Goal: Task Accomplishment & Management: Use online tool/utility

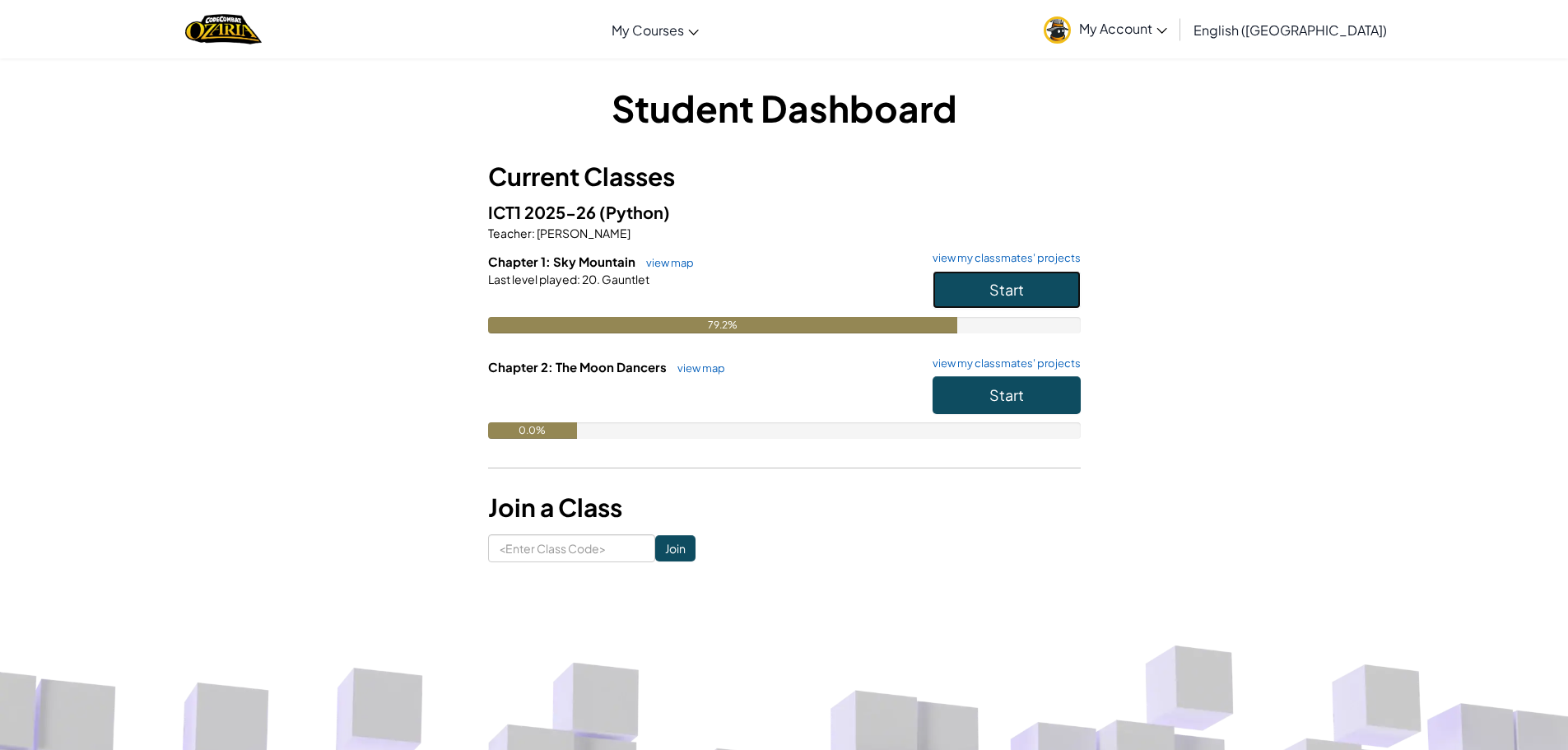
click at [973, 281] on button "Start" at bounding box center [1007, 290] width 148 height 38
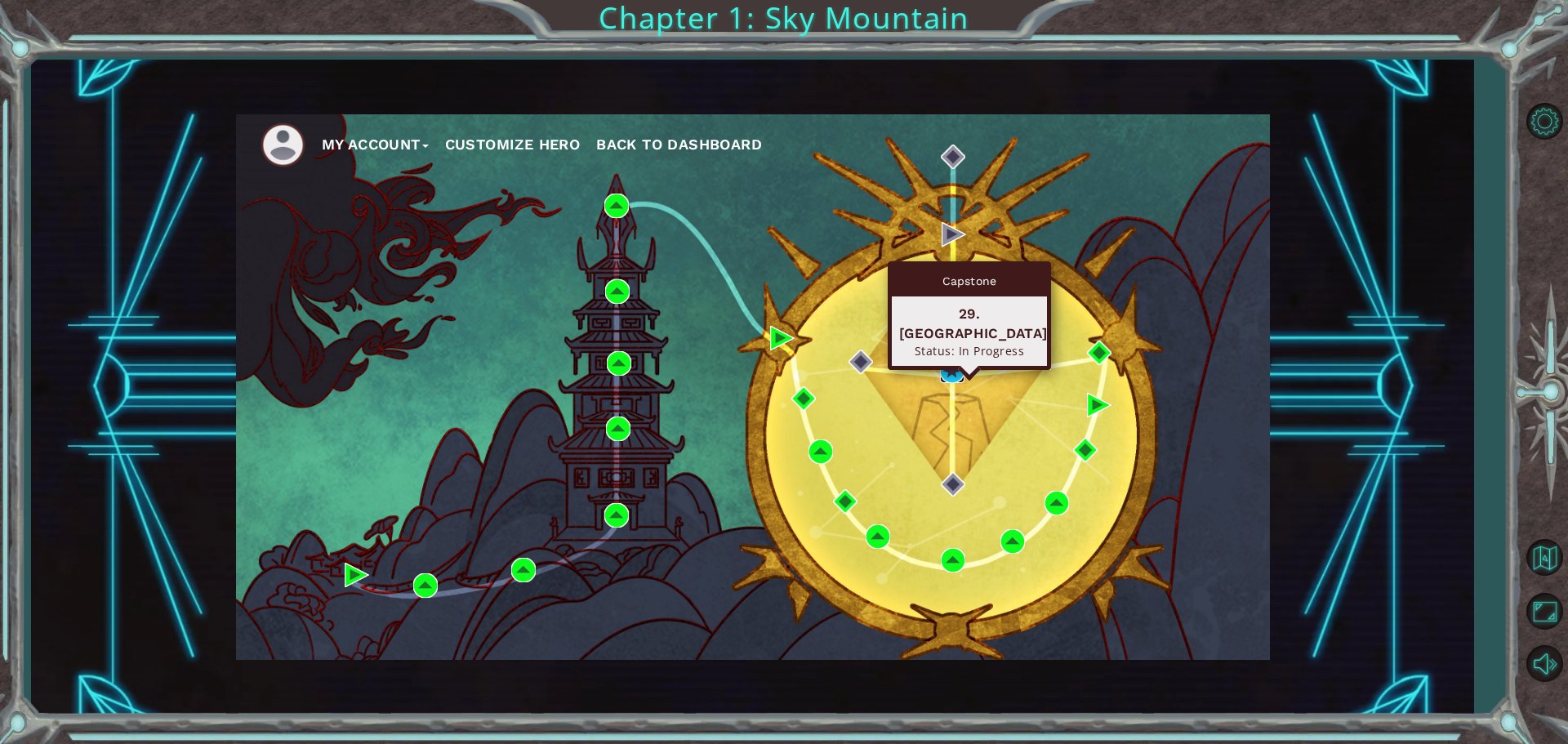
click at [949, 359] on img at bounding box center [953, 371] width 24 height 24
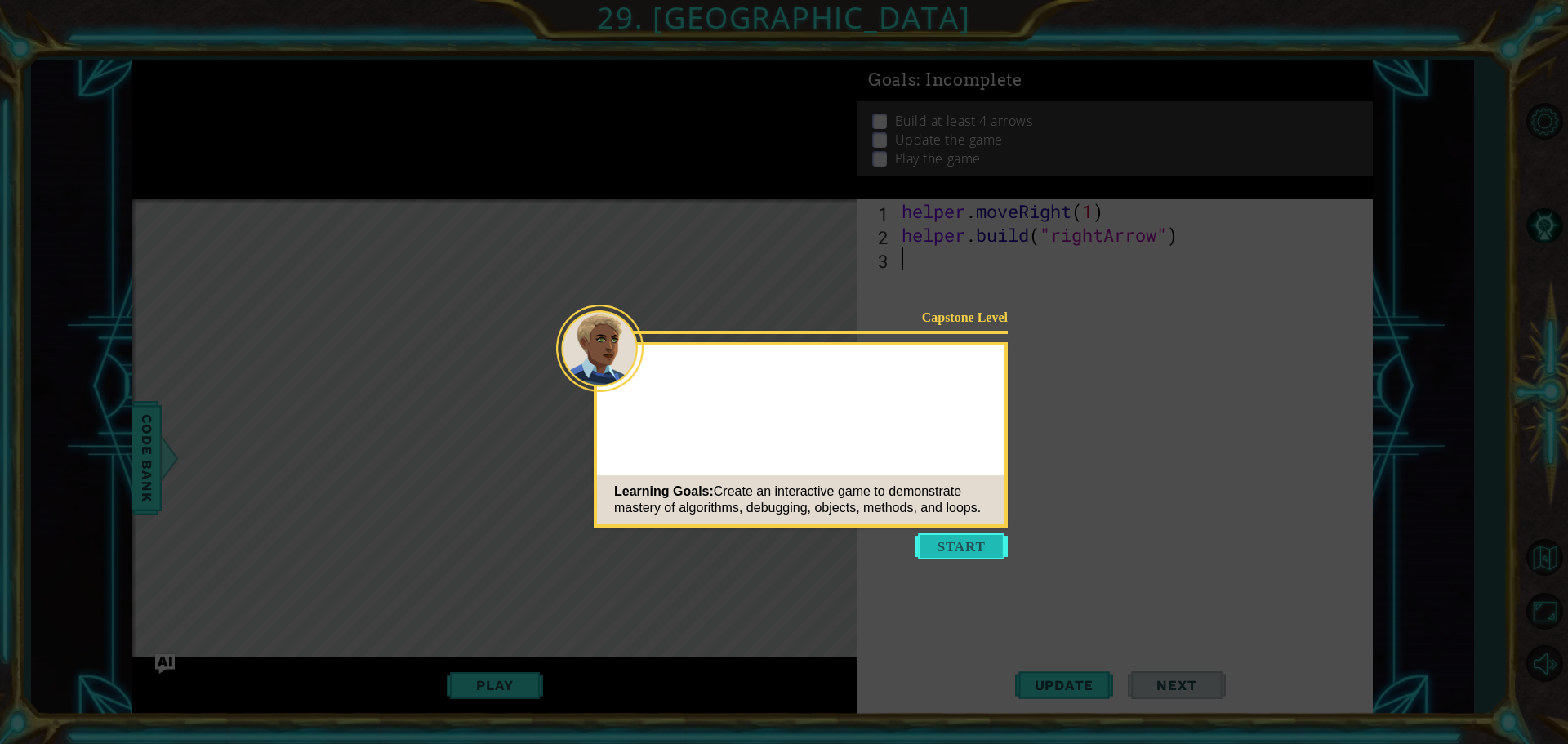
click at [957, 556] on button "Start" at bounding box center [961, 547] width 93 height 26
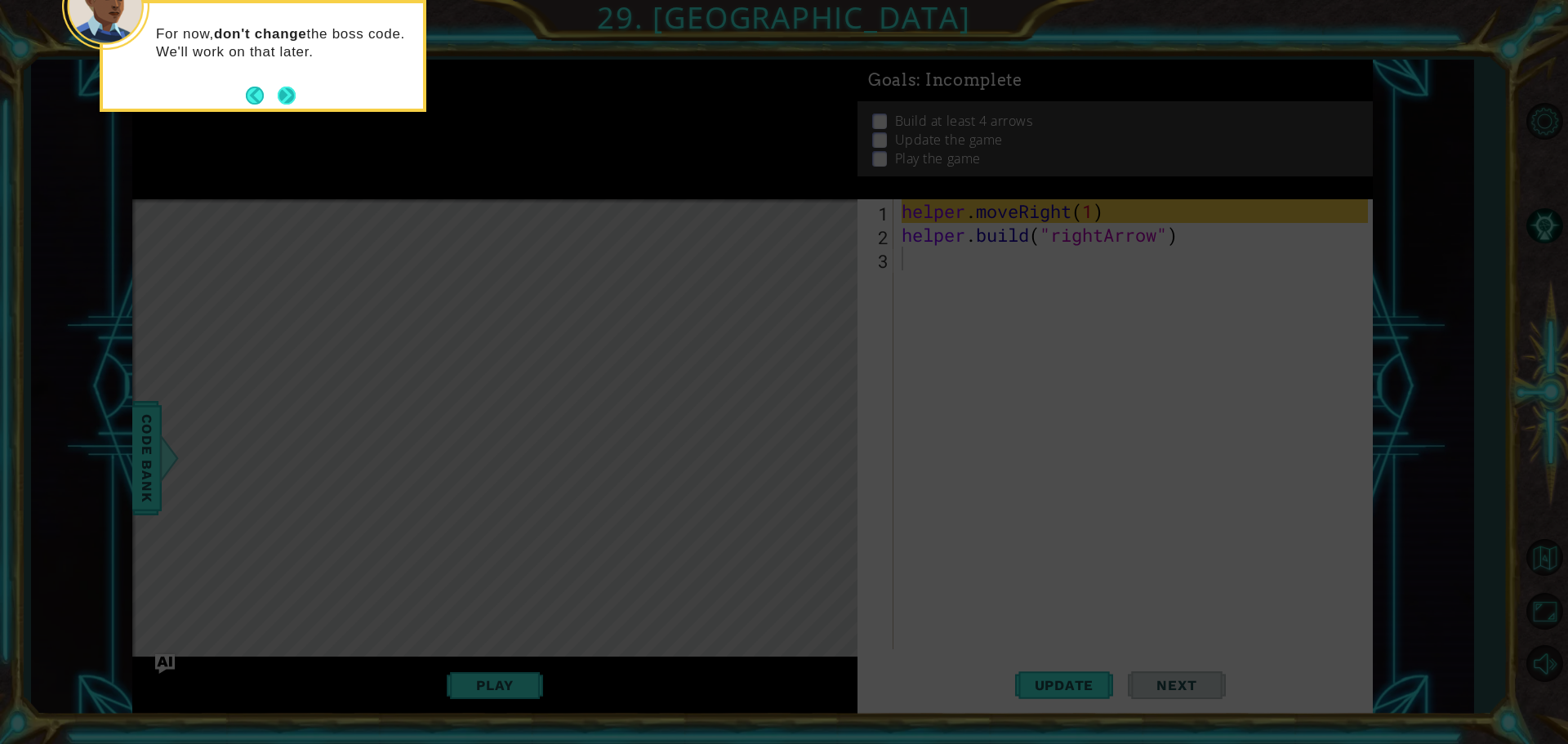
click at [292, 88] on button "Next" at bounding box center [286, 95] width 18 height 18
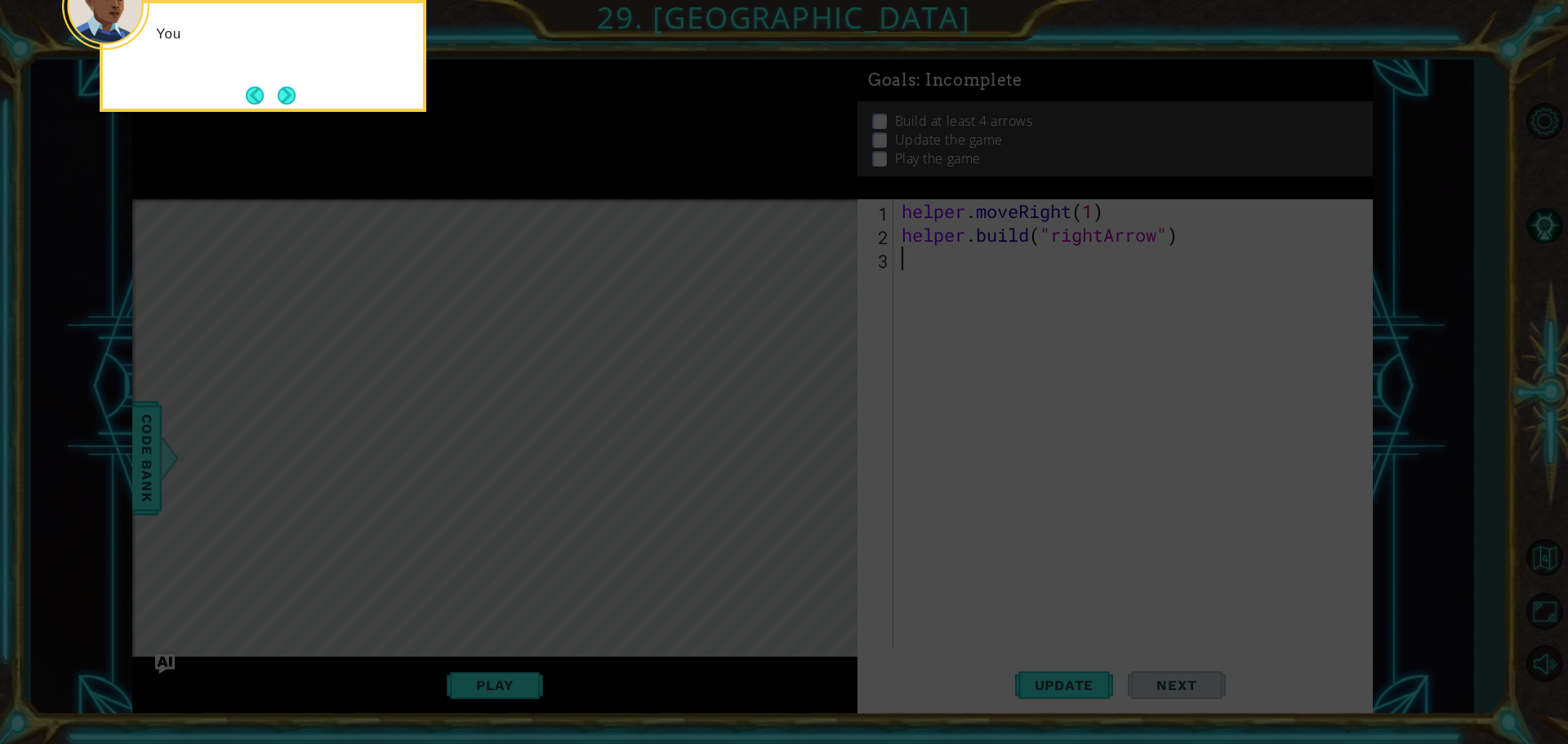
click at [284, 89] on body "1 ההההההההההההההההההההההההההההההההההההההההההההההההההההההההההההההההההההההההההההה…" at bounding box center [784, 372] width 1568 height 744
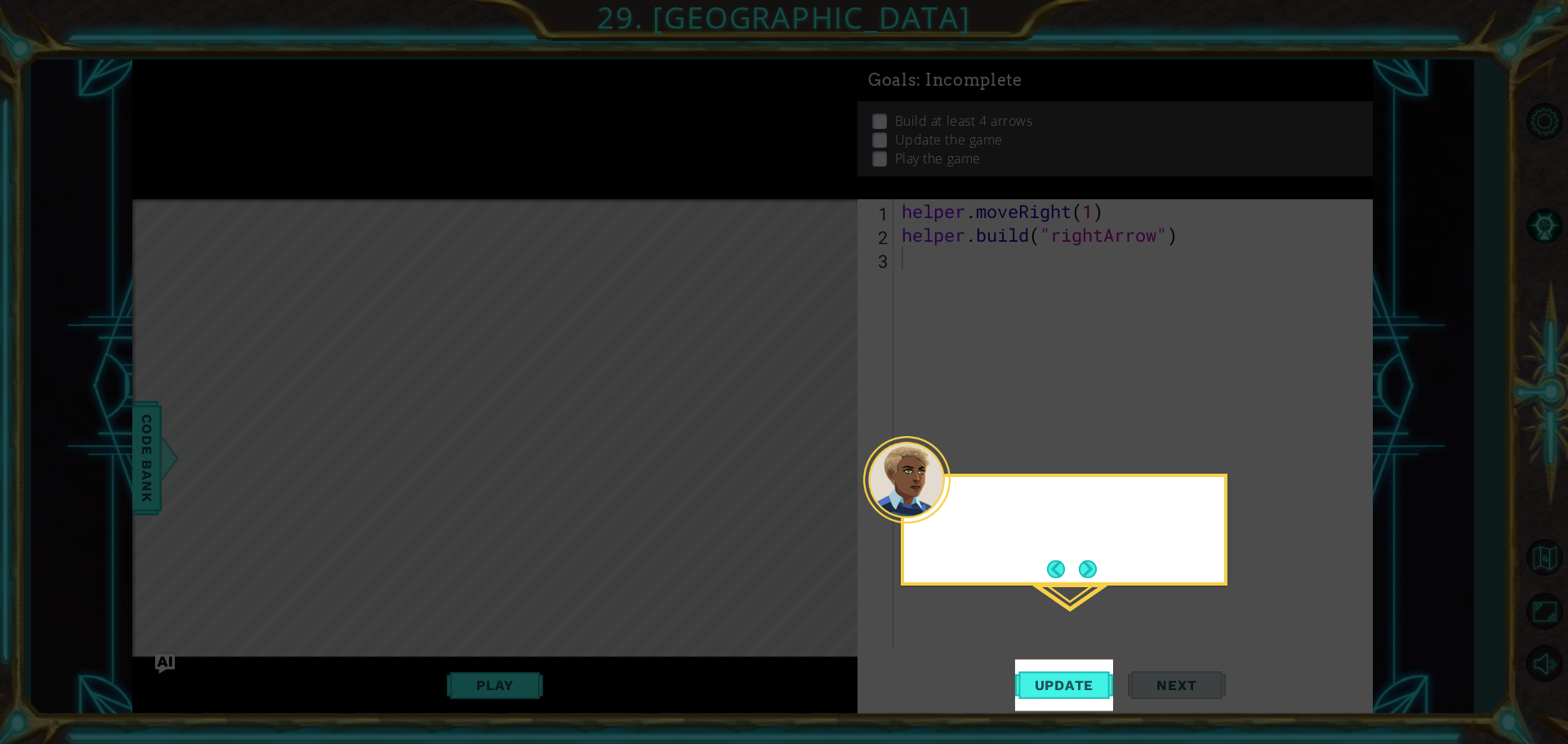
click at [284, 89] on icon at bounding box center [784, 372] width 1568 height 744
click at [1104, 583] on div "After you add your code, hit UPDATE to see what's" at bounding box center [1064, 530] width 327 height 112
click at [1070, 558] on footer at bounding box center [1073, 569] width 50 height 24
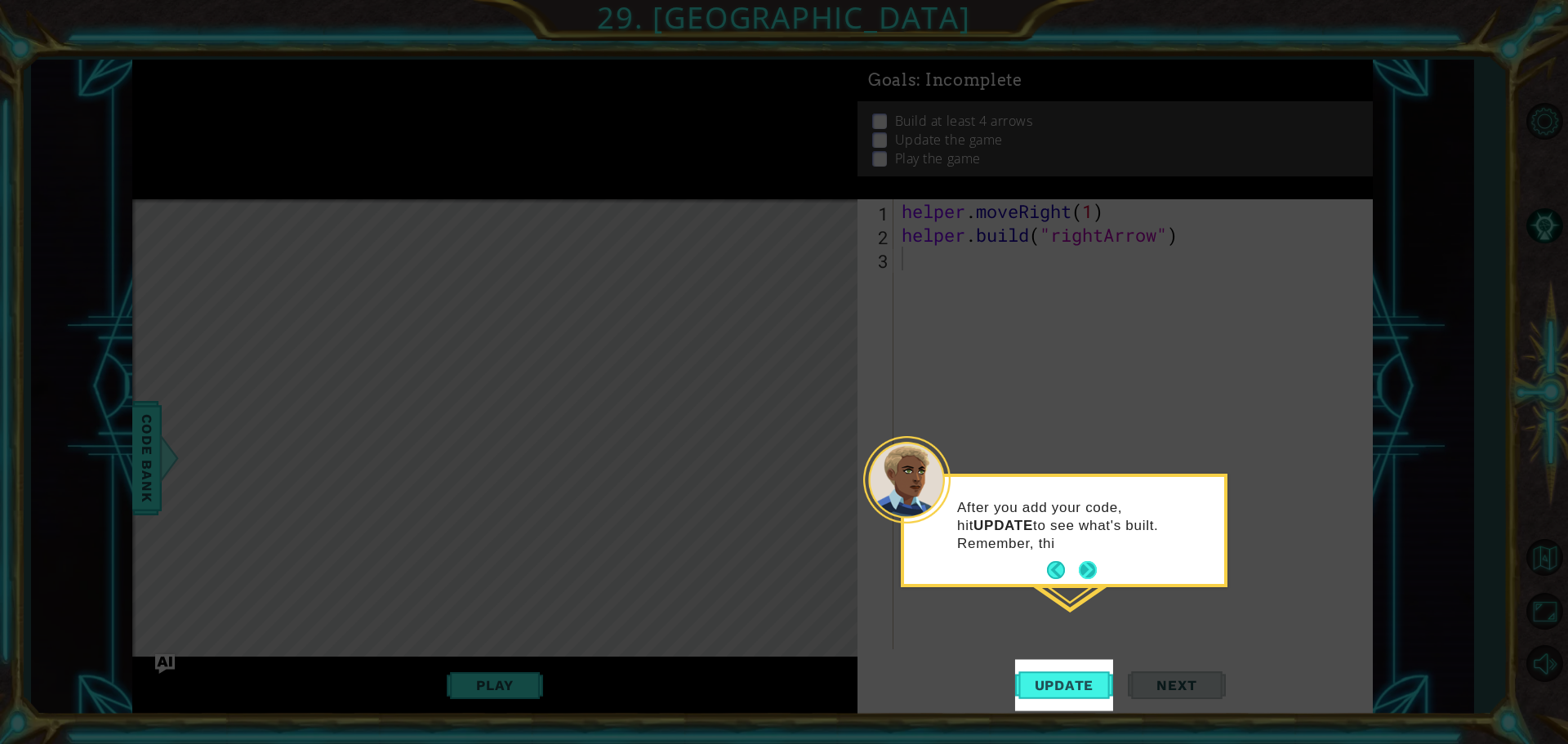
click at [1094, 569] on button "Next" at bounding box center [1088, 570] width 18 height 18
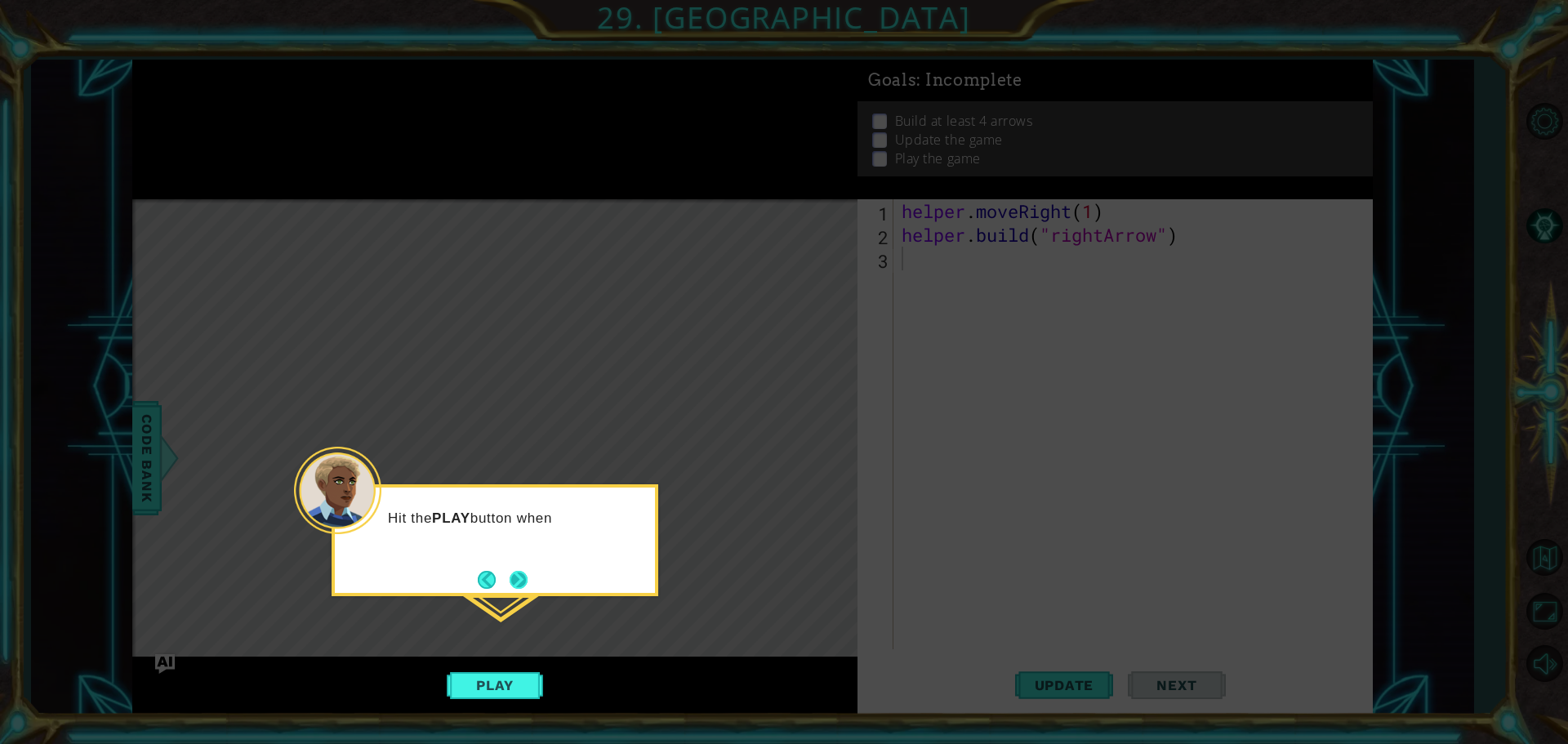
click at [520, 577] on button "Next" at bounding box center [518, 579] width 18 height 18
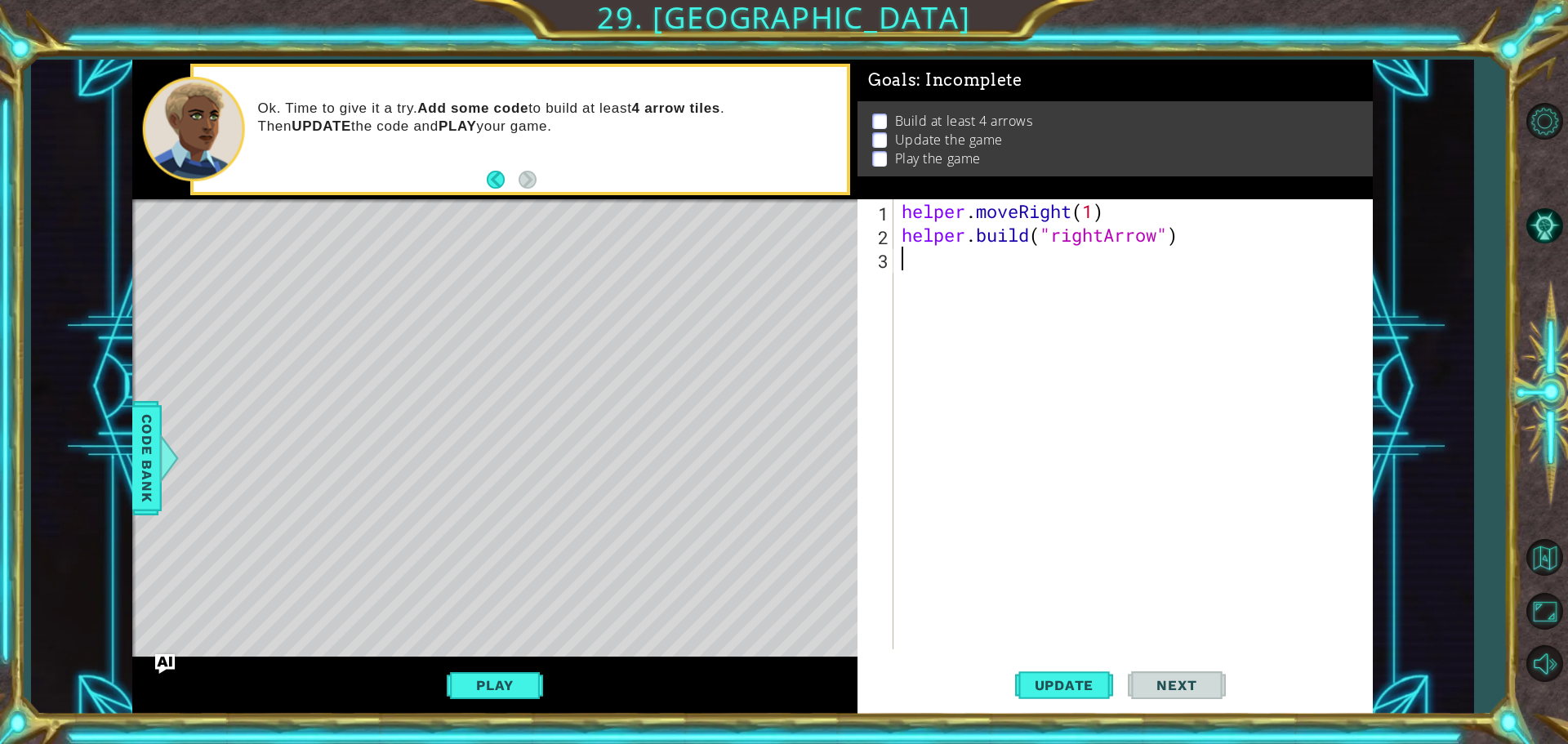
click at [1371, 276] on div "1 ההההההההההההההההההההההההההההההההההההההההההההההההההההההההההההההההההההההההההההה…" at bounding box center [752, 386] width 1240 height 655
click at [1053, 685] on span "Update" at bounding box center [1064, 685] width 92 height 17
click at [504, 675] on button "Play" at bounding box center [494, 684] width 96 height 31
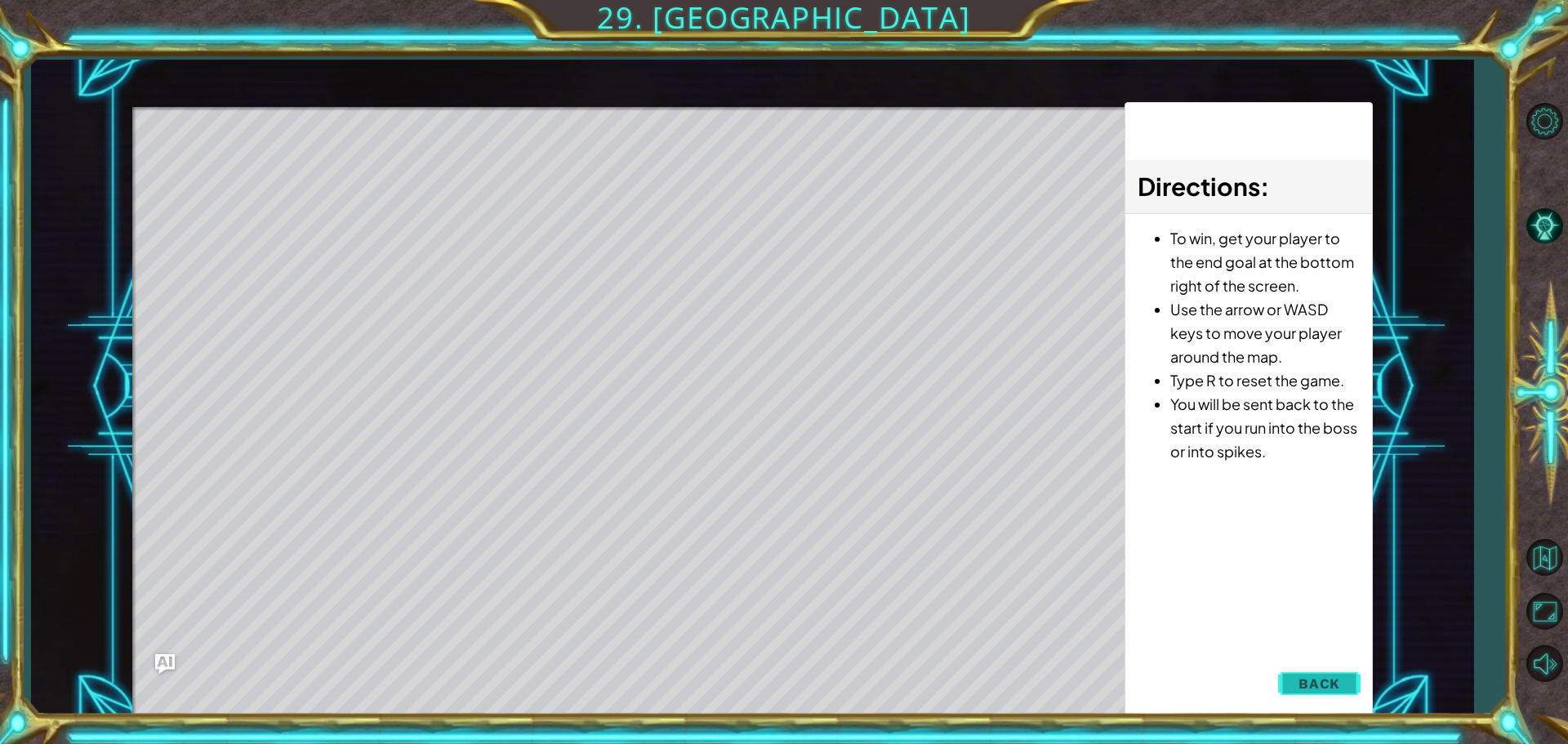
click at [1294, 683] on button "Back" at bounding box center [1319, 683] width 83 height 33
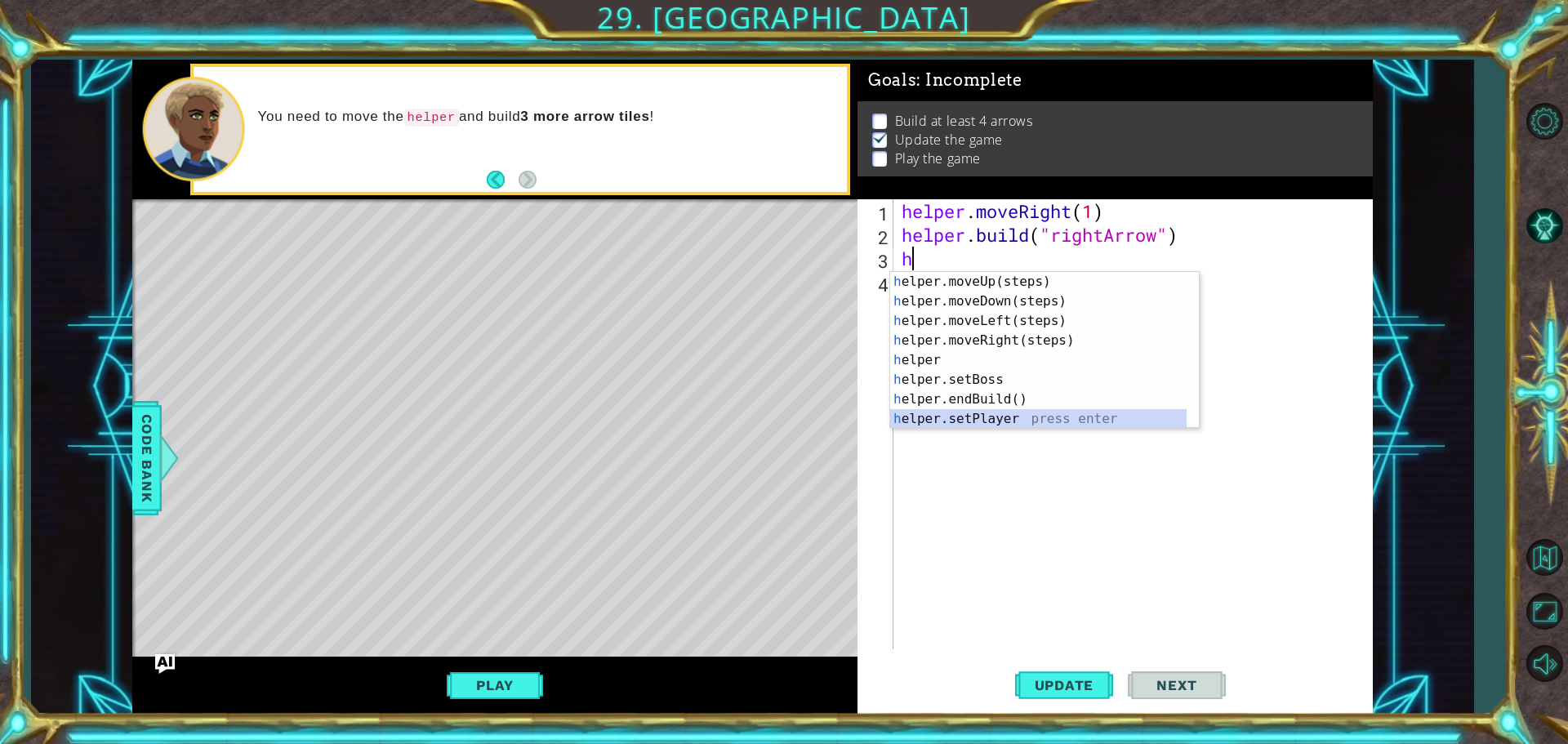
click at [1018, 415] on div "h elper.moveUp(steps) press enter h elper.moveDown(steps) press enter h elper.m…" at bounding box center [1038, 370] width 296 height 196
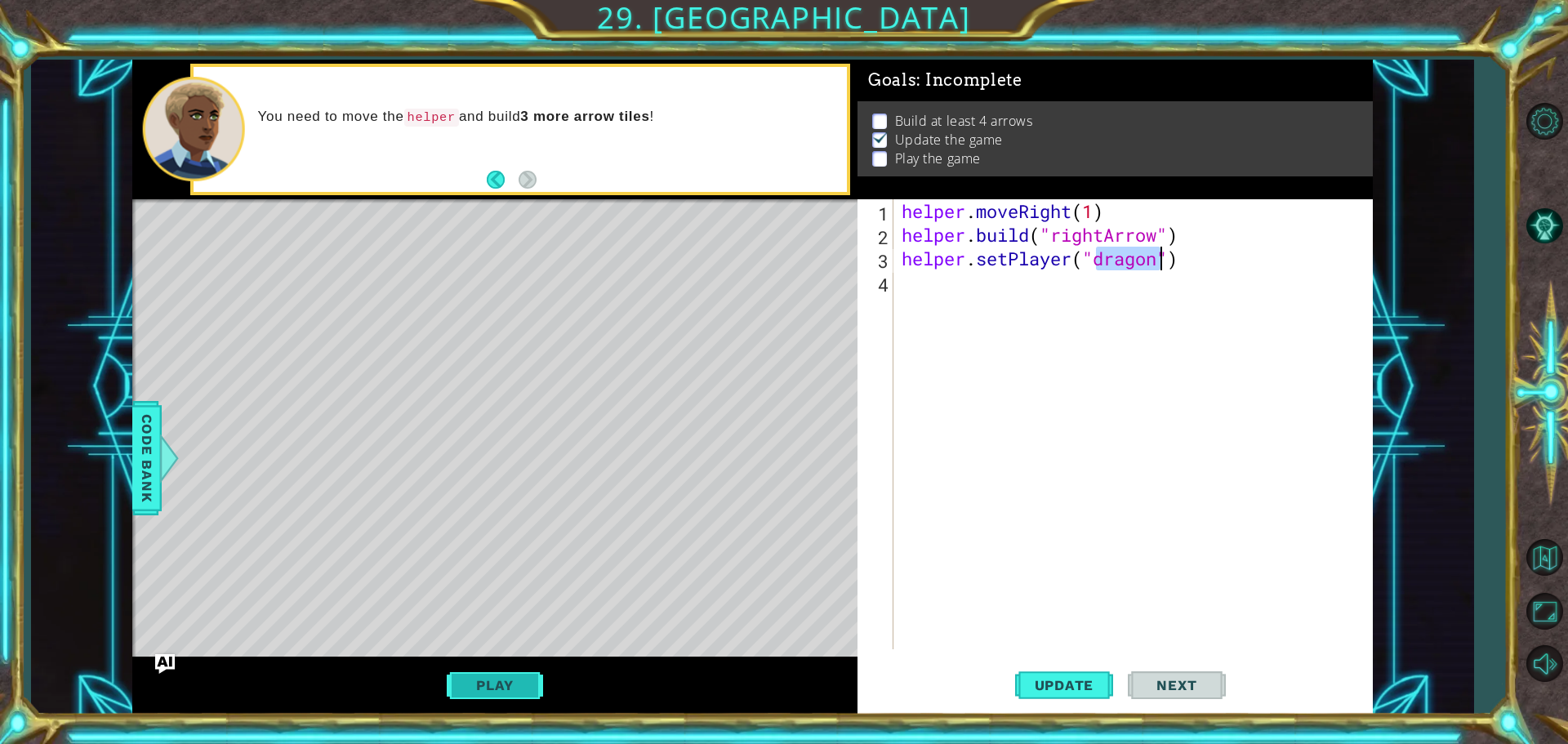
click at [502, 697] on button "Play" at bounding box center [494, 684] width 96 height 31
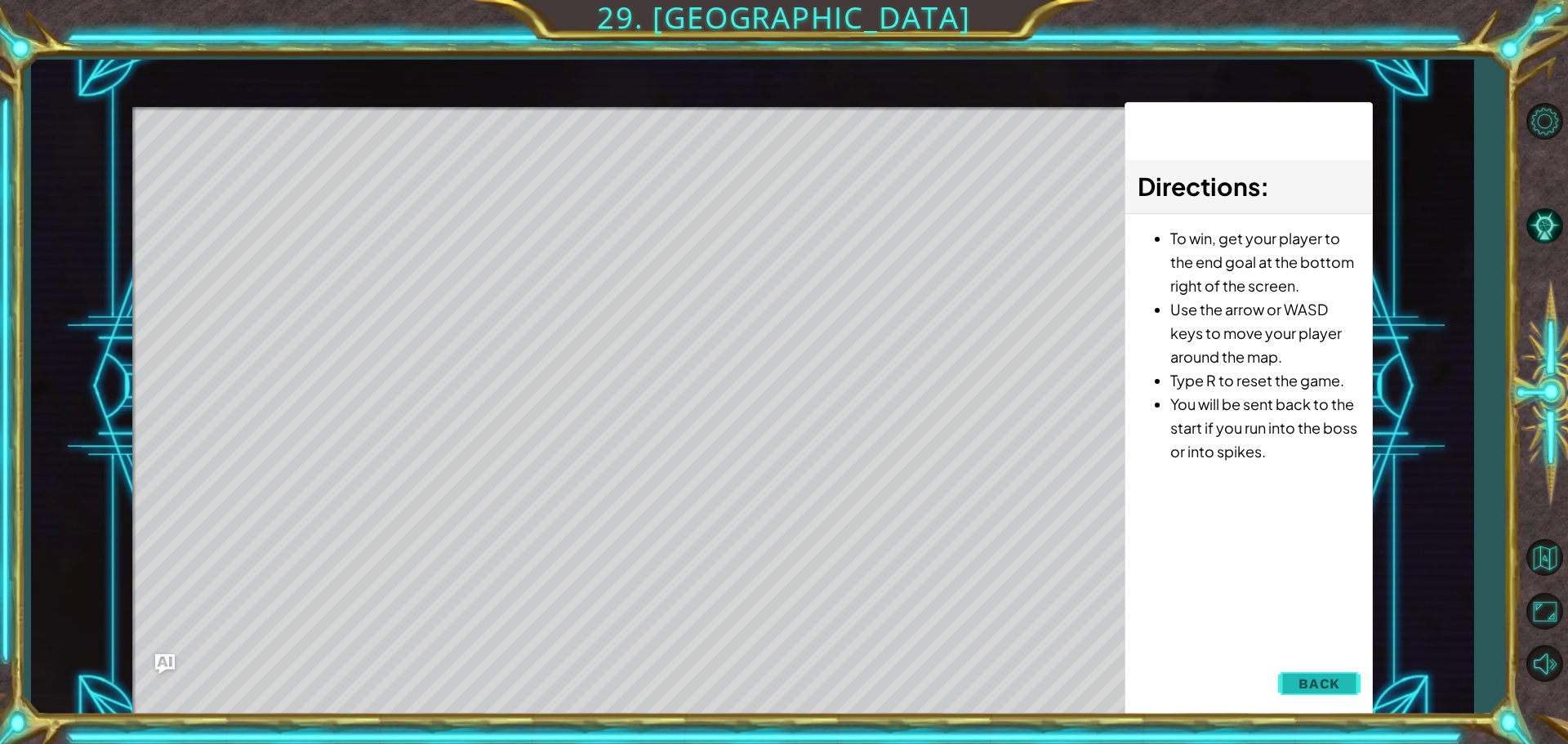
click at [1349, 673] on button "Back" at bounding box center [1319, 683] width 83 height 33
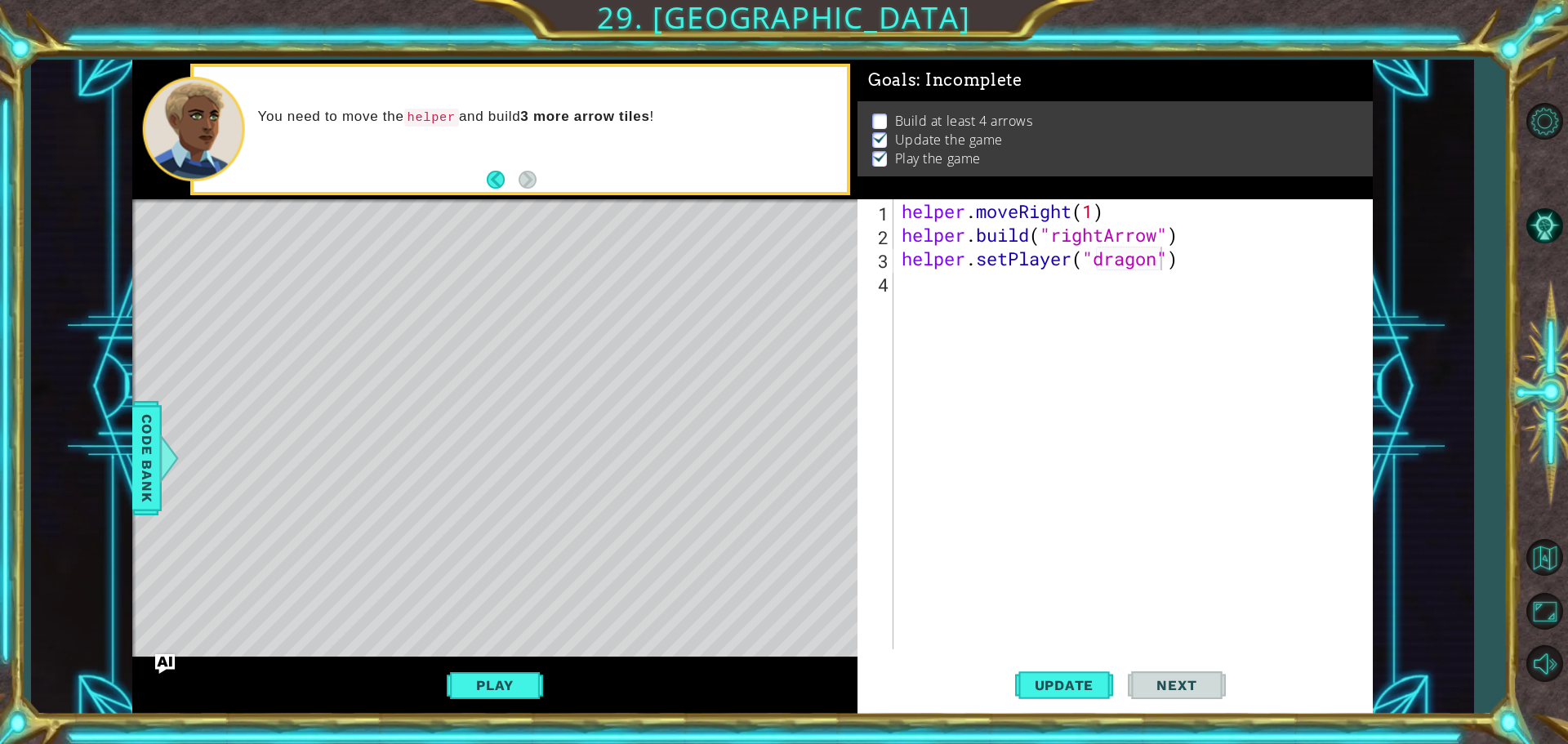
click at [1150, 263] on div "helper . moveRight ( 1 ) helper . build ( "rightArrow" ) helper . setPlayer ( "…" at bounding box center [1137, 448] width 478 height 497
click at [1160, 260] on div "helper . moveRight ( 1 ) helper . build ( "rightArrow" ) helper . setPlayer ( "…" at bounding box center [1137, 448] width 478 height 497
click at [1144, 269] on div "helper . moveRight ( 1 ) helper . build ( "rightArrow" ) helper . setPlayer ( ")" at bounding box center [1137, 448] width 478 height 497
type textarea "helper.setPlayer("dragon")"
click at [1207, 275] on div "helper . moveRight ( 1 ) helper . build ( "rightArrow" ) helper . setPlayer ( "…" at bounding box center [1137, 448] width 478 height 497
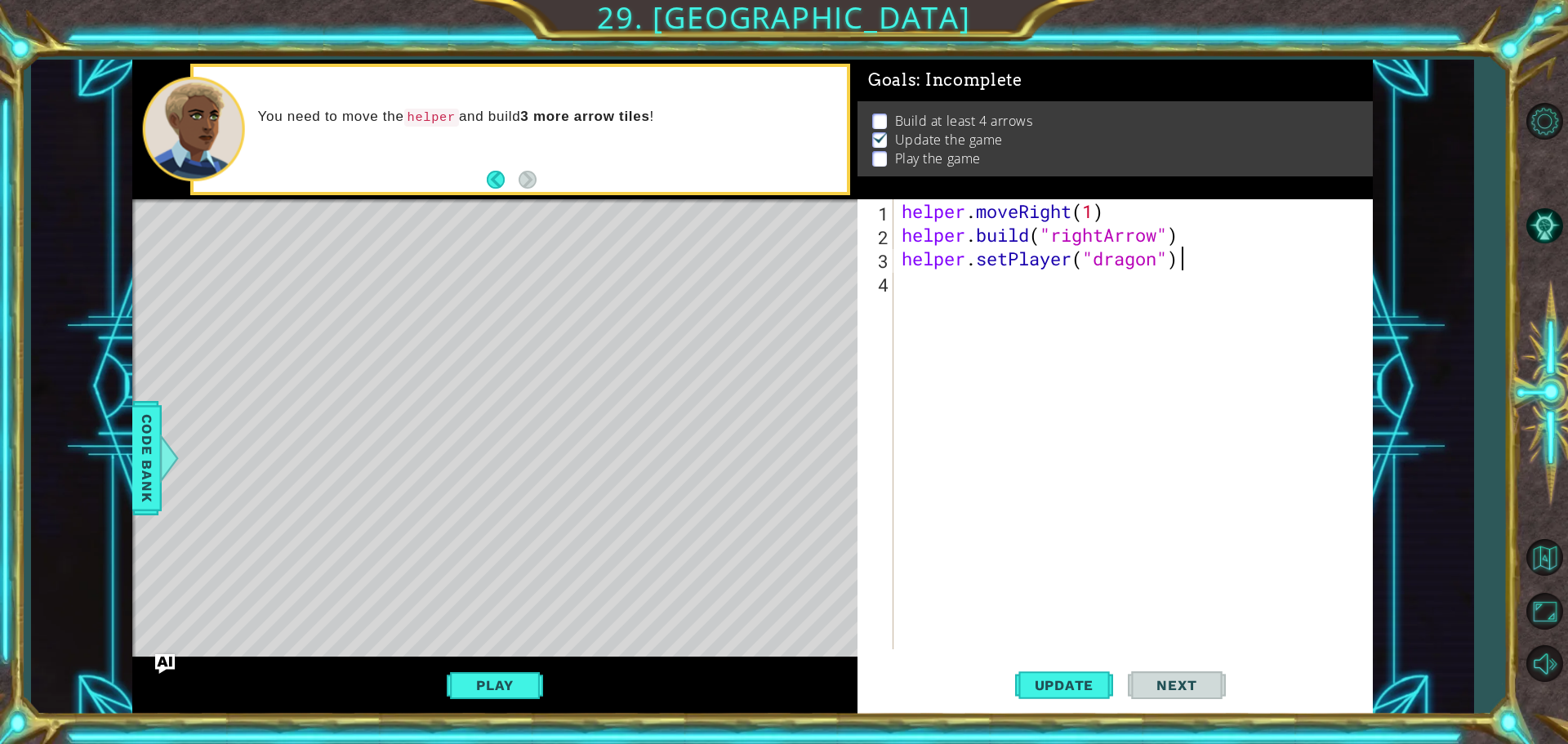
click at [1207, 263] on div "helper . moveRight ( 1 ) helper . build ( "rightArrow" ) helper . setPlayer ( "…" at bounding box center [1137, 448] width 478 height 497
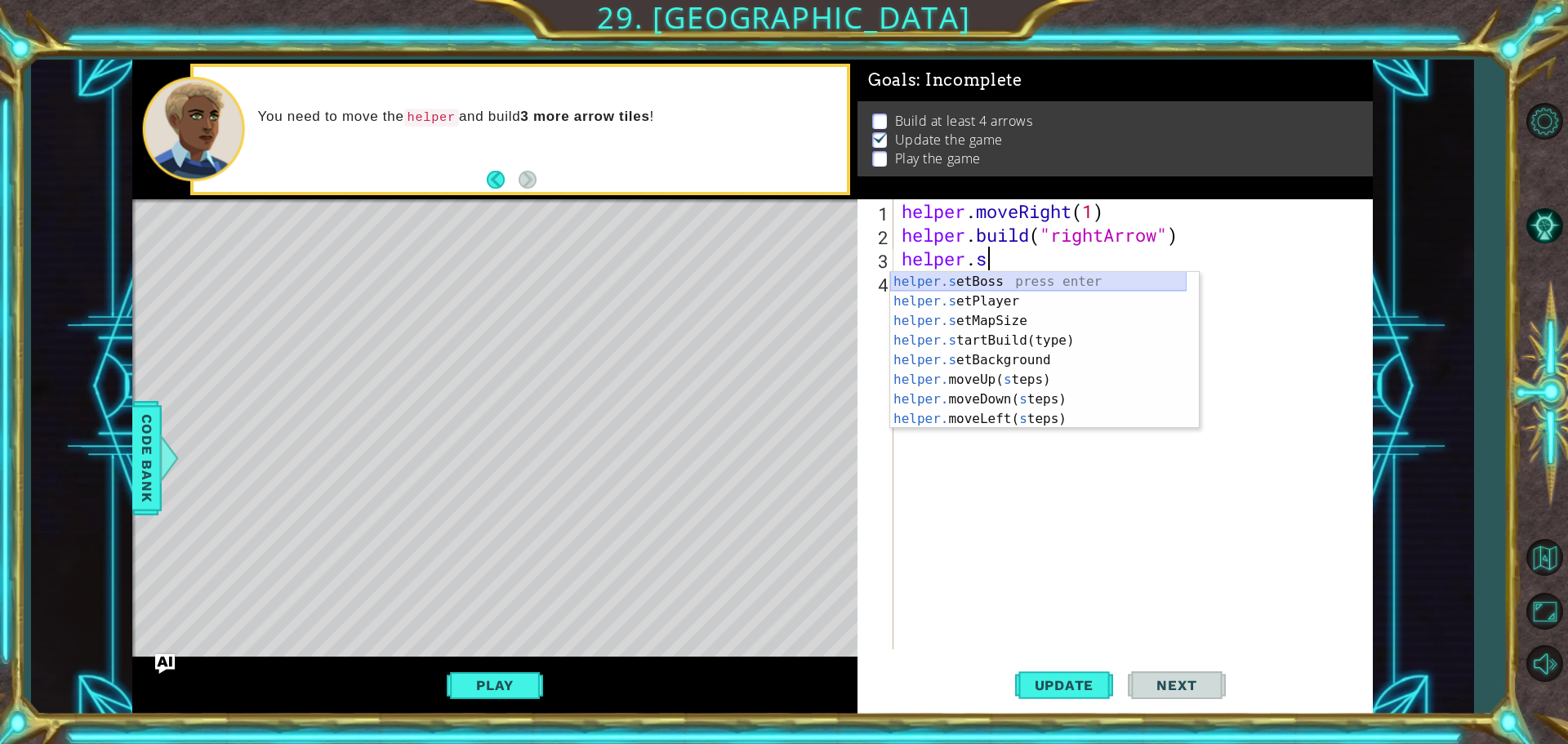
click at [1012, 283] on div "helper.s etBoss press enter helper.s etPlayer press enter helper.s etMapSize pr…" at bounding box center [1038, 370] width 296 height 196
type textarea "helper.setBoss("bats")"
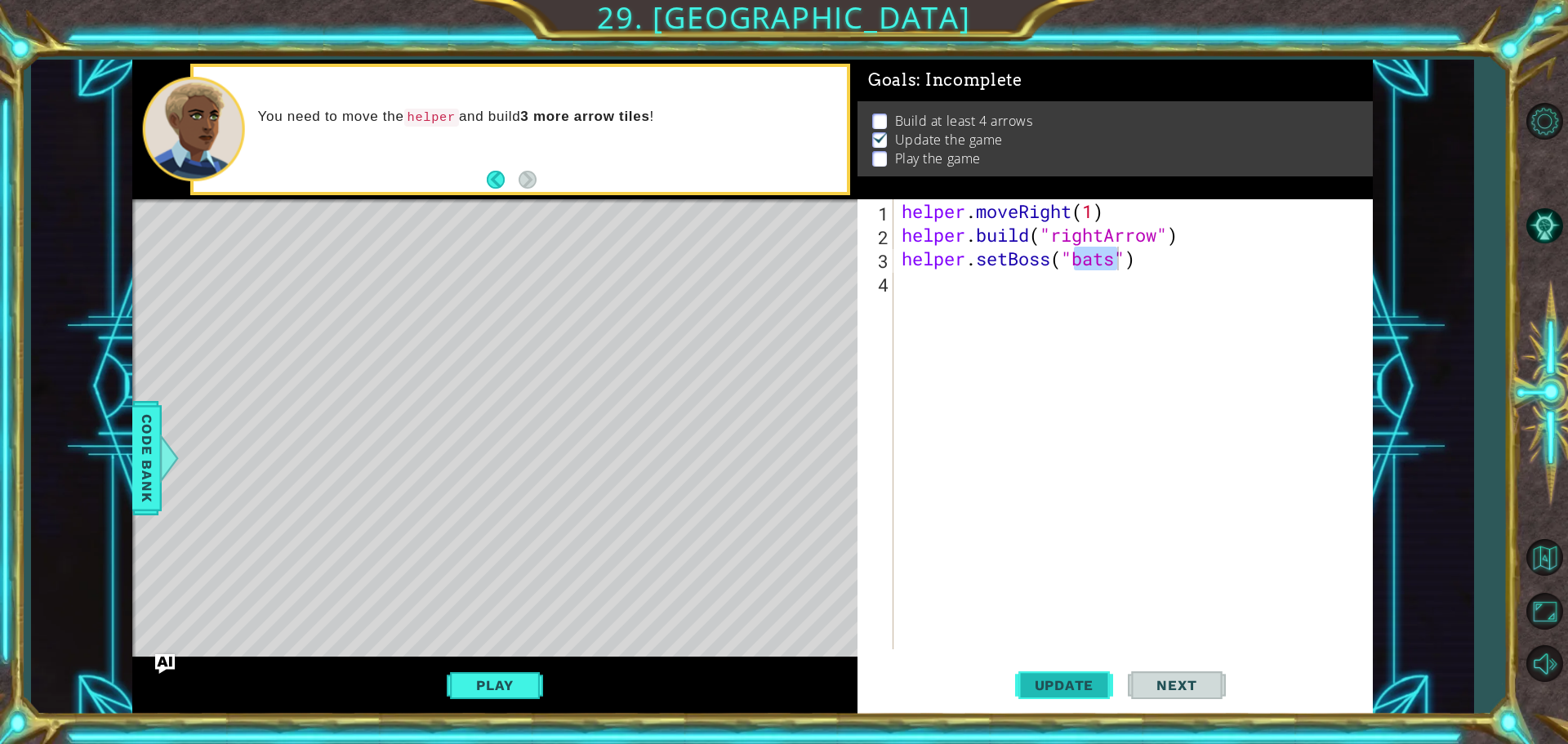
click at [1061, 679] on span "Update" at bounding box center [1064, 685] width 92 height 17
click at [462, 683] on button "Play" at bounding box center [494, 684] width 96 height 31
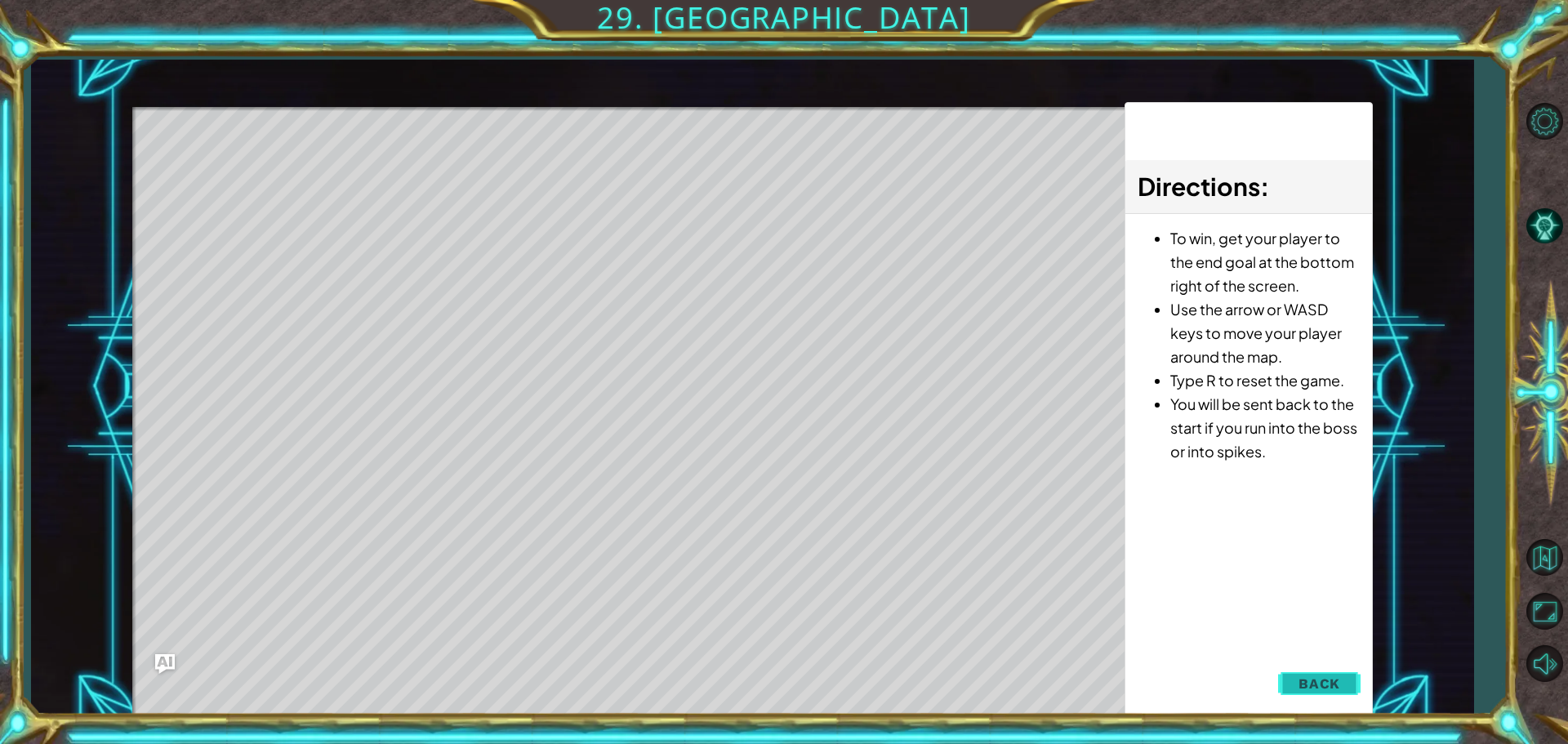
click at [1300, 688] on span "Back" at bounding box center [1319, 683] width 42 height 17
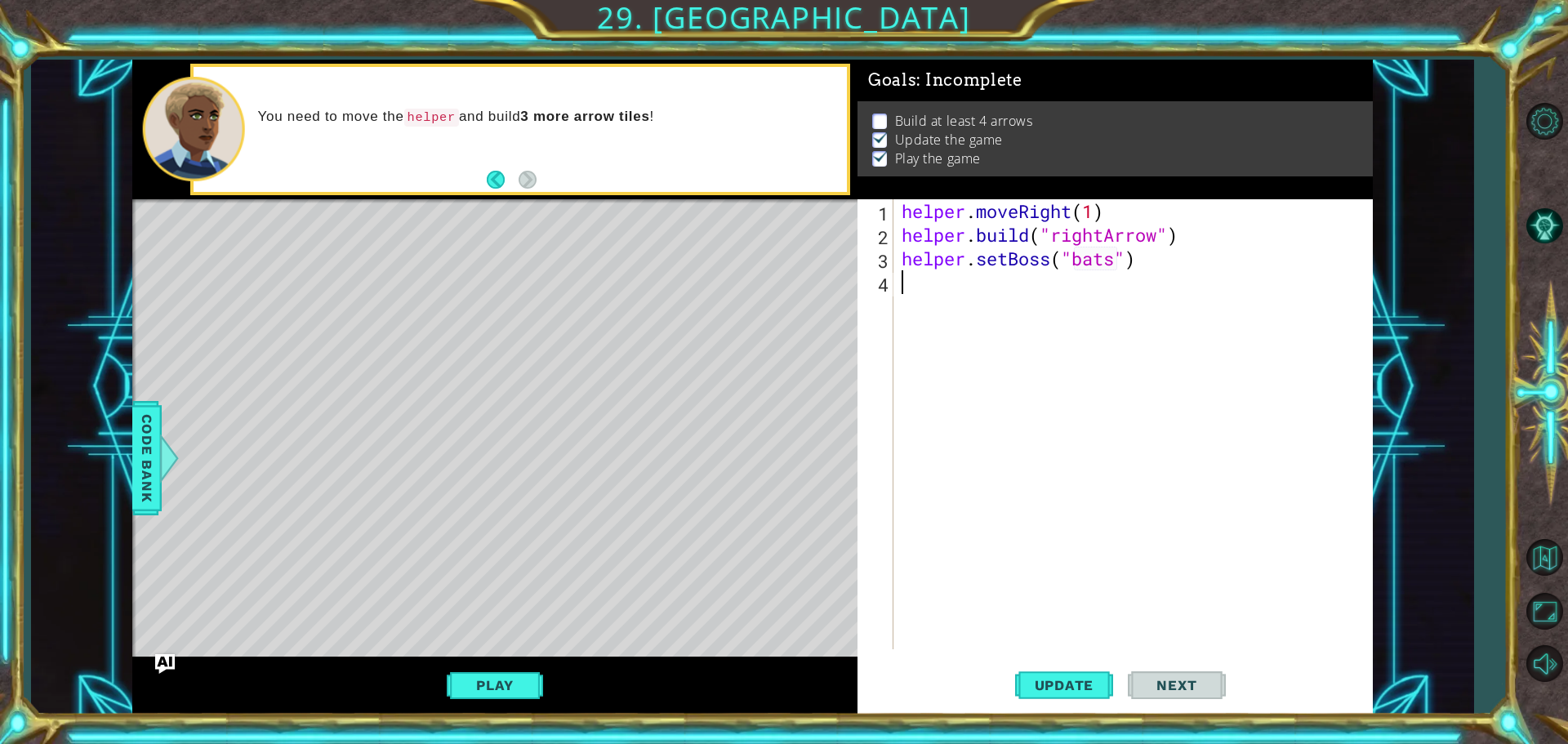
click at [962, 304] on div "helper . moveRight ( 1 ) helper . build ( "rightArrow" ) helper . setBoss ( "ba…" at bounding box center [1137, 448] width 478 height 497
type textarea "h"
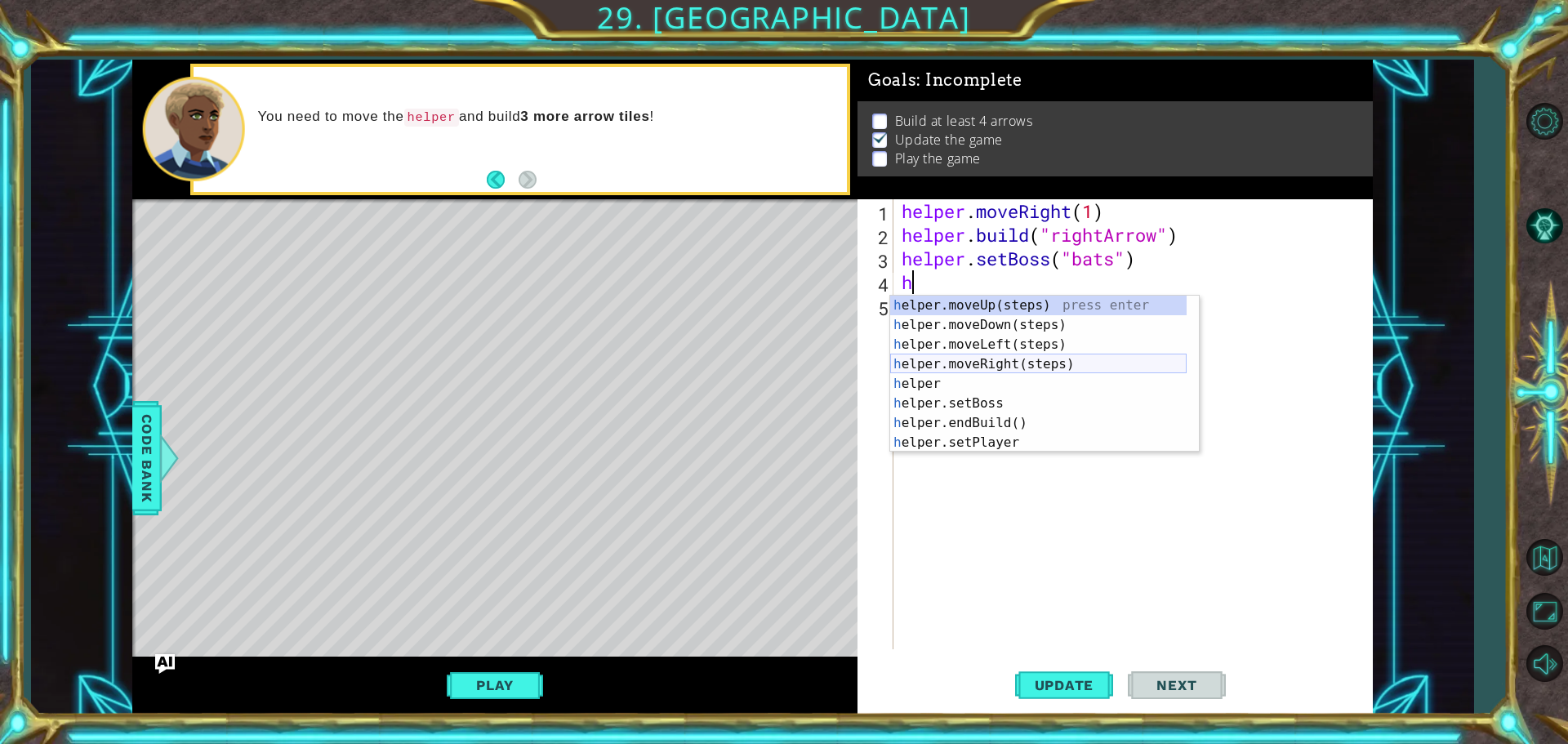
click at [1041, 361] on div "h elper.moveUp(steps) press enter h elper.moveDown(steps) press enter h elper.m…" at bounding box center [1038, 394] width 296 height 196
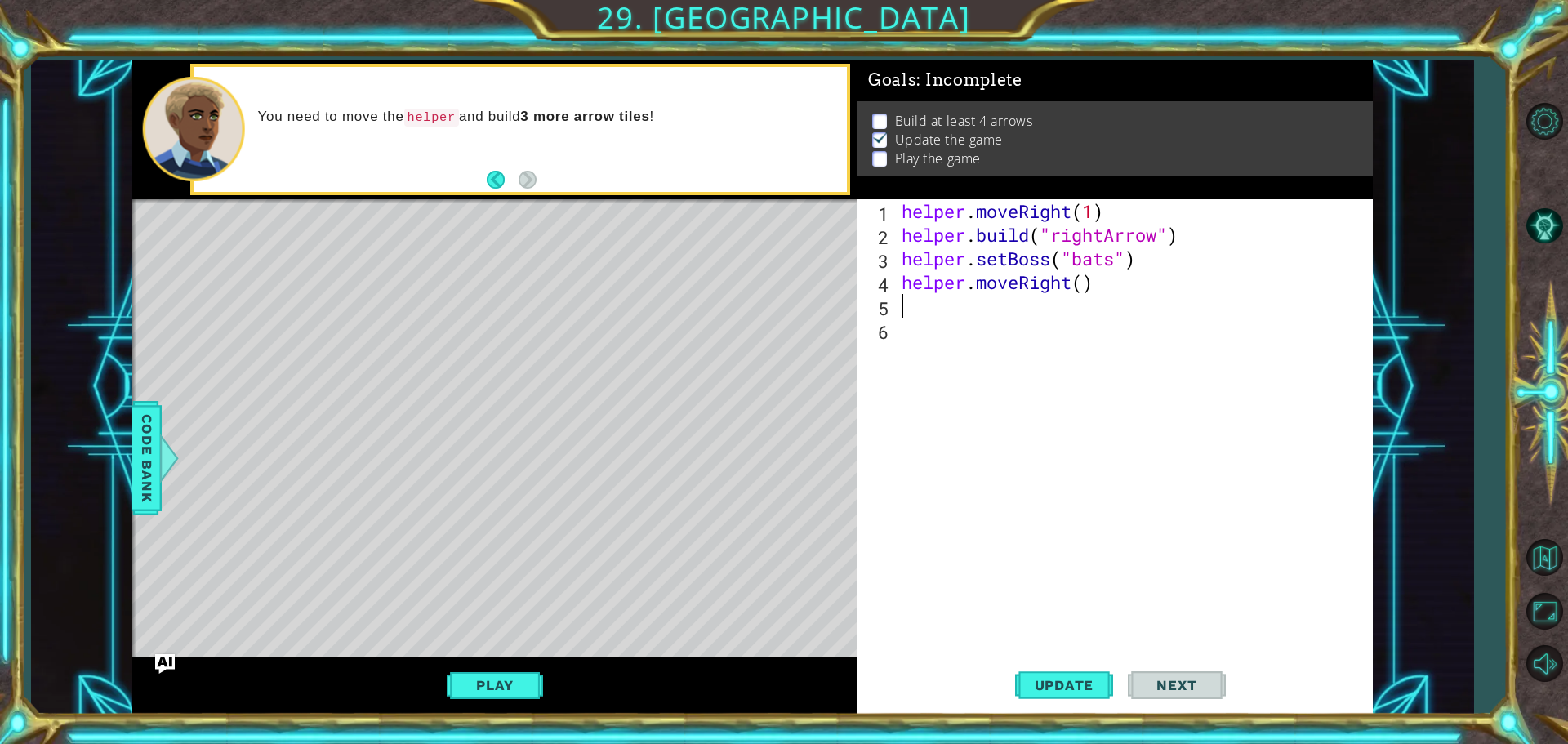
click at [1088, 281] on div "helper . moveRight ( 1 ) helper . build ( "rightArrow" ) helper . setBoss ( "ba…" at bounding box center [1137, 448] width 478 height 497
click at [1101, 279] on div "helper . moveRight ( 1 ) helper . build ( "rightArrow" ) helper . setBoss ( "ba…" at bounding box center [1137, 448] width 478 height 497
click at [1088, 282] on div "helper . moveRight ( 1 ) helper . build ( "rightArrow" ) helper . setBoss ( "ba…" at bounding box center [1137, 448] width 478 height 497
type textarea "helper.moveRight(1)"
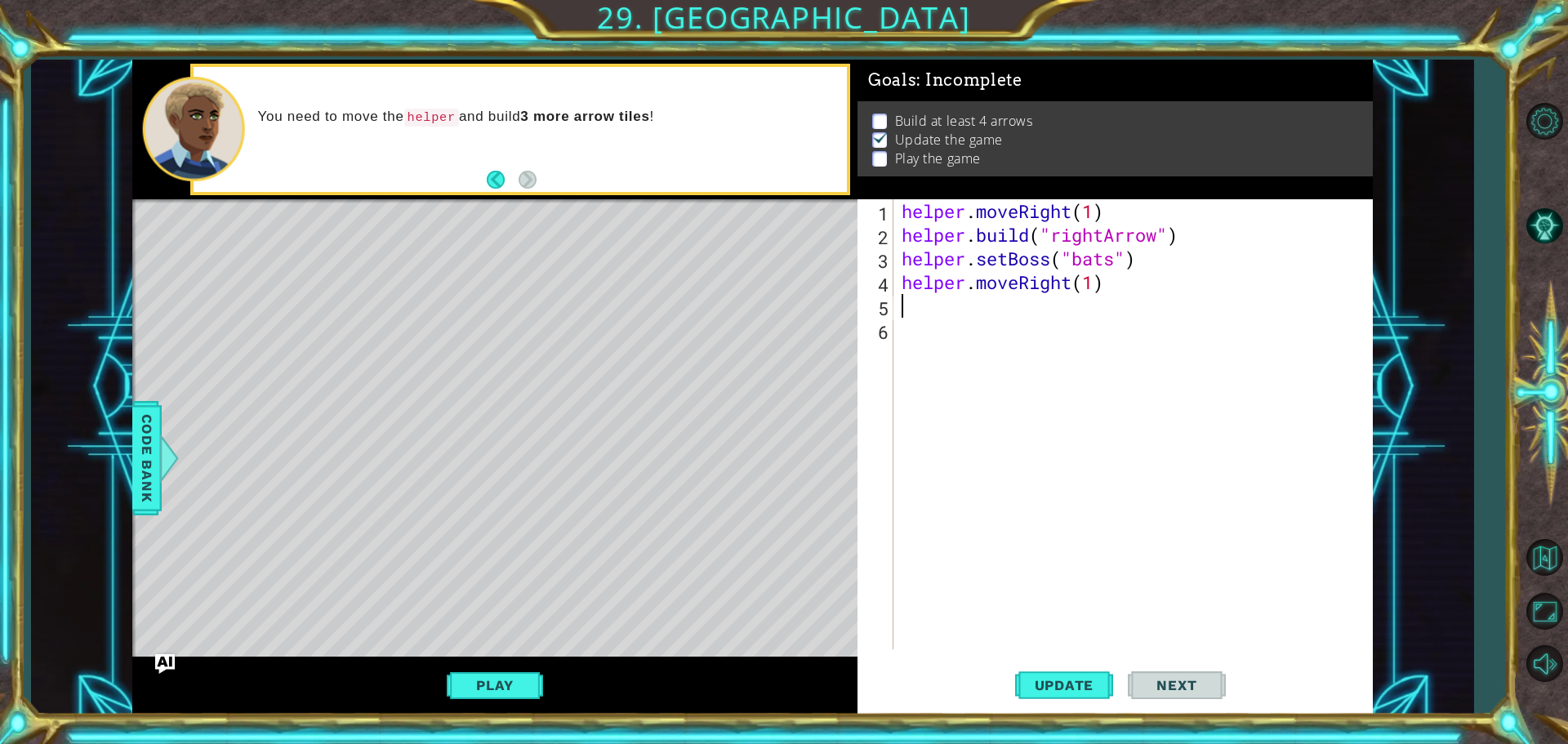
click at [1002, 304] on div "helper . moveRight ( 1 ) helper . build ( "rightArrow" ) helper . setBoss ( "ba…" at bounding box center [1137, 448] width 478 height 497
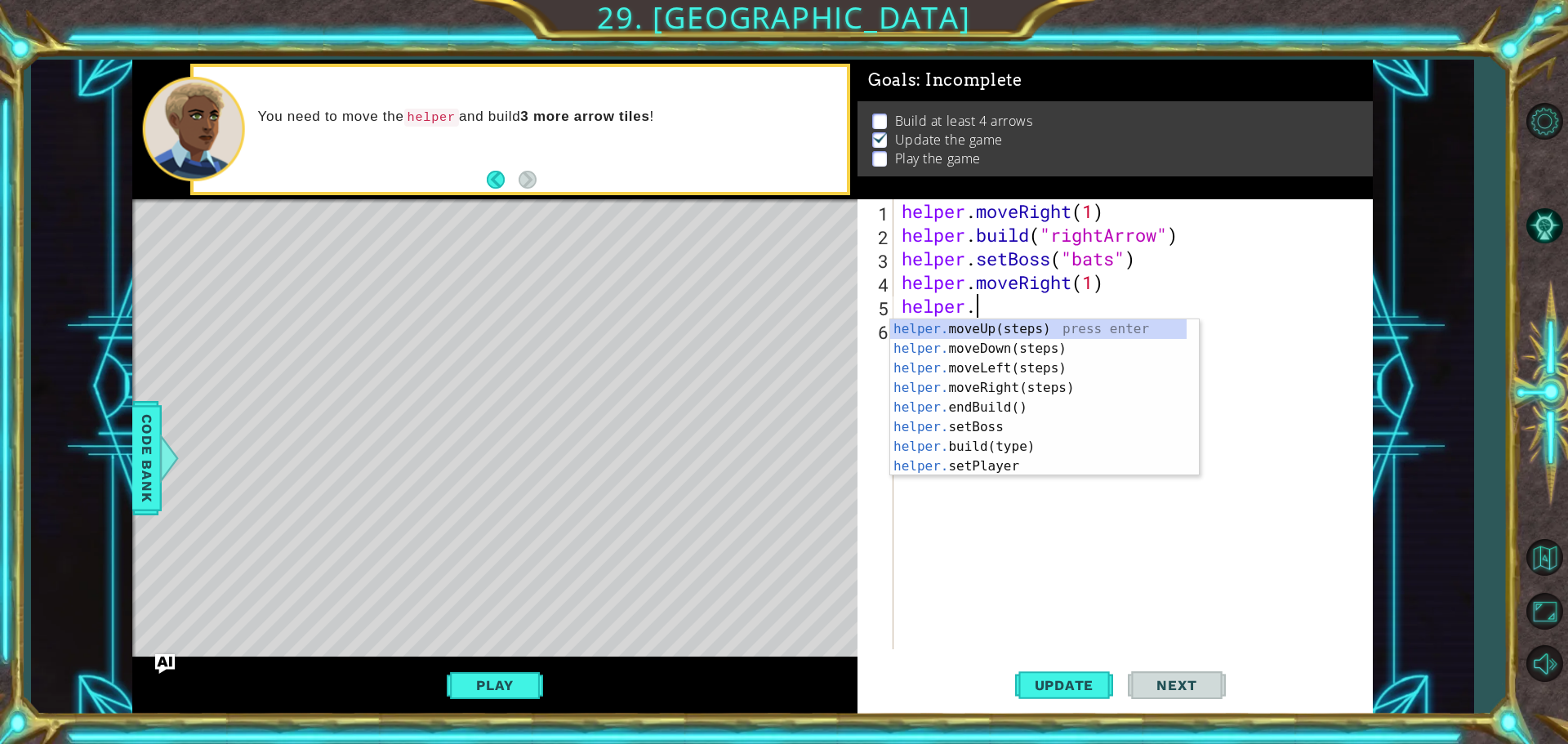
scroll to position [0, 3]
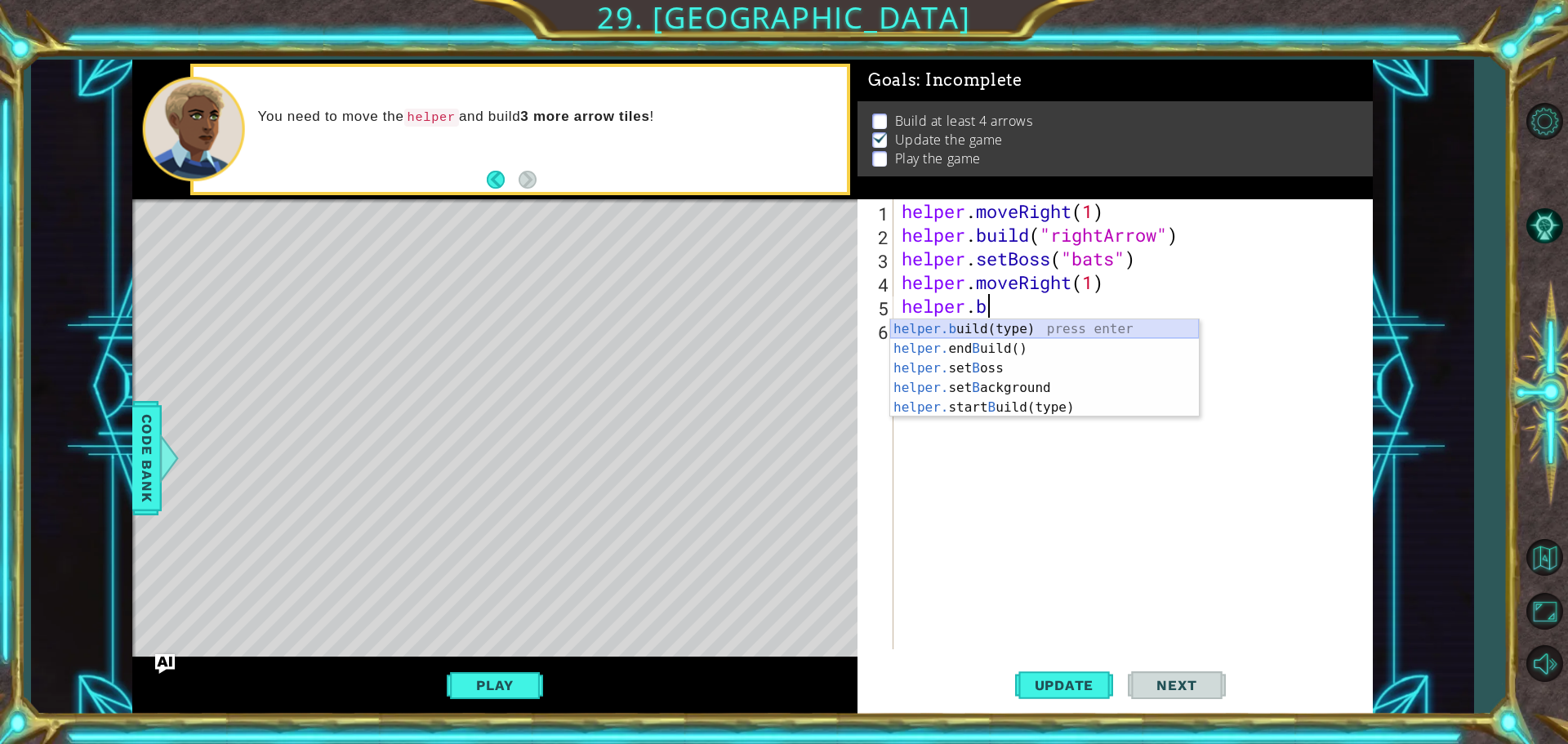
click at [1017, 328] on div "helper.b uild(type) press enter helper. end B uild() press enter helper. set B …" at bounding box center [1045, 387] width 309 height 137
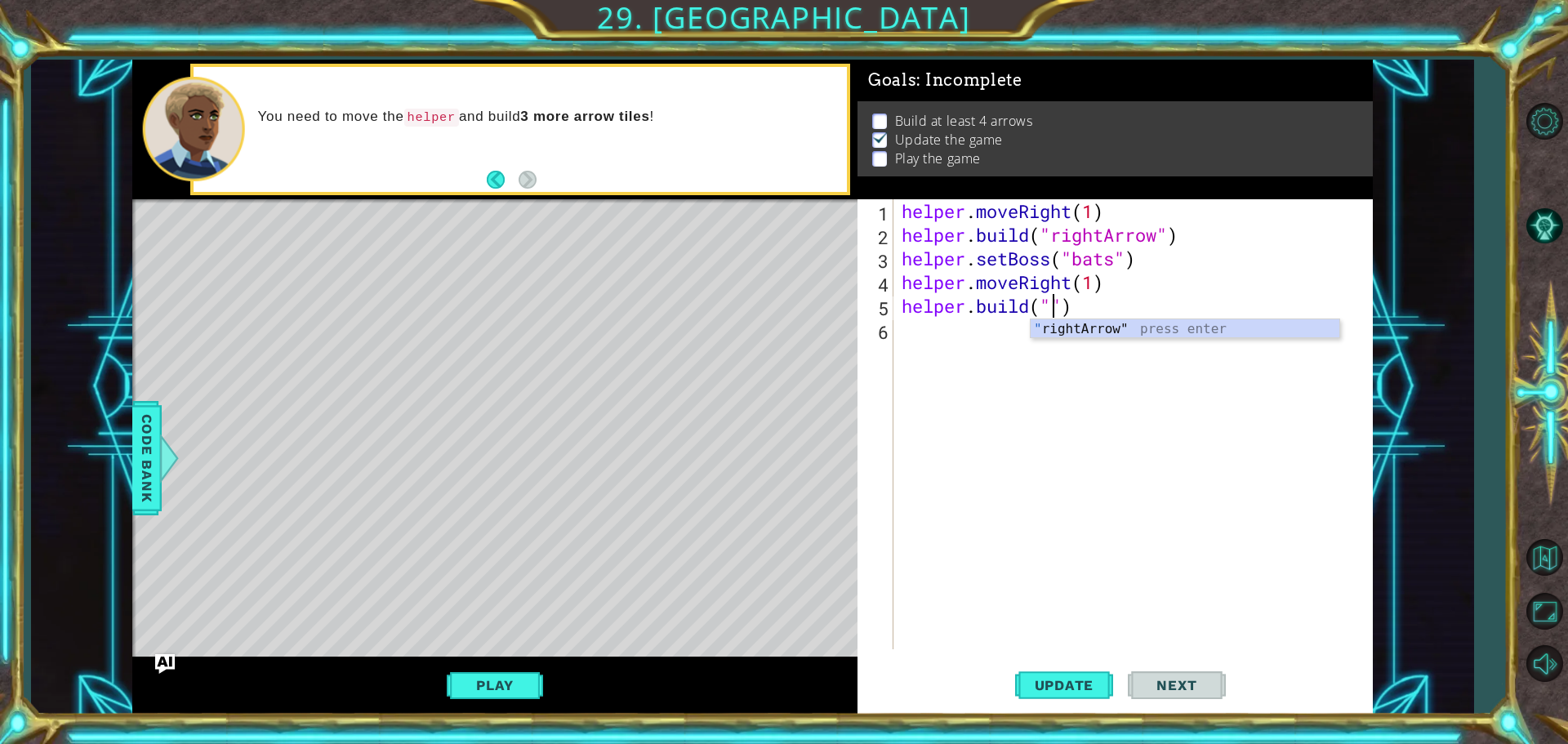
type textarea "[DOMAIN_NAME]("rightArrow")"
click at [994, 344] on div "helper . moveRight ( 1 ) helper . build ( "rightArrow" ) helper . setBoss ( "ba…" at bounding box center [1137, 448] width 478 height 497
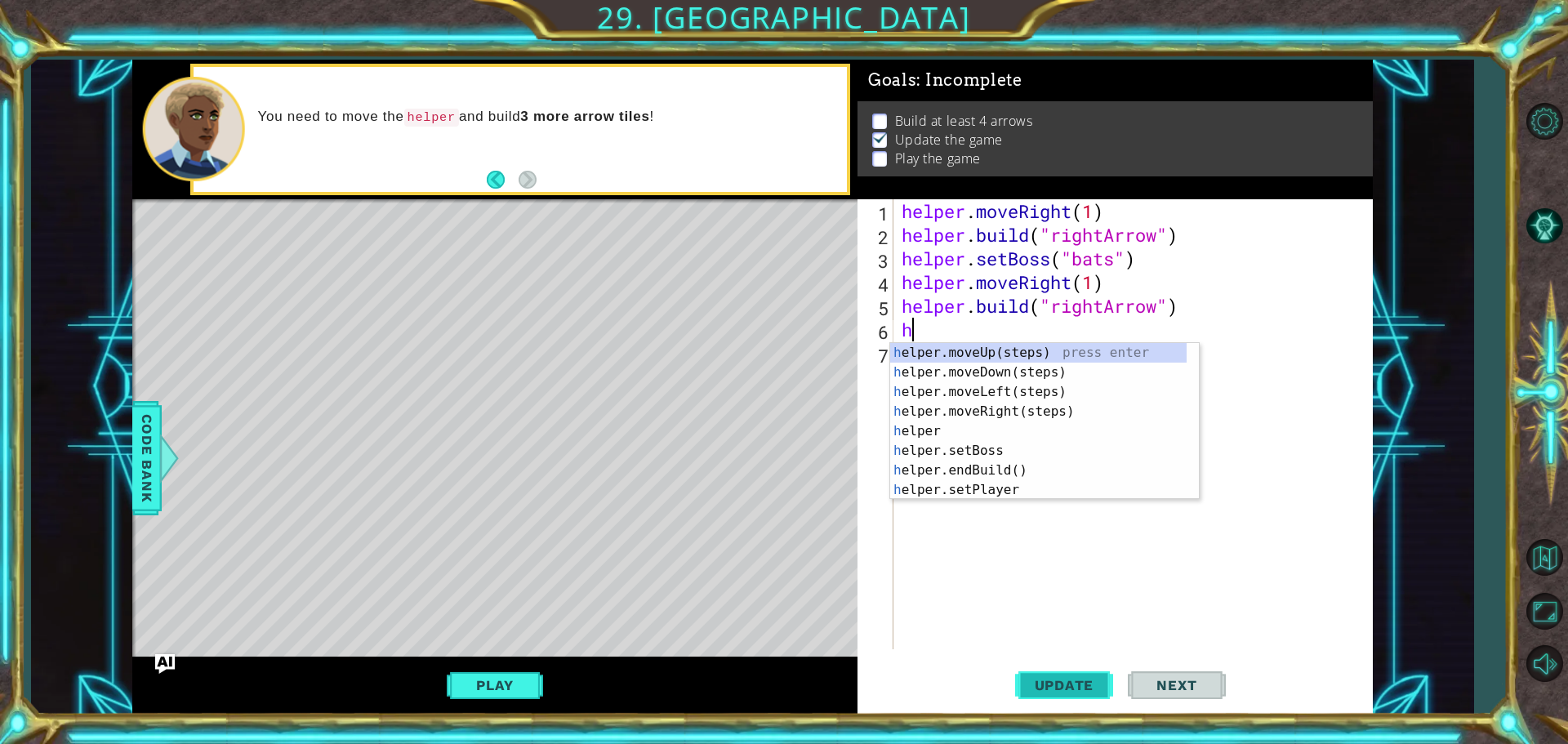
type textarea "h"
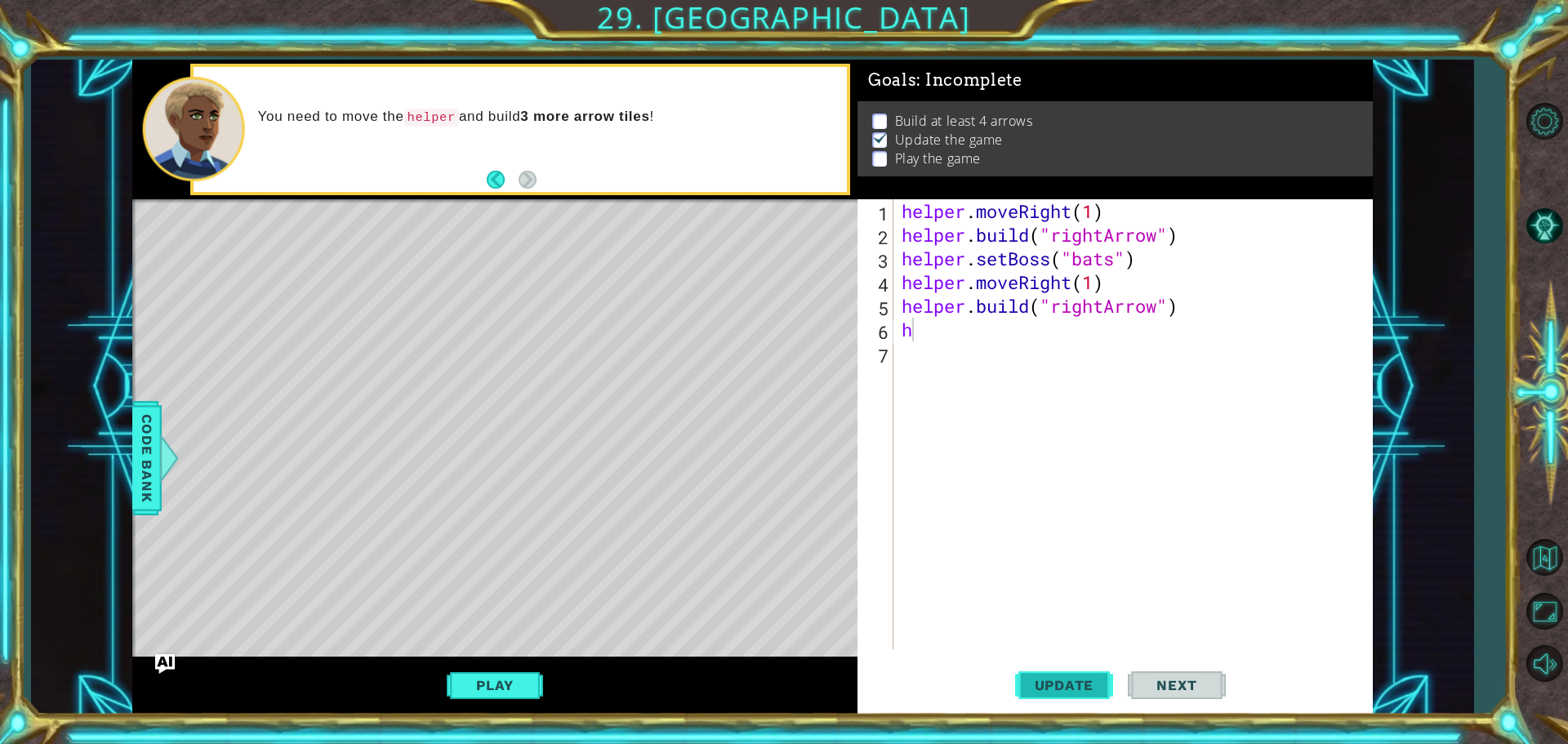
click at [1087, 689] on span "Update" at bounding box center [1064, 685] width 92 height 17
click at [1048, 689] on span "Update" at bounding box center [1064, 685] width 92 height 17
click at [458, 686] on button "Play" at bounding box center [494, 684] width 96 height 31
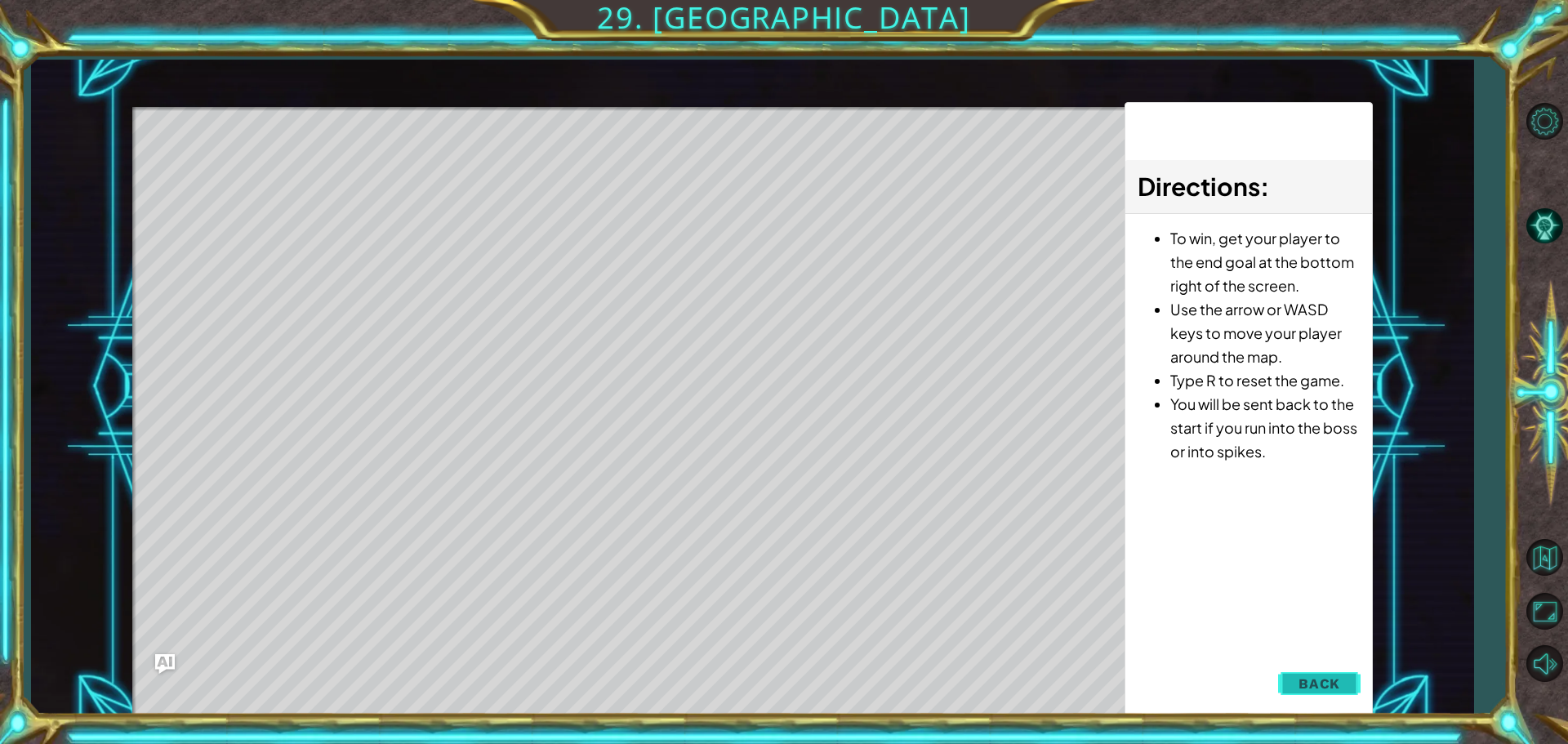
click at [1287, 685] on button "Back" at bounding box center [1319, 683] width 83 height 33
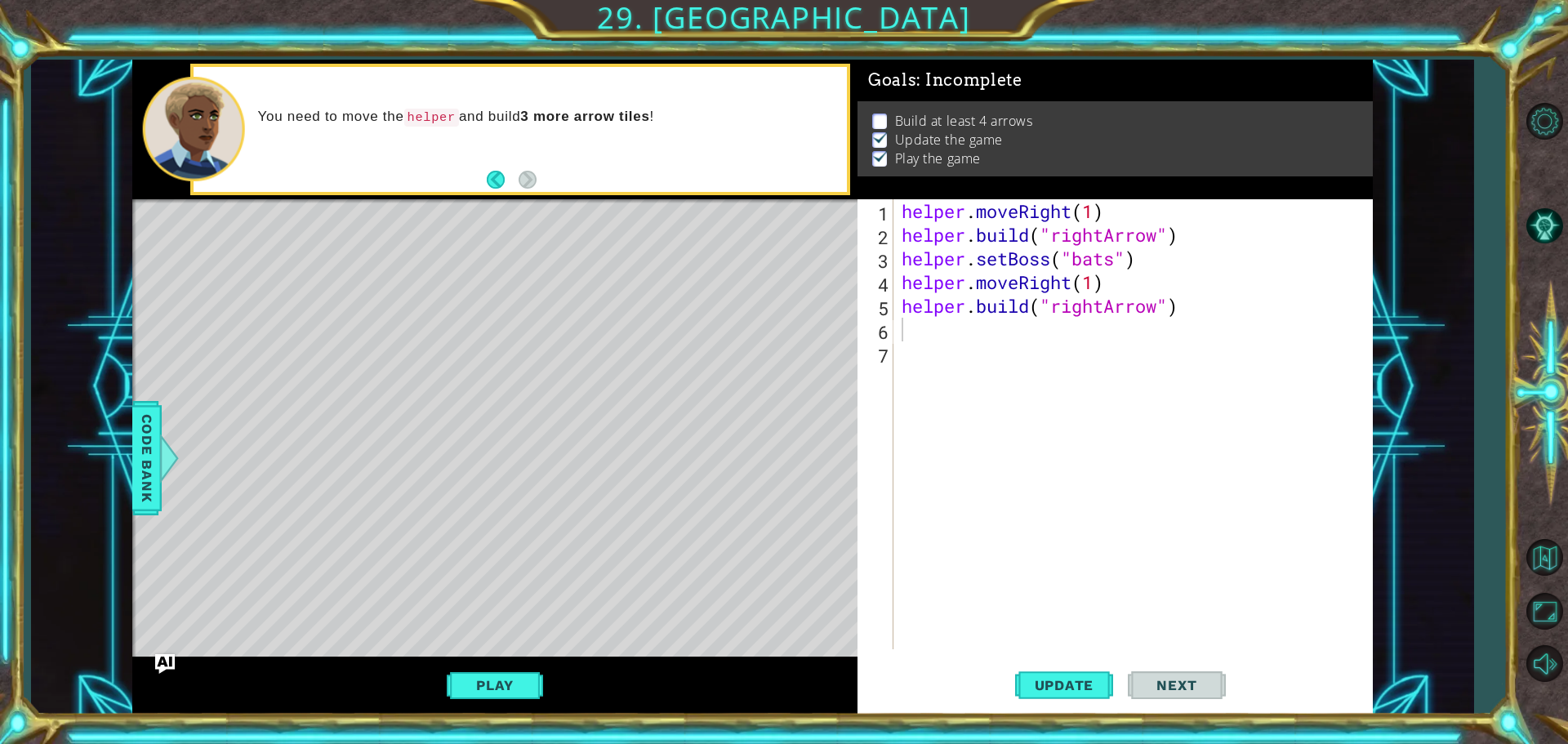
click at [1115, 264] on div "helper . moveRight ( 1 ) helper . build ( "rightArrow" ) helper . setBoss ( "ba…" at bounding box center [1137, 448] width 478 height 497
click at [1136, 259] on div "helper . moveRight ( 1 ) helper . build ( "rightArrow" ) helper . setBoss ( "ba…" at bounding box center [1137, 448] width 478 height 497
type textarea "helper.setBoss("cat")"
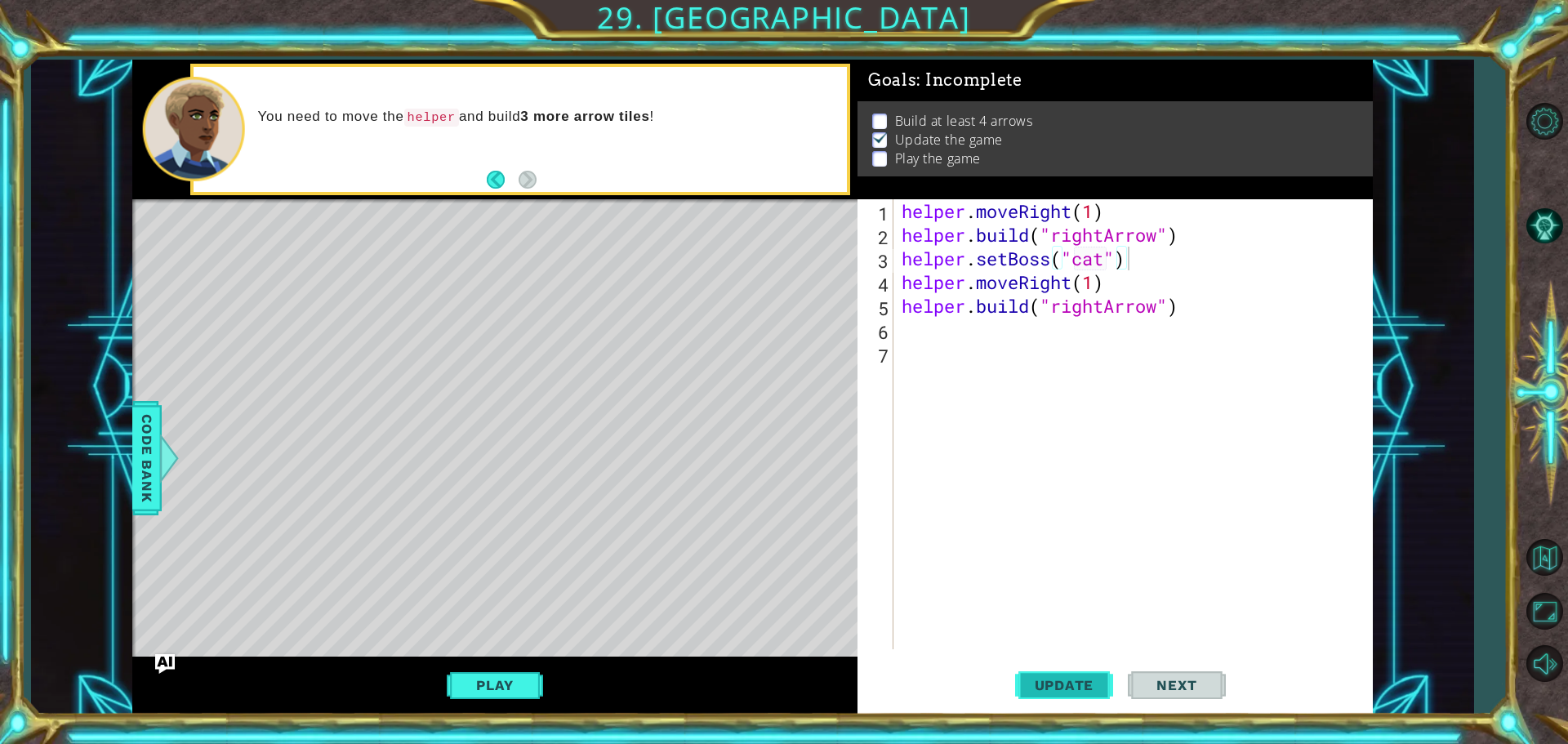
click at [1062, 690] on span "Update" at bounding box center [1064, 685] width 92 height 17
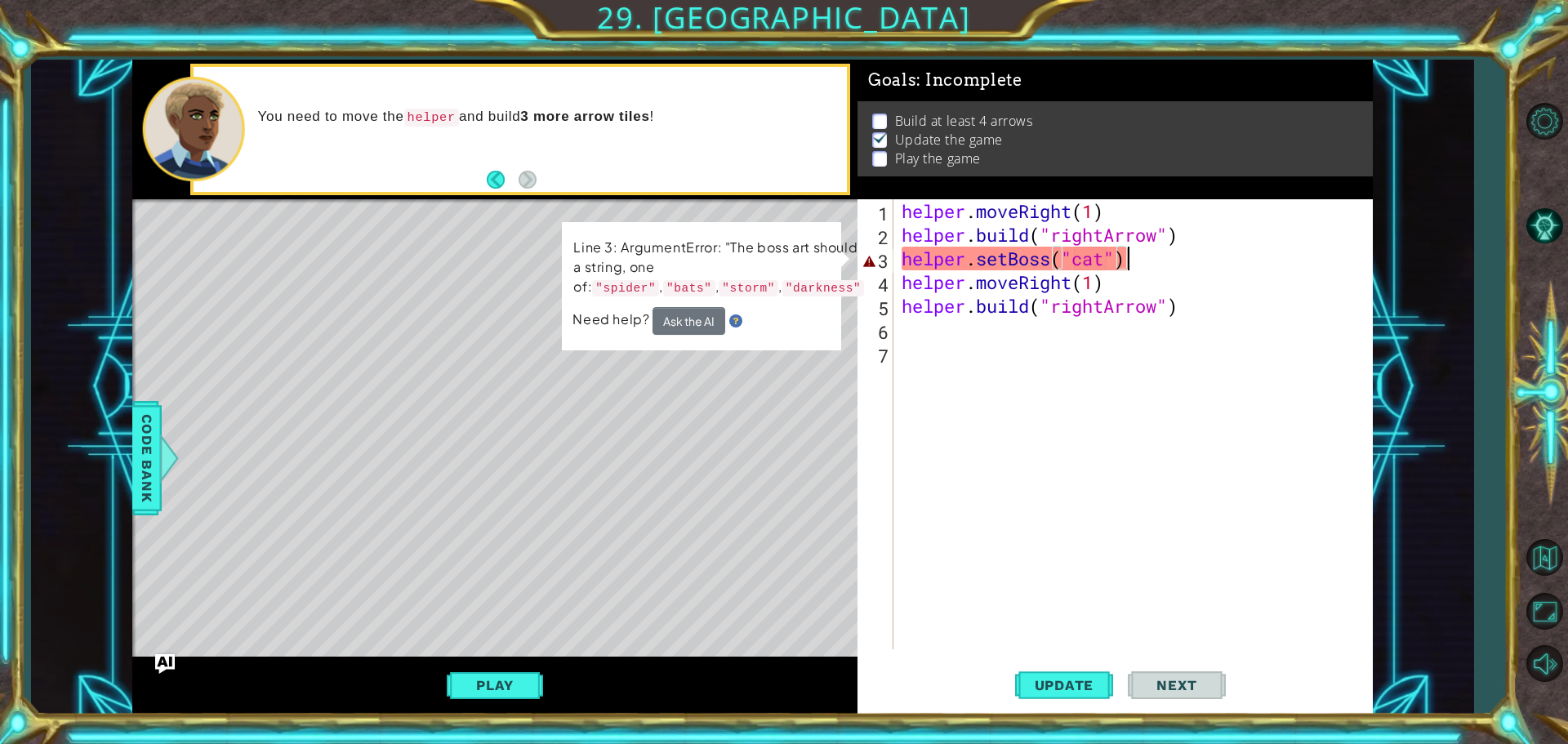
click at [1103, 266] on div "helper . moveRight ( 1 ) helper . build ( "rightArrow" ) helper . setBoss ( "ca…" at bounding box center [1137, 448] width 478 height 497
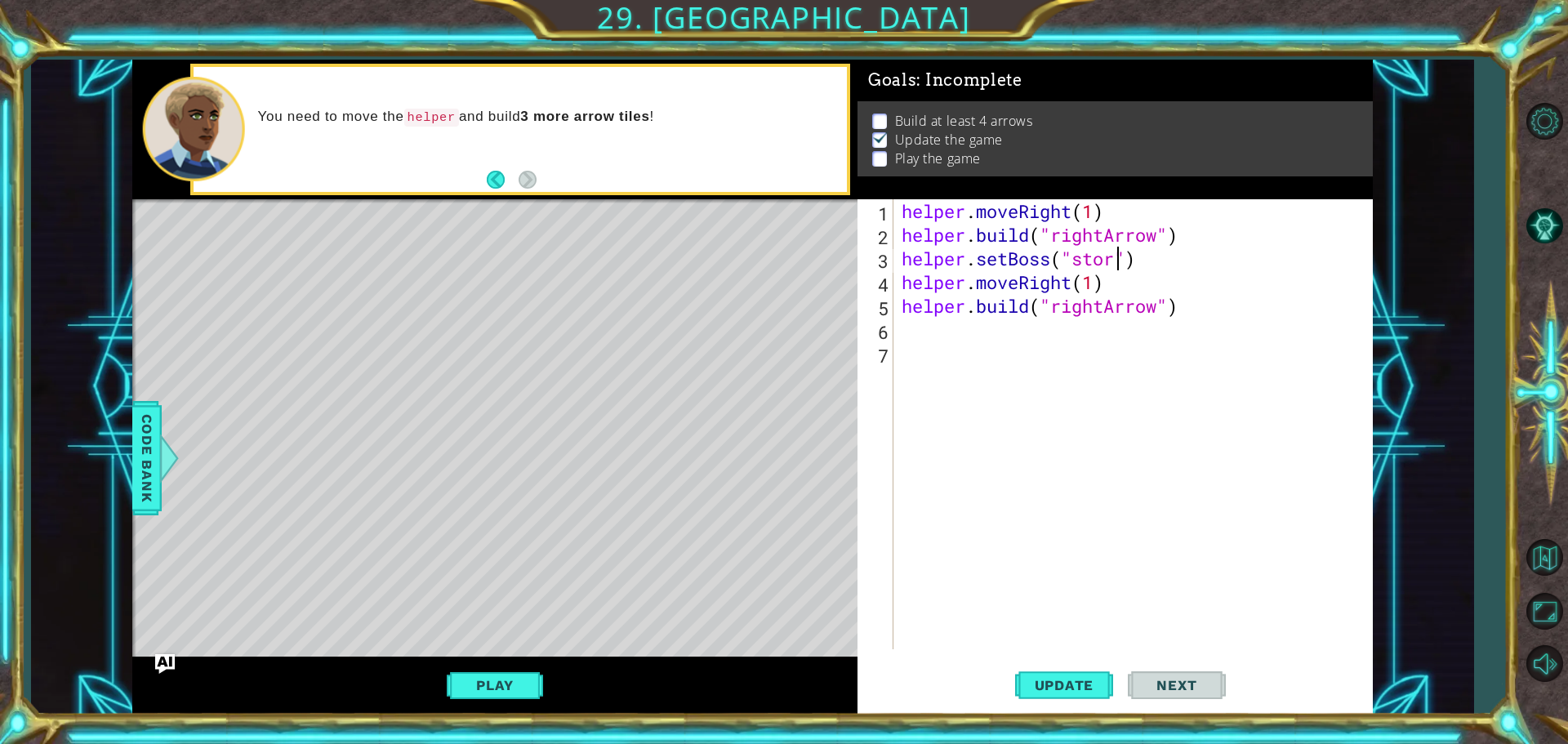
scroll to position [0, 10]
type textarea "helper.setBoss("storm")"
click at [1069, 686] on span "Update" at bounding box center [1064, 685] width 92 height 17
drag, startPoint x: 498, startPoint y: 661, endPoint x: 500, endPoint y: 682, distance: 21.1
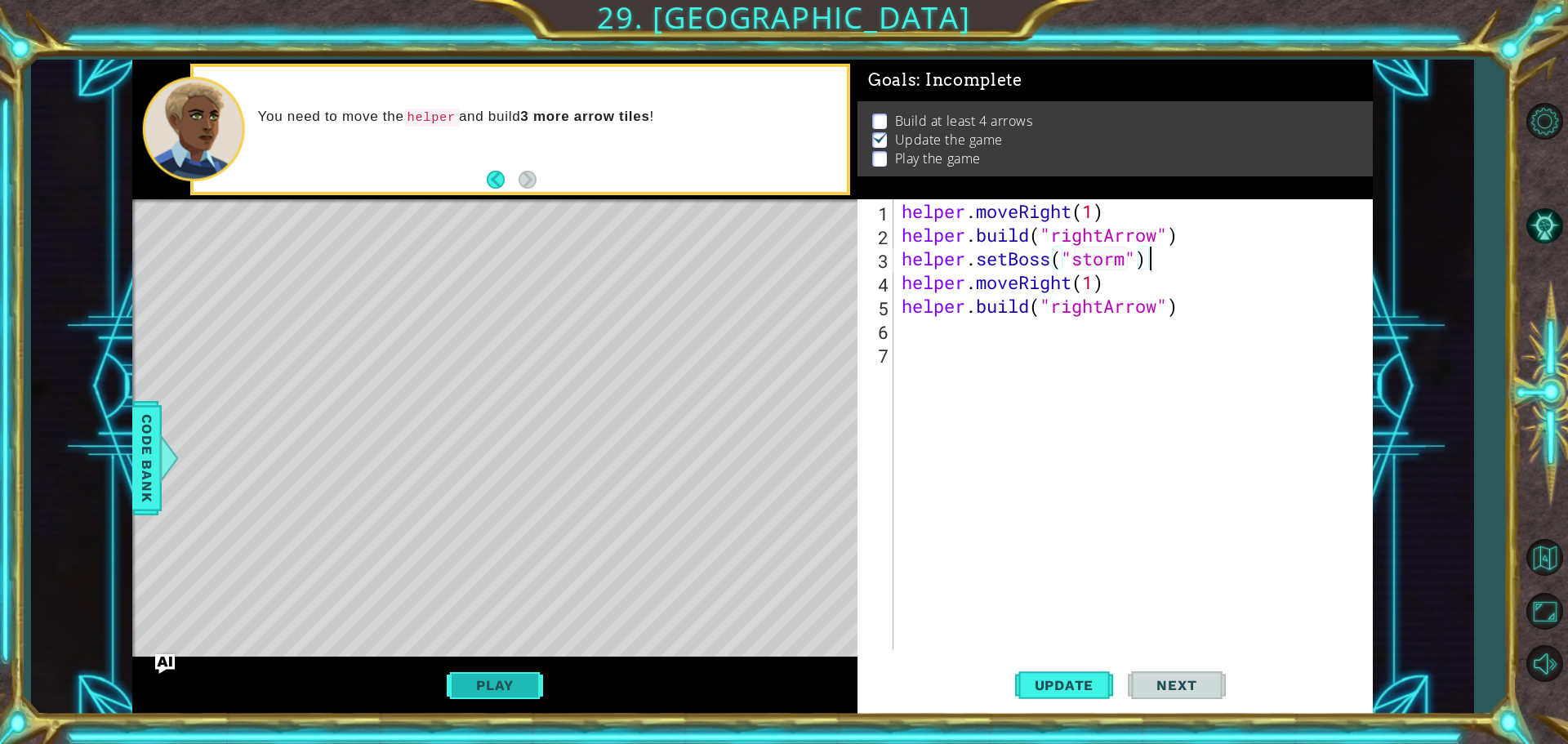
click at [500, 681] on div "Play" at bounding box center [494, 685] width 725 height 58
click at [507, 691] on button "Play" at bounding box center [494, 684] width 96 height 31
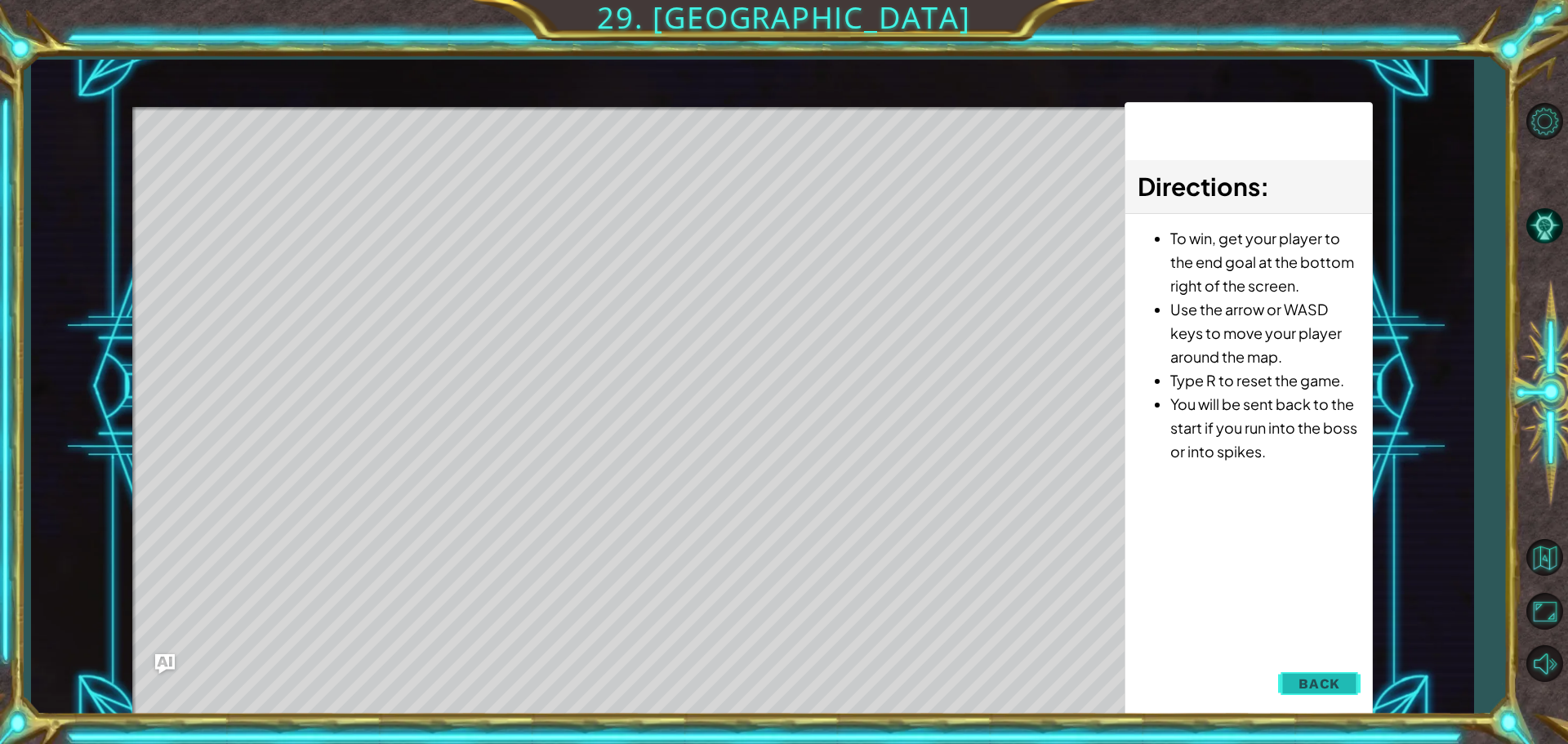
click at [1284, 688] on button "Back" at bounding box center [1319, 683] width 83 height 33
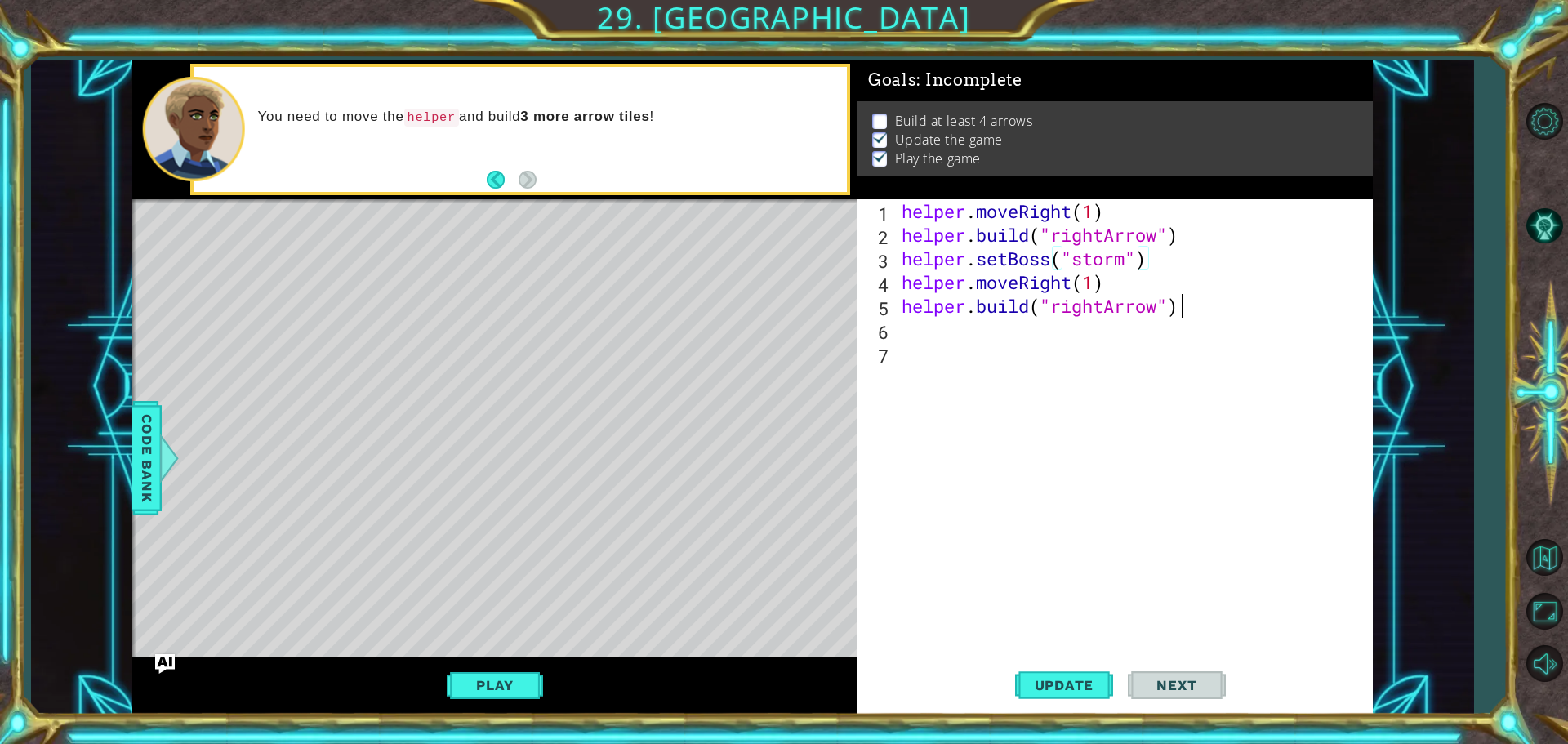
click at [1189, 306] on div "helper . moveRight ( 1 ) helper . build ( "rightArrow" ) helper . setBoss ( "st…" at bounding box center [1137, 448] width 478 height 497
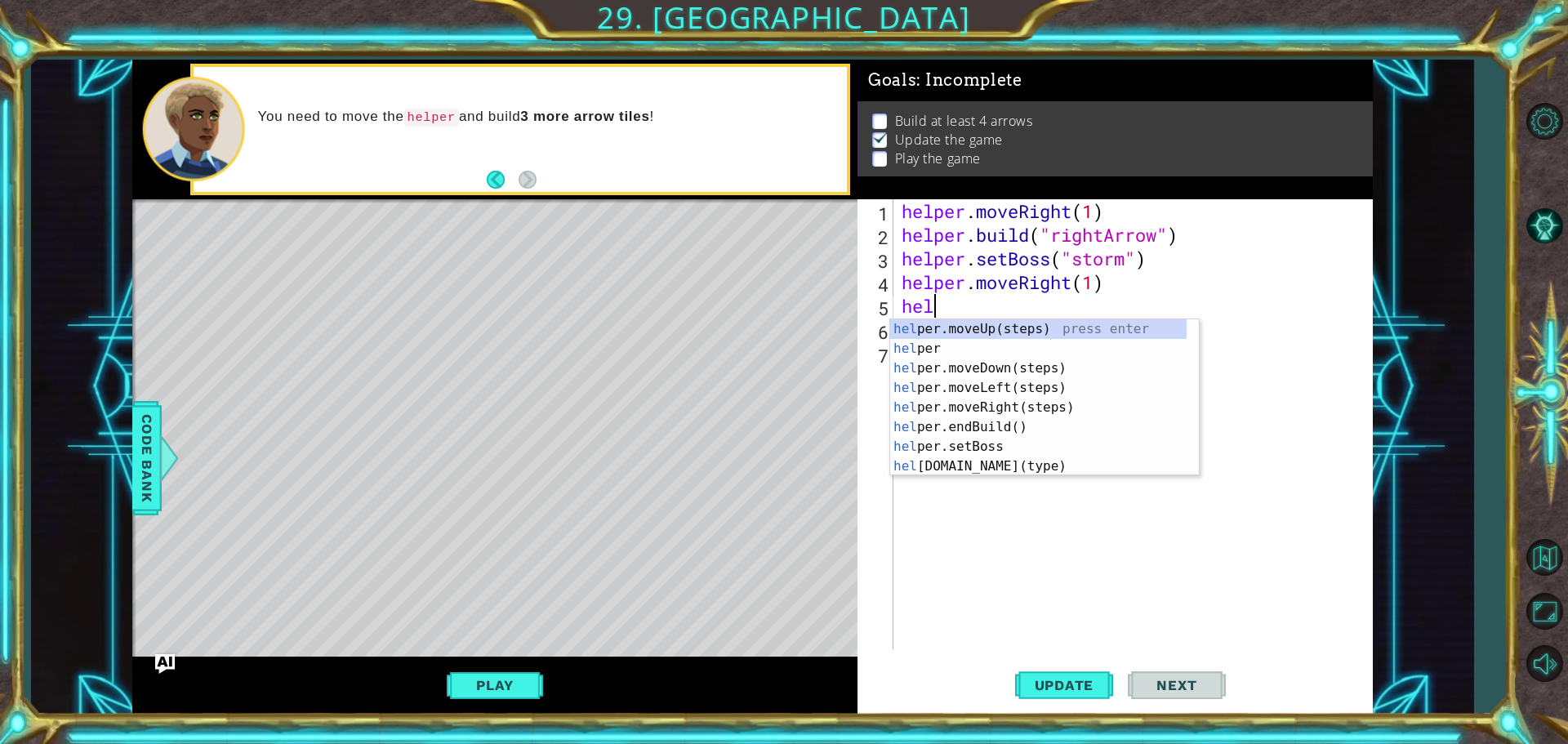
type textarea "h"
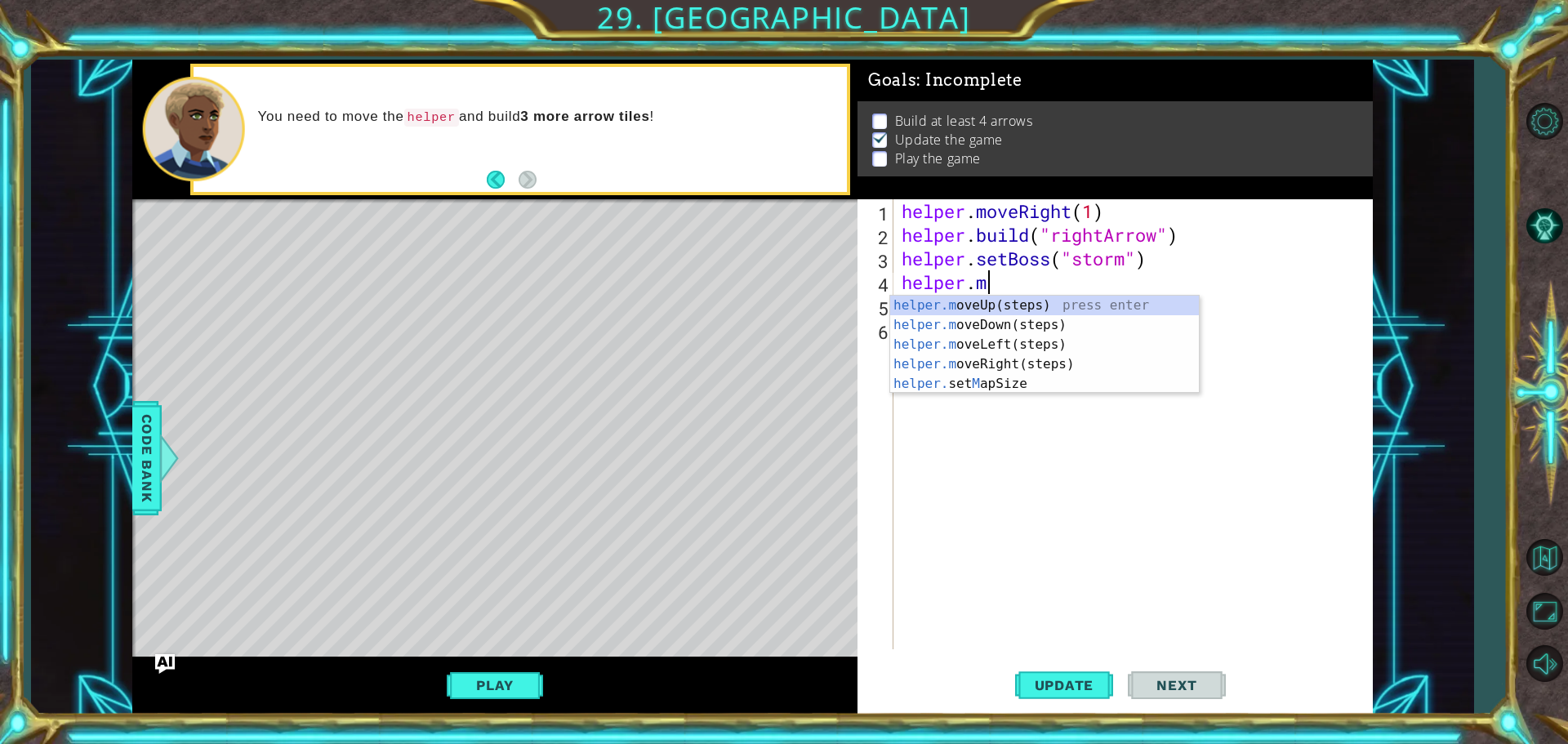
type textarea "h"
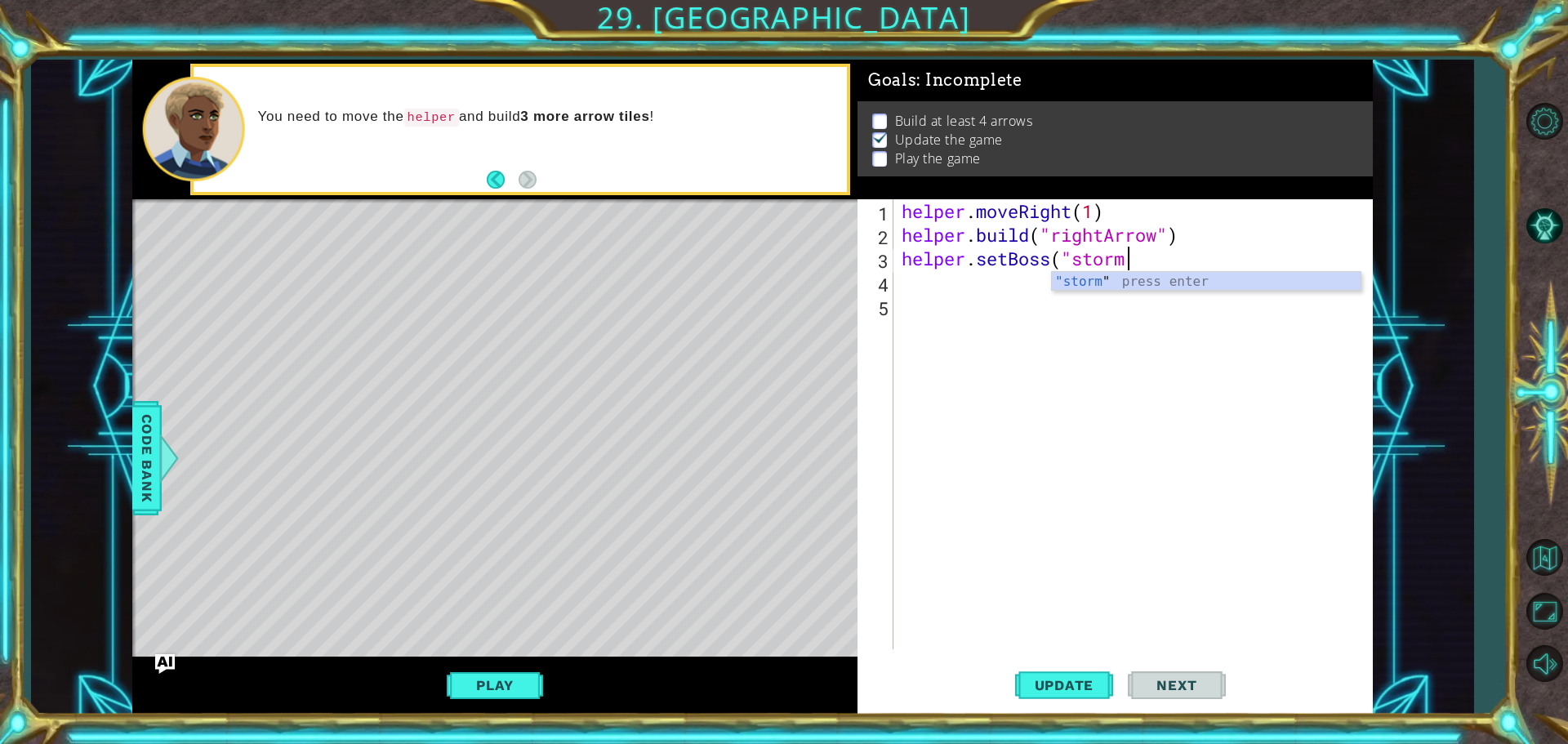
type textarea "helper.setBoss("storme"
type textarea "helper.setBoss("storm")"
type textarea "b"
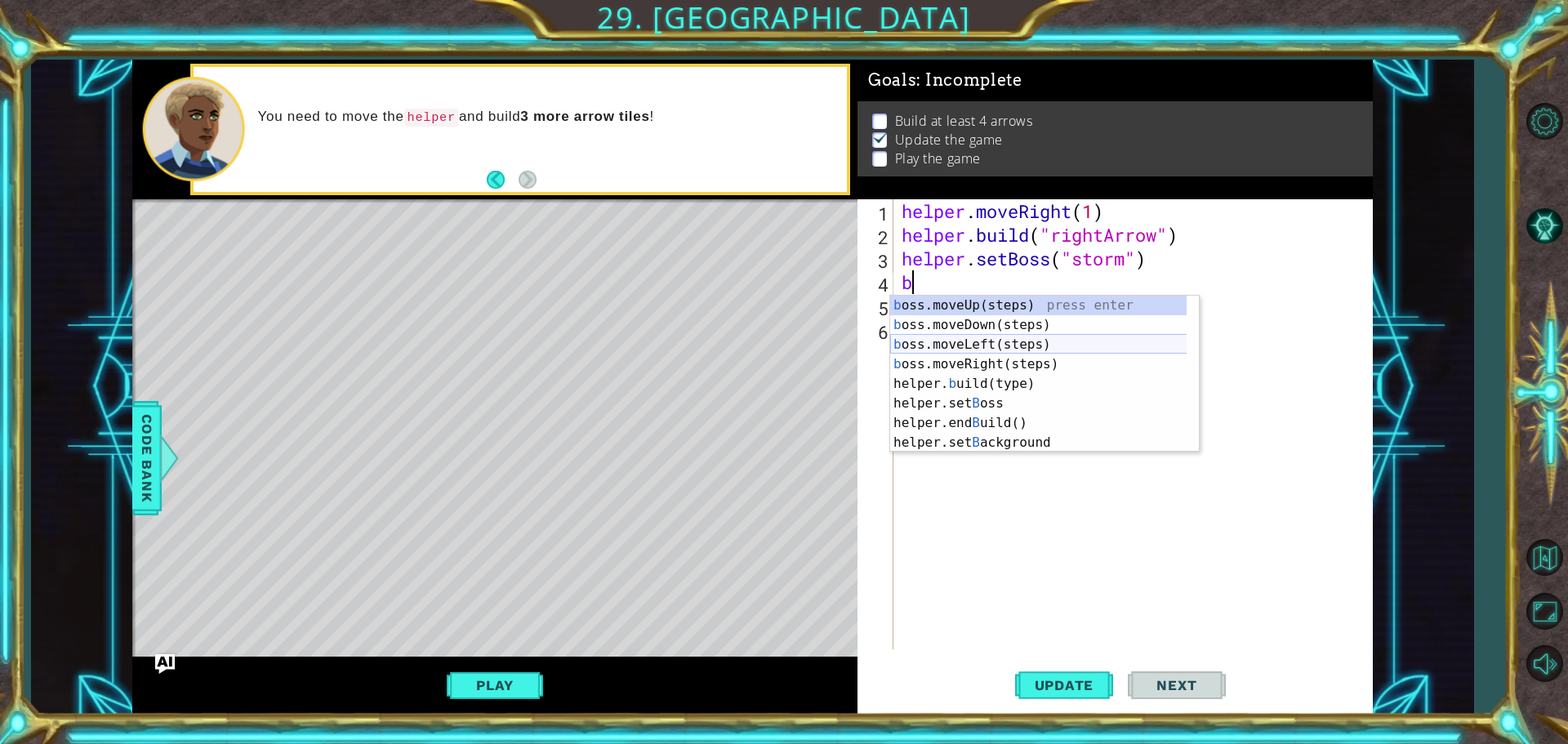
click at [947, 348] on div "b oss.moveUp(steps) press enter b oss.moveDown(steps) press enter b oss.moveLef…" at bounding box center [1045, 394] width 309 height 196
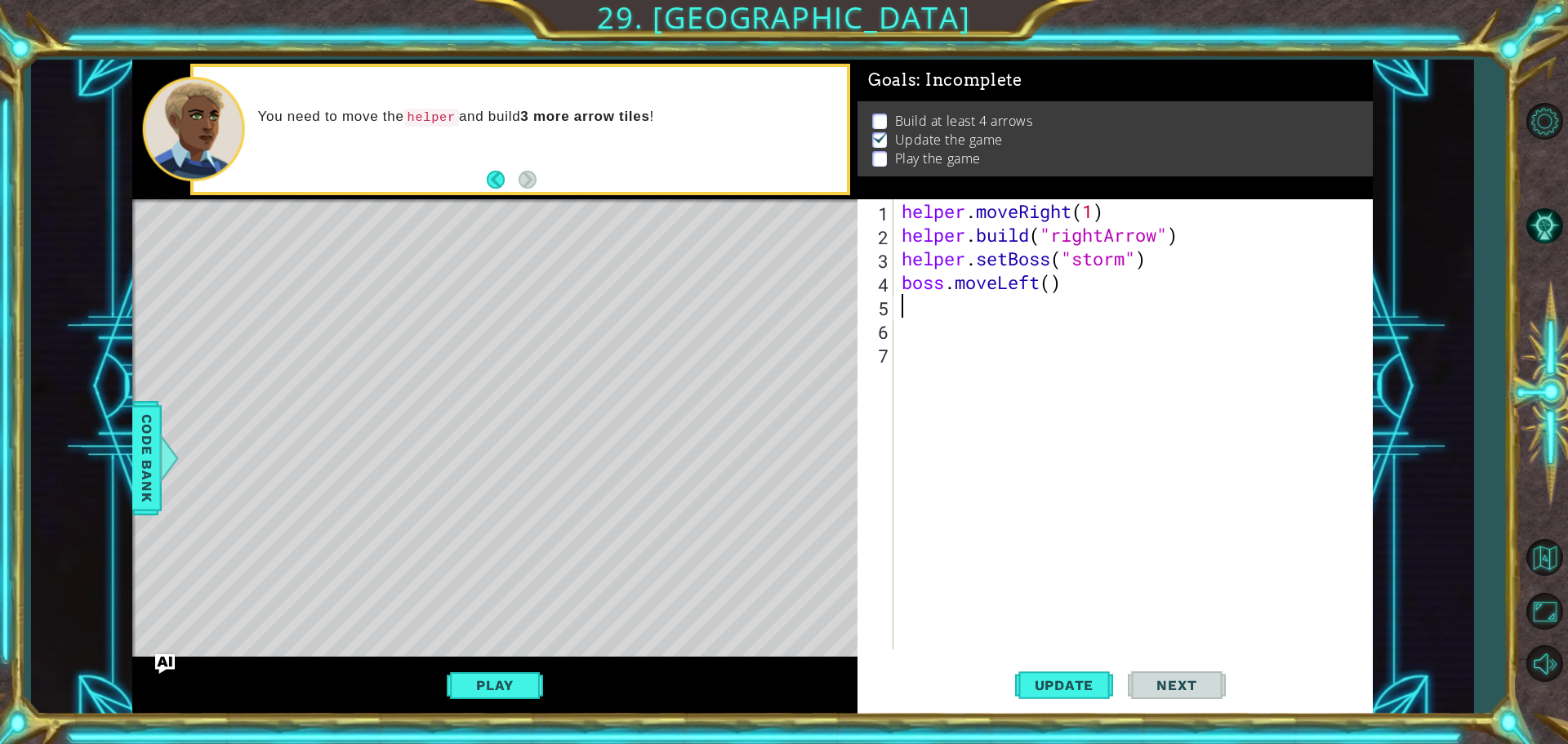
click at [1047, 290] on div "helper . moveRight ( 1 ) helper . build ( "rightArrow" ) helper . setBoss ( "st…" at bounding box center [1137, 448] width 478 height 497
click at [1053, 283] on div "helper . moveRight ( 1 ) helper . build ( "rightArrow" ) helper . setBoss ( "st…" at bounding box center [1137, 448] width 478 height 497
type textarea "boss.moveLeft(4)"
click at [1049, 675] on button "Update" at bounding box center [1063, 684] width 98 height 51
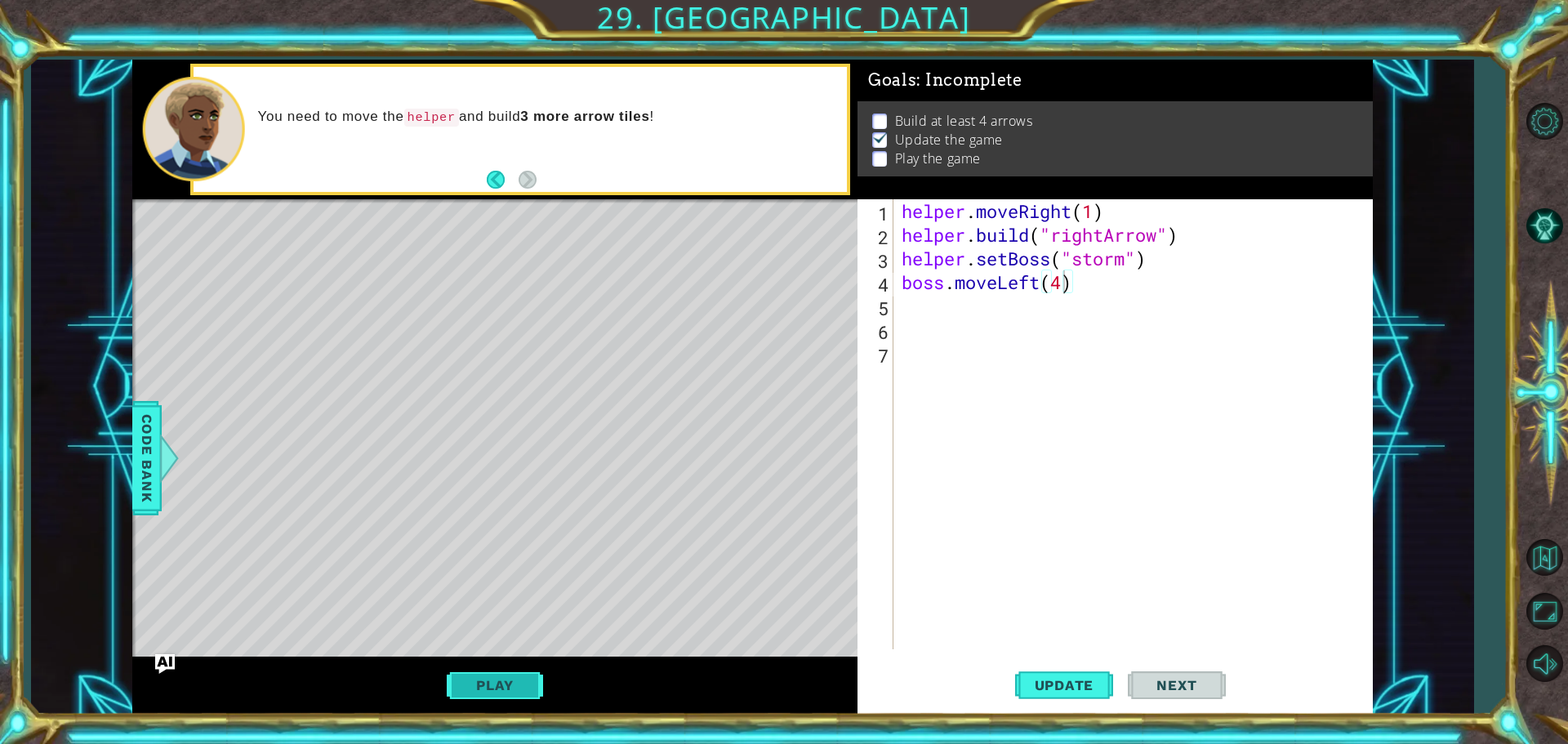
click at [498, 676] on button "Play" at bounding box center [494, 684] width 96 height 31
click at [970, 318] on div "helper . moveRight ( 1 ) helper . build ( "rightArrow" ) helper . setBoss ( "st…" at bounding box center [1137, 448] width 478 height 497
click at [959, 313] on div "helper . moveRight ( 1 ) helper . build ( "rightArrow" ) helper . setBoss ( "st…" at bounding box center [1137, 448] width 478 height 497
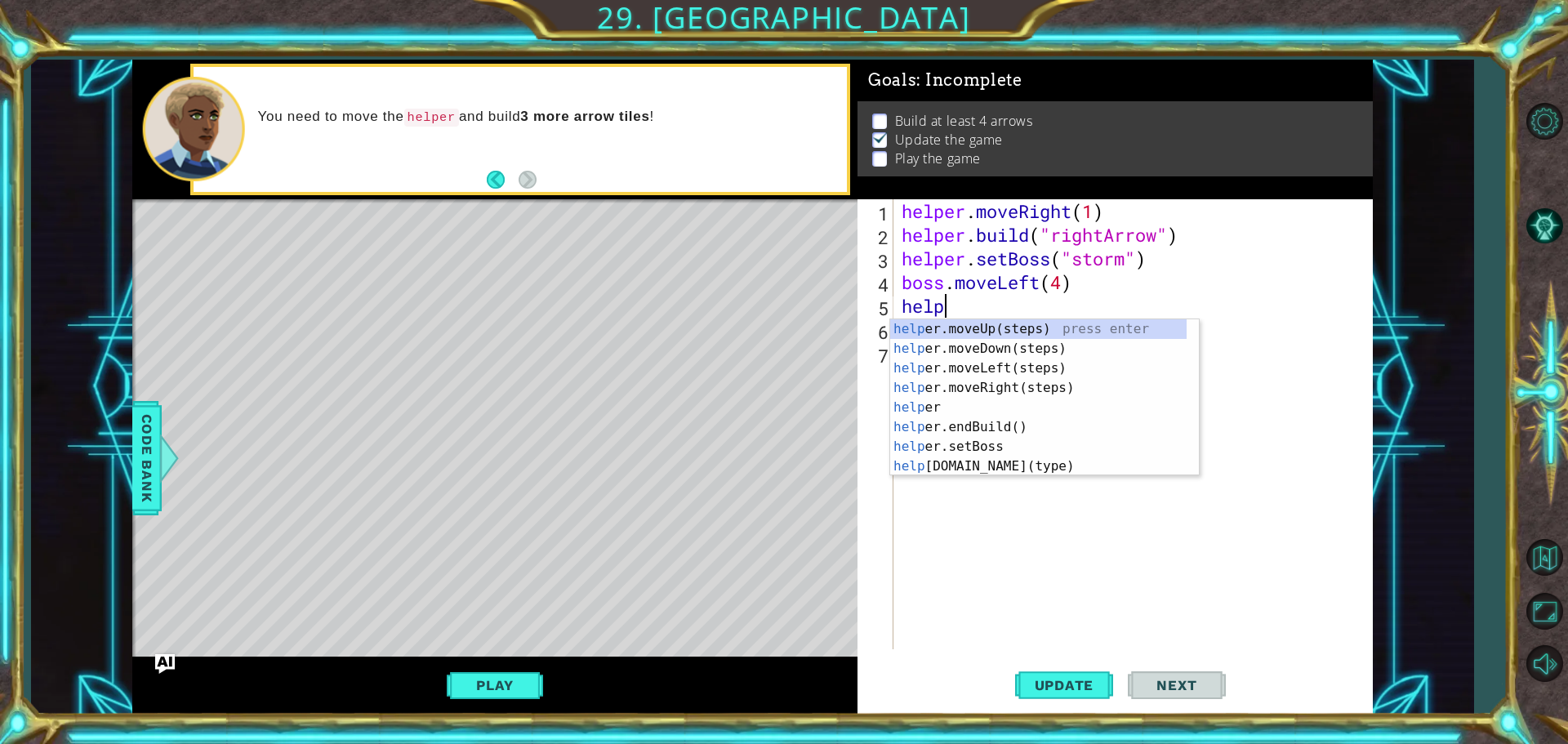
scroll to position [0, 2]
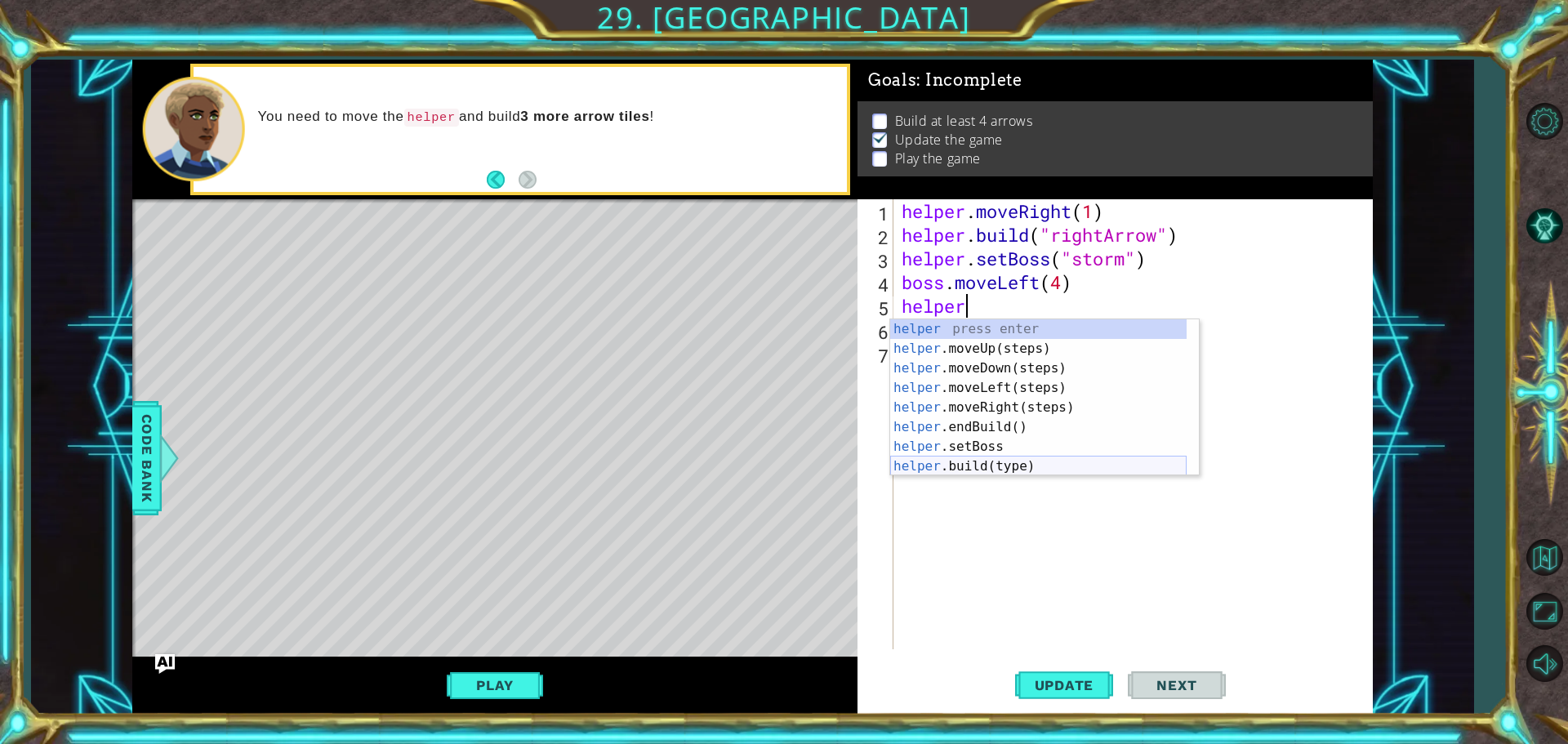
click at [1010, 468] on div "helper press enter helper .moveUp(steps) press enter helper .moveDown(steps) pr…" at bounding box center [1038, 417] width 296 height 196
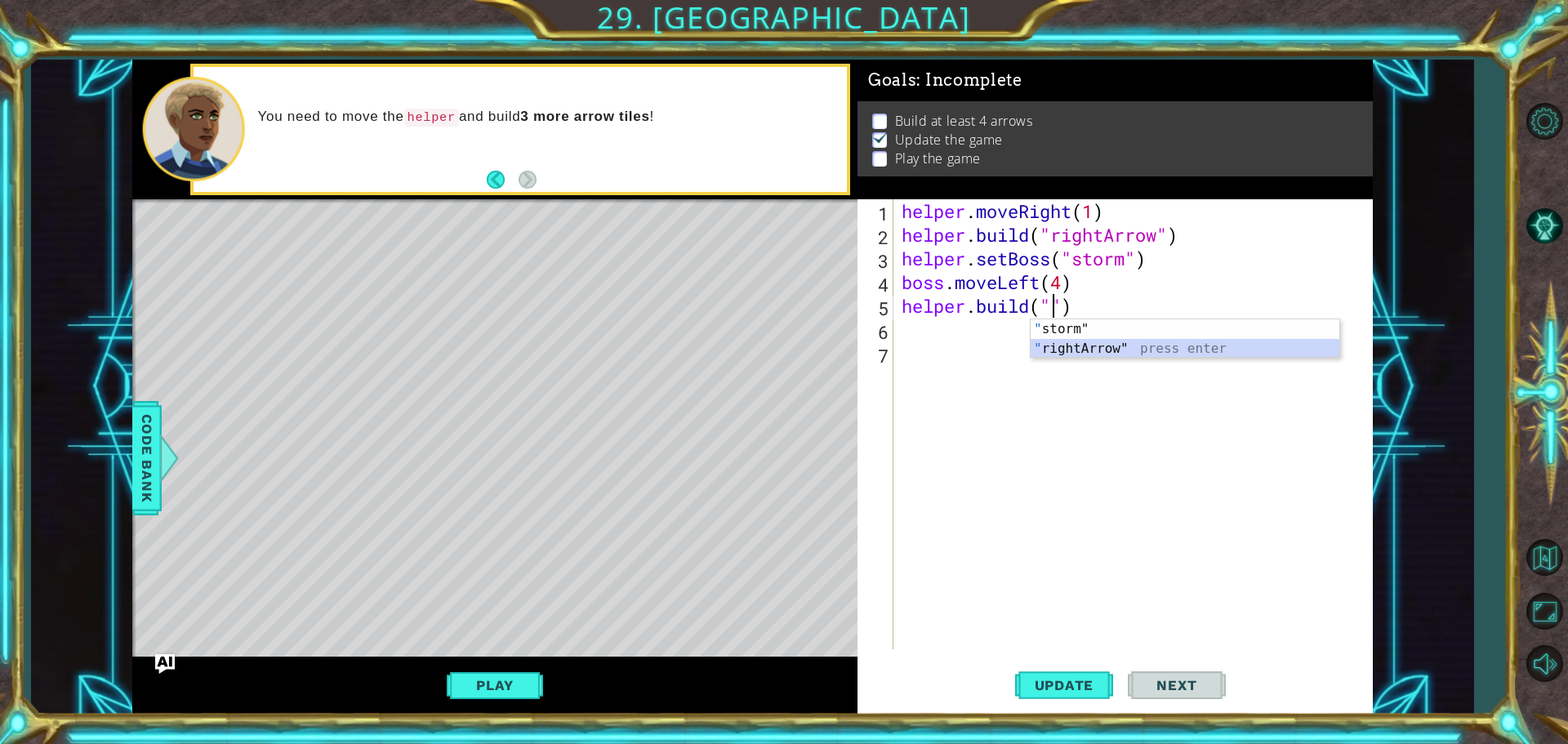
click at [1054, 345] on div "" storm" press enter " rightArrow" press enter" at bounding box center [1185, 358] width 309 height 78
type textarea "[DOMAIN_NAME]("rightArrow")"
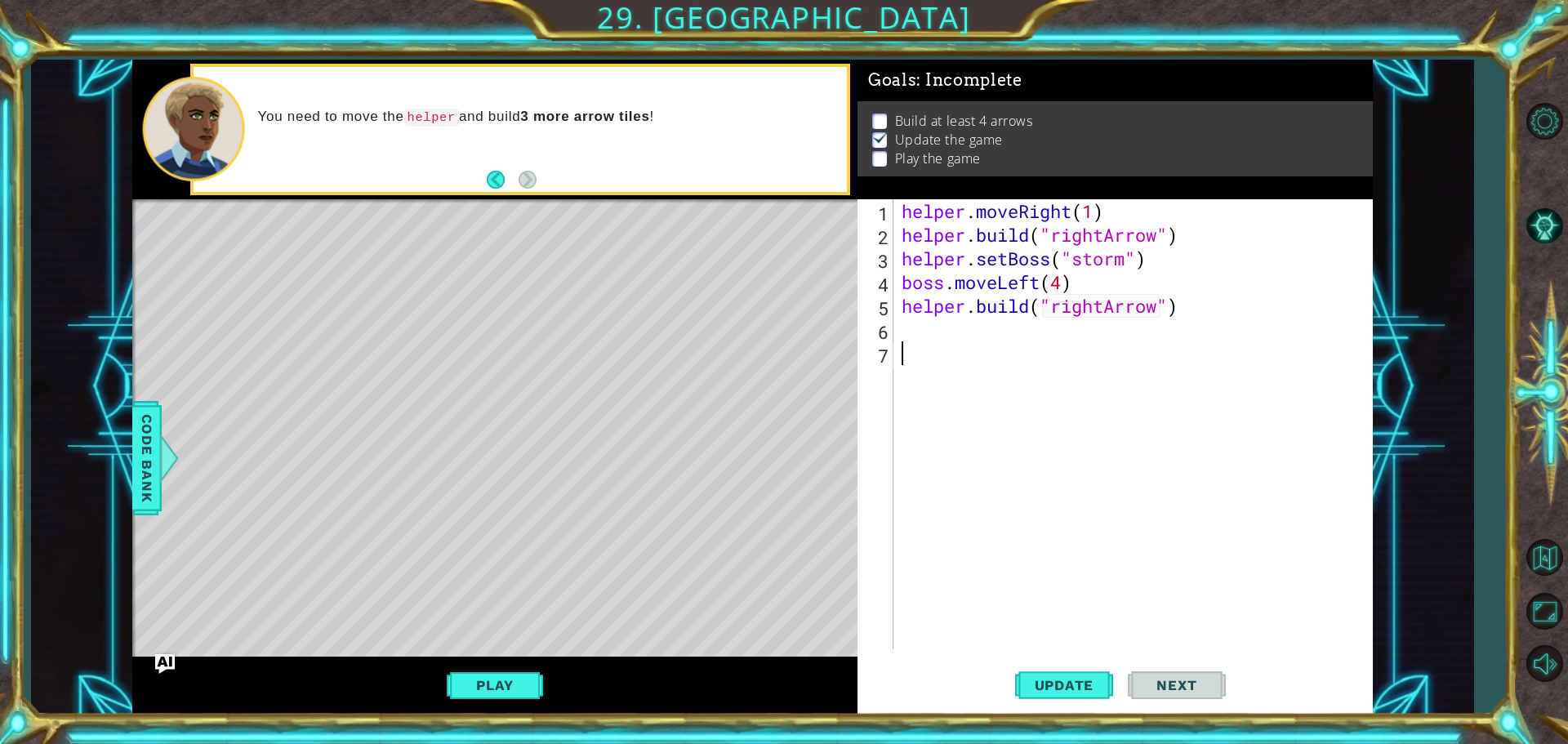
click at [1021, 344] on div "helper . moveRight ( 1 ) helper . build ( "rightArrow" ) helper . setBoss ( "st…" at bounding box center [1137, 448] width 478 height 497
click at [1001, 327] on div "helper . moveRight ( 1 ) helper . build ( "rightArrow" ) helper . setBoss ( "st…" at bounding box center [1137, 448] width 478 height 497
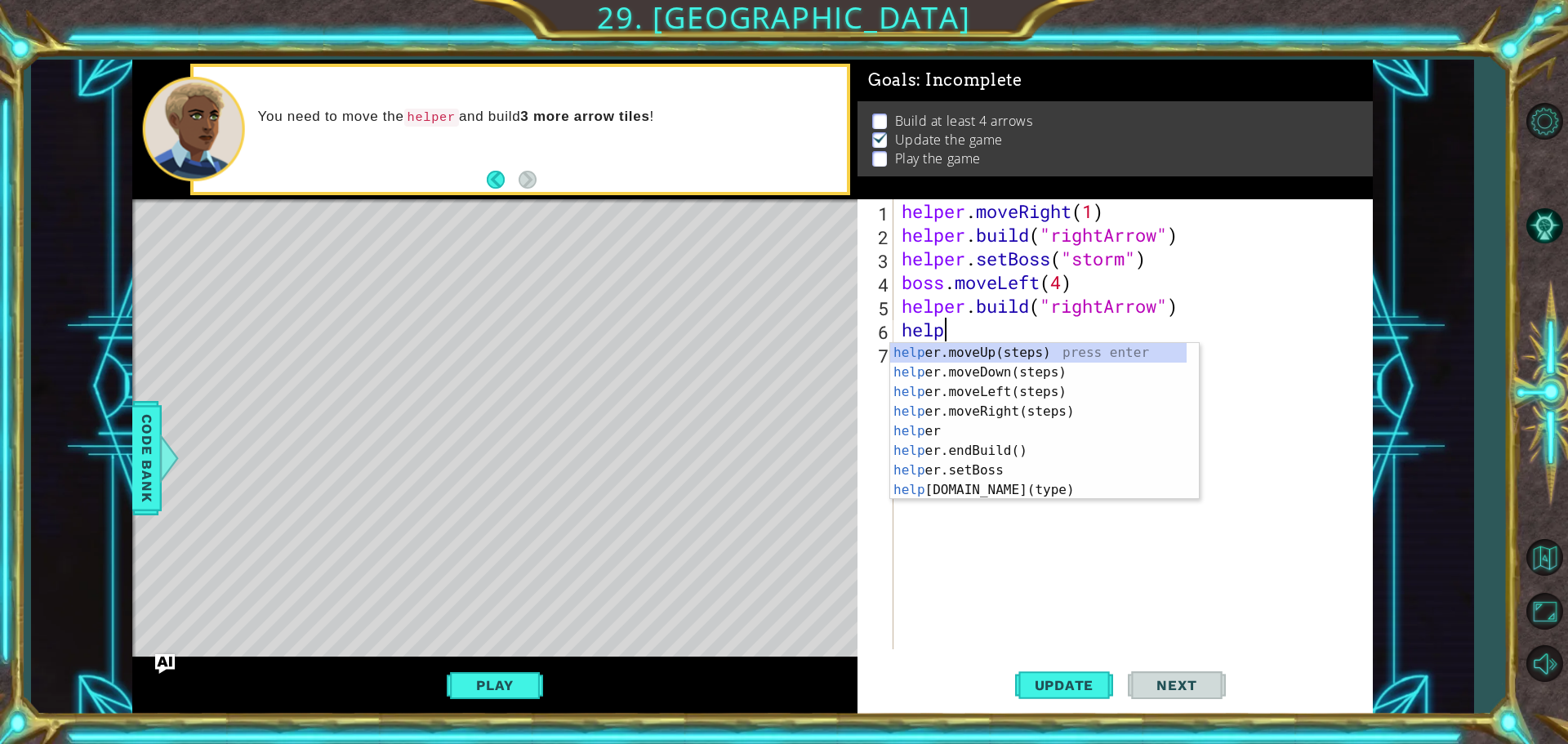
scroll to position [0, 2]
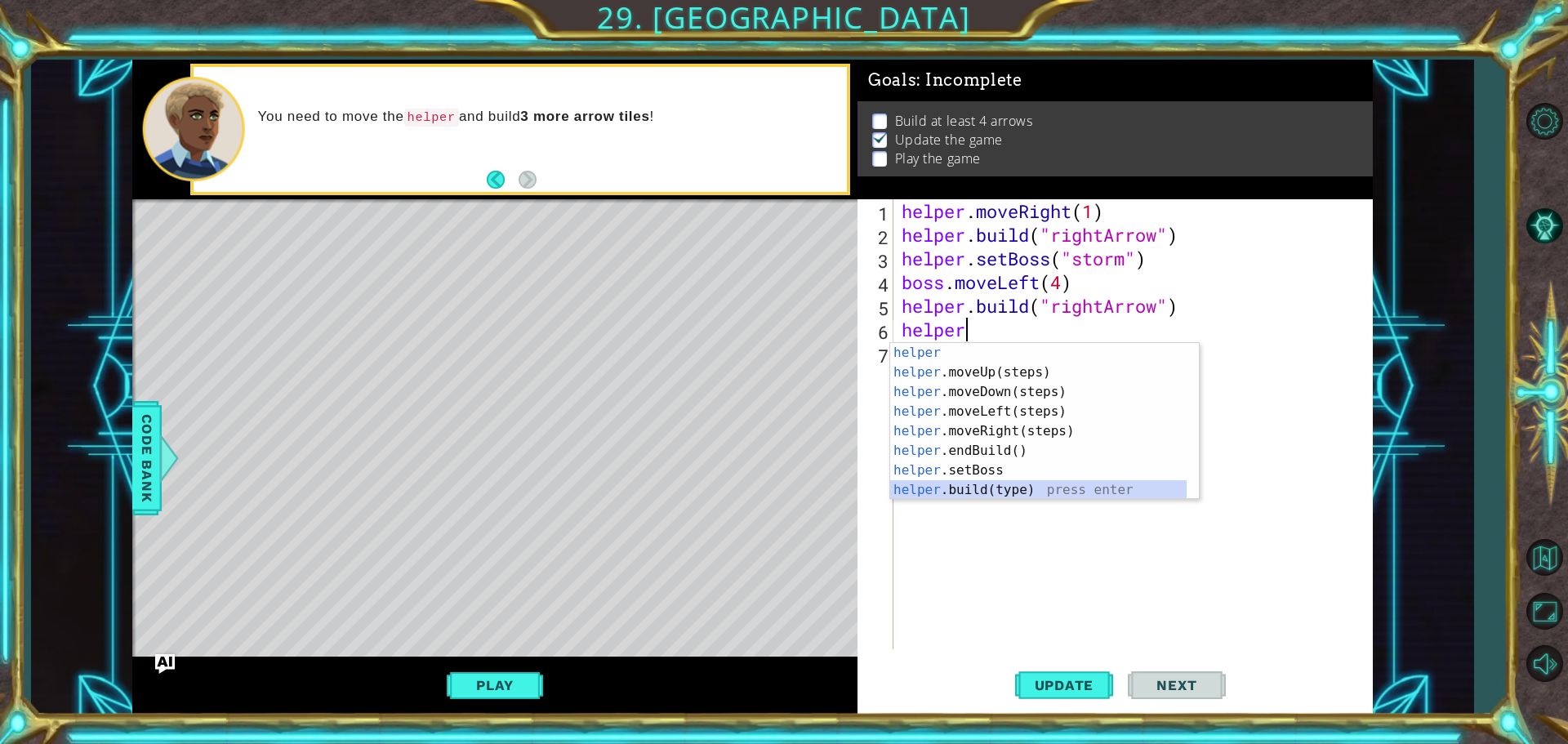
click at [988, 494] on div "helper press enter helper .moveUp(steps) press enter helper .moveDown(steps) pr…" at bounding box center [1038, 440] width 296 height 196
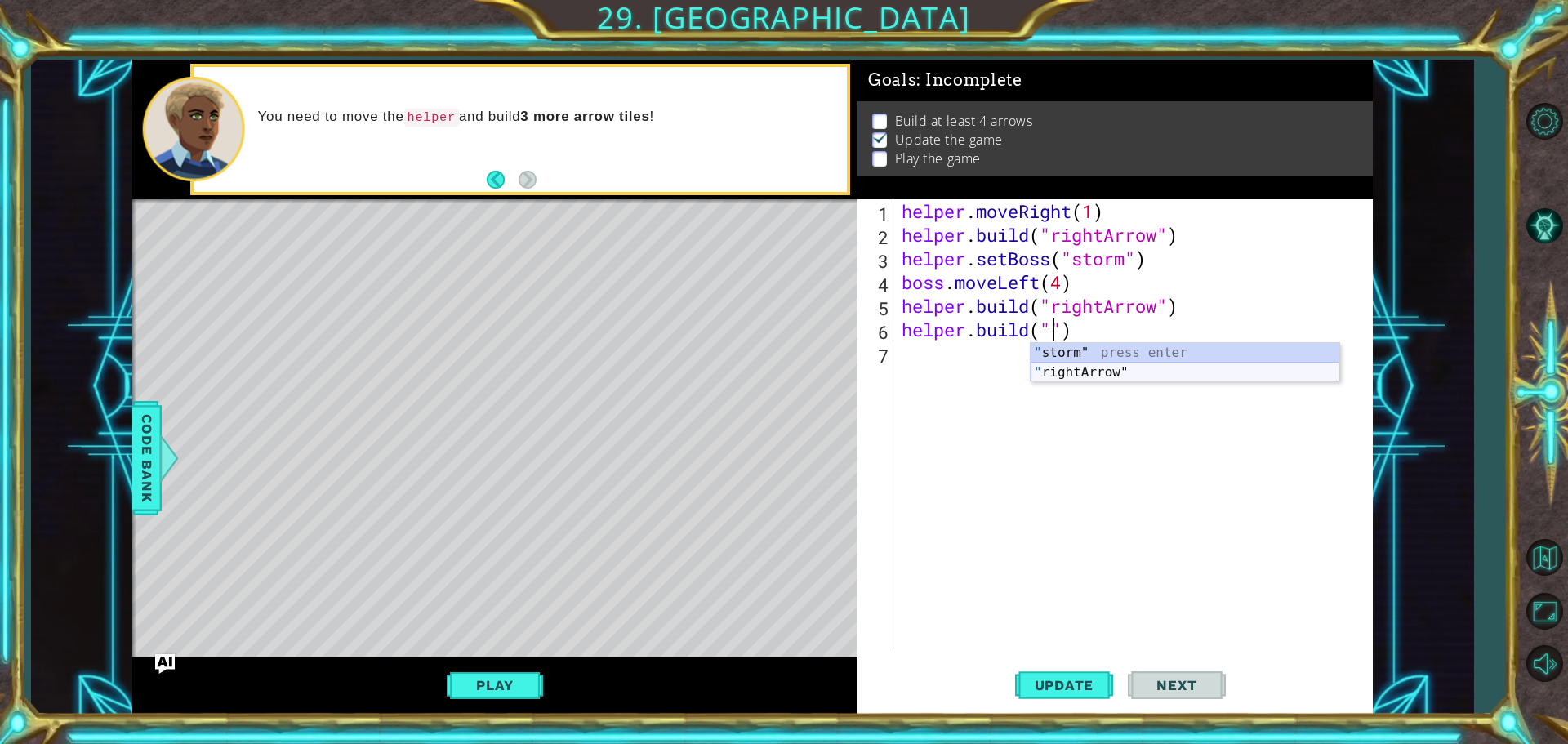
click at [1050, 365] on div "" storm" press enter " rightArrow" press enter" at bounding box center [1185, 382] width 309 height 78
type textarea "[DOMAIN_NAME]("rightArrow")"
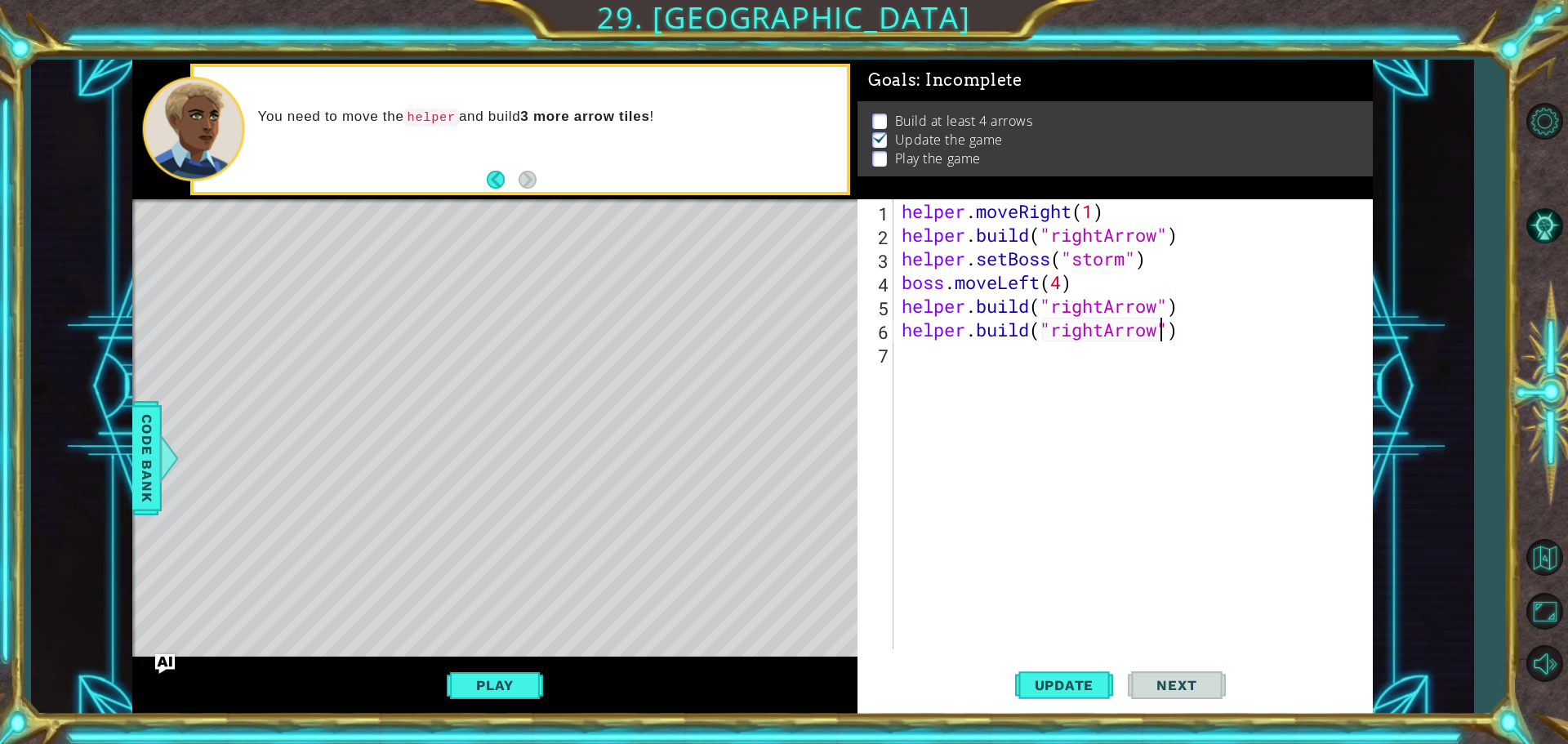
click at [970, 382] on div "helper . moveRight ( 1 ) helper . build ( "rightArrow" ) helper . setBoss ( "st…" at bounding box center [1137, 448] width 478 height 497
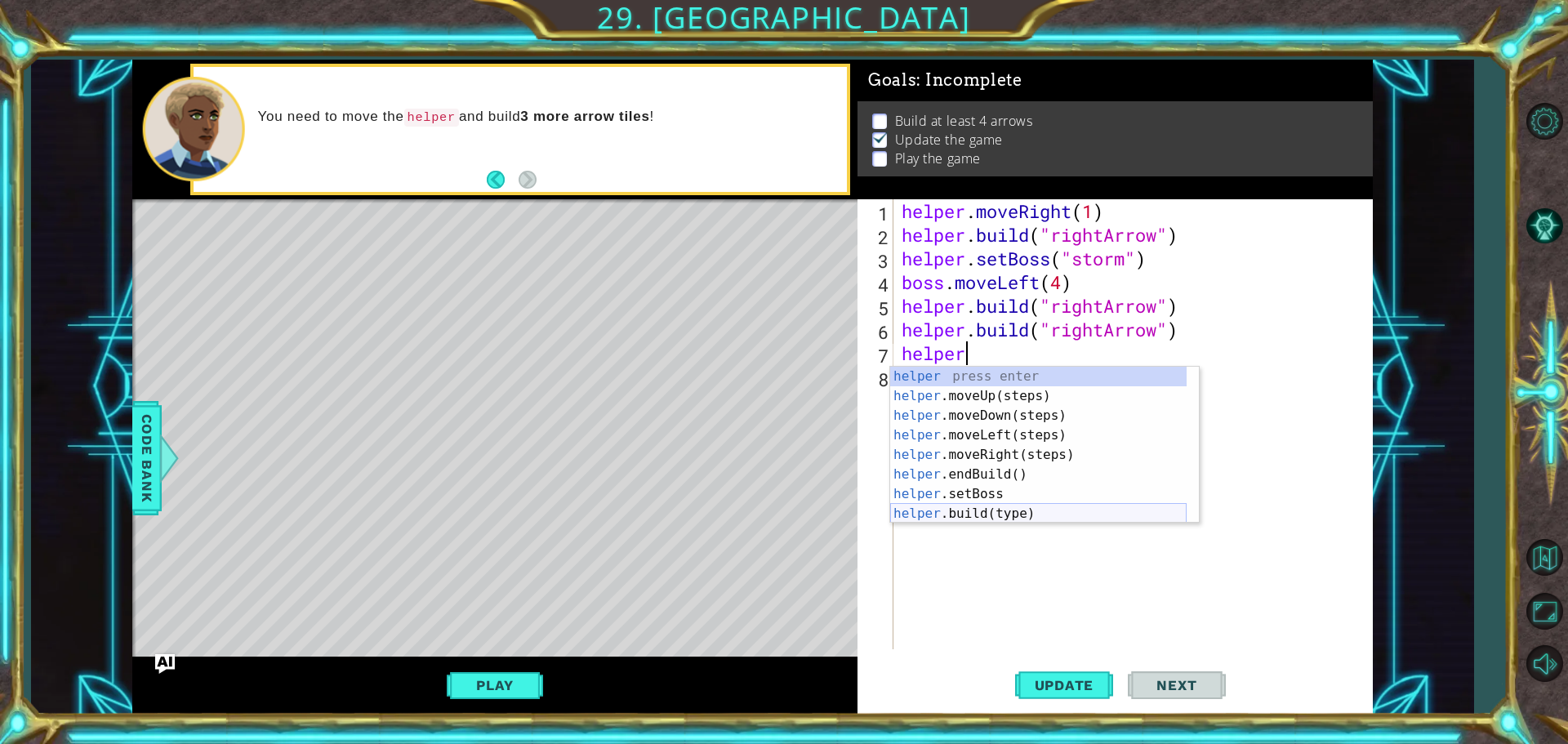
click at [953, 508] on div "helper press enter helper .moveUp(steps) press enter helper .moveDown(steps) pr…" at bounding box center [1038, 465] width 296 height 196
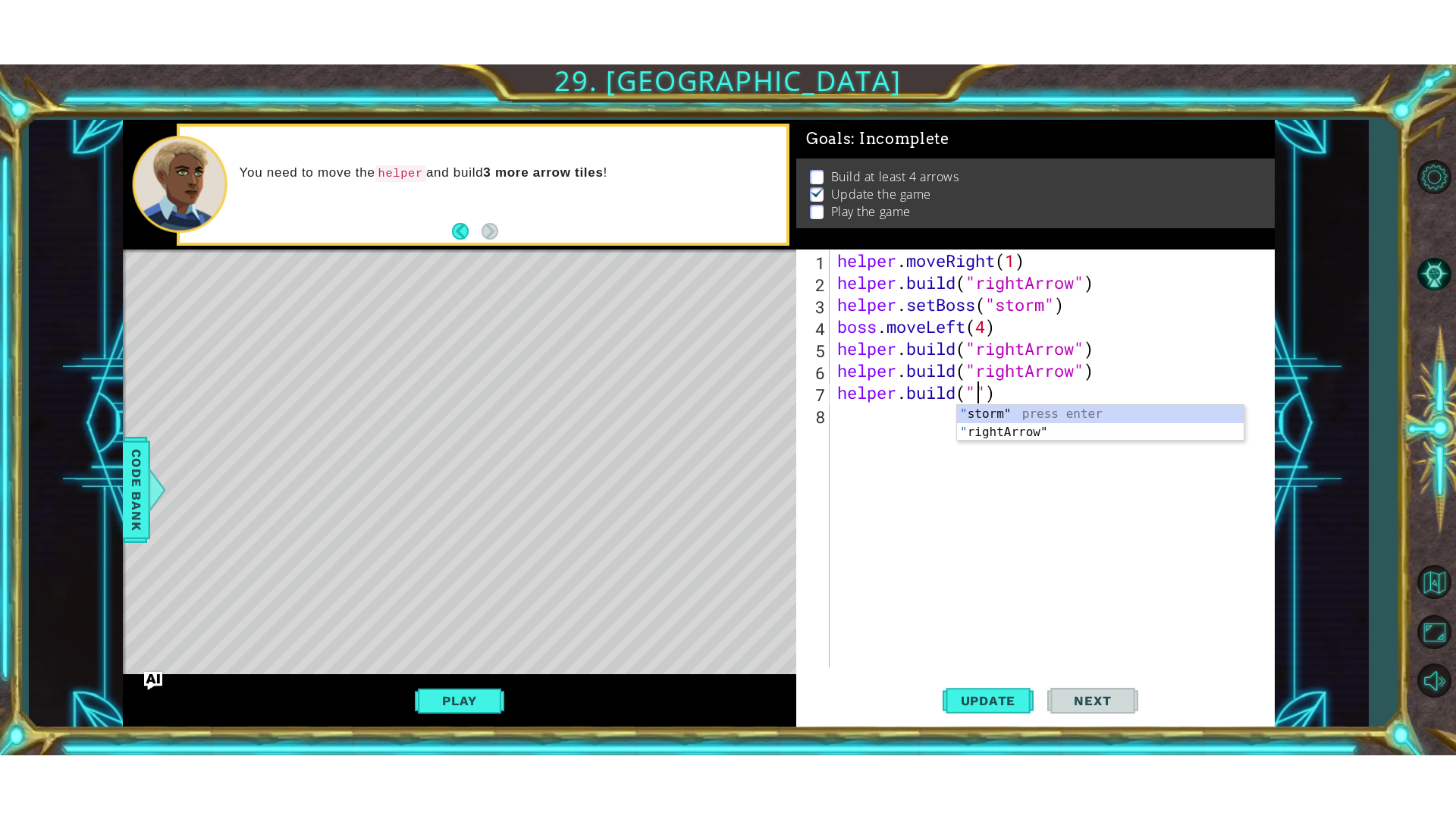
scroll to position [0, 7]
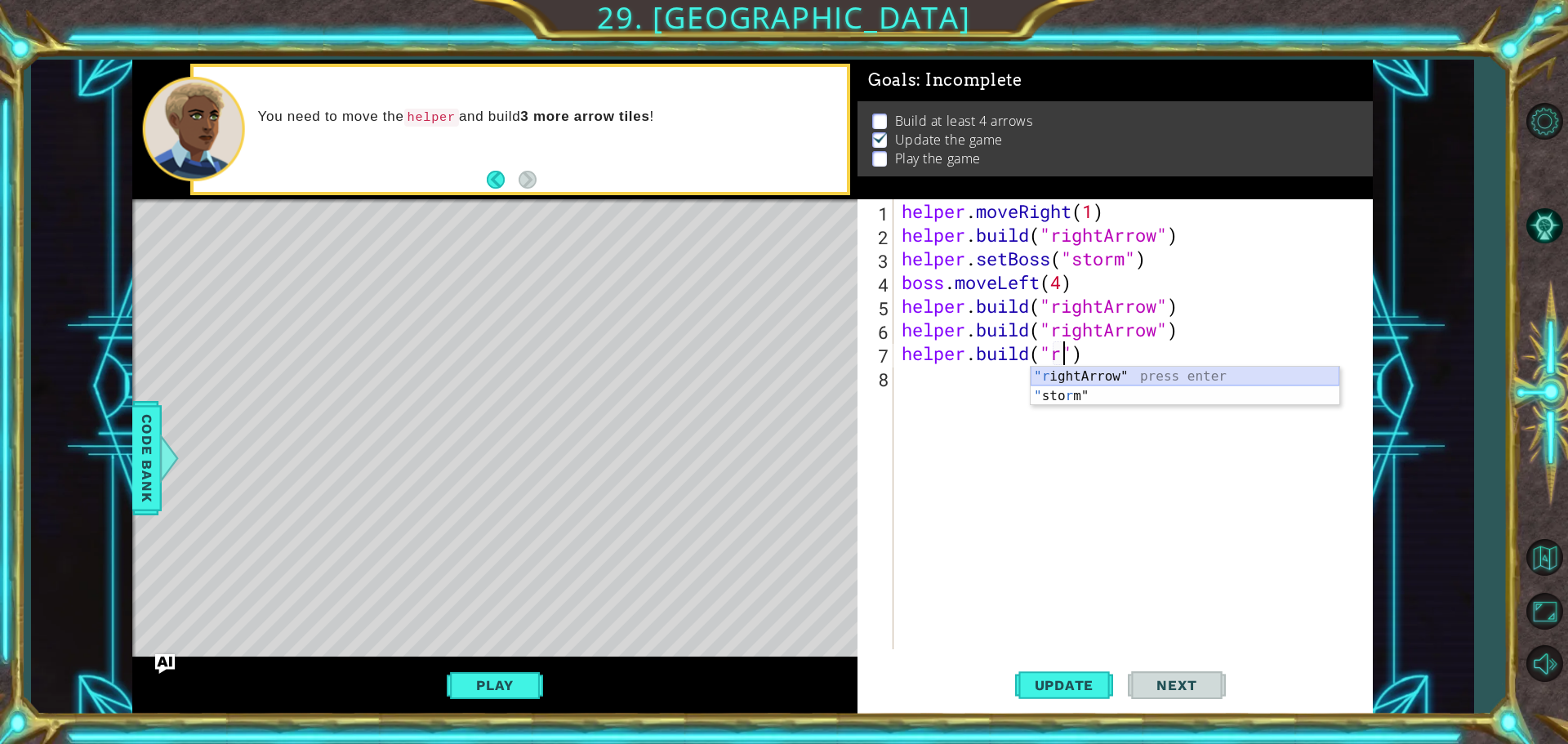
click at [1067, 367] on div ""r ightArrow" press enter " sto r m" press enter" at bounding box center [1185, 406] width 309 height 78
type textarea "[DOMAIN_NAME]("rightArrow")"
click at [1016, 691] on button "Update" at bounding box center [1063, 684] width 98 height 51
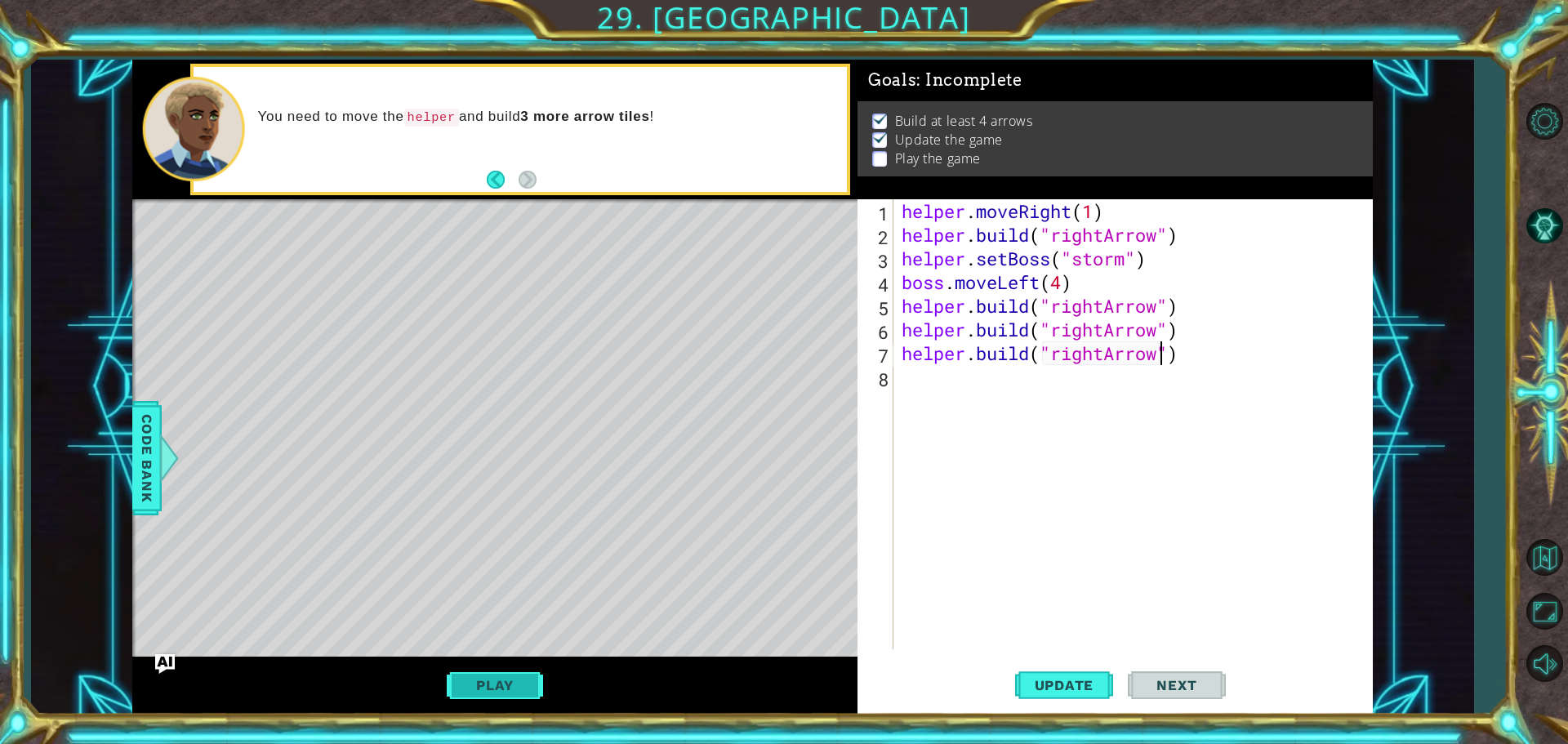
click at [531, 678] on button "Play" at bounding box center [494, 684] width 96 height 31
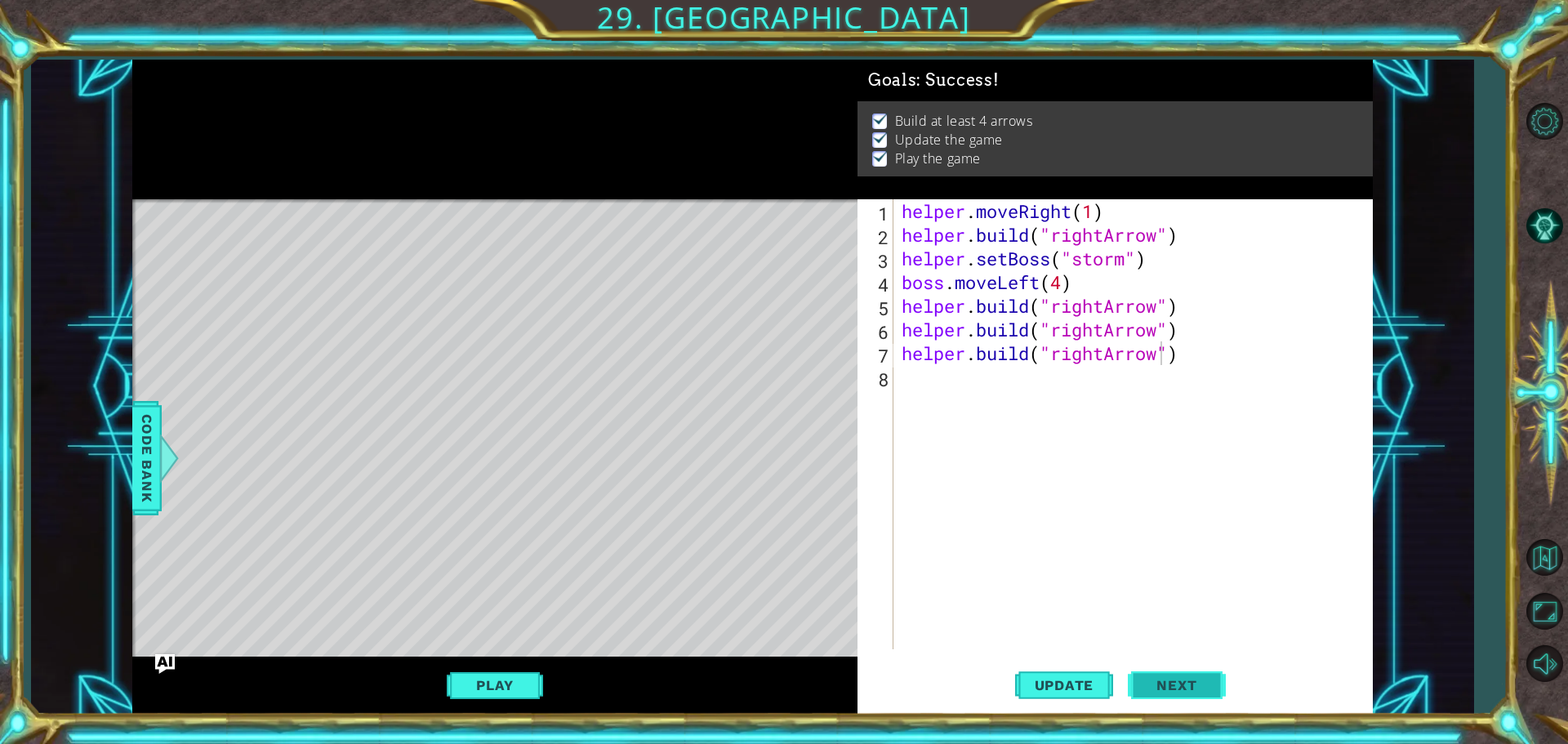
click at [1223, 676] on button "Next" at bounding box center [1176, 685] width 98 height 51
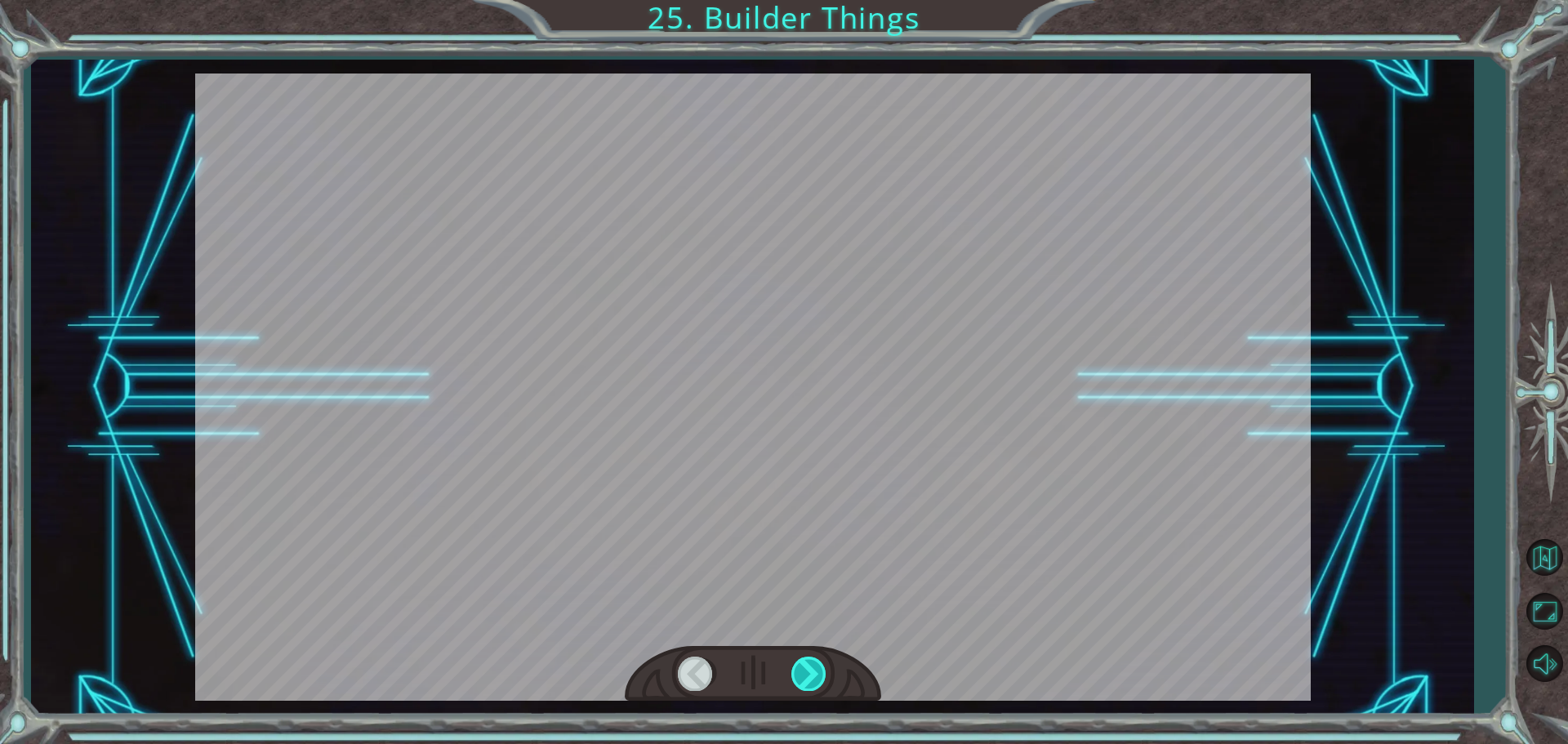
click at [845, 671] on div at bounding box center [752, 674] width 256 height 57
click at [743, 676] on div at bounding box center [752, 674] width 256 height 57
click at [810, 682] on div at bounding box center [809, 673] width 36 height 34
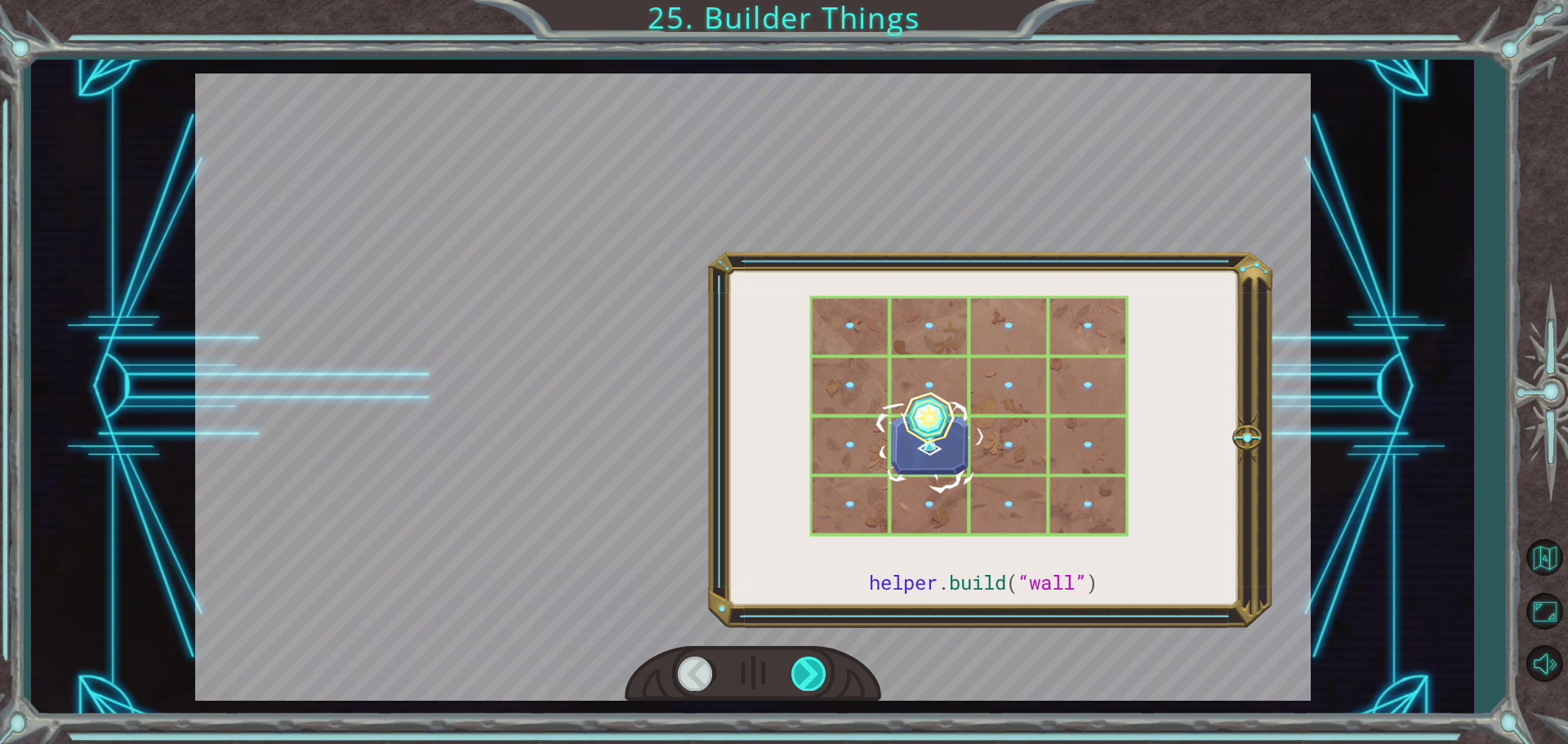
click at [810, 670] on div at bounding box center [809, 673] width 36 height 34
click at [709, 315] on div at bounding box center [753, 387] width 1115 height 628
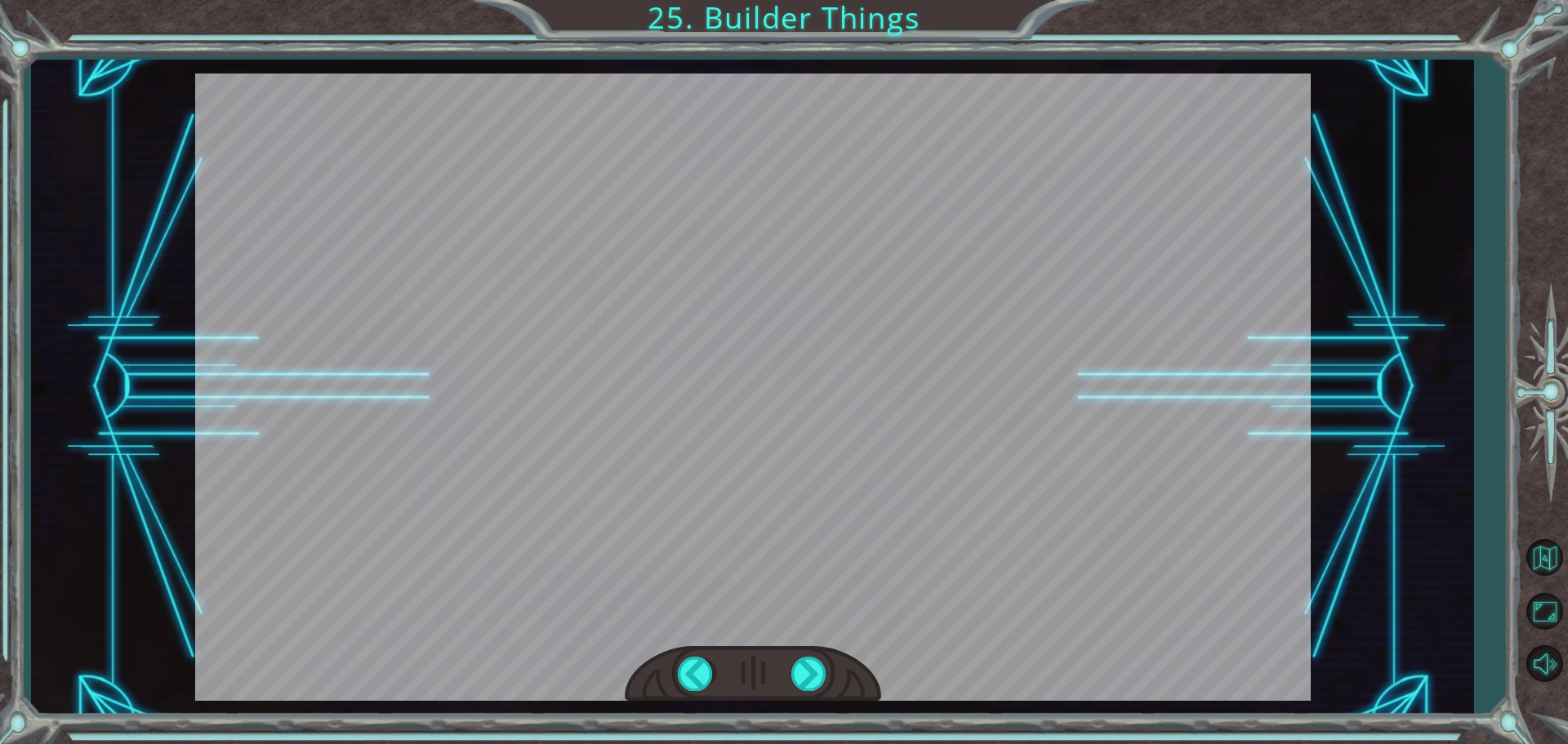
click at [793, 682] on div at bounding box center [809, 673] width 36 height 34
click at [816, 360] on div at bounding box center [753, 387] width 1115 height 628
click at [804, 683] on div at bounding box center [809, 673] width 36 height 34
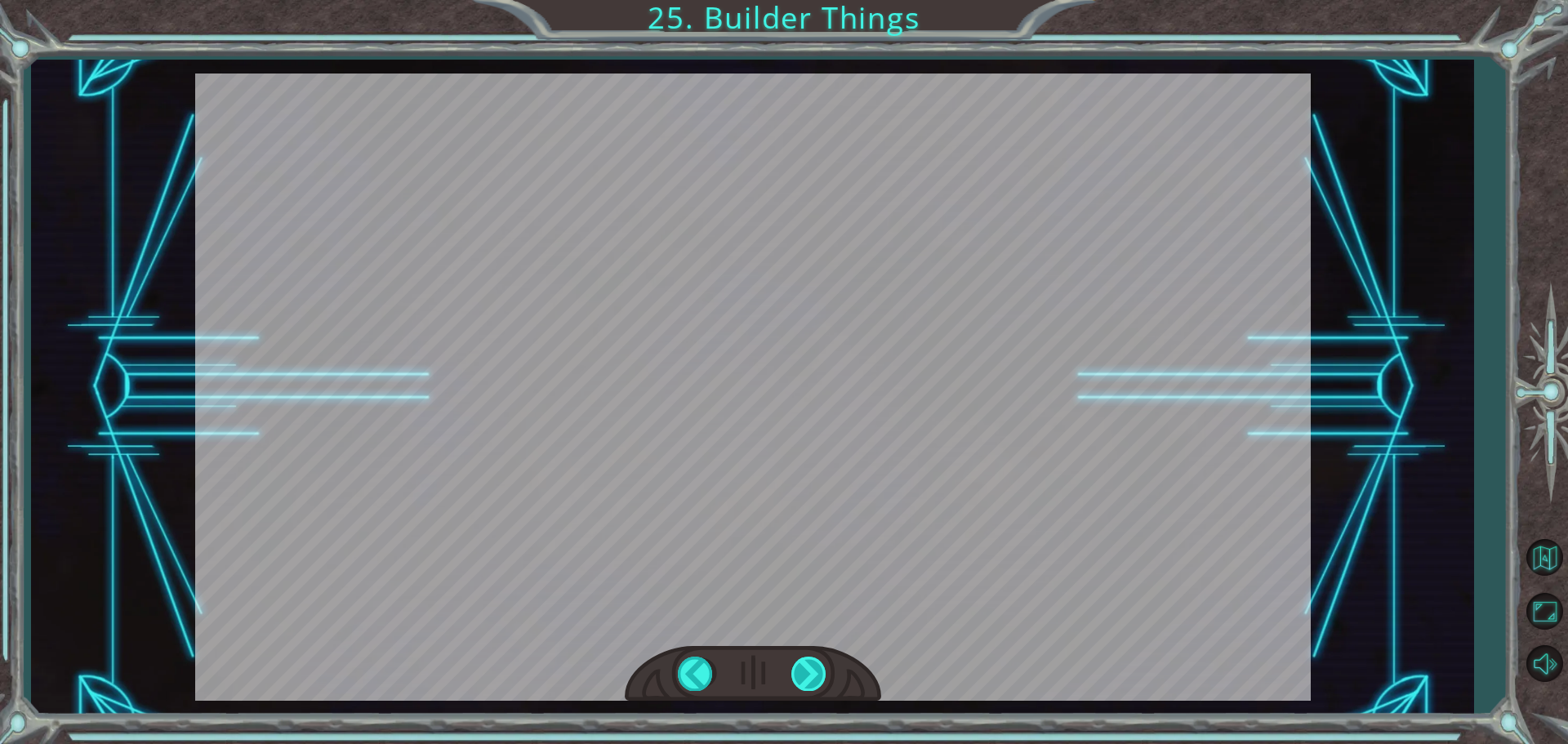
click at [804, 683] on div at bounding box center [809, 673] width 36 height 34
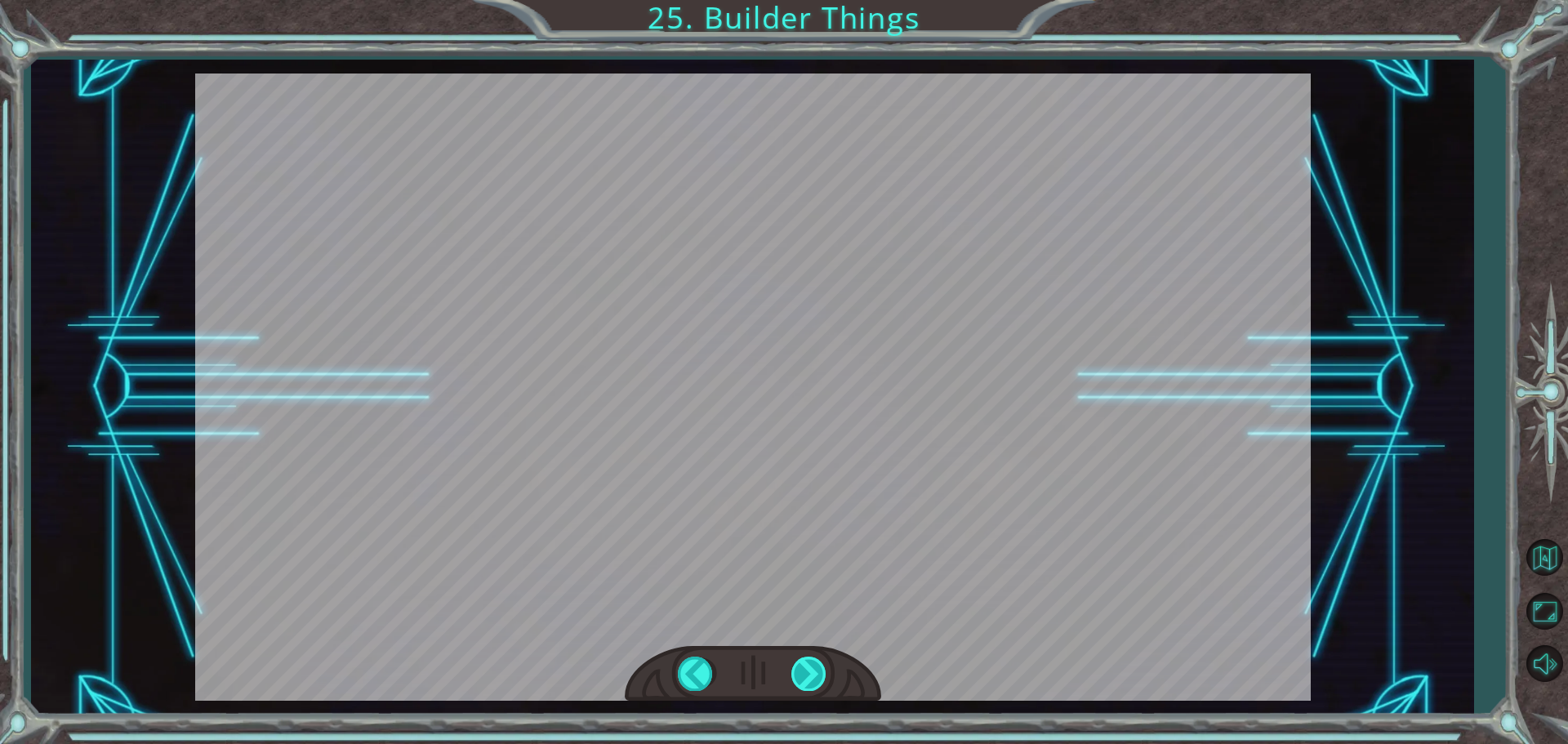
click at [804, 683] on div at bounding box center [809, 673] width 36 height 34
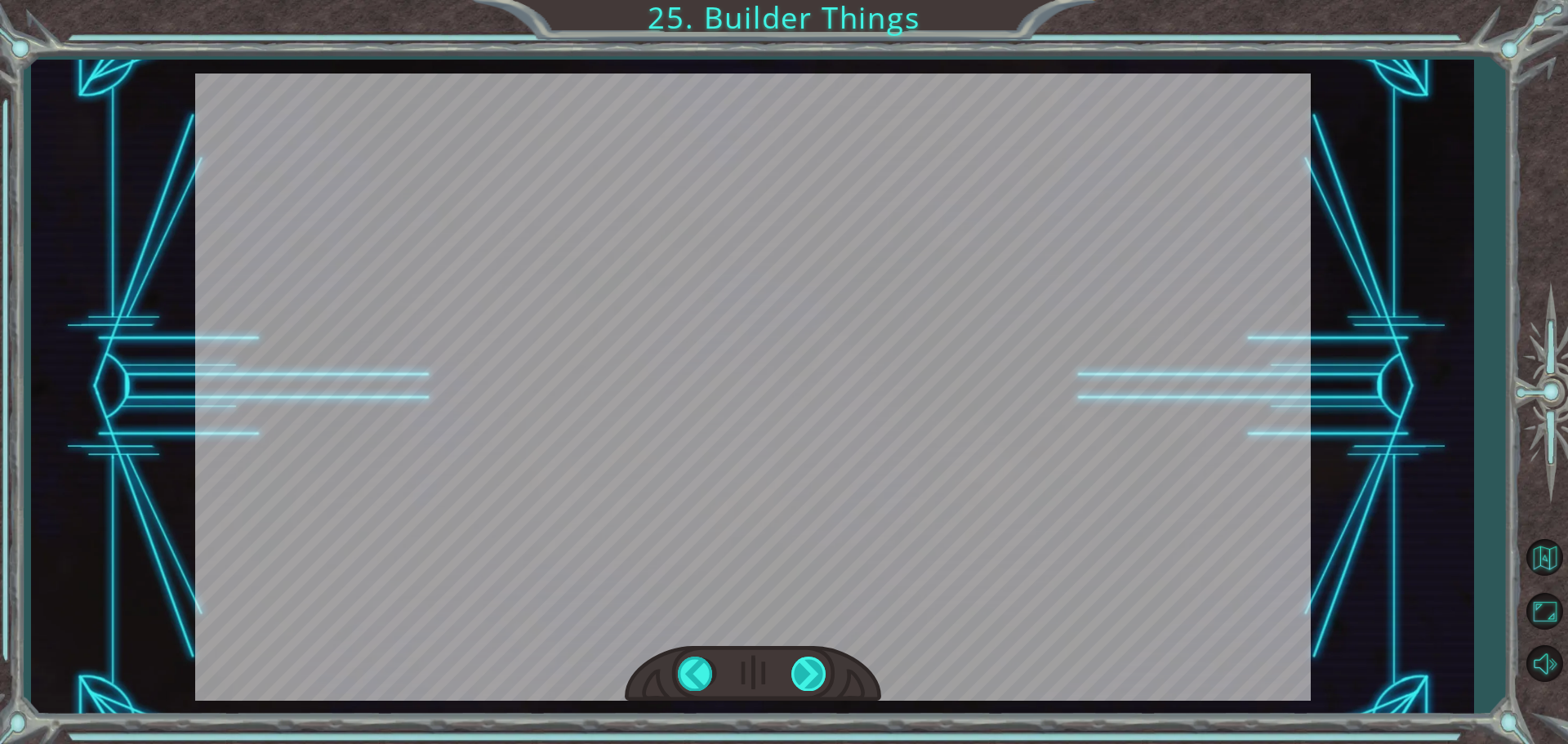
click at [804, 683] on div at bounding box center [809, 673] width 36 height 34
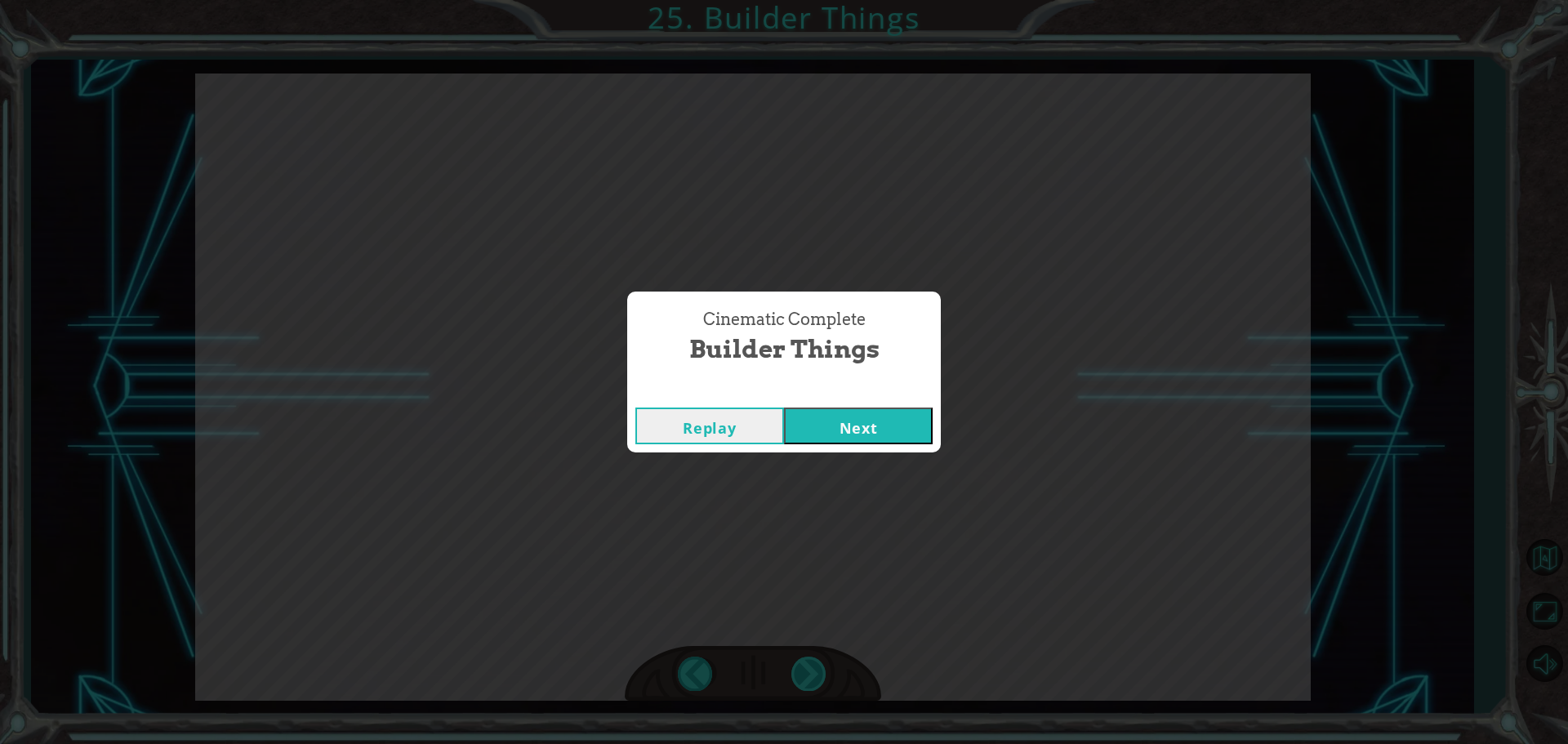
click at [804, 683] on div "Cinematic Complete Builder Things Replay Next" at bounding box center [784, 372] width 1568 height 744
click at [893, 432] on button "Next" at bounding box center [858, 426] width 149 height 36
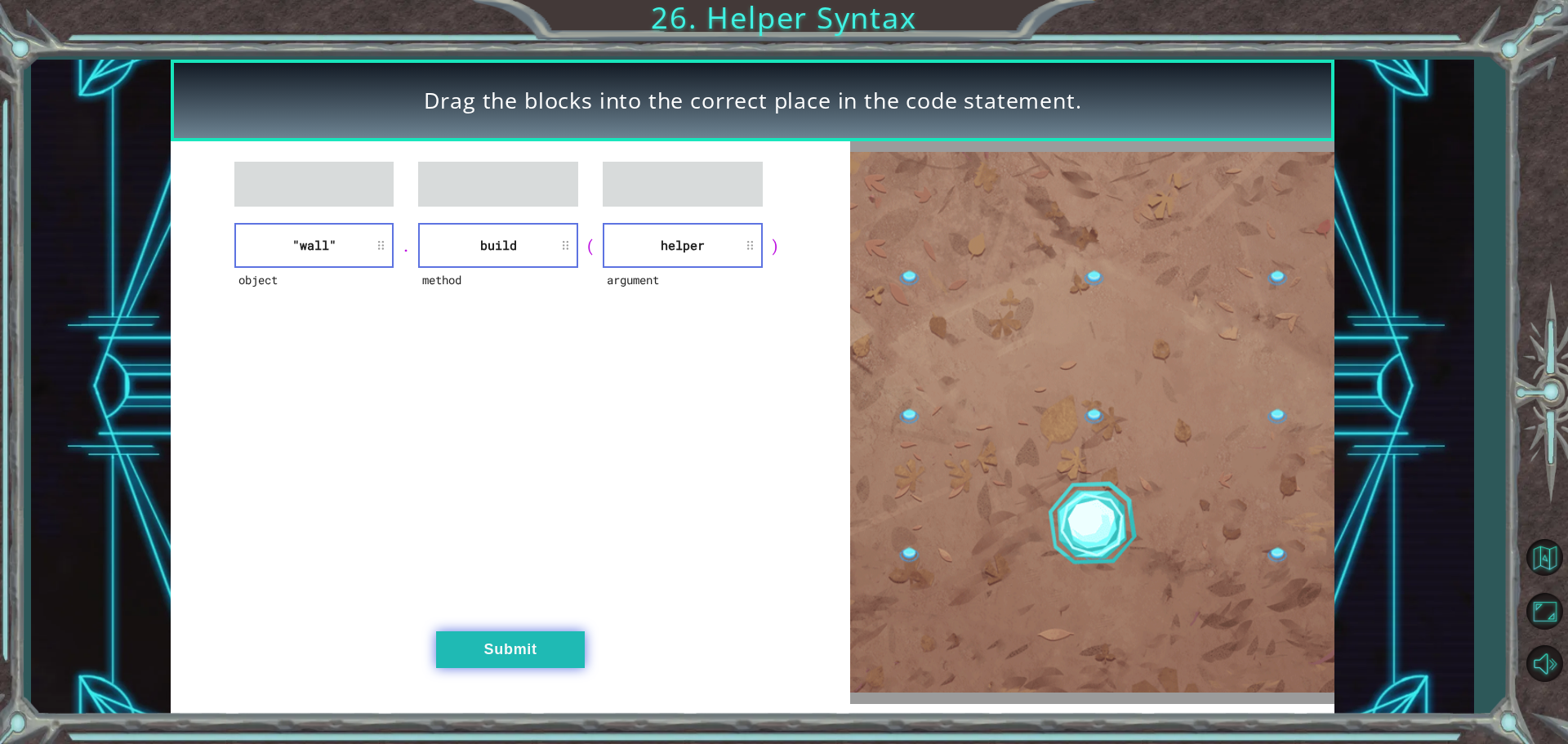
click at [561, 648] on button "Submit" at bounding box center [510, 649] width 149 height 36
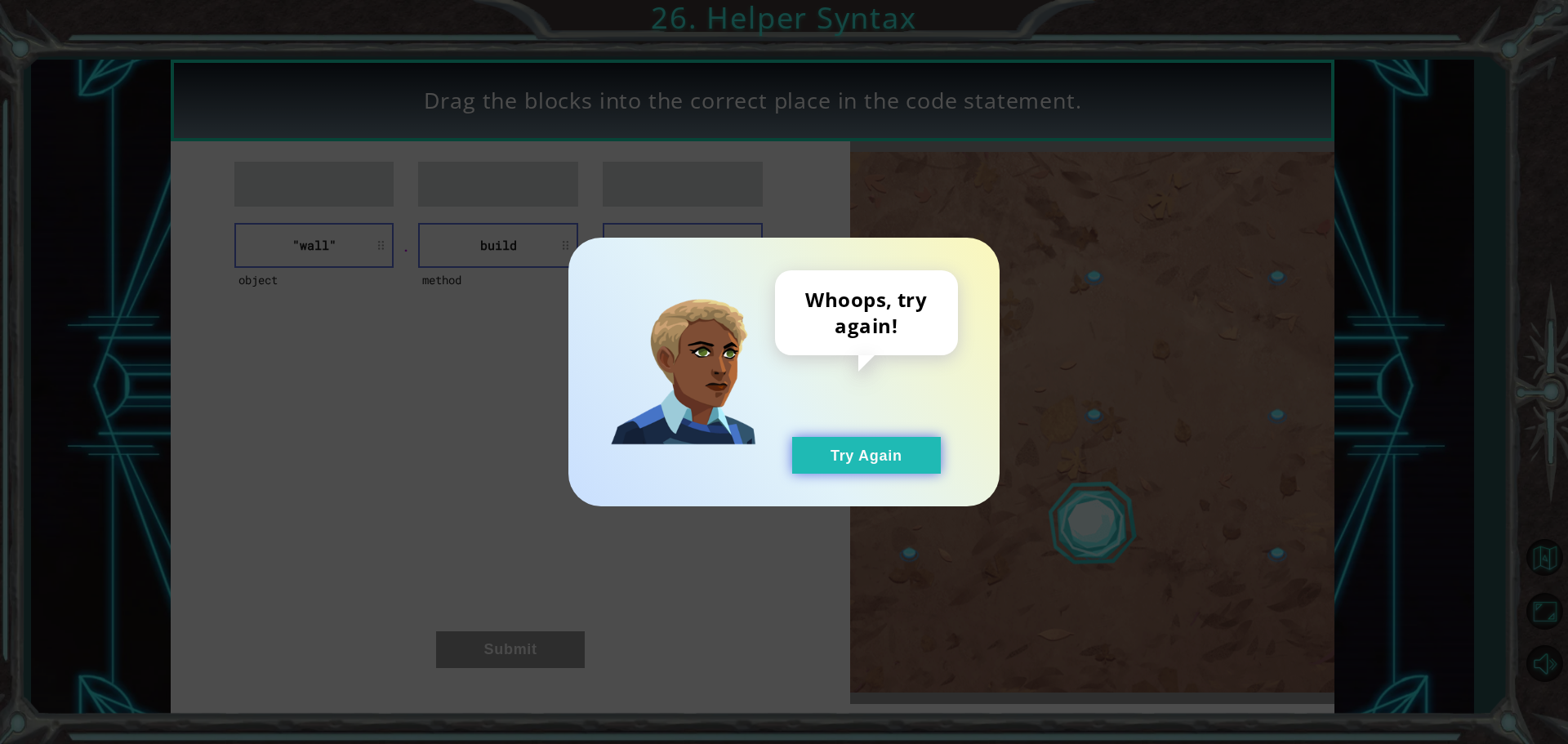
click at [836, 459] on button "Try Again" at bounding box center [867, 454] width 149 height 36
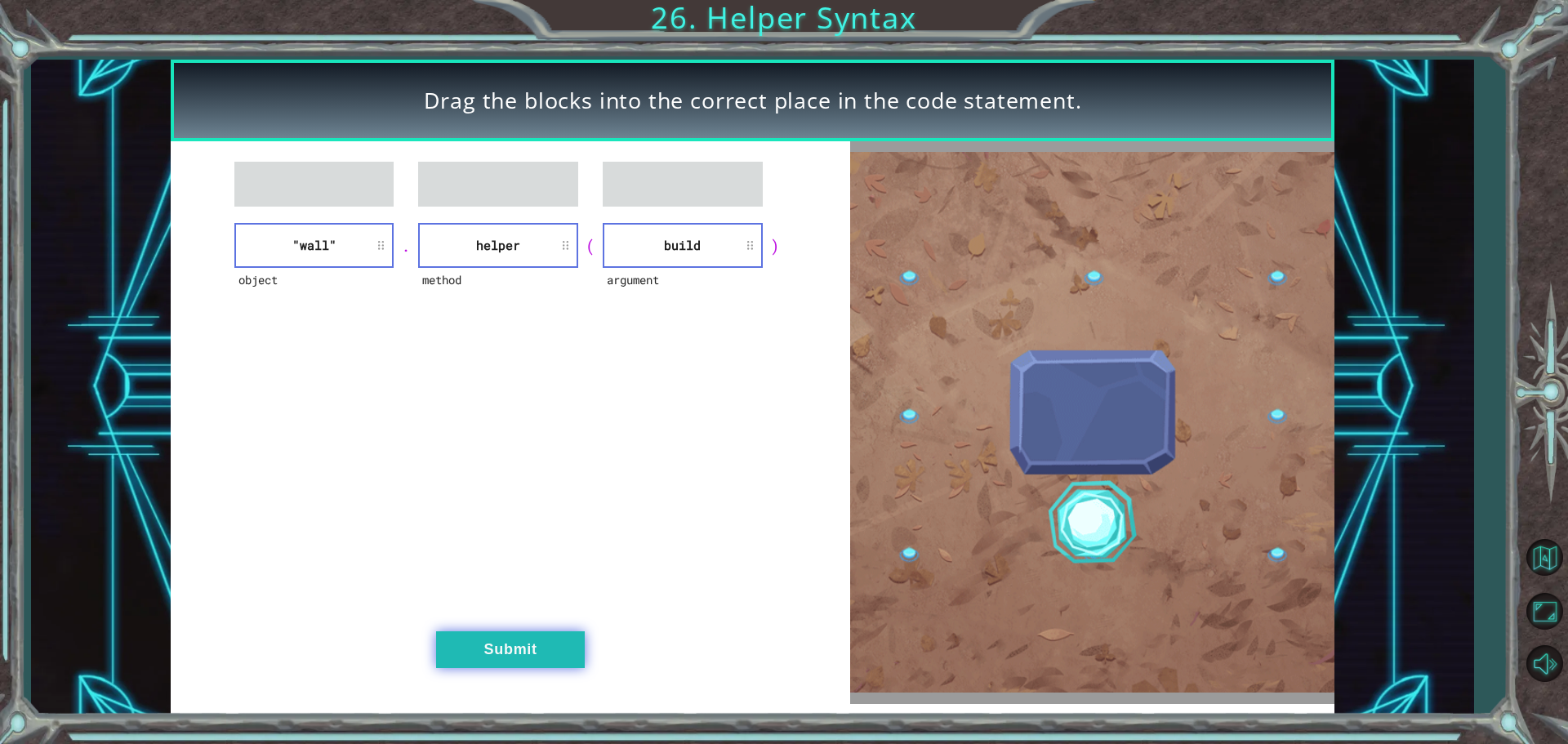
click at [519, 653] on button "Submit" at bounding box center [510, 649] width 149 height 36
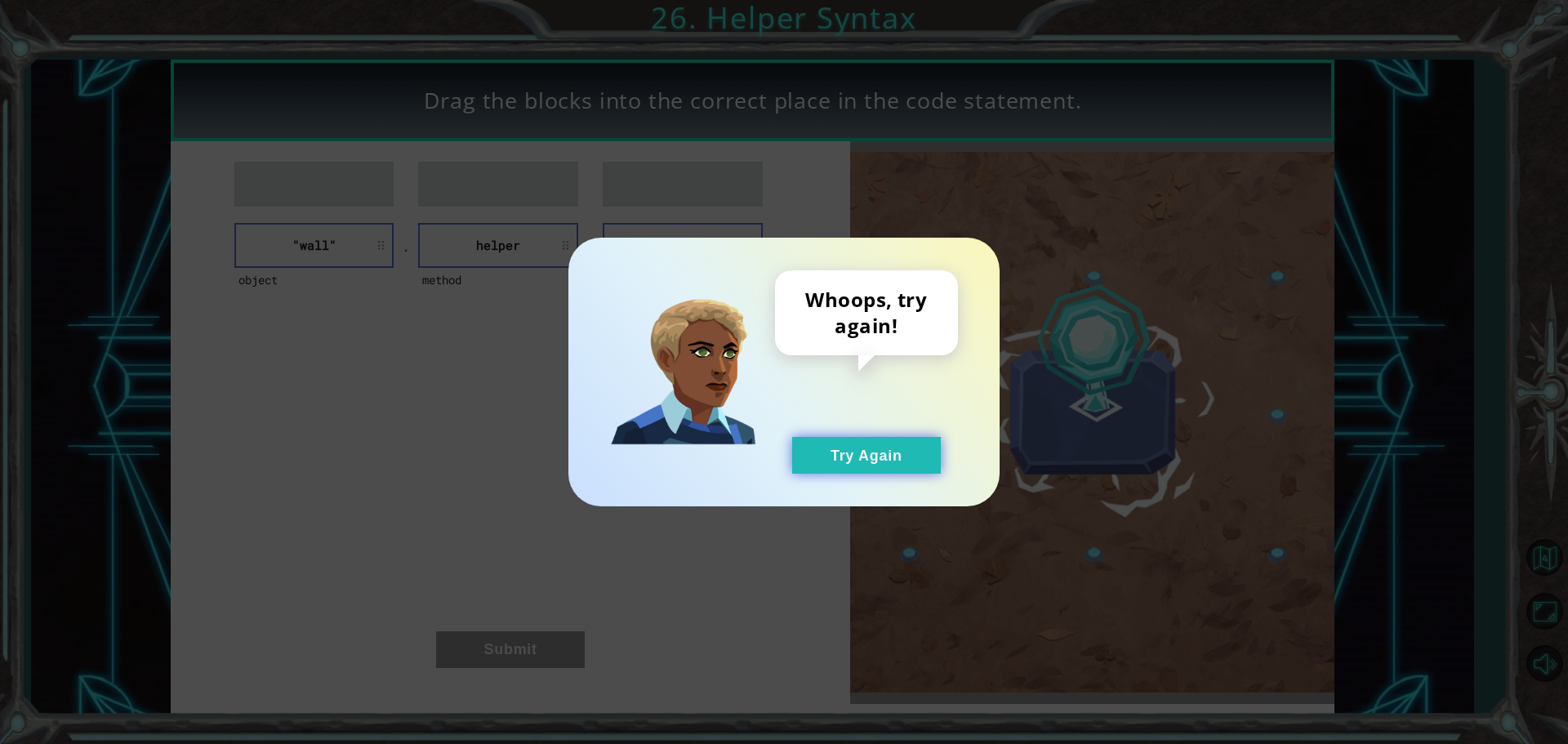
click at [835, 453] on button "Try Again" at bounding box center [867, 454] width 149 height 36
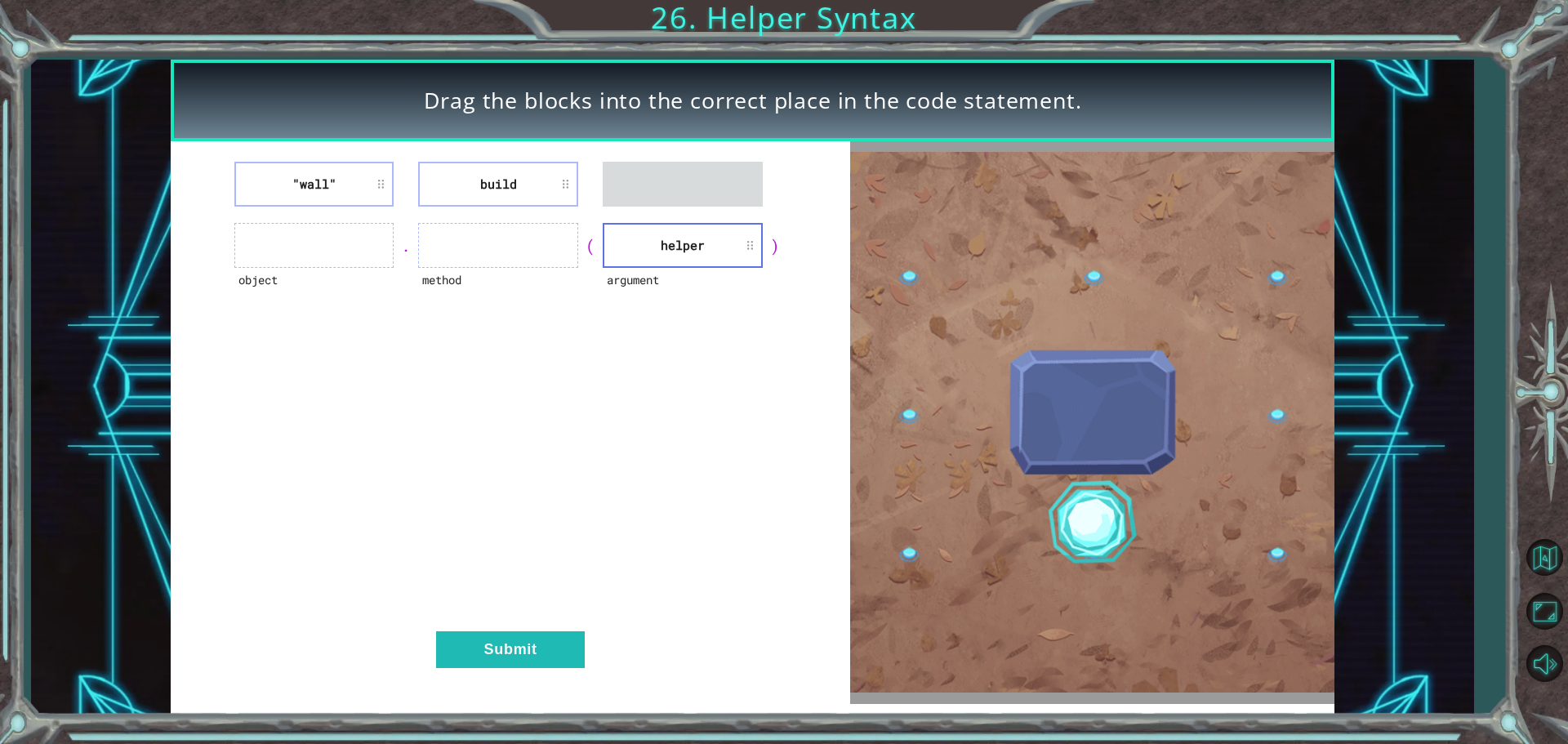
click at [700, 203] on ul at bounding box center [683, 184] width 160 height 45
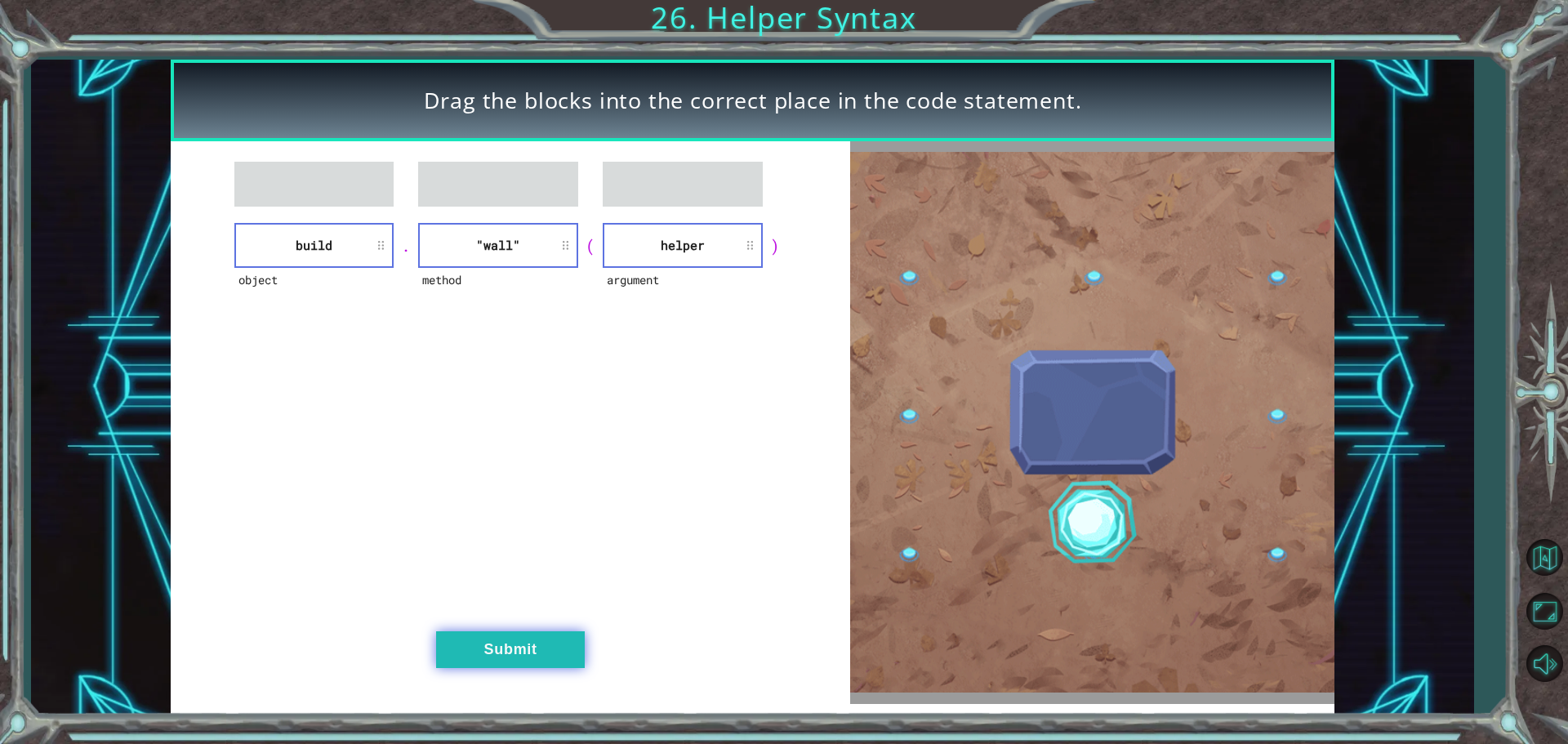
click at [535, 649] on button "Submit" at bounding box center [510, 649] width 149 height 36
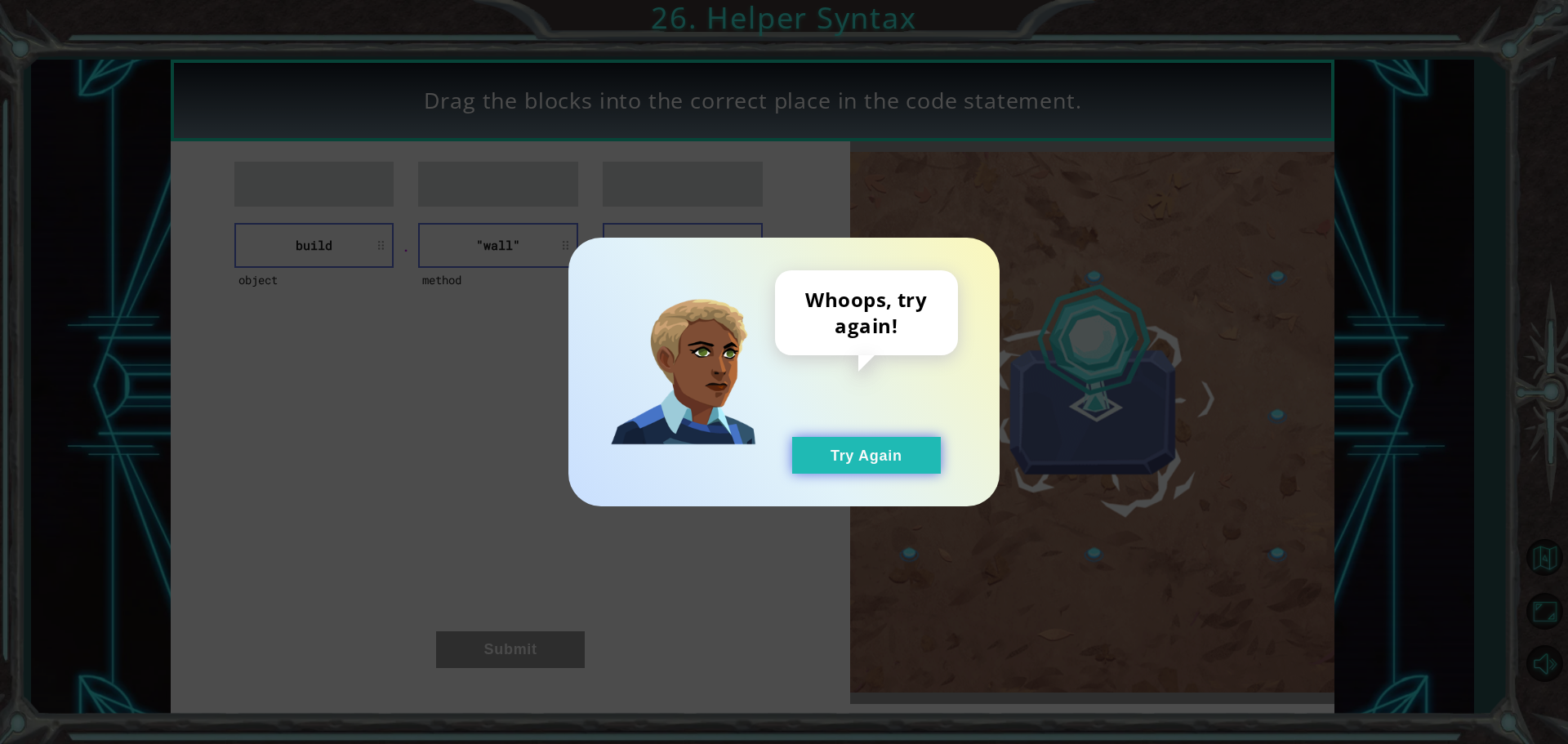
click at [828, 449] on button "Try Again" at bounding box center [867, 454] width 149 height 36
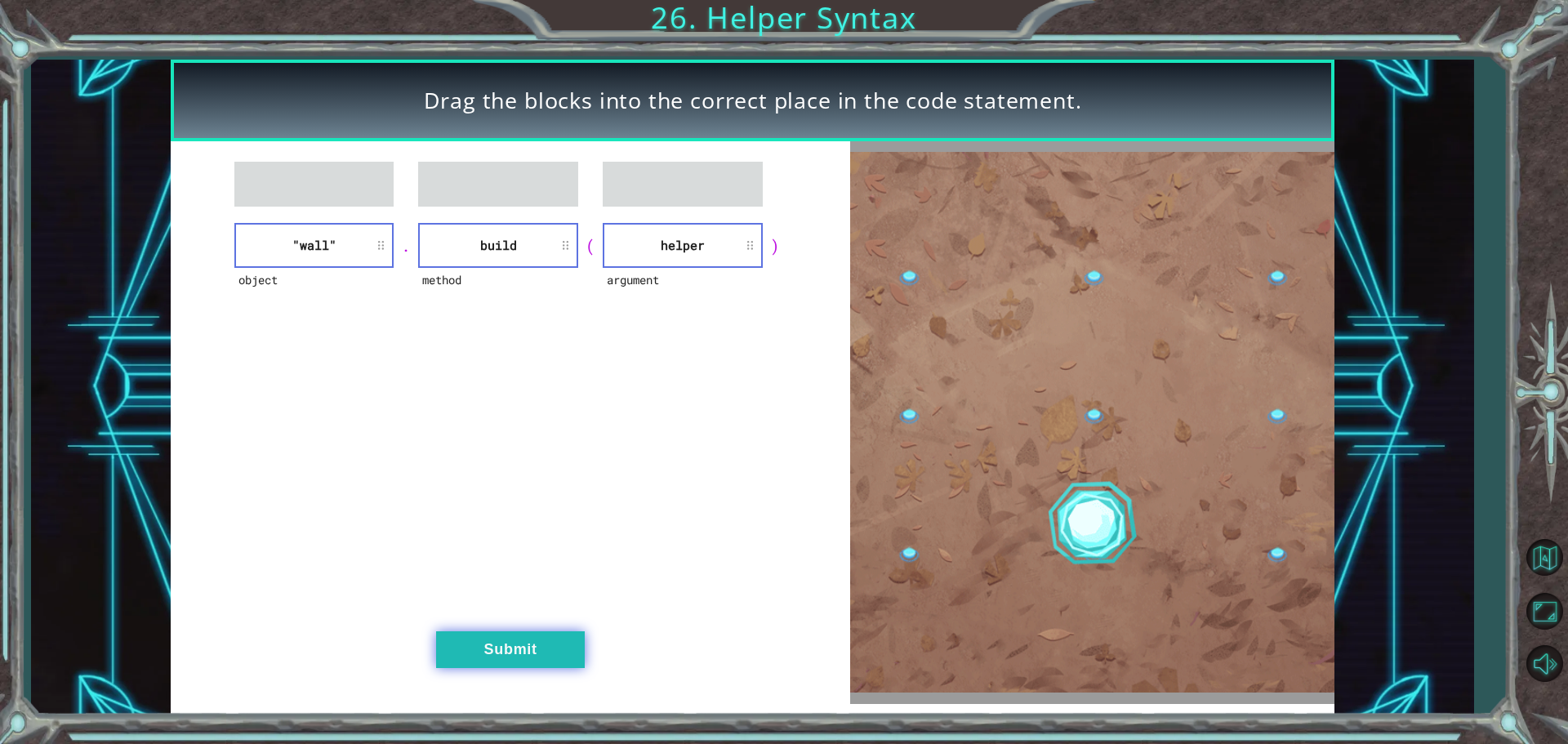
click at [491, 648] on button "Submit" at bounding box center [510, 649] width 149 height 36
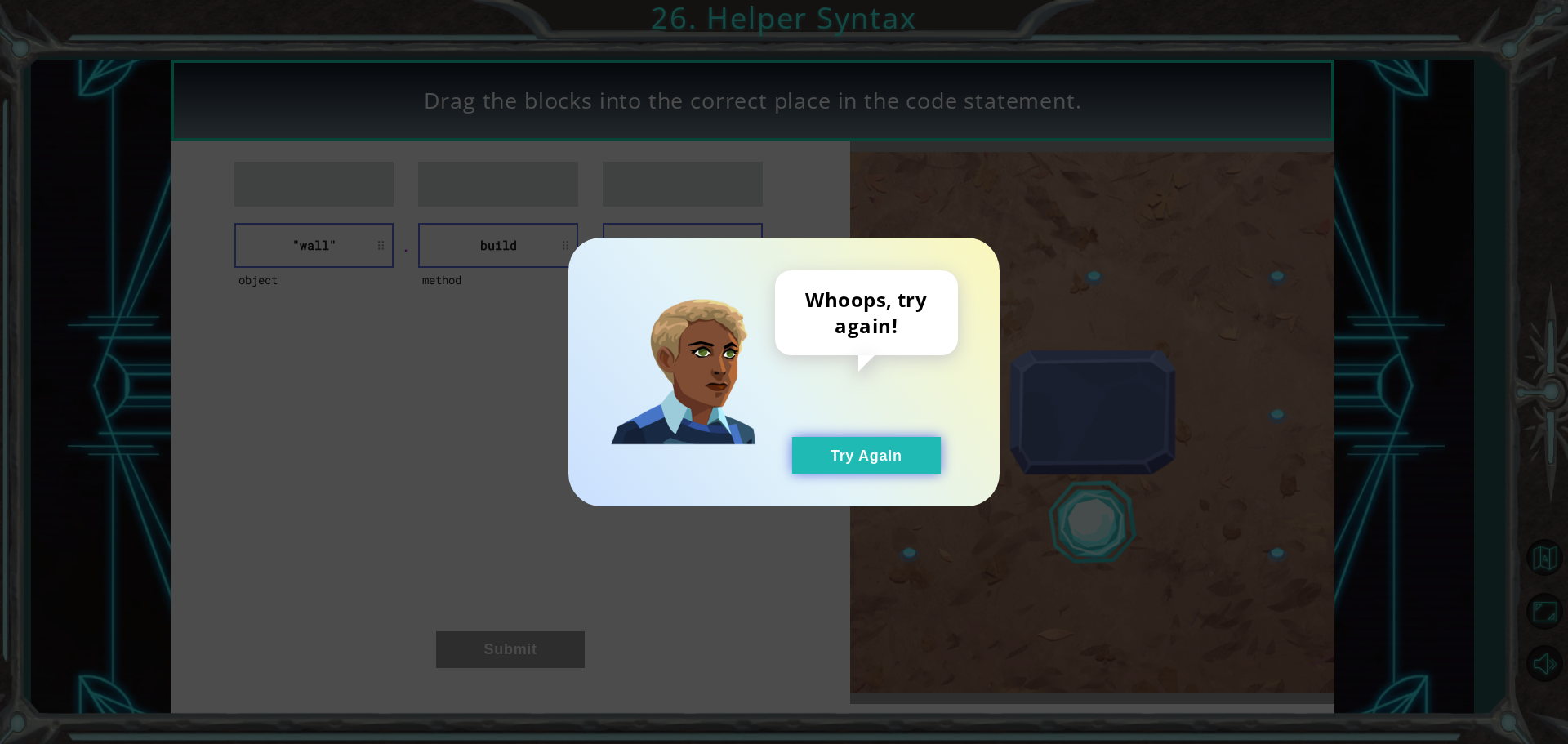
click at [831, 454] on button "Try Again" at bounding box center [867, 454] width 149 height 36
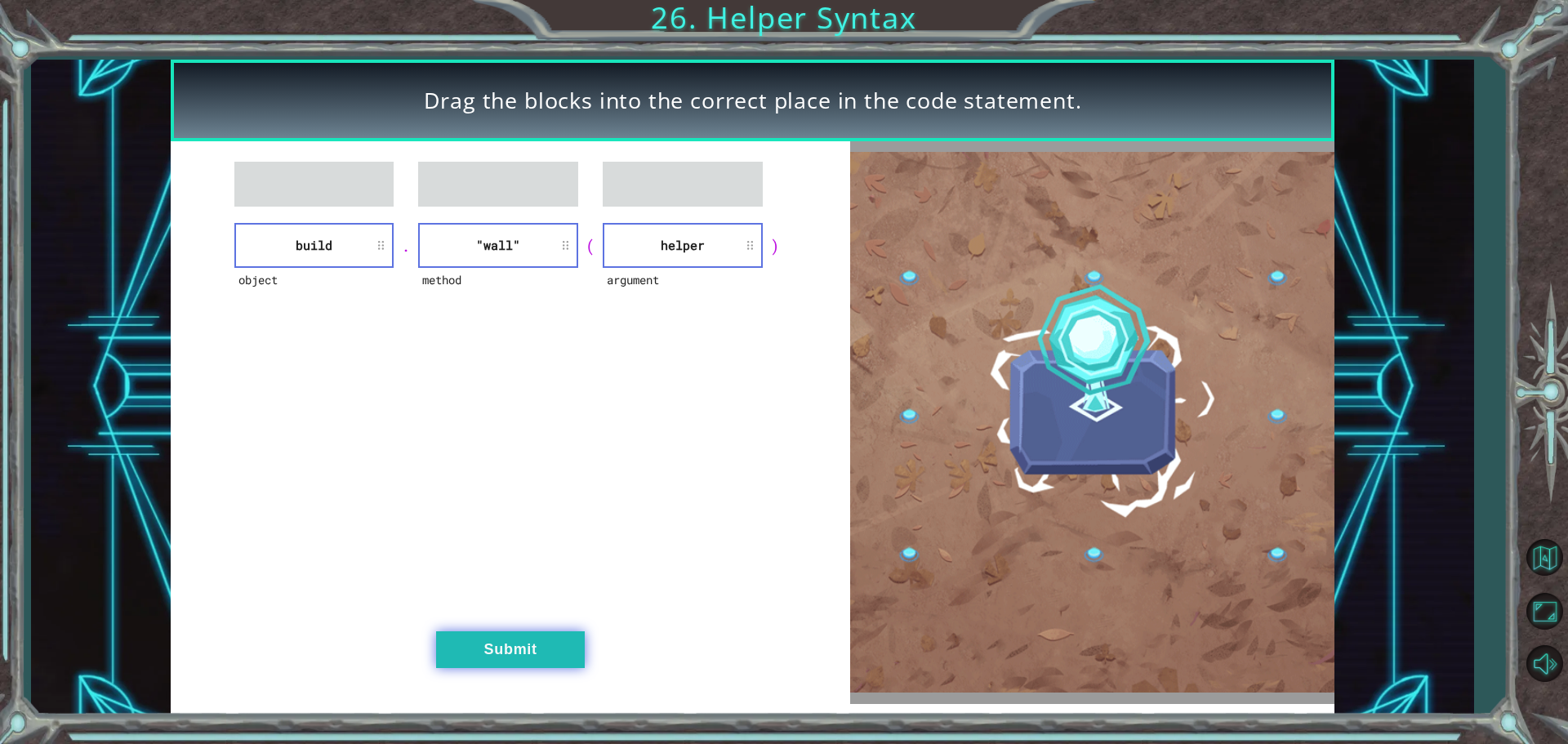
click at [522, 632] on button "Submit" at bounding box center [510, 649] width 149 height 36
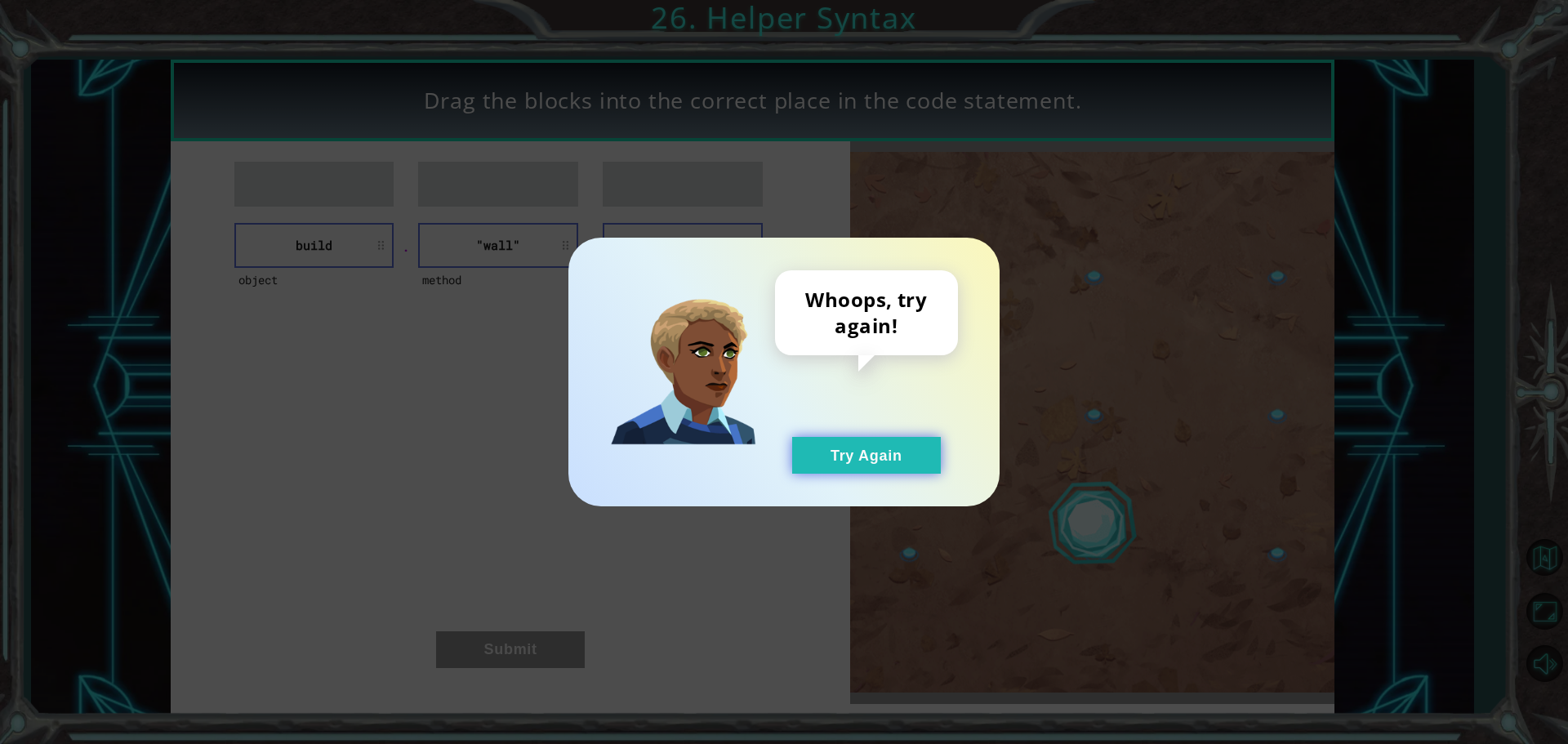
click at [851, 448] on button "Try Again" at bounding box center [867, 454] width 149 height 36
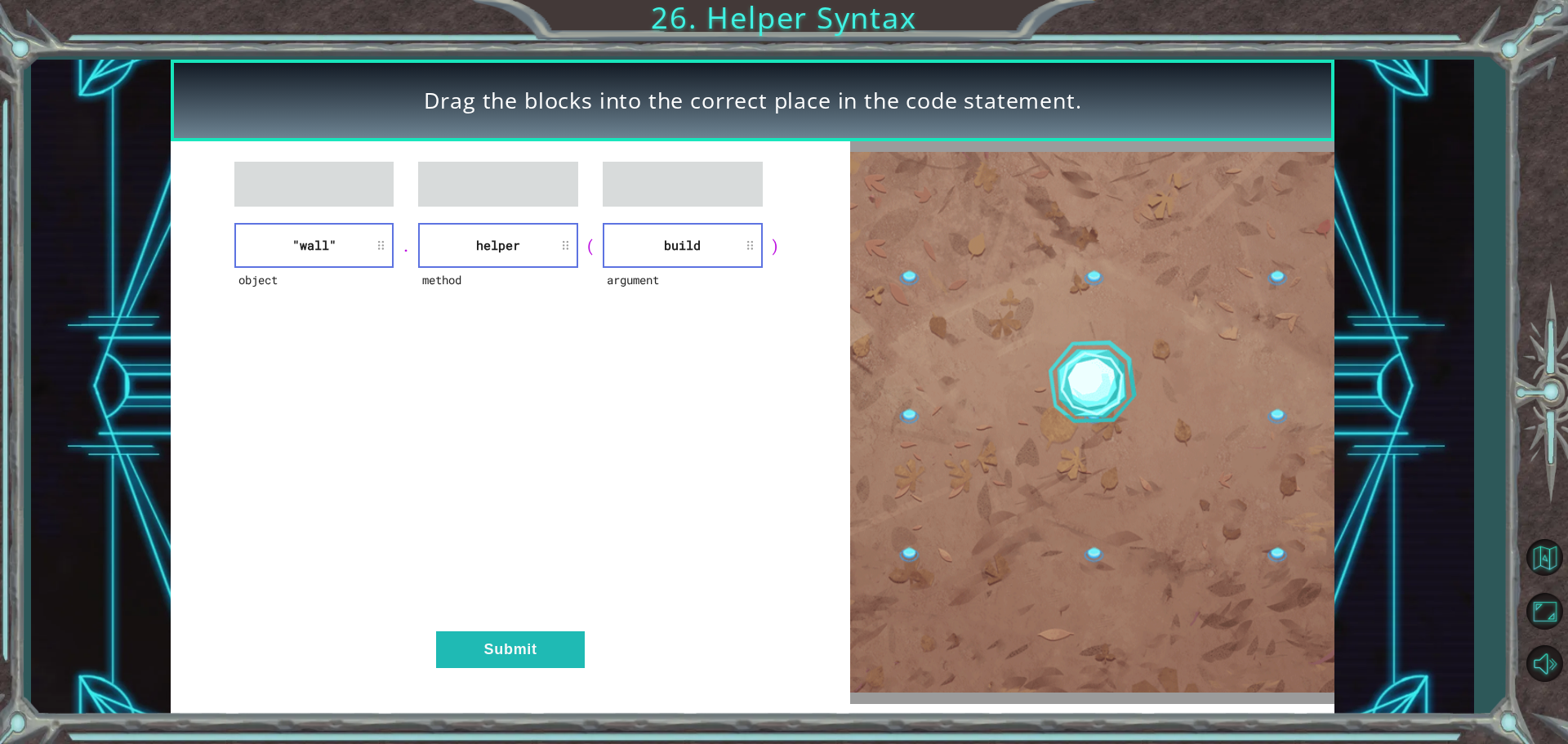
click at [546, 608] on div "object "wall" . method helper ( argument build ) Submit" at bounding box center [510, 423] width 680 height 562
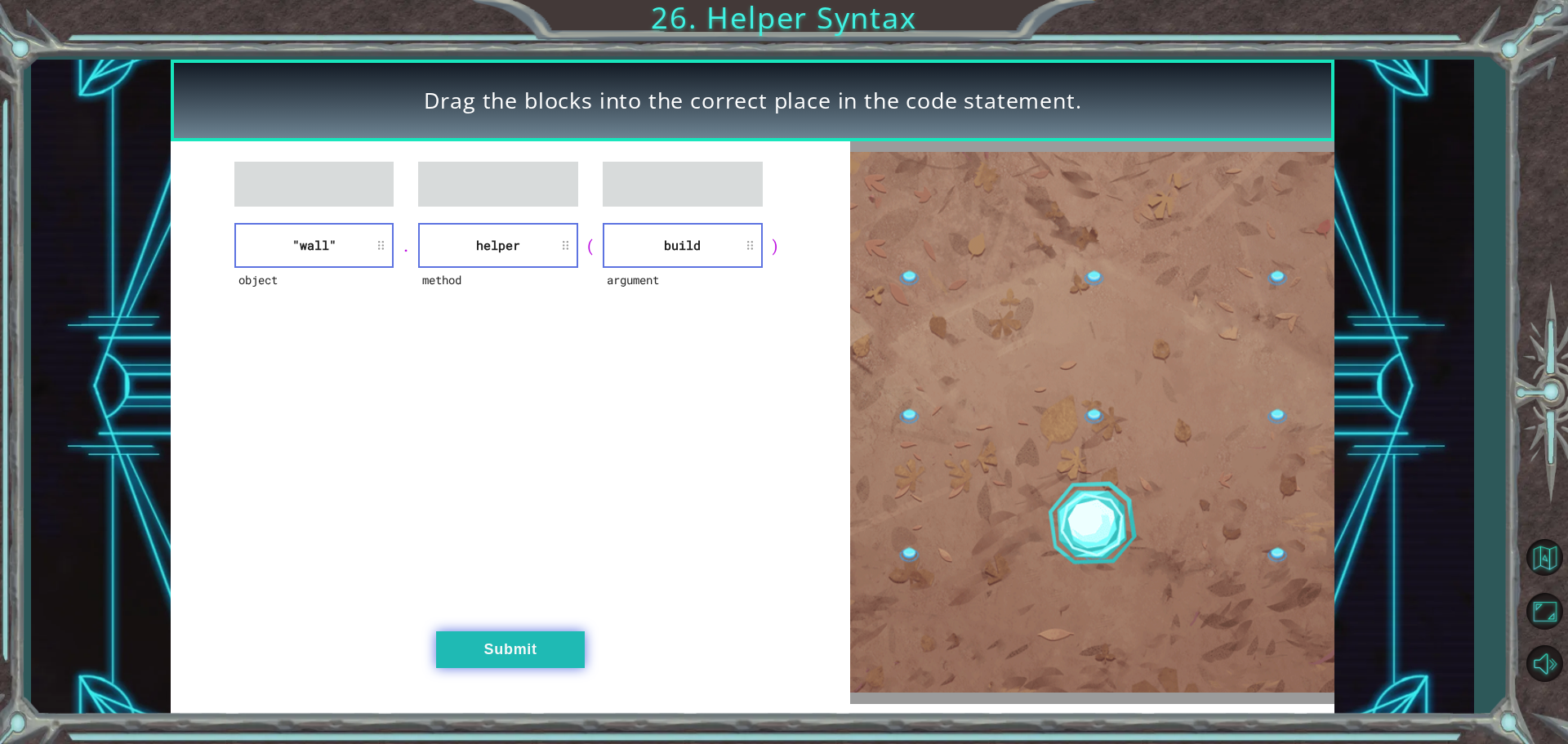
click at [534, 634] on button "Submit" at bounding box center [510, 649] width 149 height 36
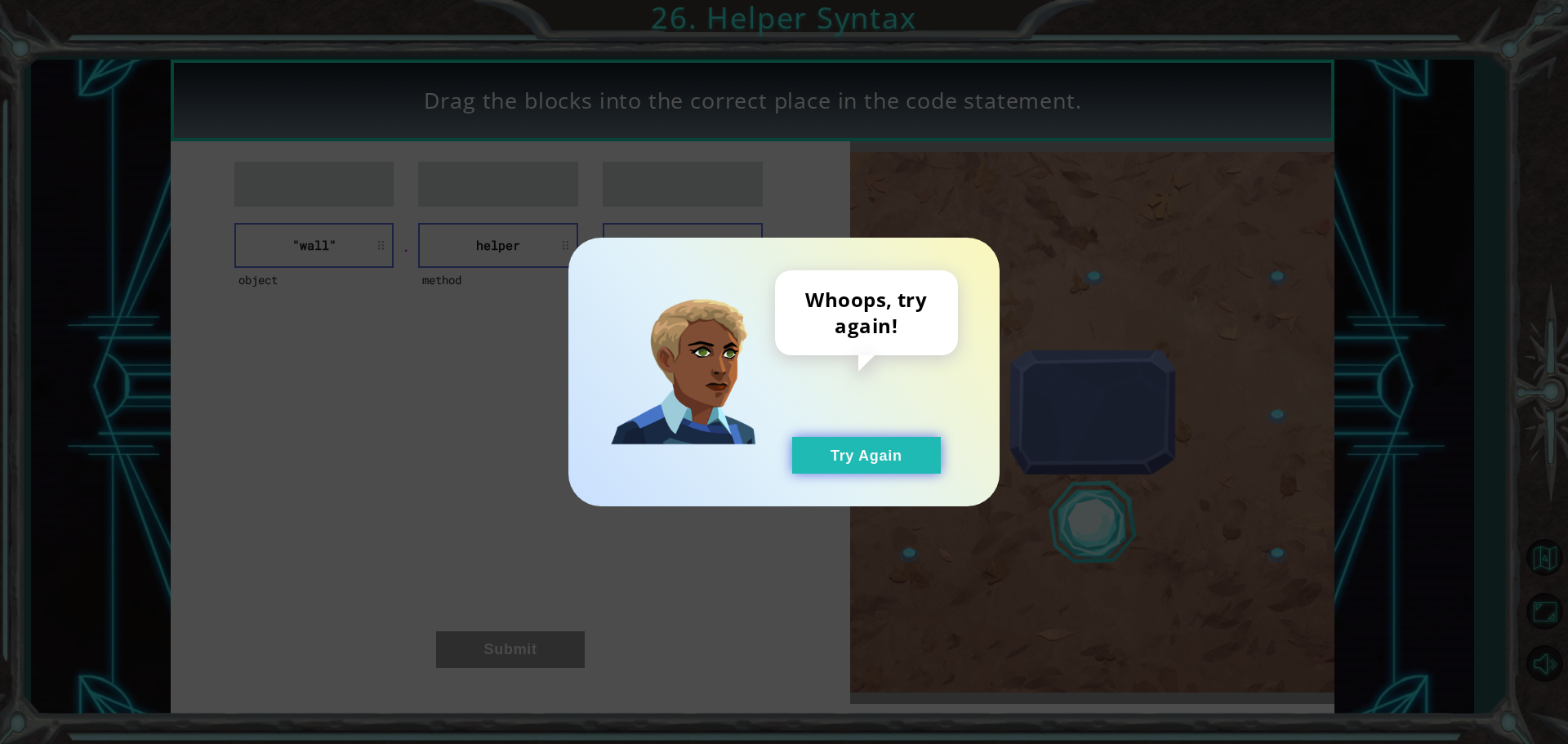
click at [826, 466] on button "Try Again" at bounding box center [867, 454] width 149 height 36
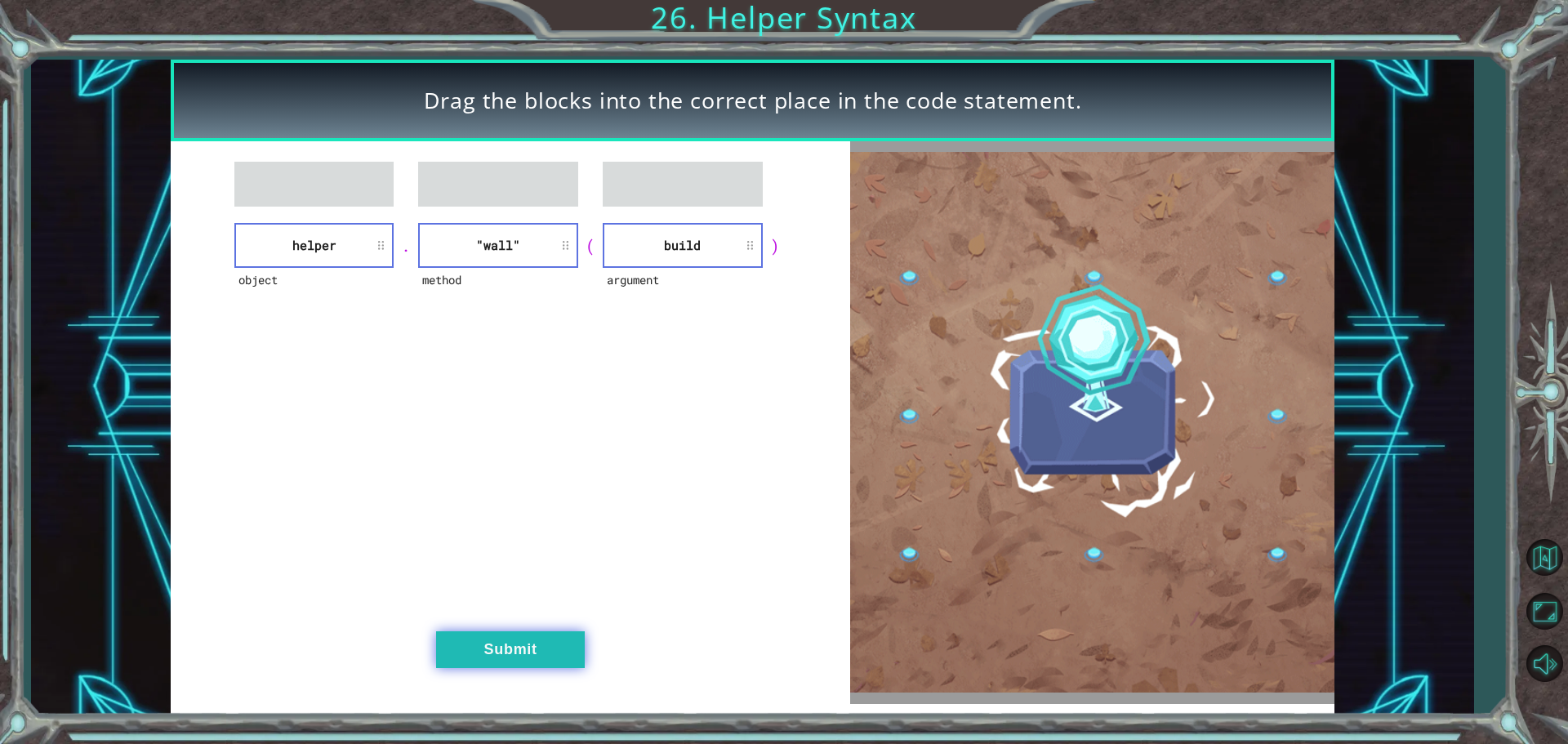
click at [478, 641] on button "Submit" at bounding box center [510, 649] width 149 height 36
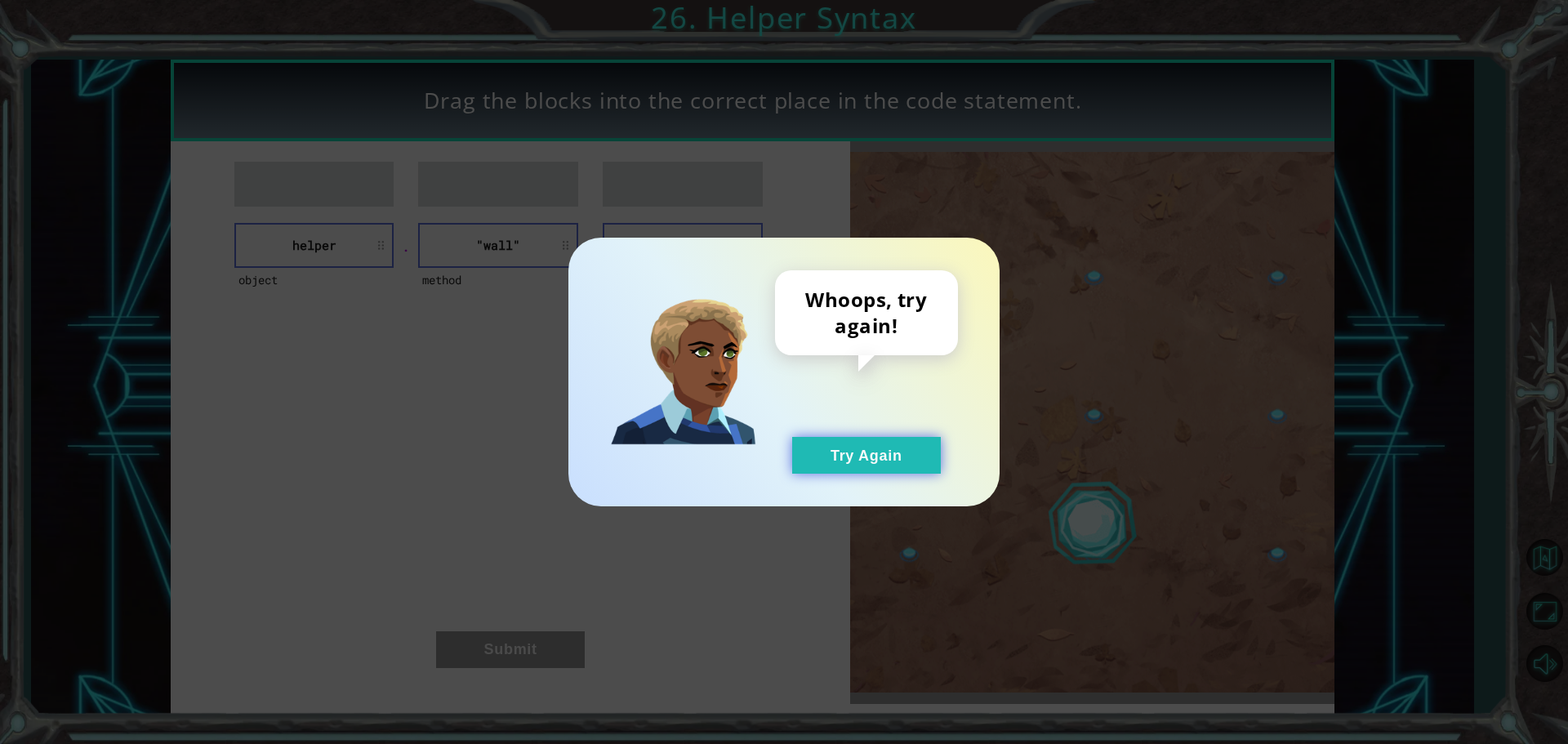
click at [900, 454] on button "Try Again" at bounding box center [867, 454] width 149 height 36
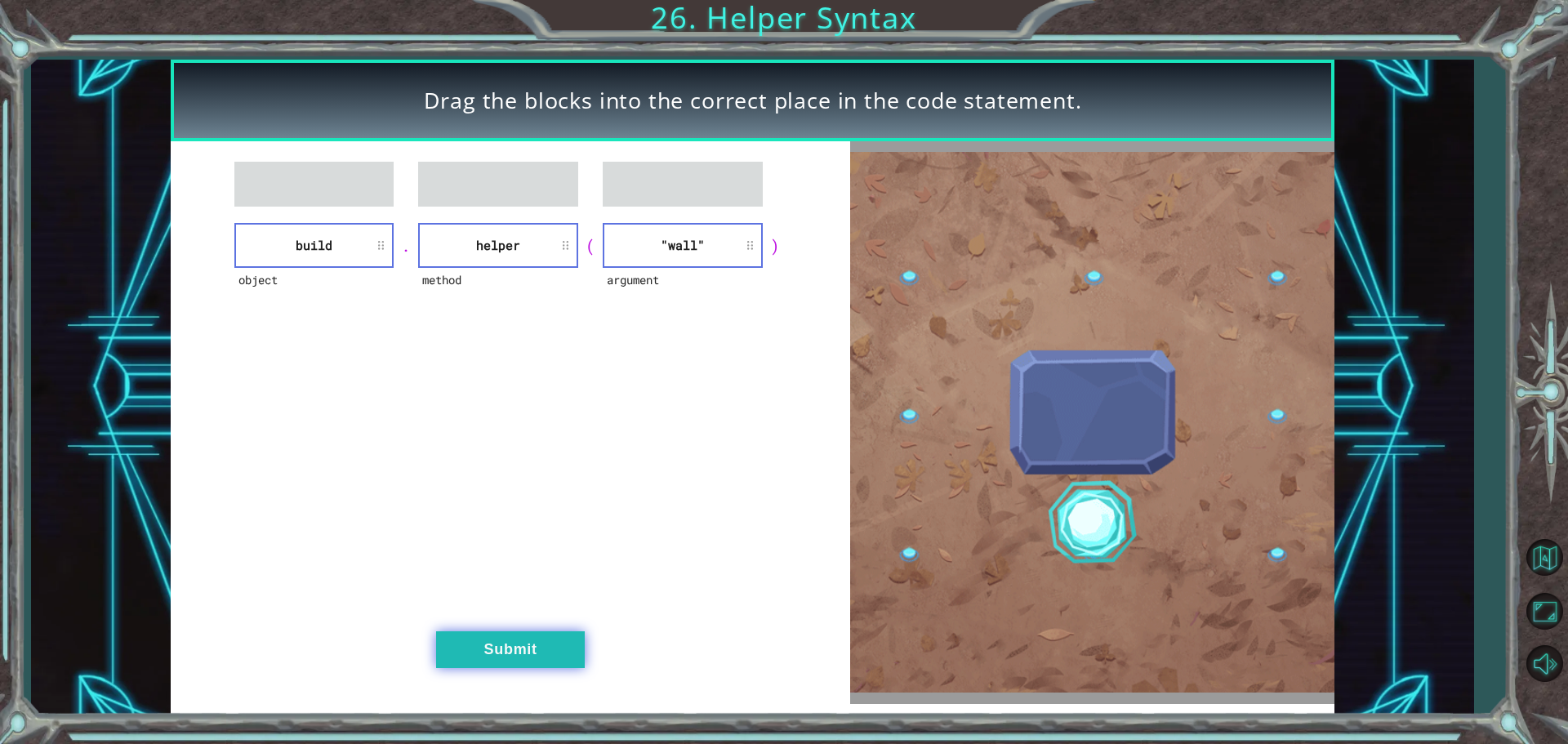
click at [479, 662] on button "Submit" at bounding box center [510, 649] width 149 height 36
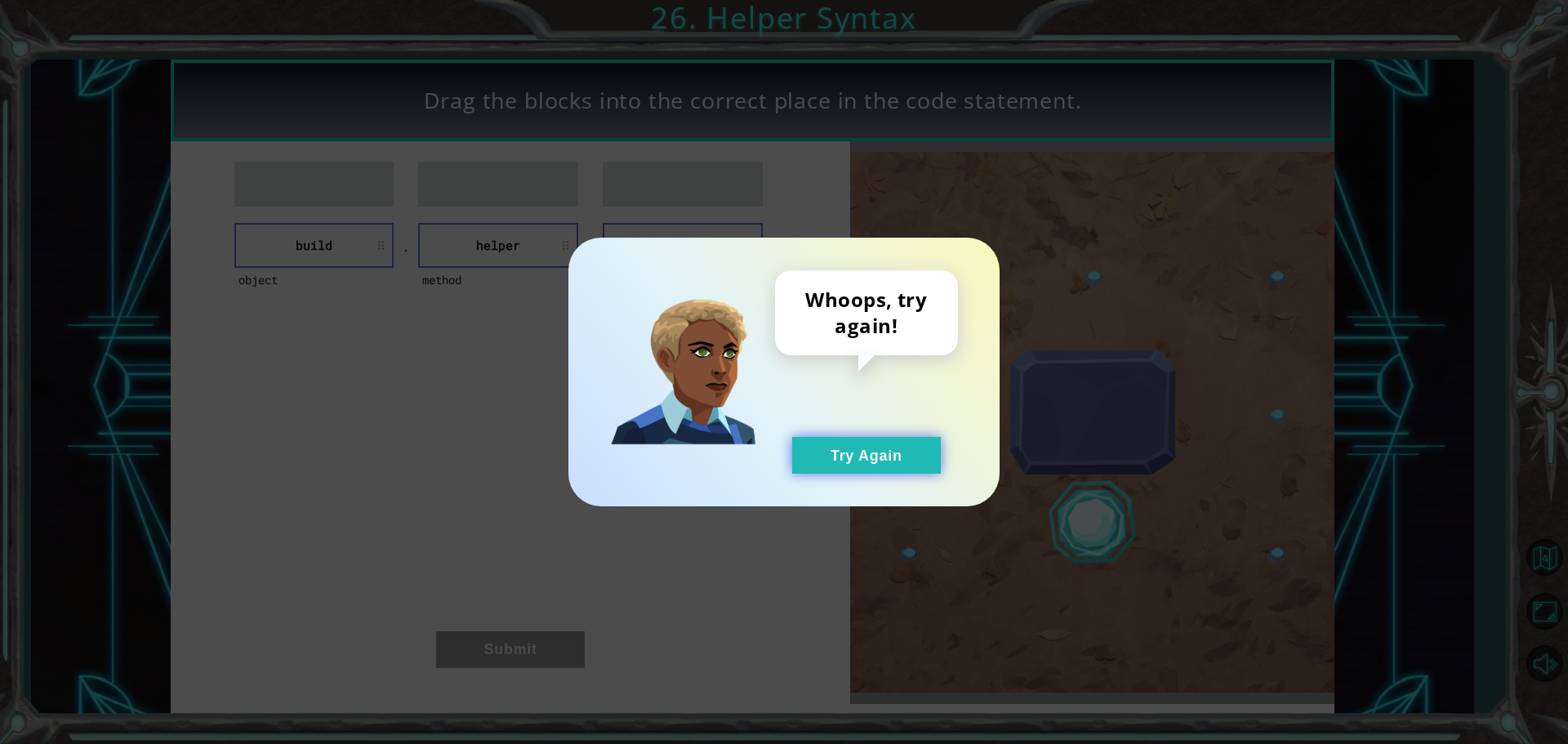
click at [881, 447] on button "Try Again" at bounding box center [867, 454] width 149 height 36
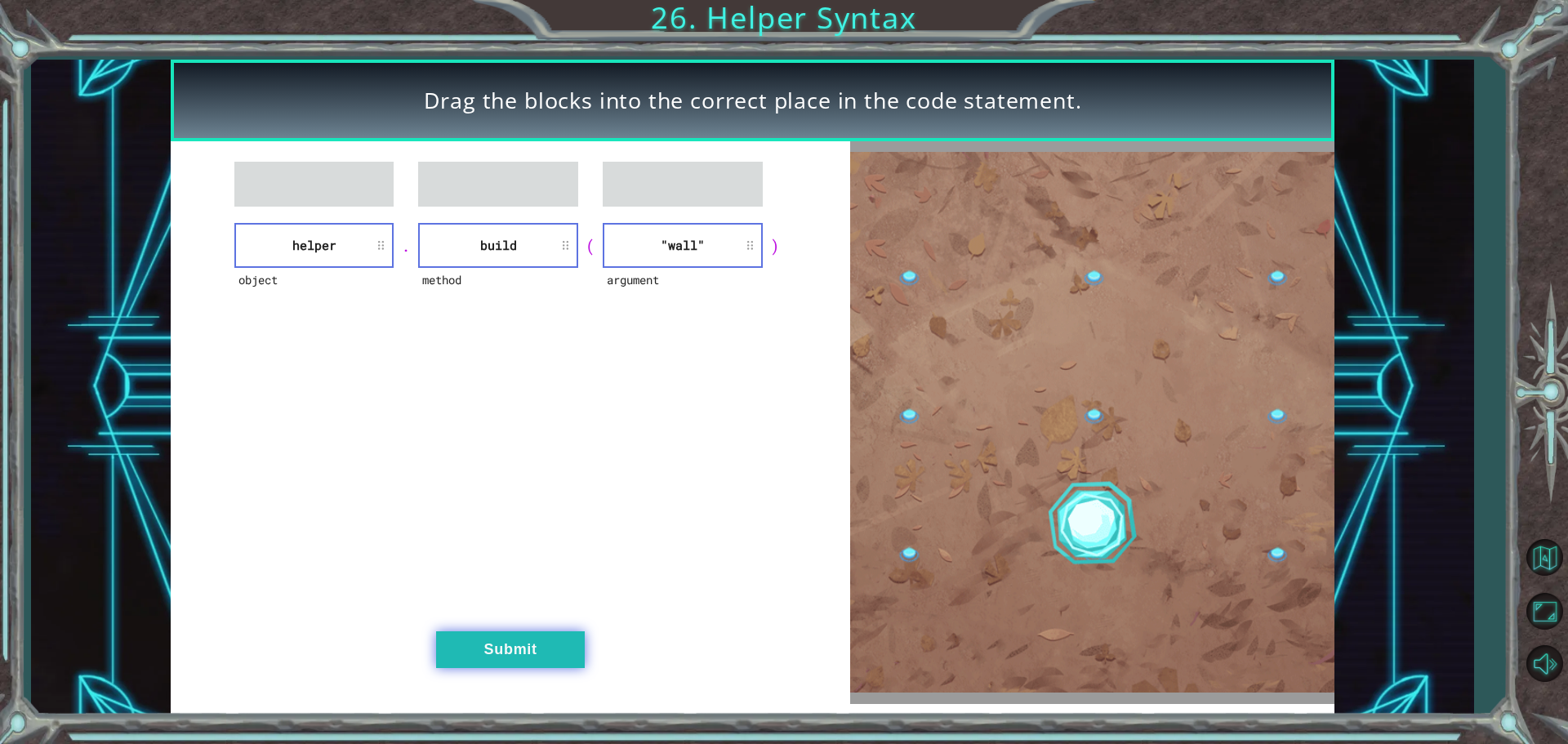
click at [488, 657] on button "Submit" at bounding box center [510, 649] width 149 height 36
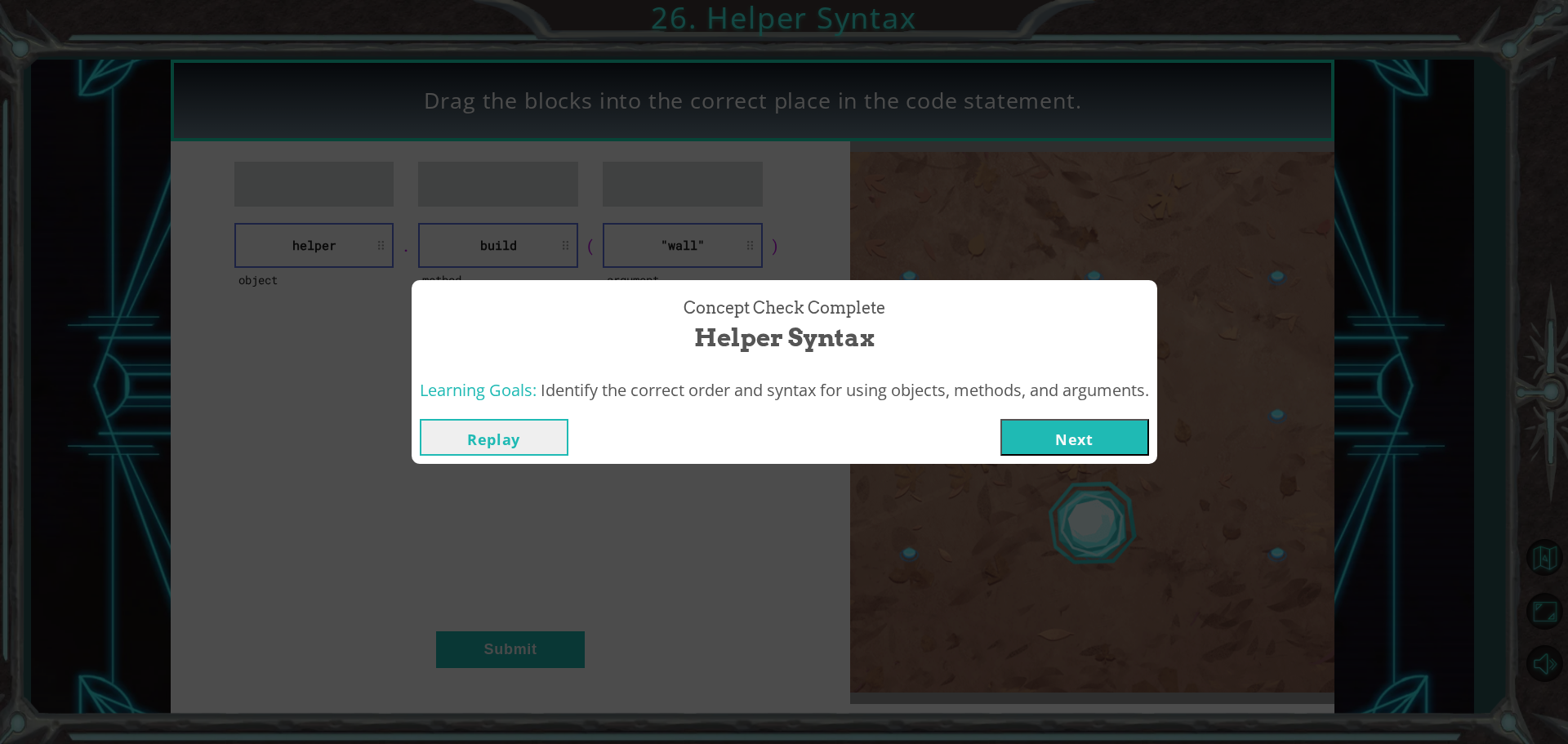
click at [1065, 411] on div "Replay Next" at bounding box center [784, 437] width 746 height 53
click at [1090, 439] on button "Next" at bounding box center [1075, 437] width 149 height 36
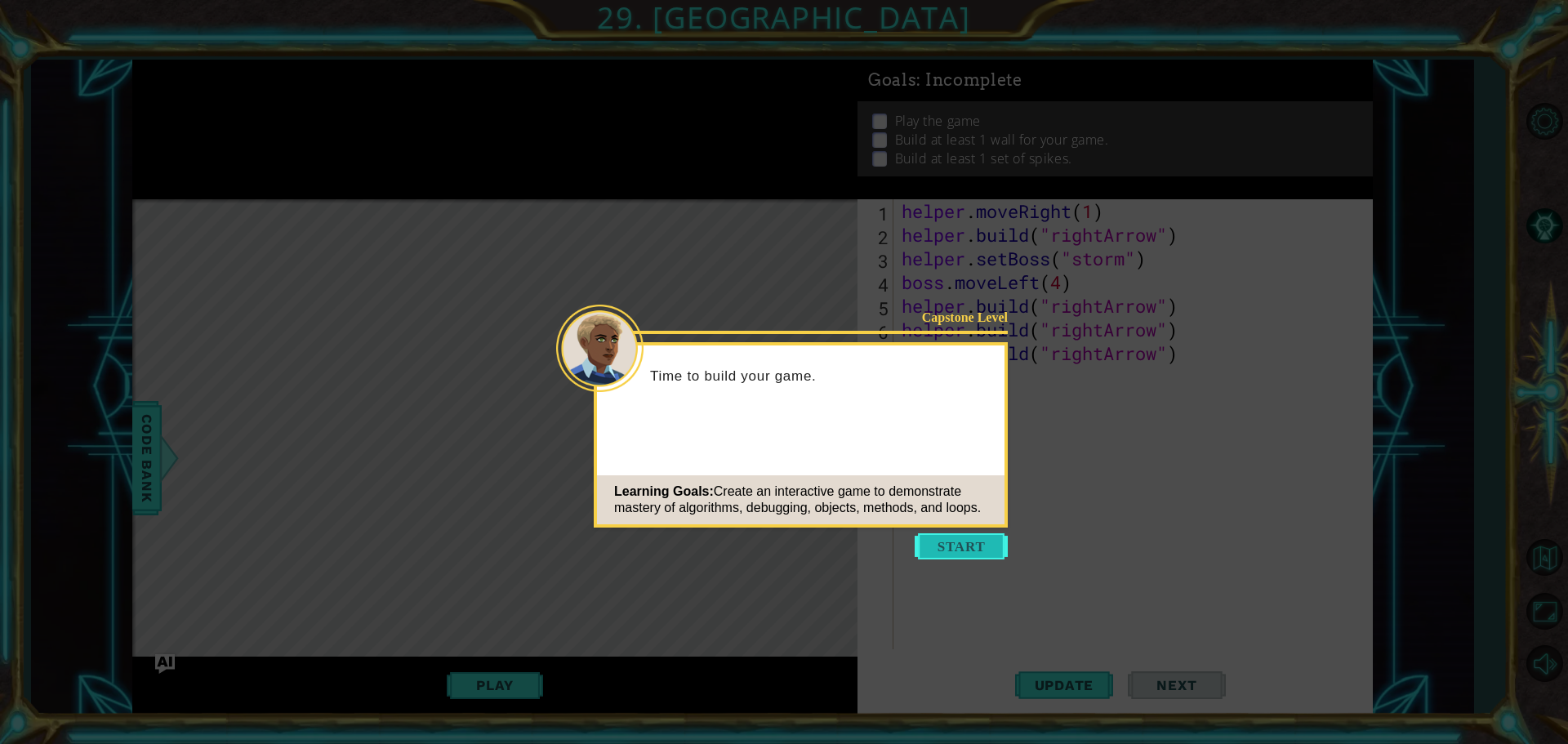
click at [980, 546] on button "Start" at bounding box center [961, 547] width 93 height 26
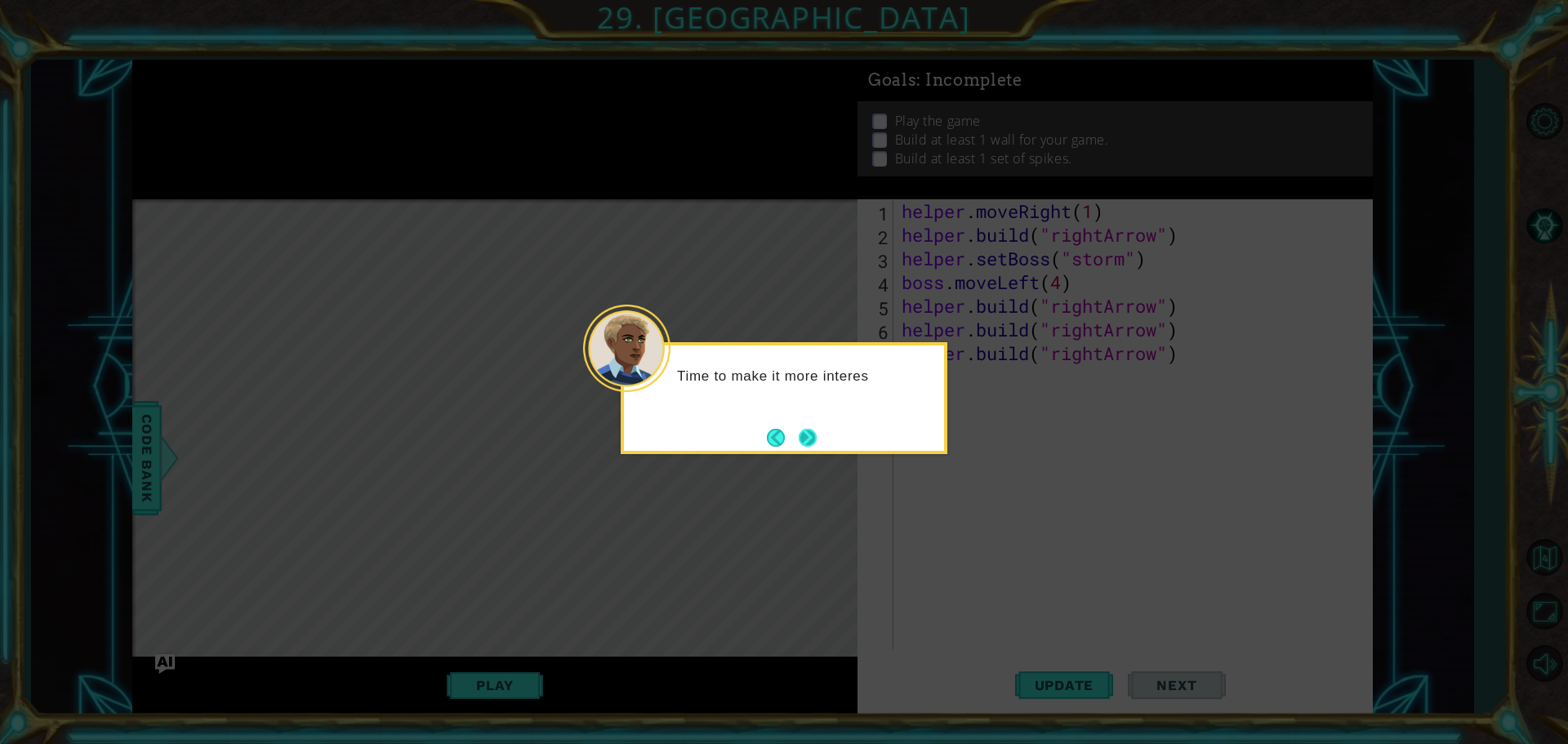
click at [807, 431] on button "Next" at bounding box center [807, 438] width 18 height 18
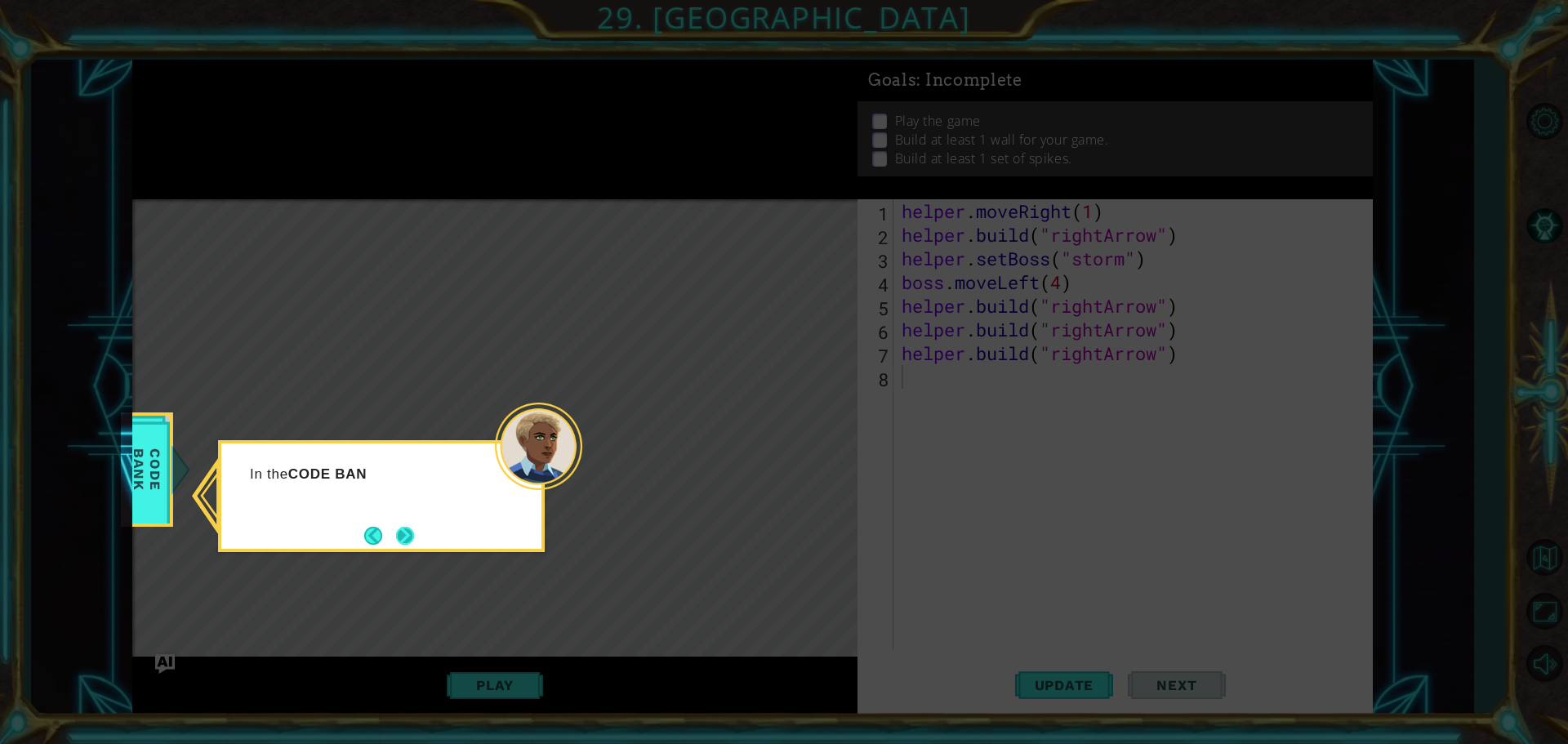
click at [414, 535] on button "Next" at bounding box center [404, 535] width 18 height 18
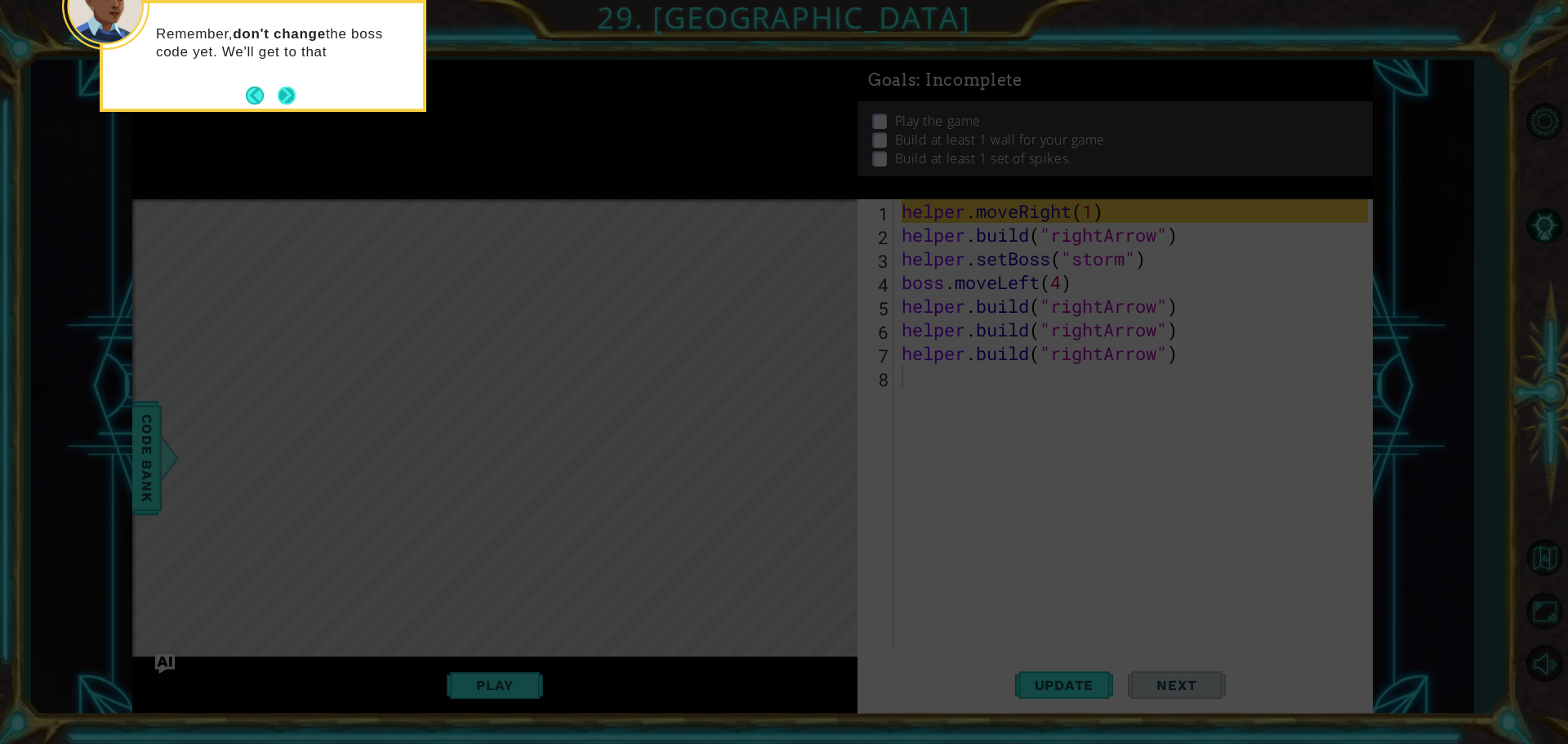
click at [278, 87] on button "Next" at bounding box center [286, 95] width 18 height 18
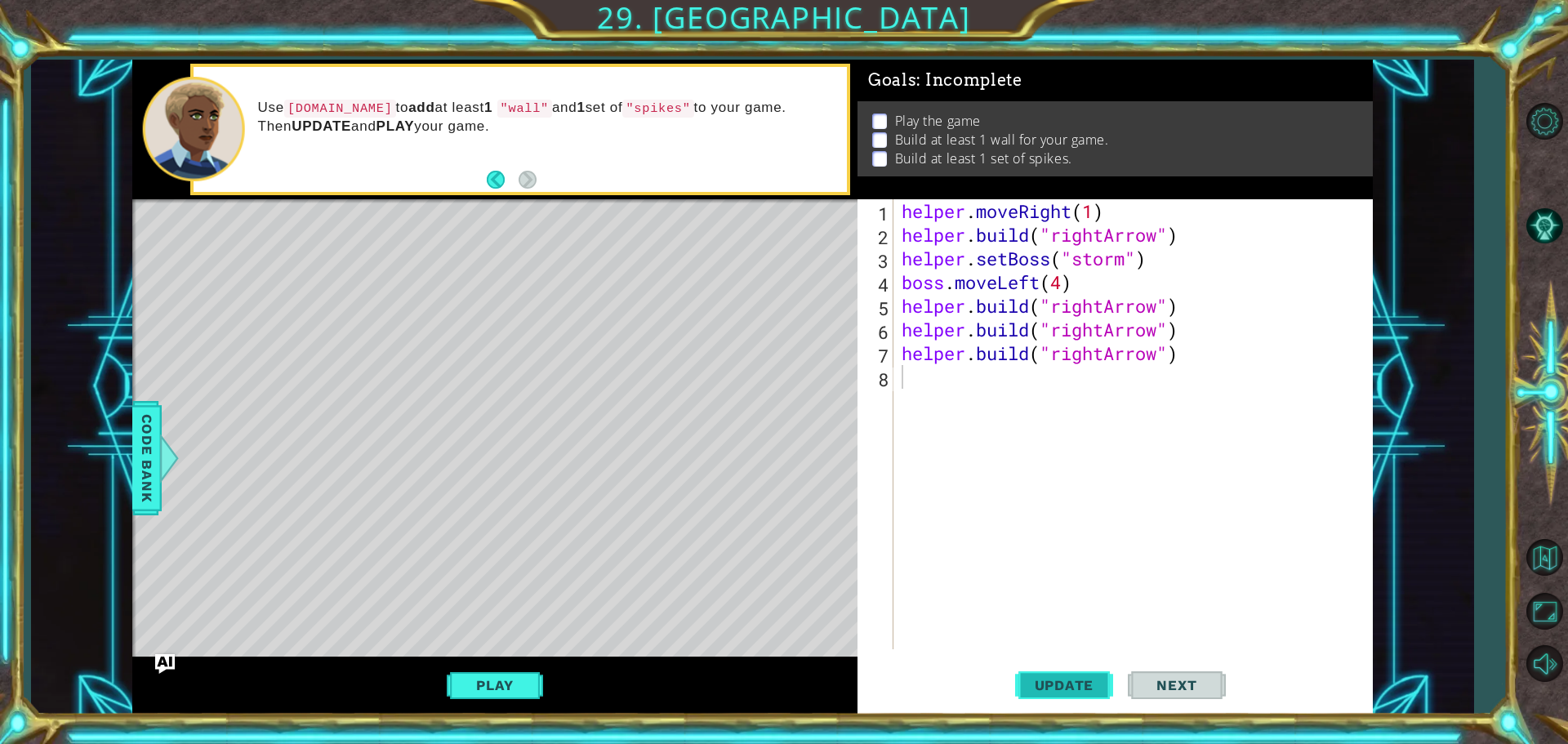
click at [1087, 693] on span "Update" at bounding box center [1064, 685] width 92 height 17
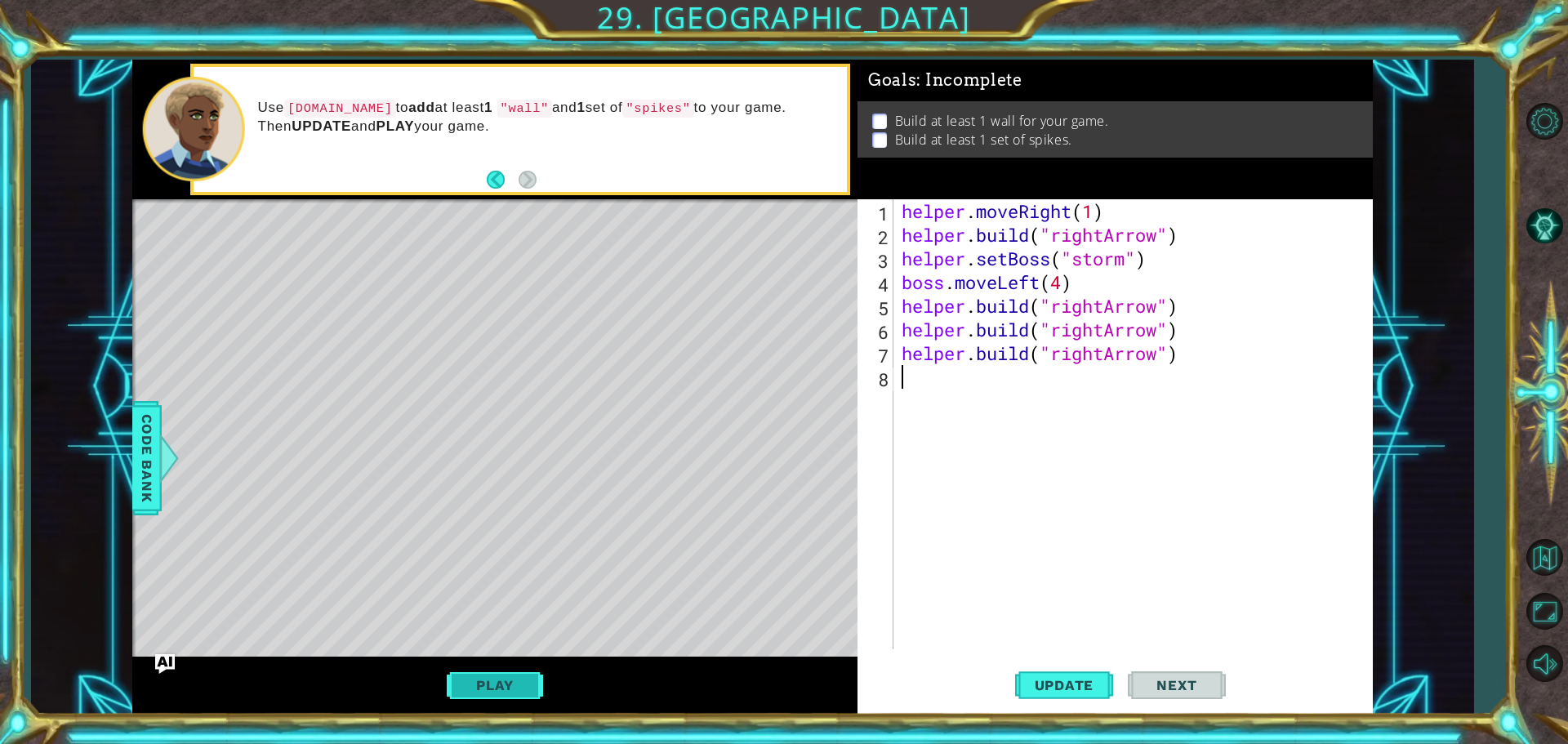
click at [507, 693] on button "Play" at bounding box center [494, 684] width 96 height 31
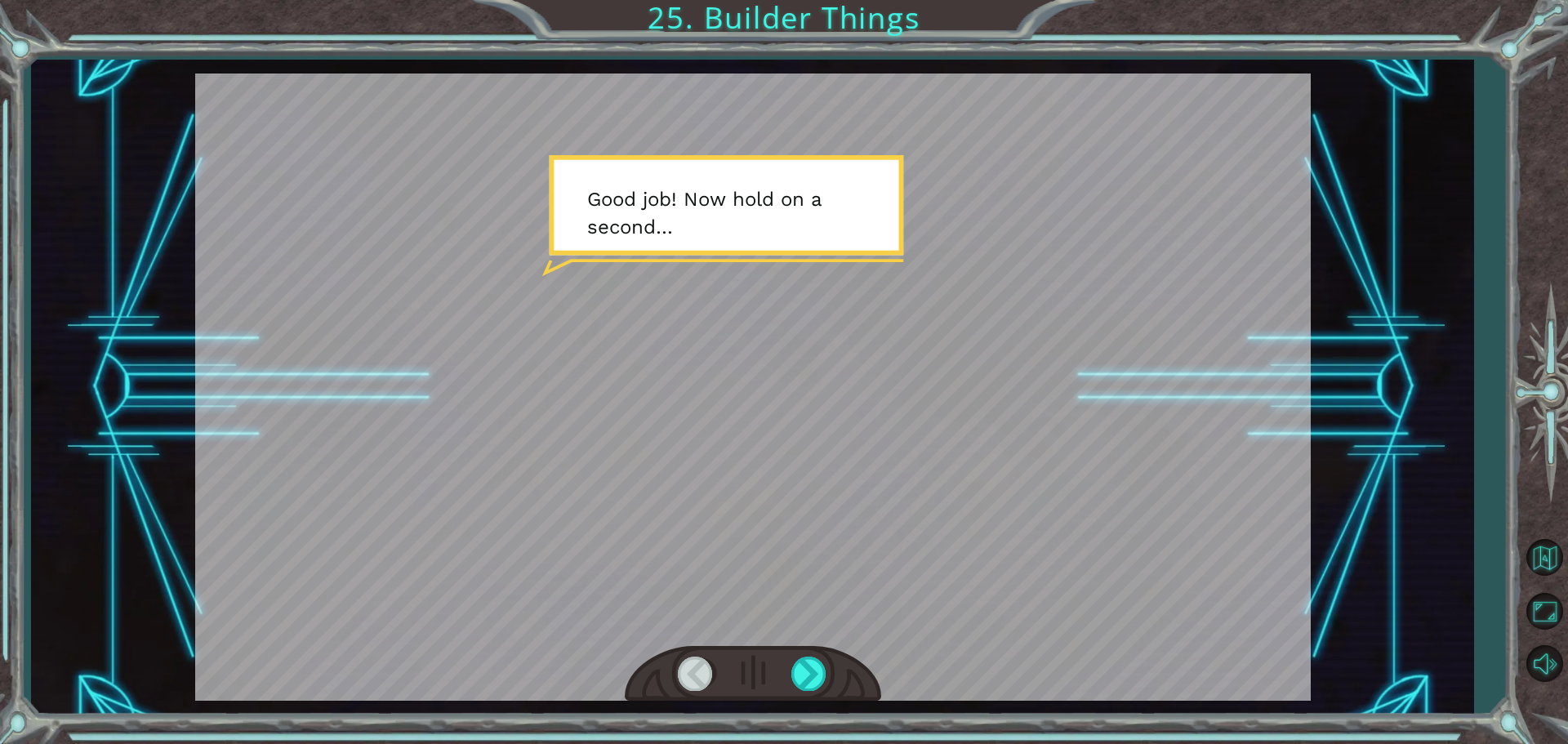
click at [782, 396] on div at bounding box center [753, 387] width 1115 height 628
drag, startPoint x: 783, startPoint y: 396, endPoint x: 794, endPoint y: 396, distance: 11.0
click at [794, 396] on div at bounding box center [753, 387] width 1115 height 628
click at [815, 673] on div at bounding box center [809, 673] width 36 height 34
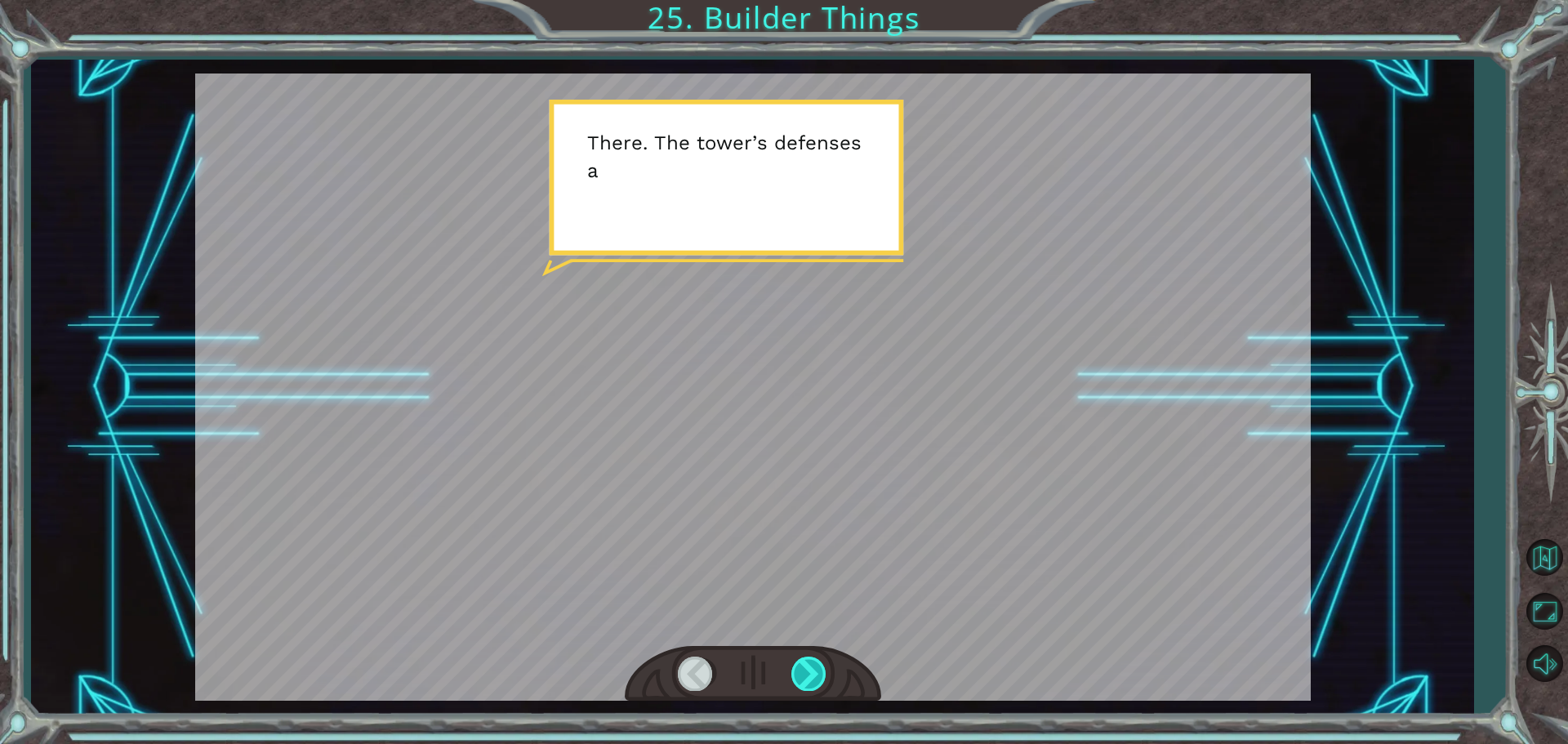
click at [815, 673] on div at bounding box center [809, 673] width 36 height 34
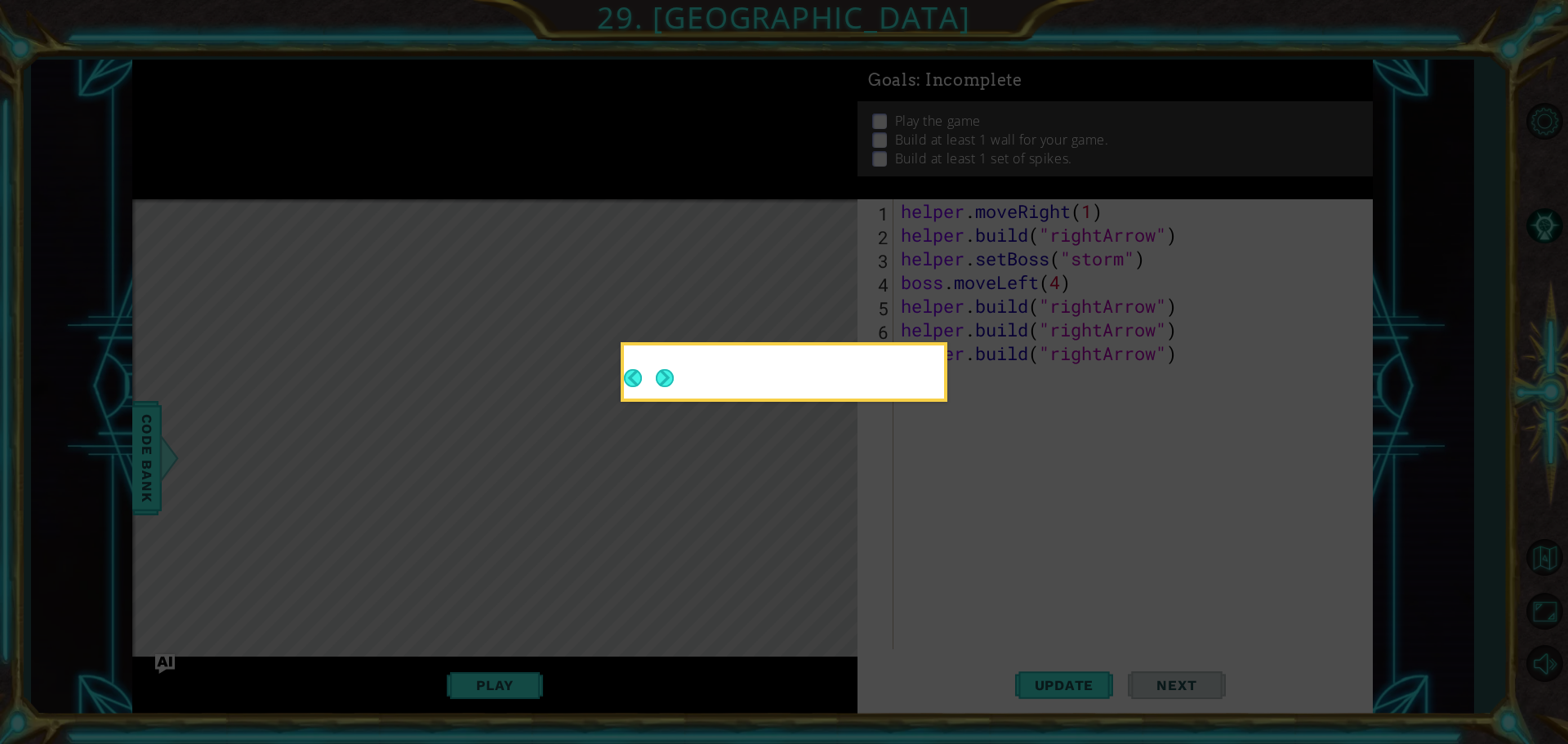
click at [643, 368] on footer at bounding box center [649, 378] width 50 height 40
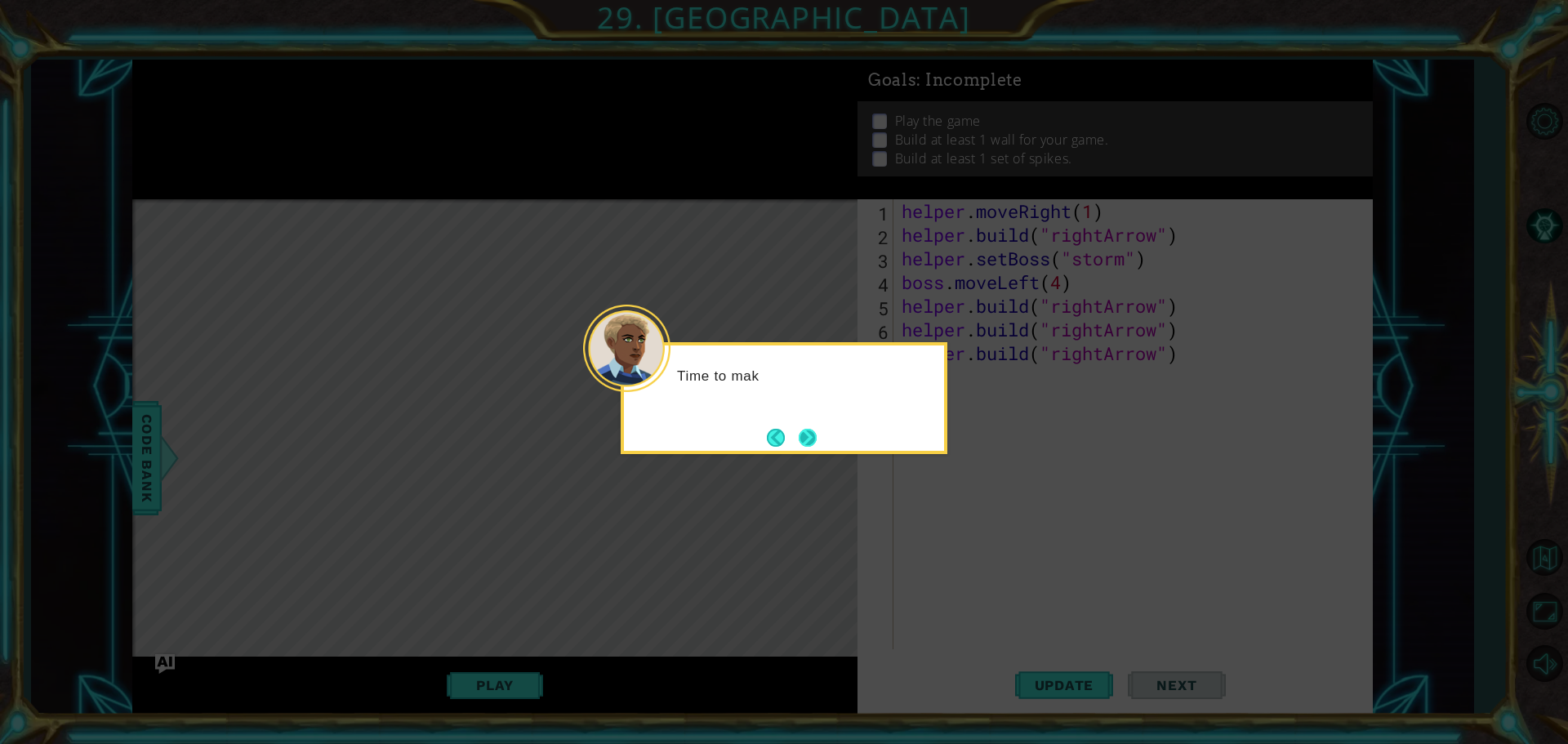
click at [815, 440] on button "Next" at bounding box center [807, 438] width 18 height 18
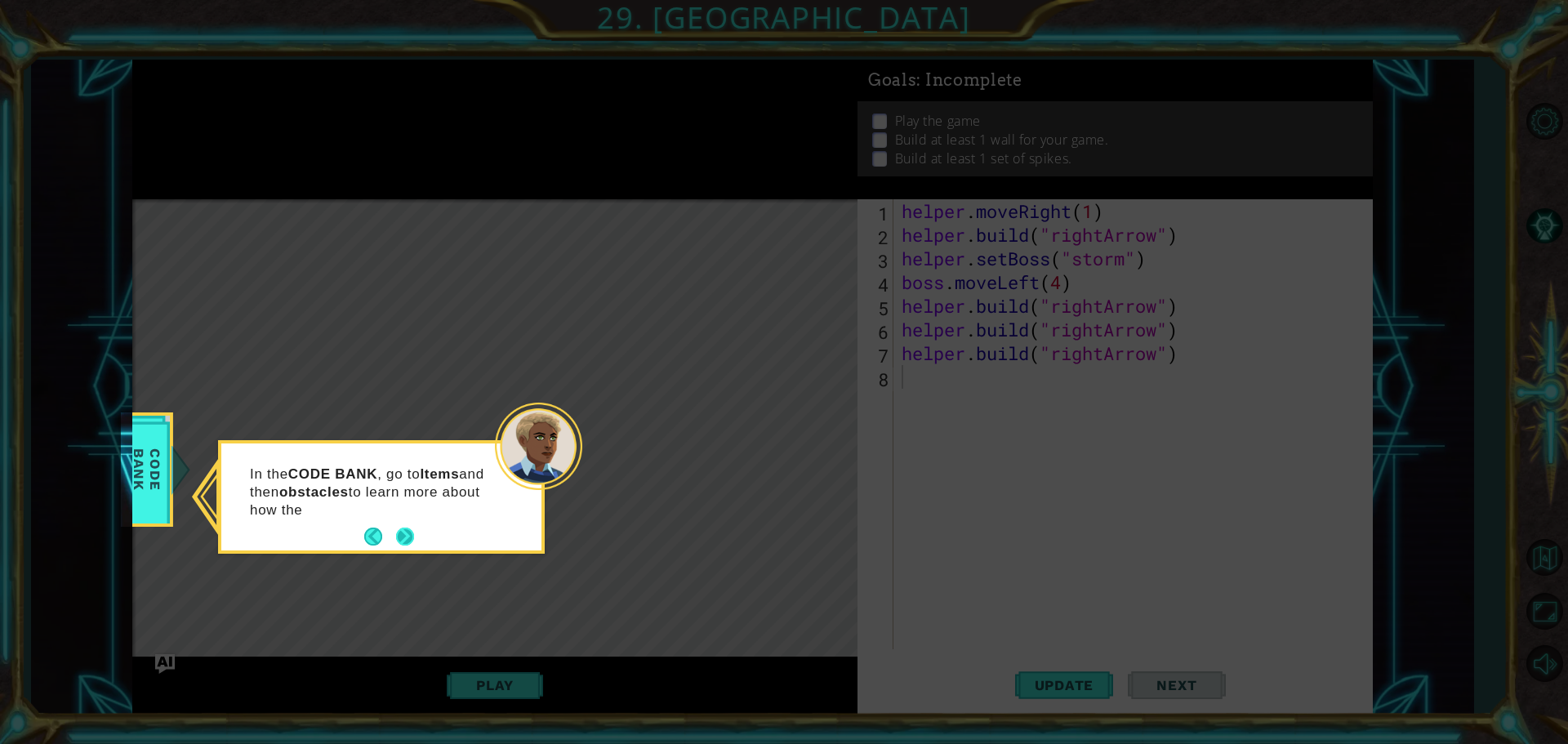
click at [404, 529] on button "Next" at bounding box center [404, 536] width 18 height 18
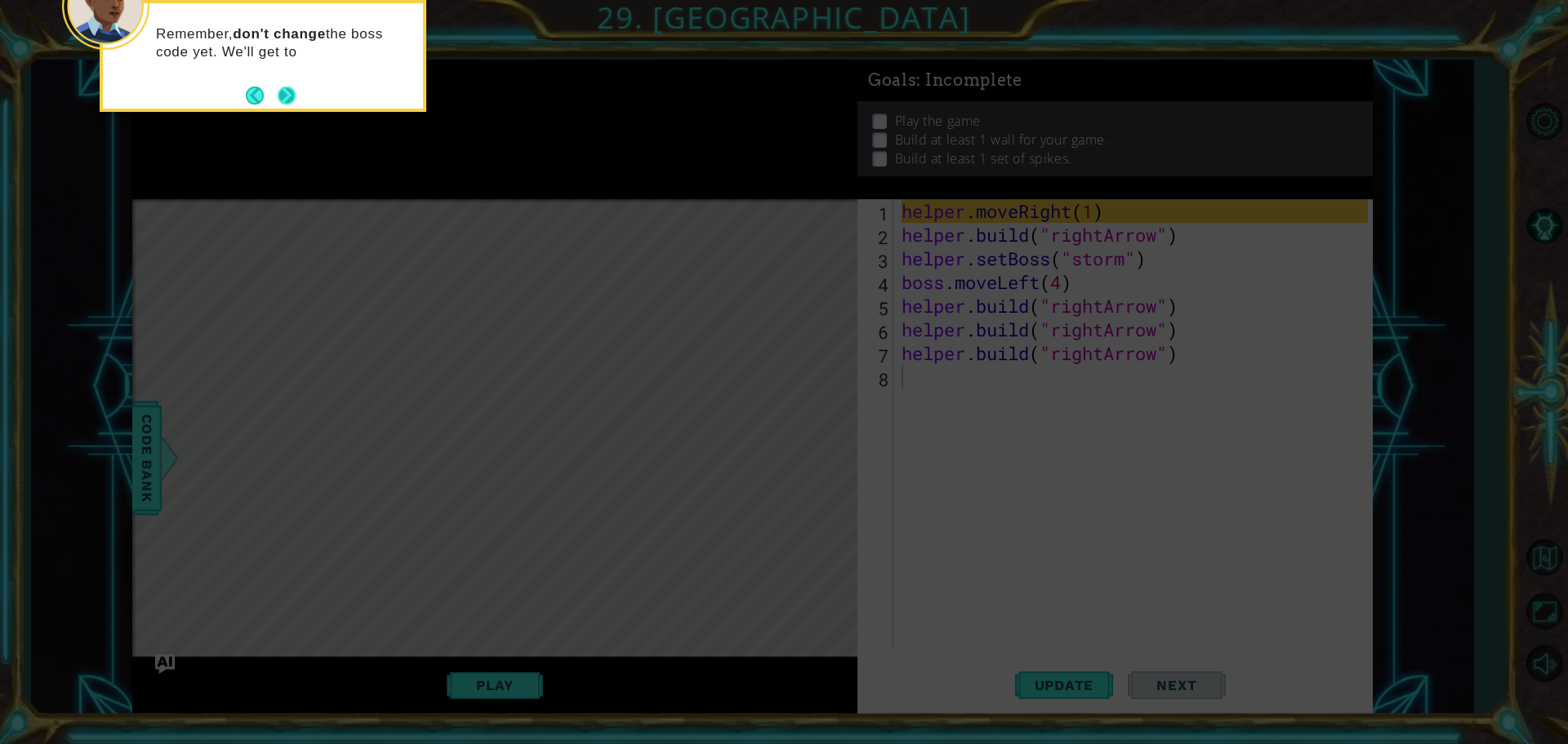
click at [279, 90] on button "Next" at bounding box center [286, 95] width 18 height 18
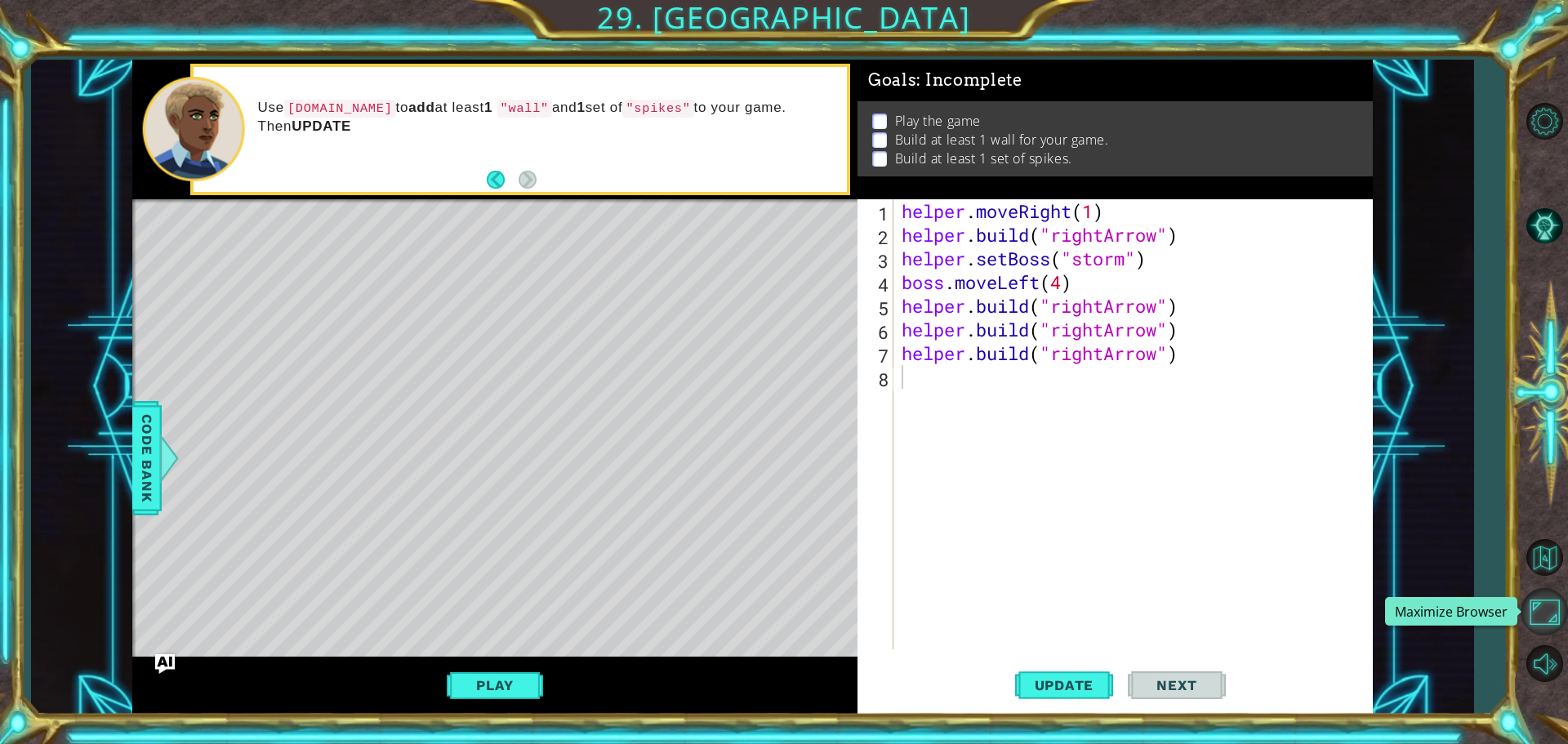
click at [1539, 609] on button "Maximize Browser" at bounding box center [1544, 612] width 47 height 47
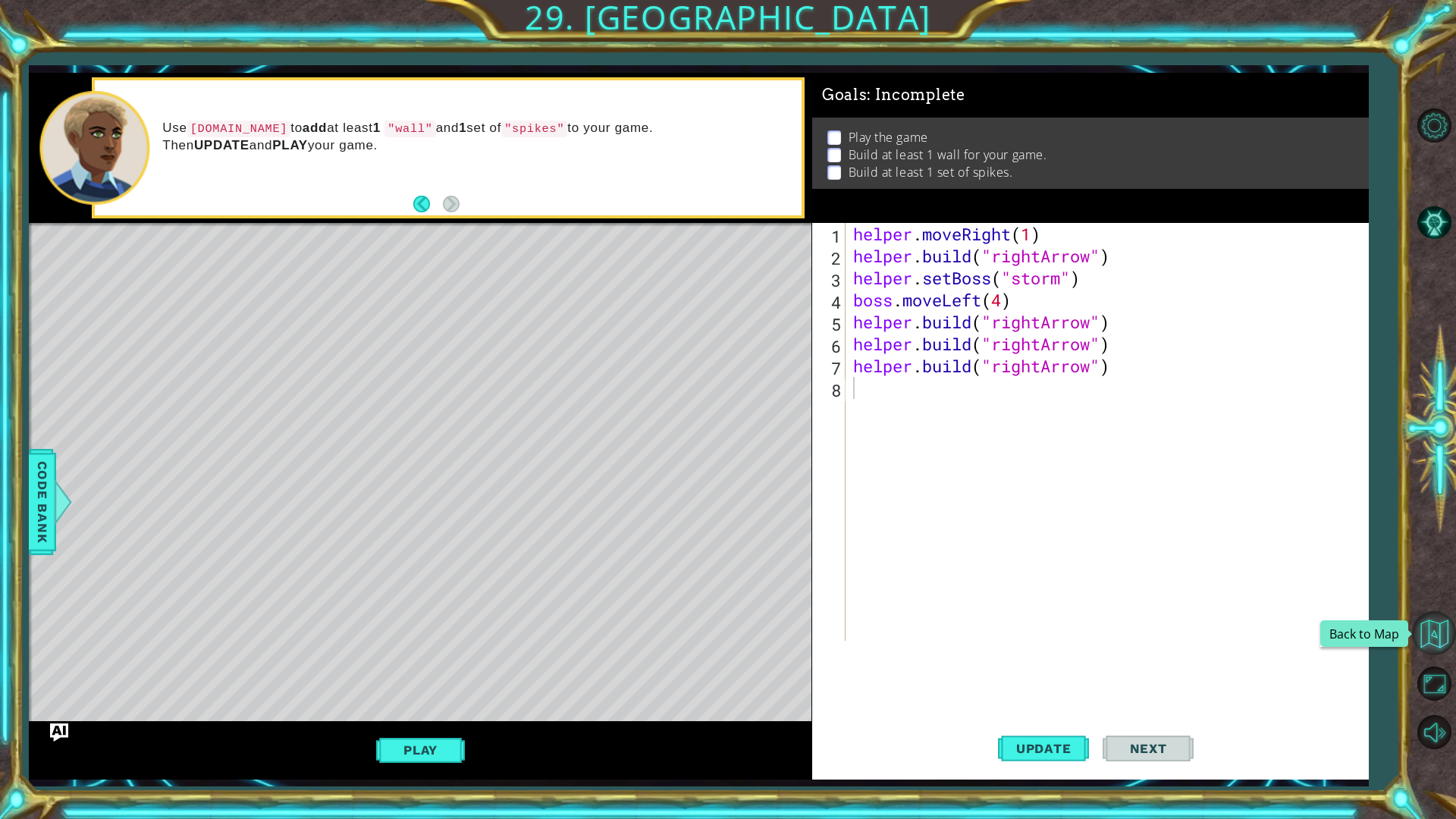
click at [1429, 641] on button "Back to Map" at bounding box center [1434, 633] width 44 height 44
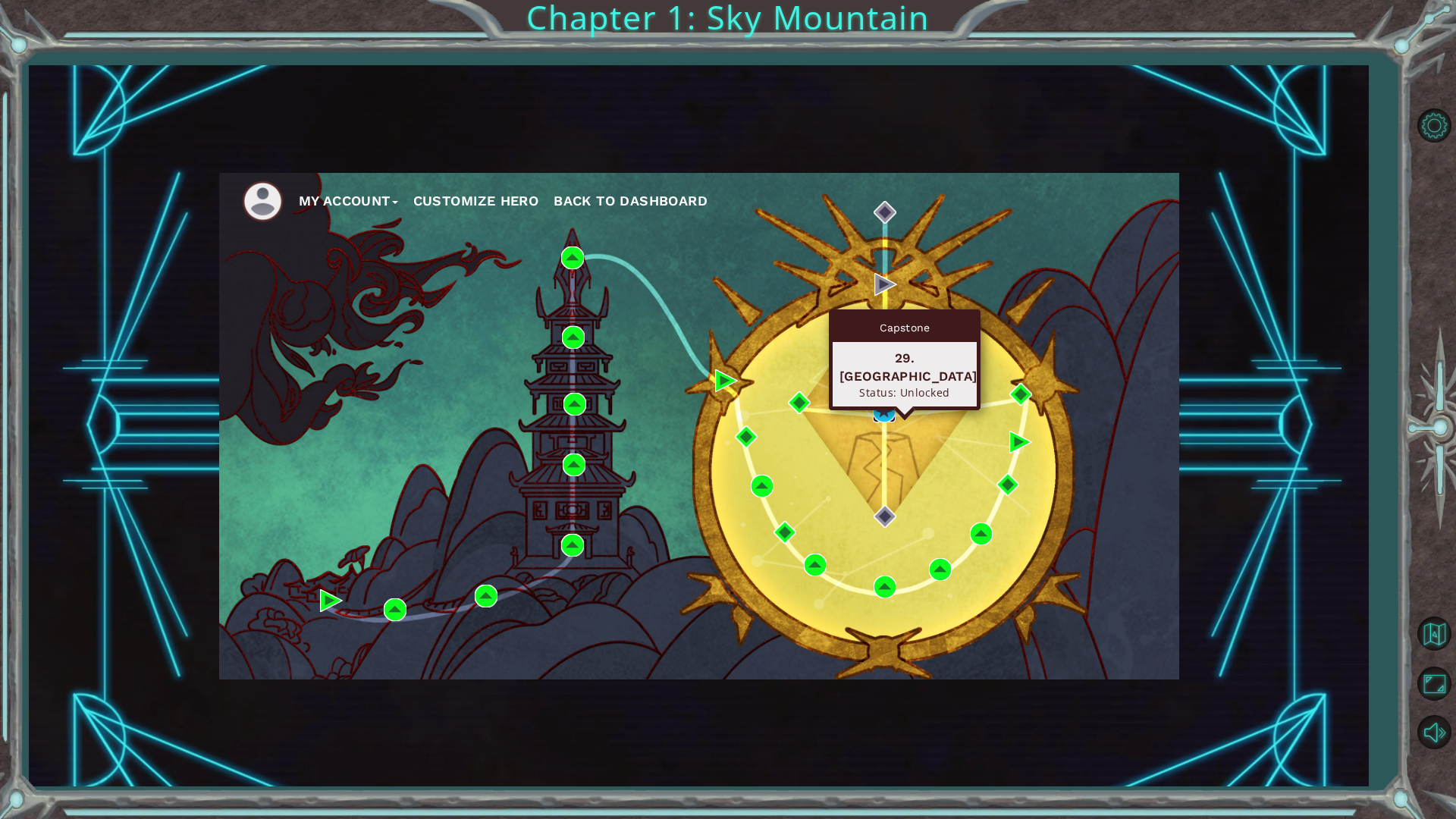
click at [891, 414] on img at bounding box center [884, 411] width 22 height 22
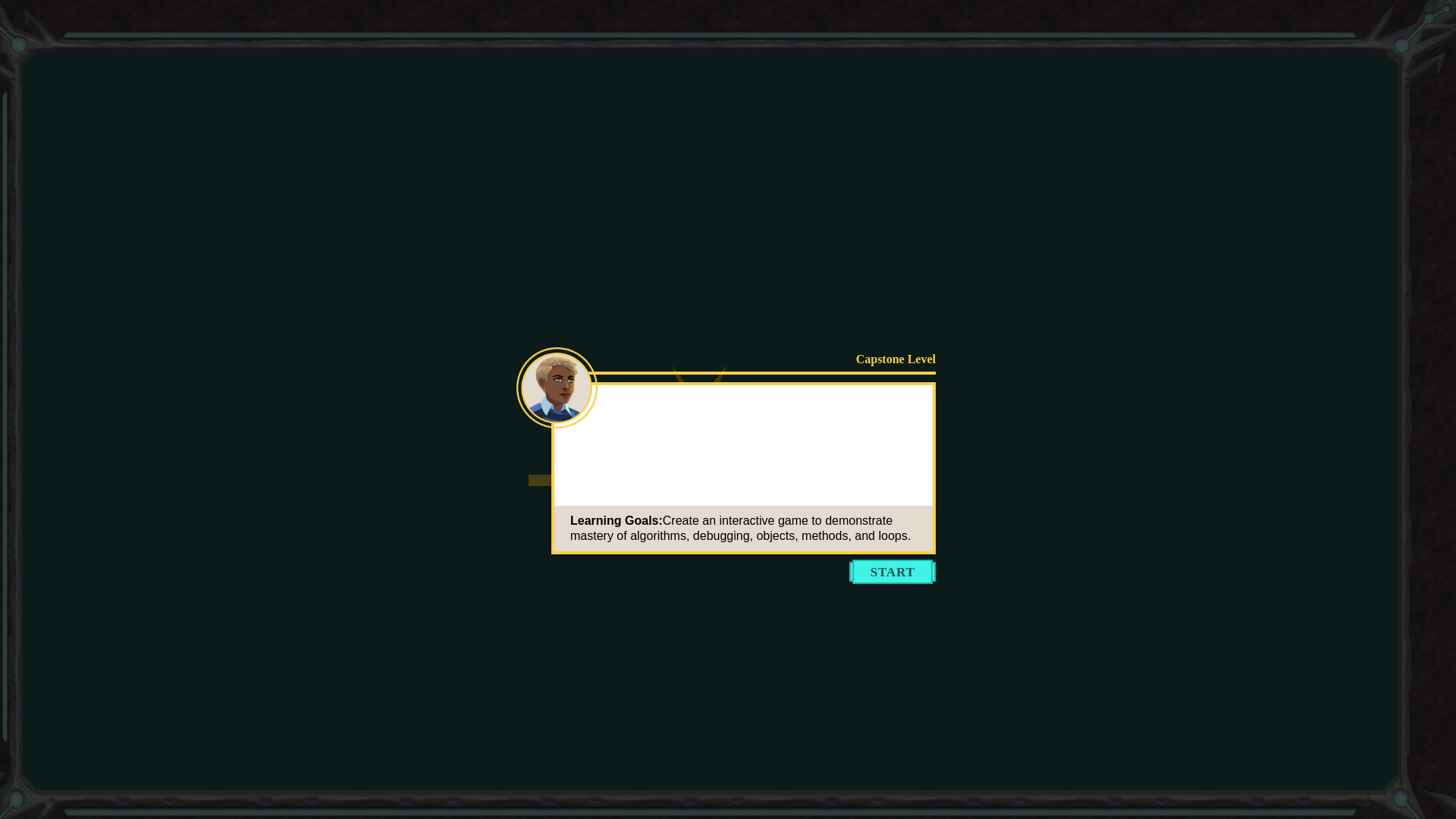
click at [875, 574] on button "Start" at bounding box center [892, 572] width 86 height 24
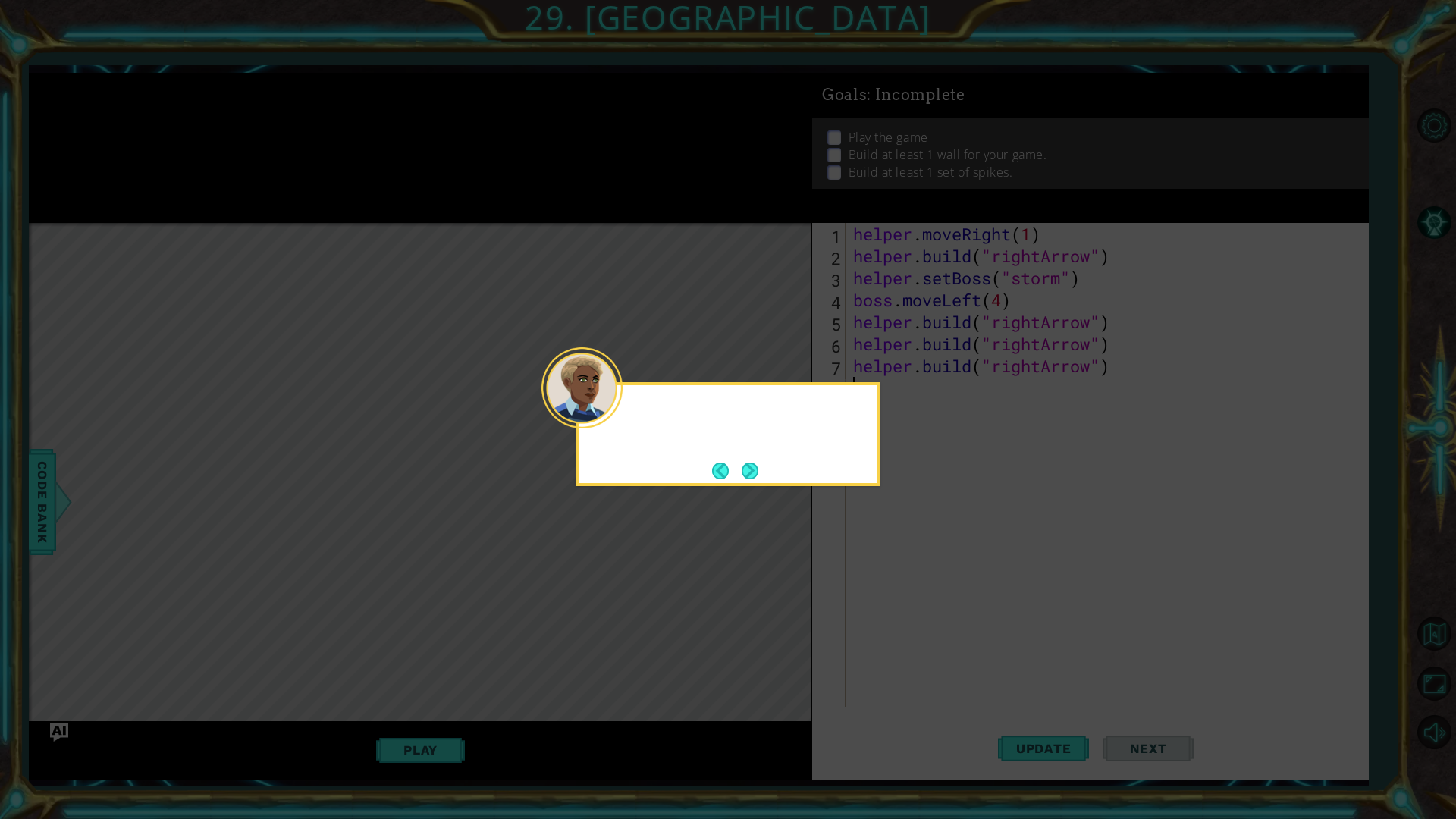
click at [623, 413] on div at bounding box center [728, 413] width 297 height 43
click at [754, 469] on button "Next" at bounding box center [750, 470] width 16 height 16
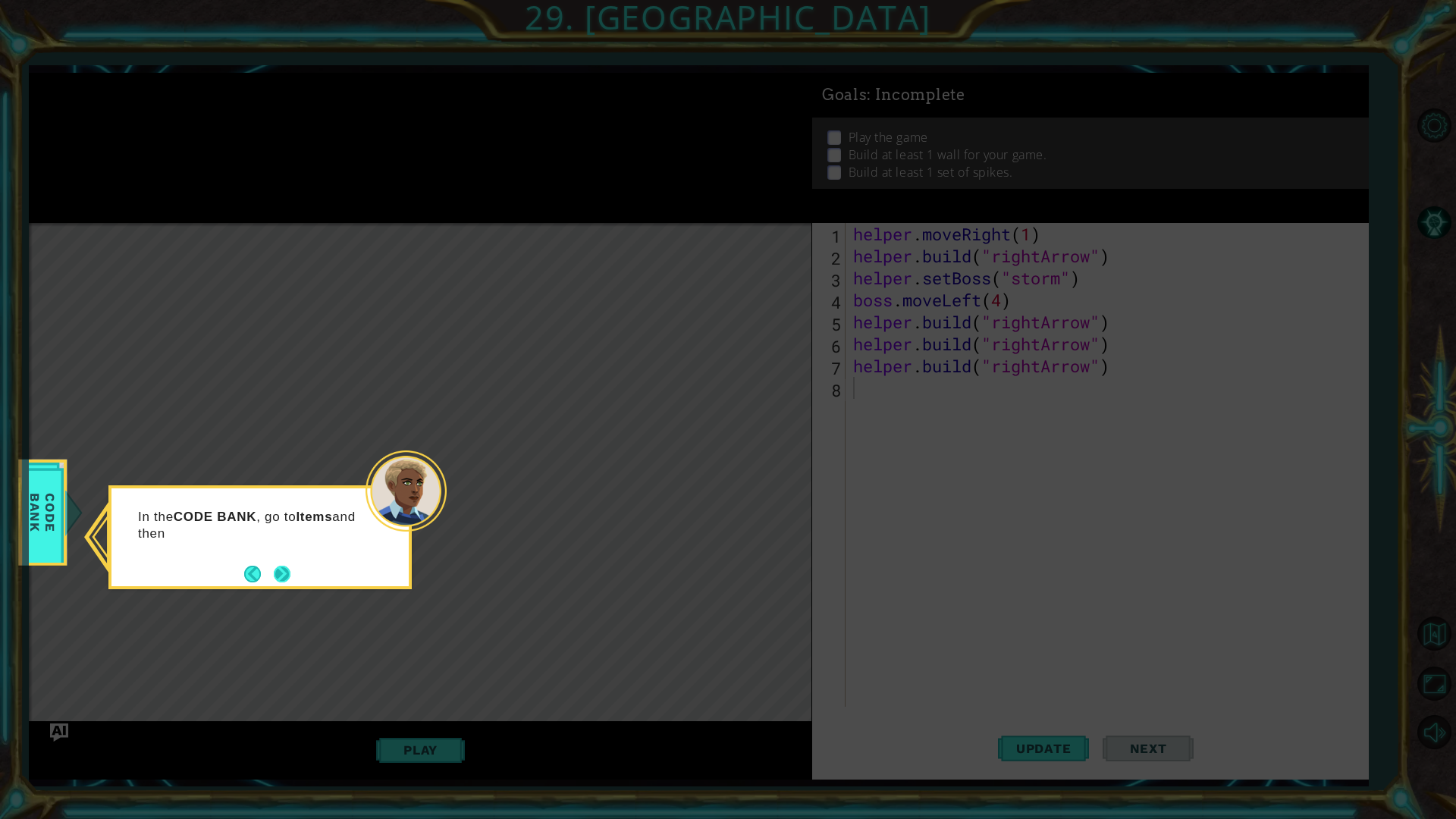
click at [288, 572] on button "Next" at bounding box center [282, 573] width 16 height 16
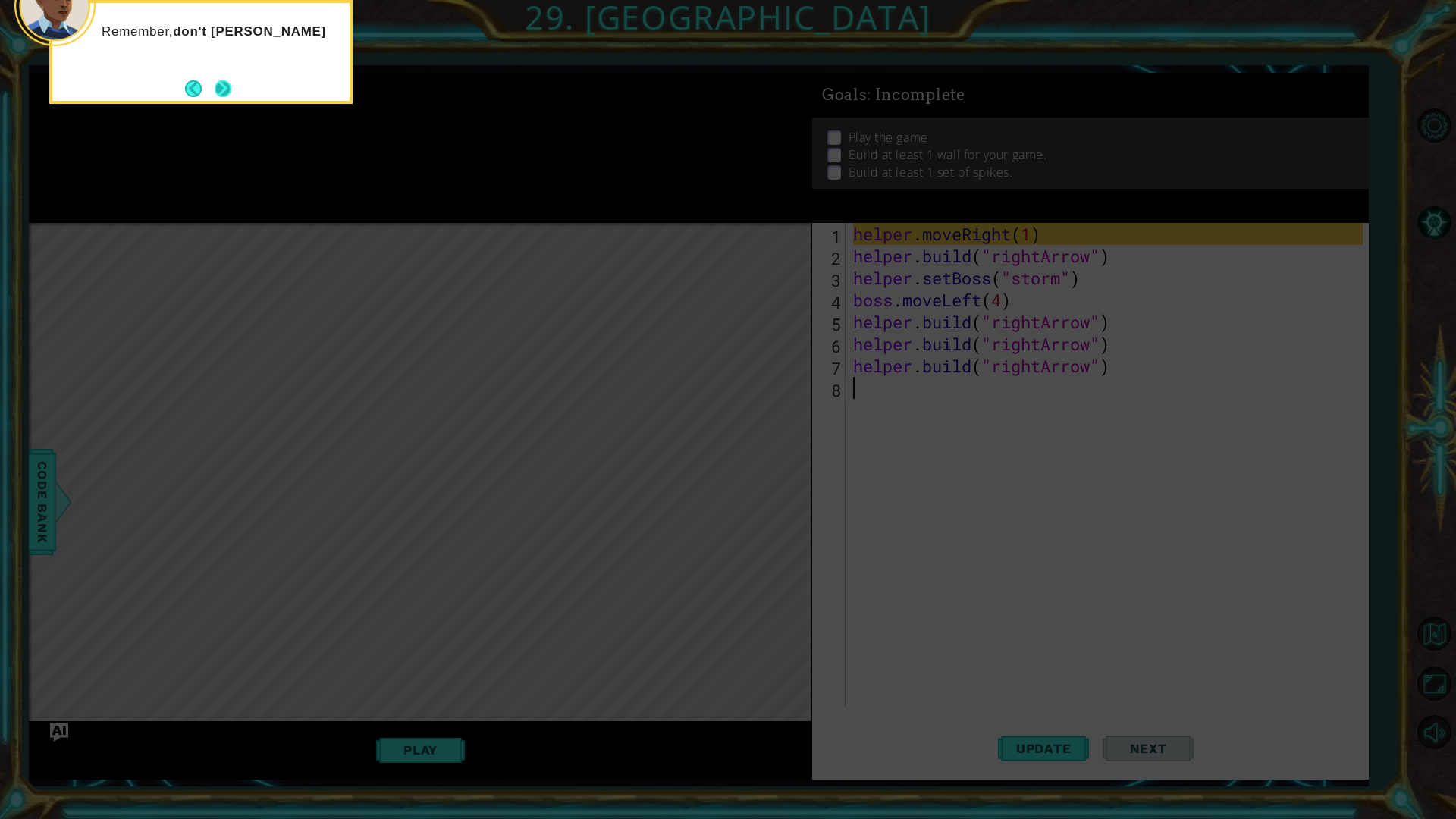
click at [232, 86] on button "Next" at bounding box center [222, 88] width 16 height 16
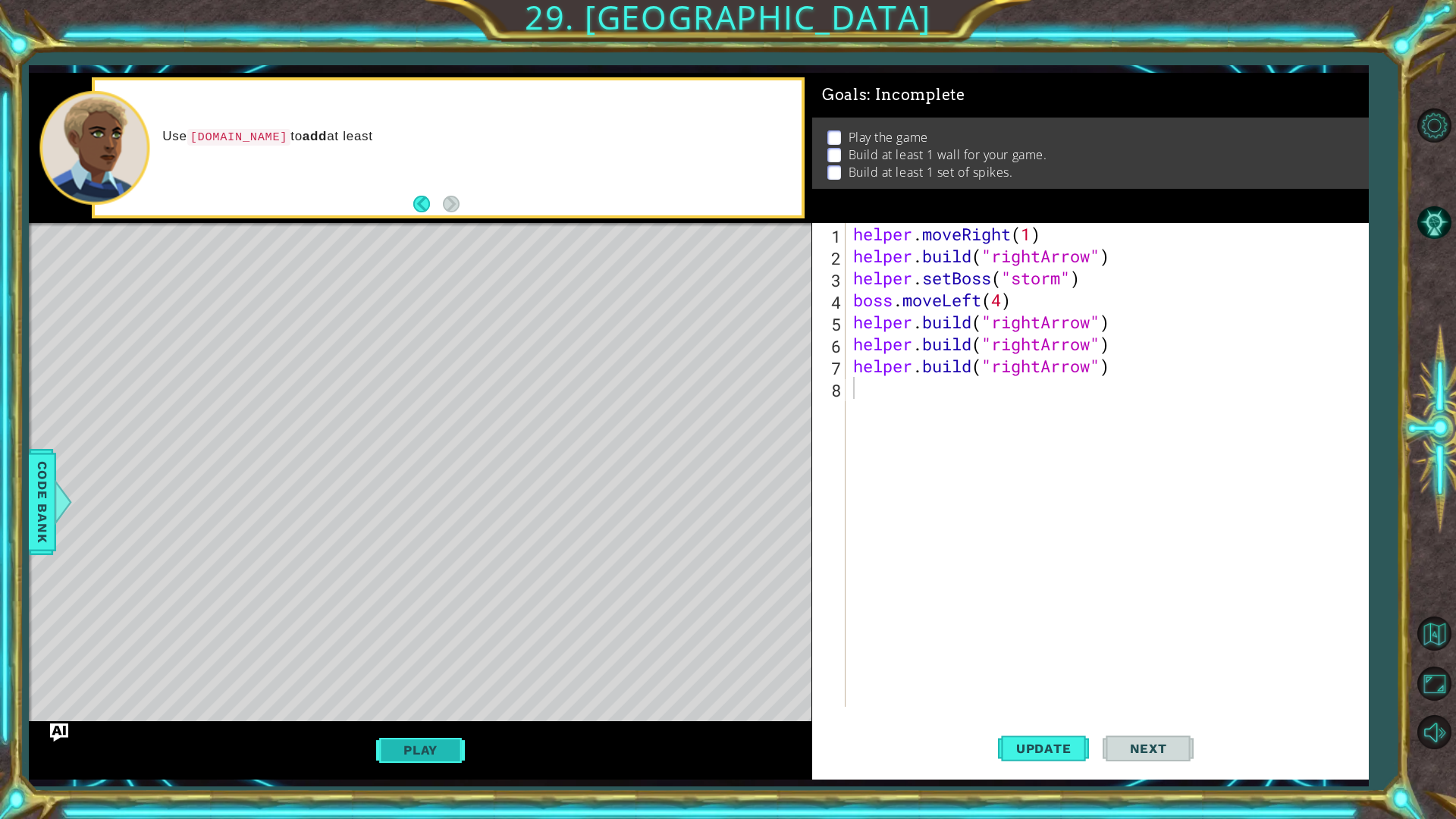
click at [399, 690] on button "Play" at bounding box center [420, 750] width 89 height 29
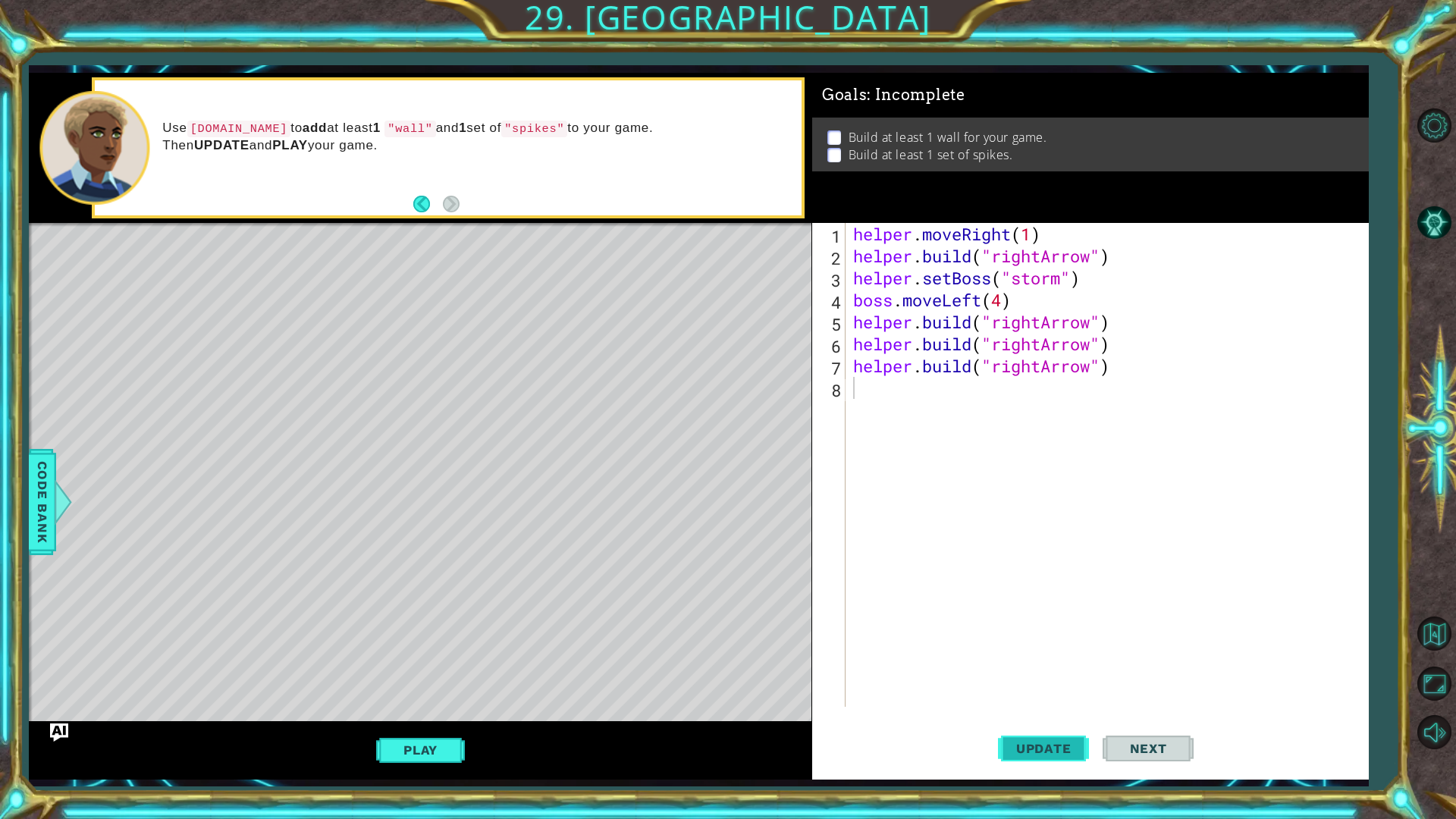
click at [1031, 690] on button "Update" at bounding box center [1043, 748] width 91 height 55
click at [1096, 365] on div "helper . moveRight ( 1 ) helper . build ( "rightArrow" ) helper . setBoss ( "st…" at bounding box center [1110, 487] width 521 height 528
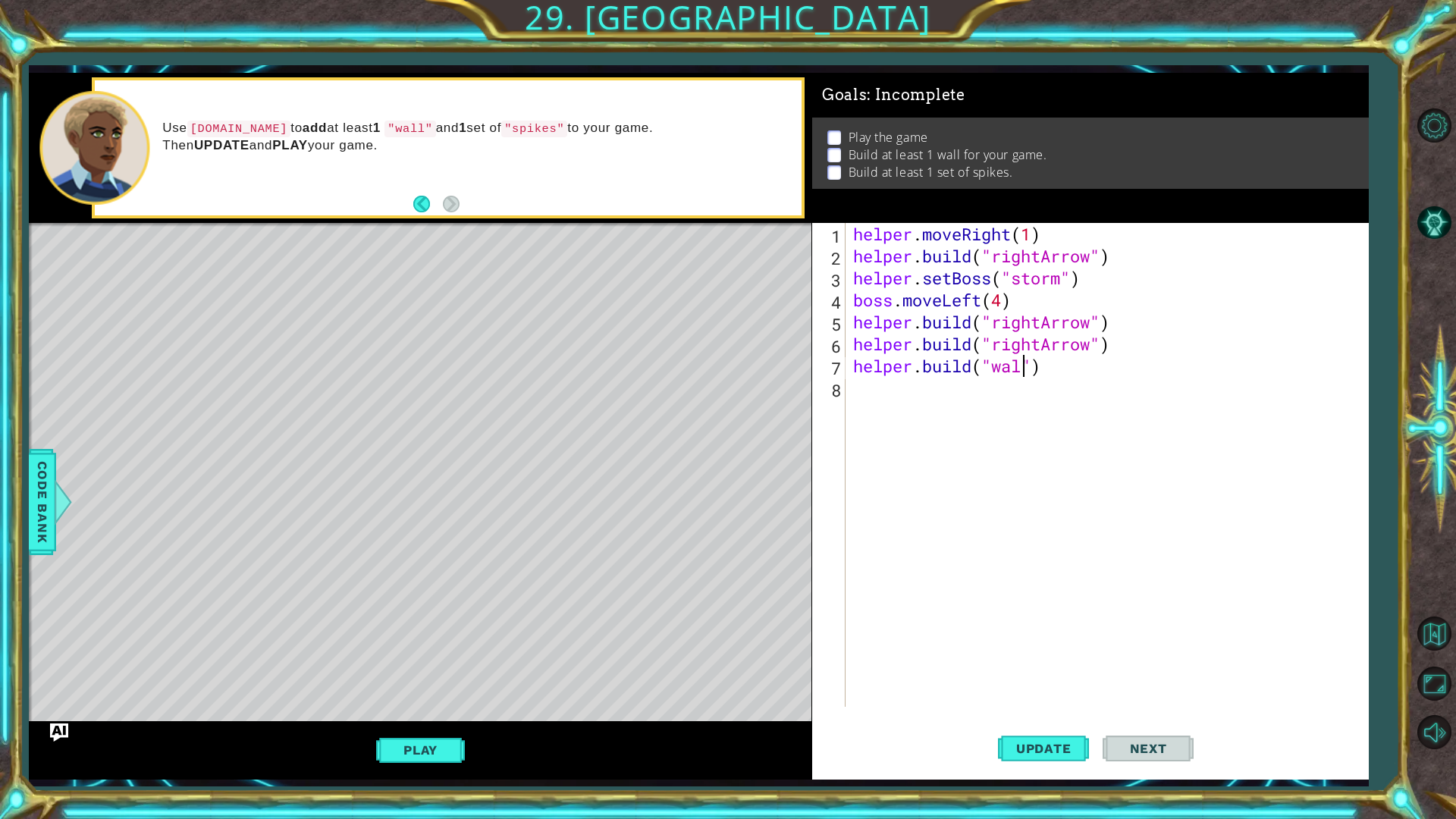
scroll to position [0, 8]
type textarea "[DOMAIN_NAME]("wall")"
click at [979, 413] on div "helper . moveRight ( 1 ) helper . build ( "rightArrow" ) helper . setBoss ( "st…" at bounding box center [1110, 487] width 521 height 528
click at [1098, 350] on div "helper . moveRight ( 1 ) helper . build ( "rightArrow" ) helper . setBoss ( "st…" at bounding box center [1110, 487] width 521 height 528
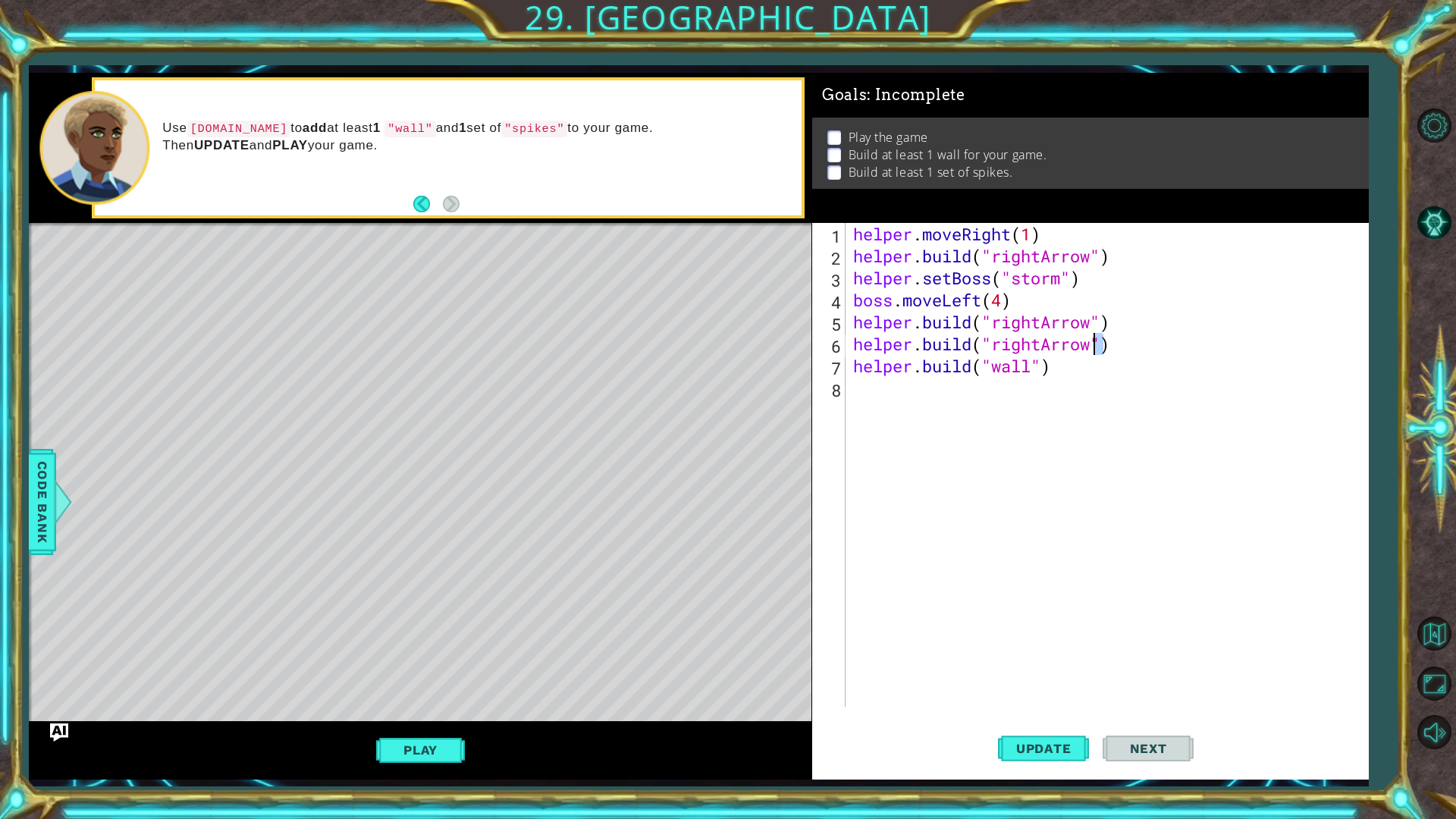
click at [1096, 348] on div "helper . moveRight ( 1 ) helper . build ( "rightArrow" ) helper . setBoss ( "st…" at bounding box center [1107, 465] width 514 height 484
click at [1019, 690] on span "Update" at bounding box center [1044, 749] width 86 height 16
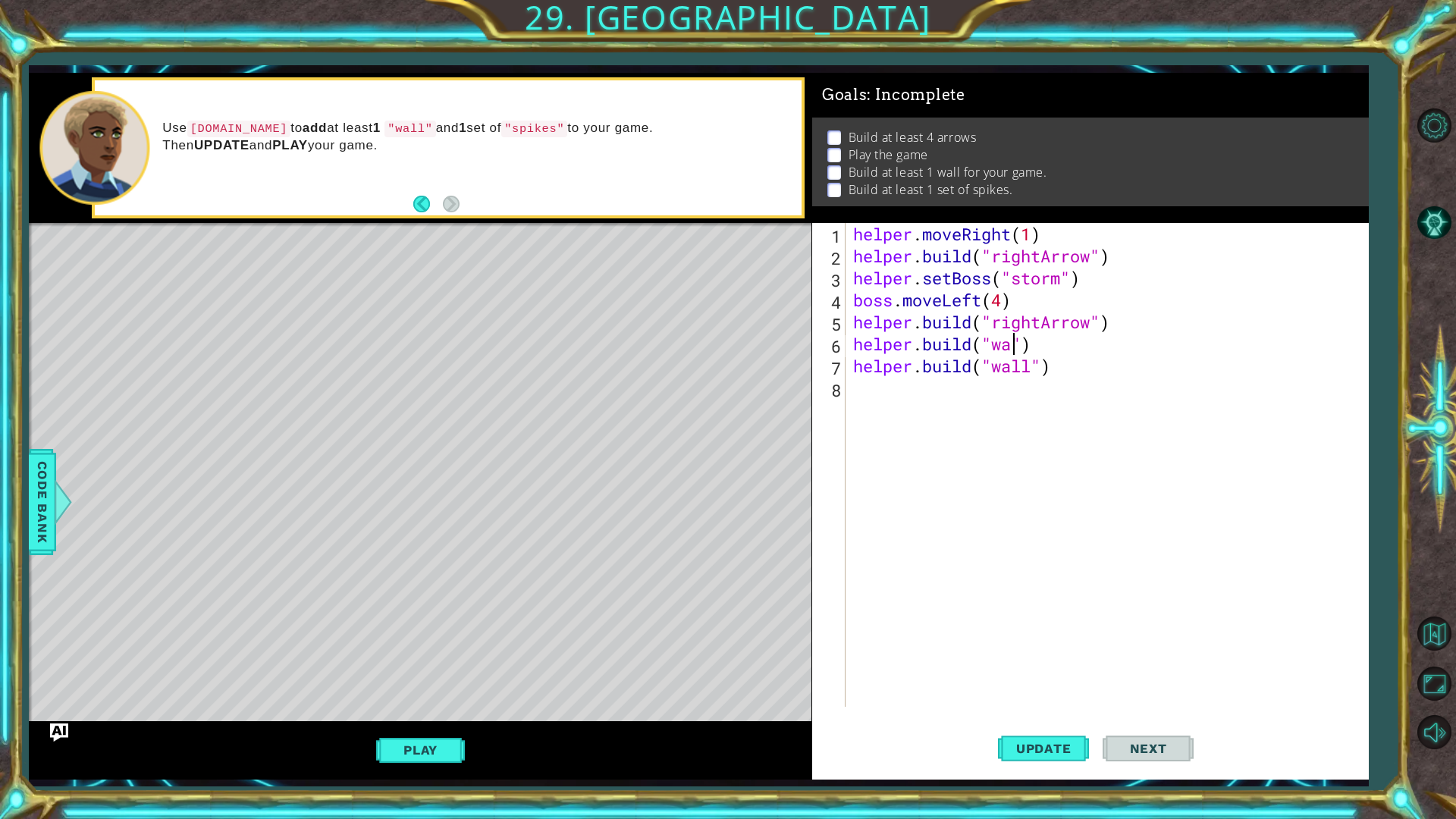
scroll to position [0, 8]
type textarea "[DOMAIN_NAME]("wall")"
drag, startPoint x: 898, startPoint y: 379, endPoint x: 897, endPoint y: 390, distance: 11.0
click at [897, 387] on div "helper . moveRight ( 1 ) helper . build ( "rightArrow" ) helper . setBoss ( "st…" at bounding box center [1110, 487] width 521 height 528
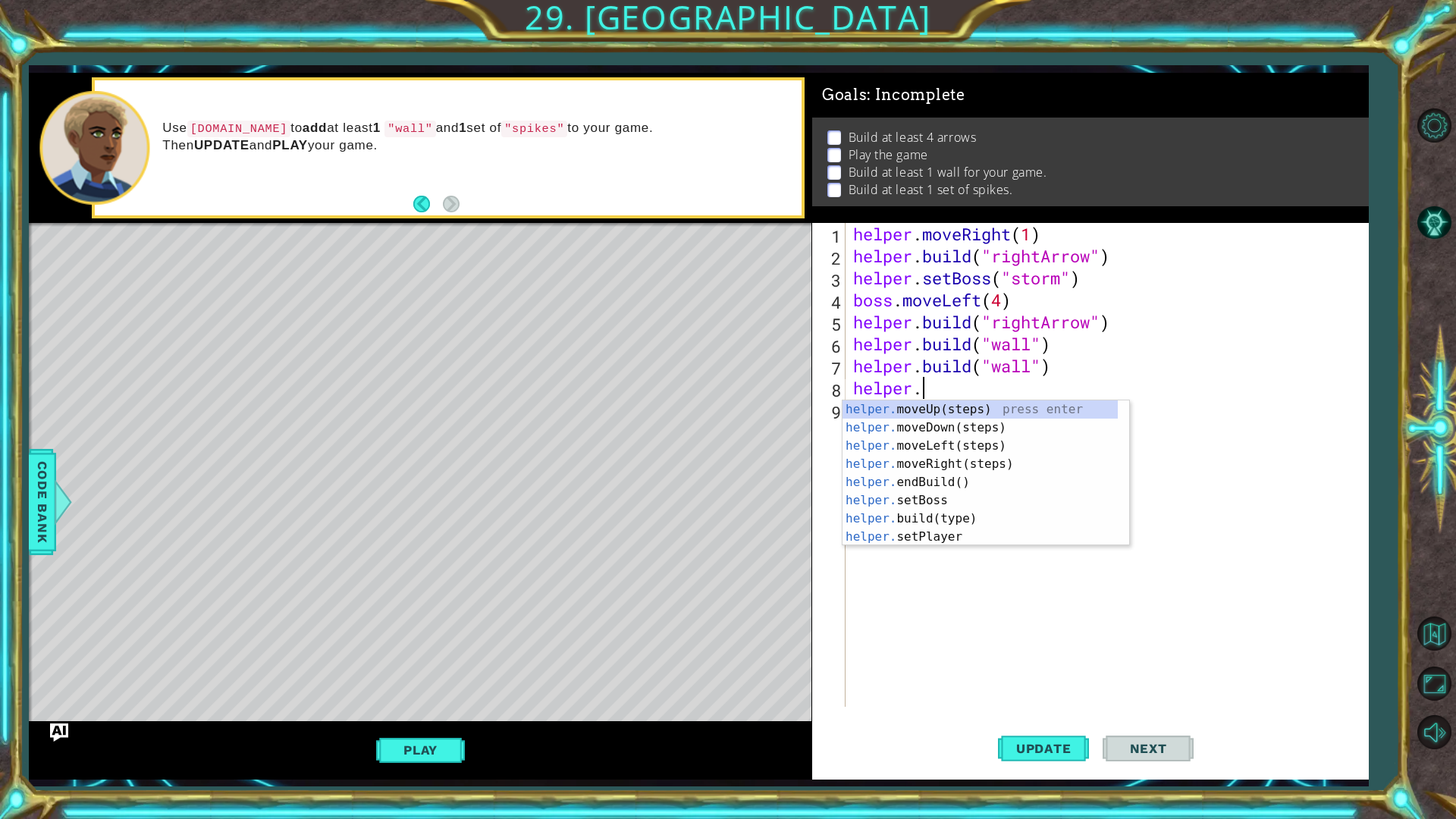
scroll to position [0, 3]
click at [895, 409] on div "helper.b uild(type) press enter helper. end B uild() press enter helper. set B …" at bounding box center [987, 464] width 287 height 127
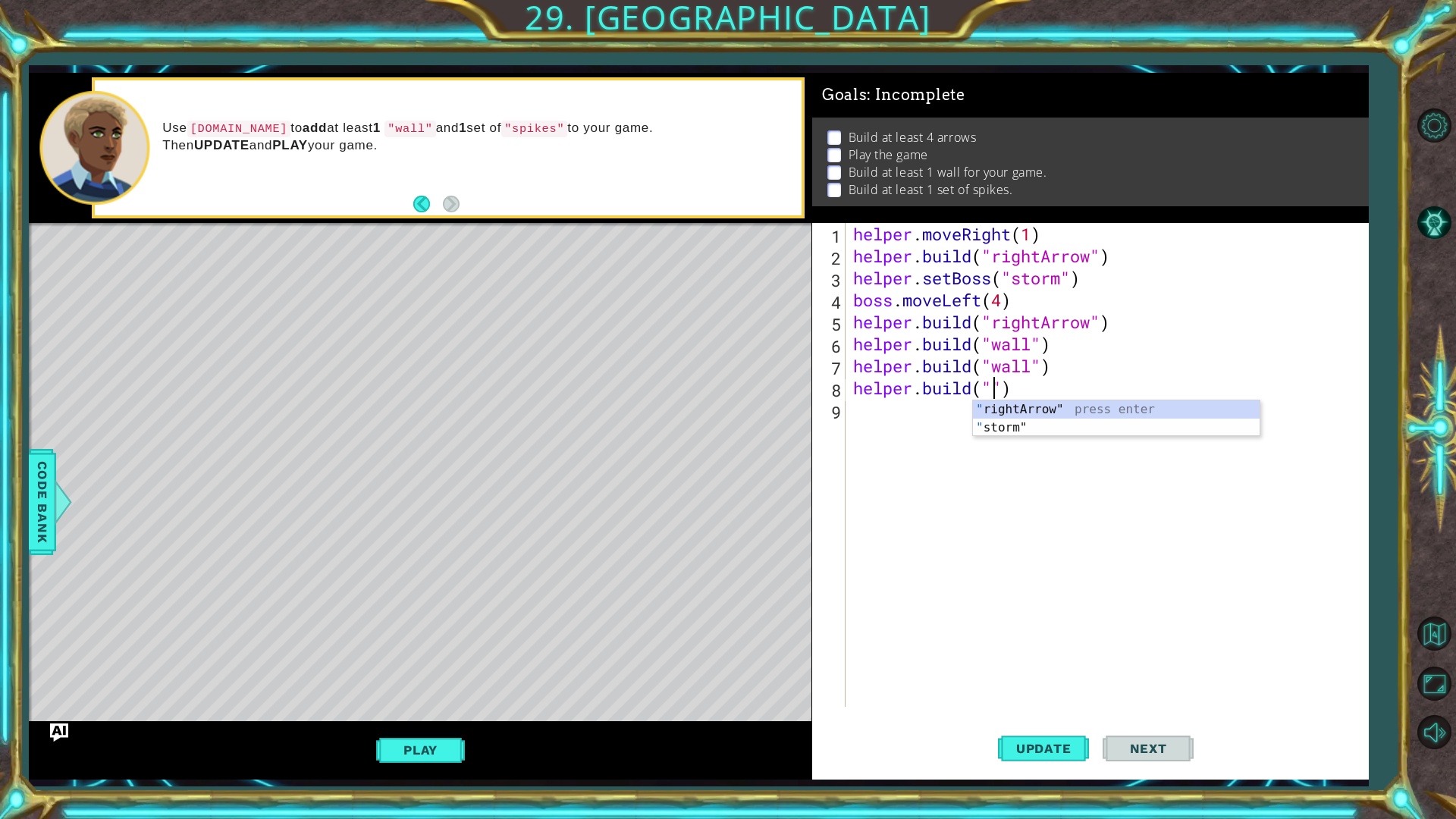
click at [984, 405] on div "" rightArrow" press enter " storm" press enter" at bounding box center [1116, 437] width 287 height 73
click at [935, 407] on div "helper . moveRight ( 1 ) helper . build ( "rightArrow" ) helper . setBoss ( "st…" at bounding box center [1110, 487] width 521 height 528
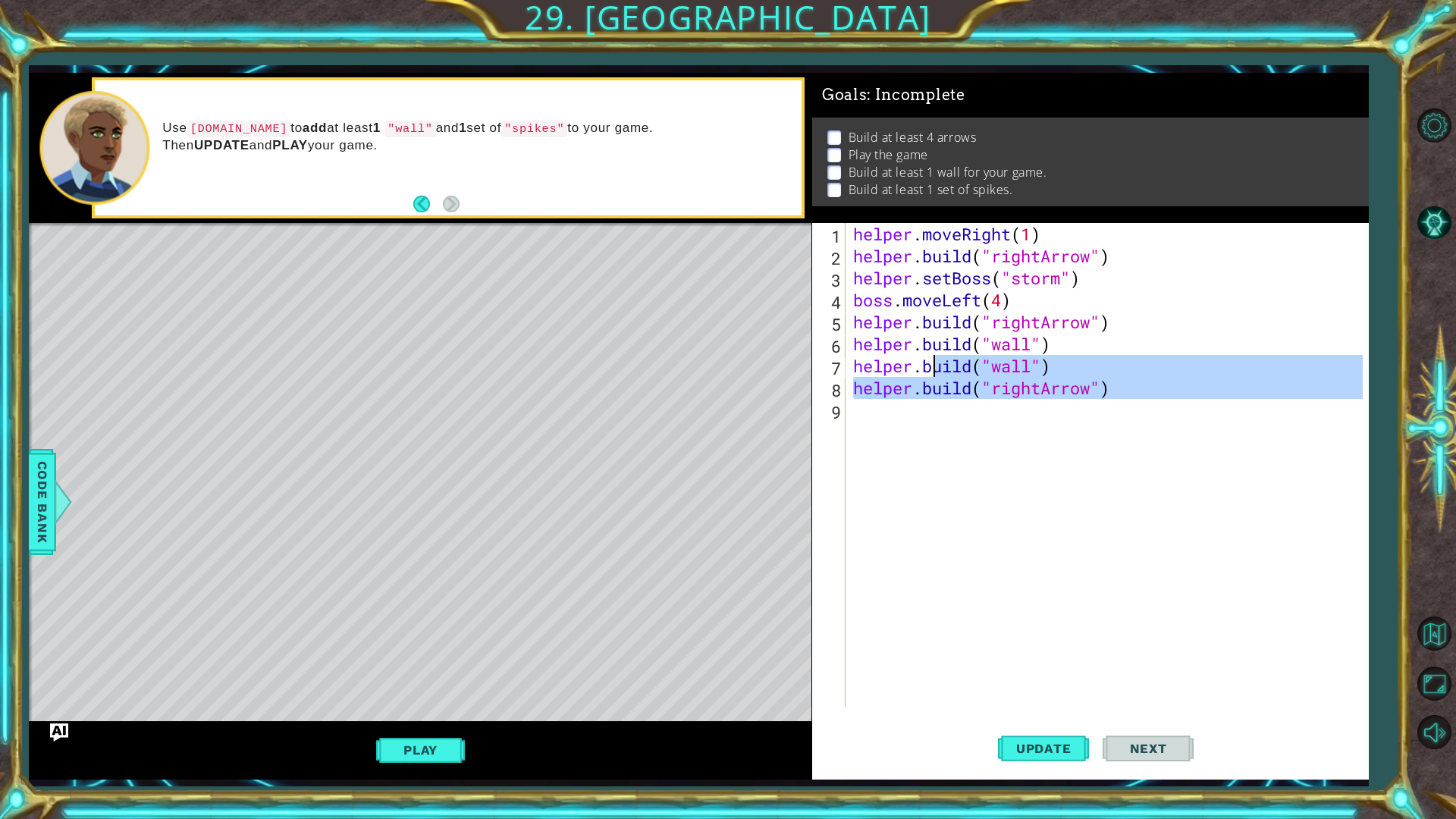
type textarea "[DOMAIN_NAME]("wall") [DOMAIN_NAME]("rightArrow")"
click at [921, 416] on div "helper . moveRight ( 1 ) helper . build ( "rightArrow" ) helper . setBoss ( "st…" at bounding box center [1107, 465] width 514 height 484
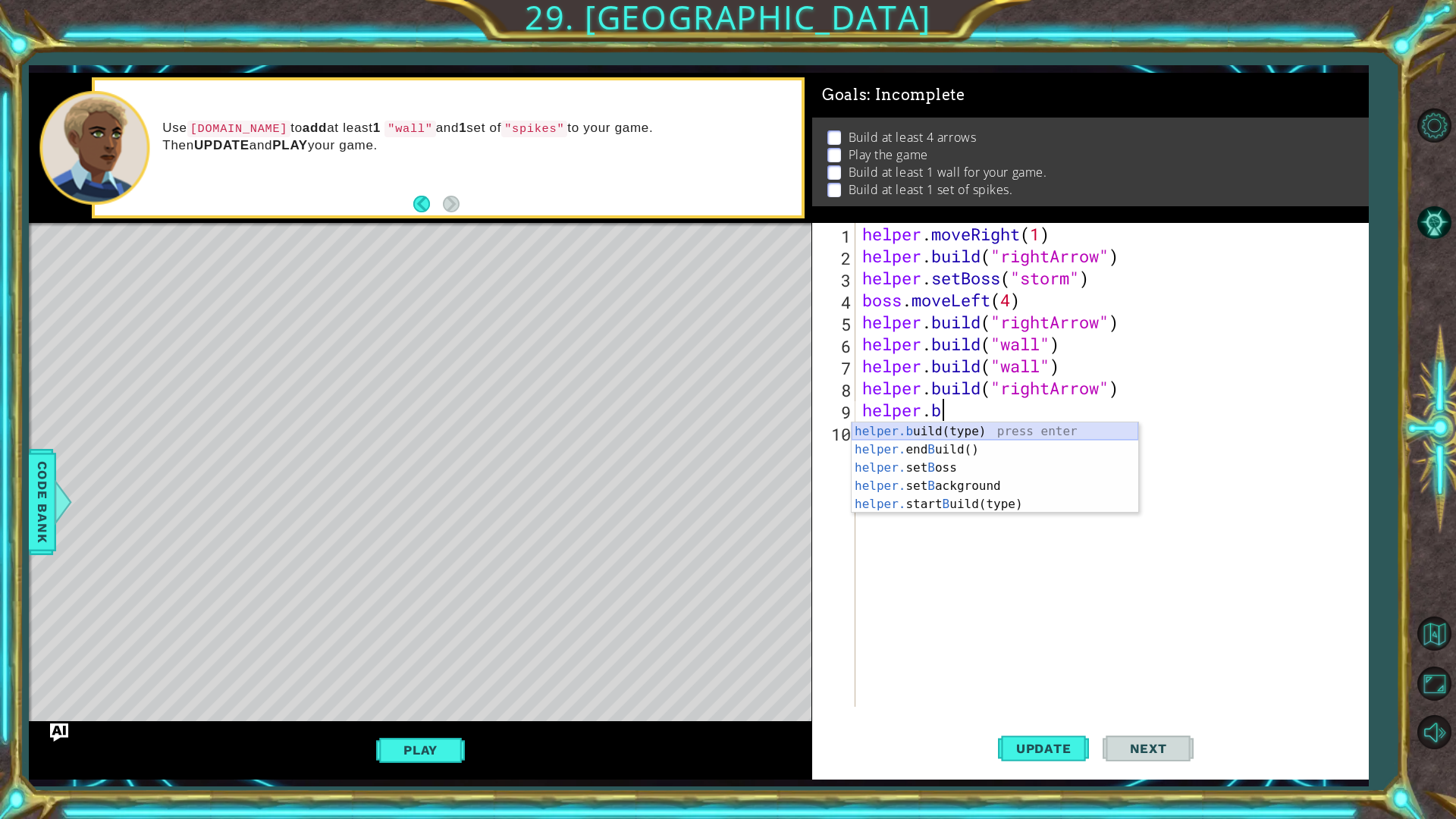
click at [979, 432] on div "helper.b uild(type) press enter helper. end B uild() press enter helper. set B …" at bounding box center [995, 486] width 287 height 127
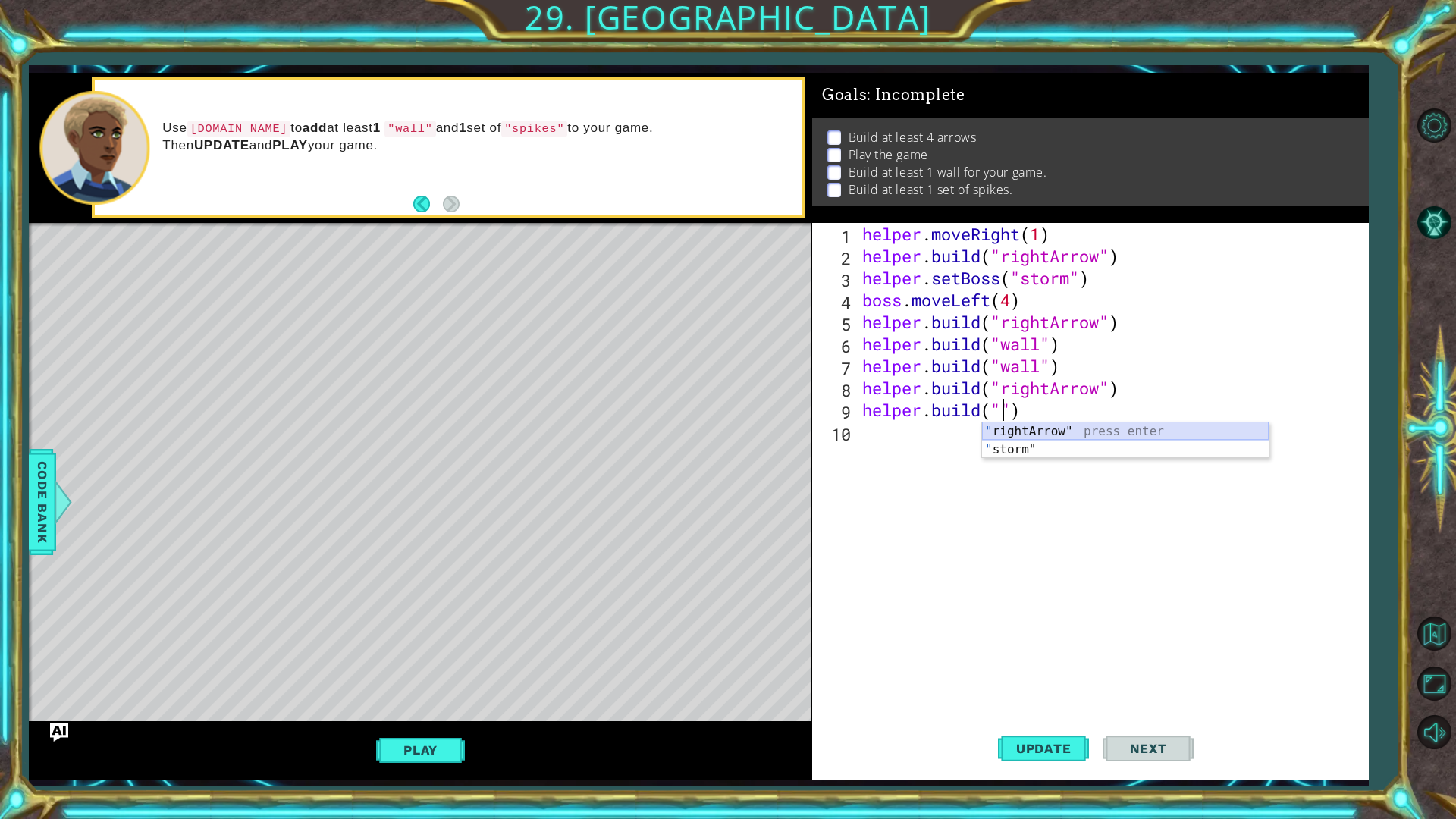
drag, startPoint x: 1038, startPoint y: 429, endPoint x: 1046, endPoint y: 818, distance: 389.1
click at [1037, 429] on div "" rightArrow" press enter " storm" press enter" at bounding box center [1126, 459] width 287 height 73
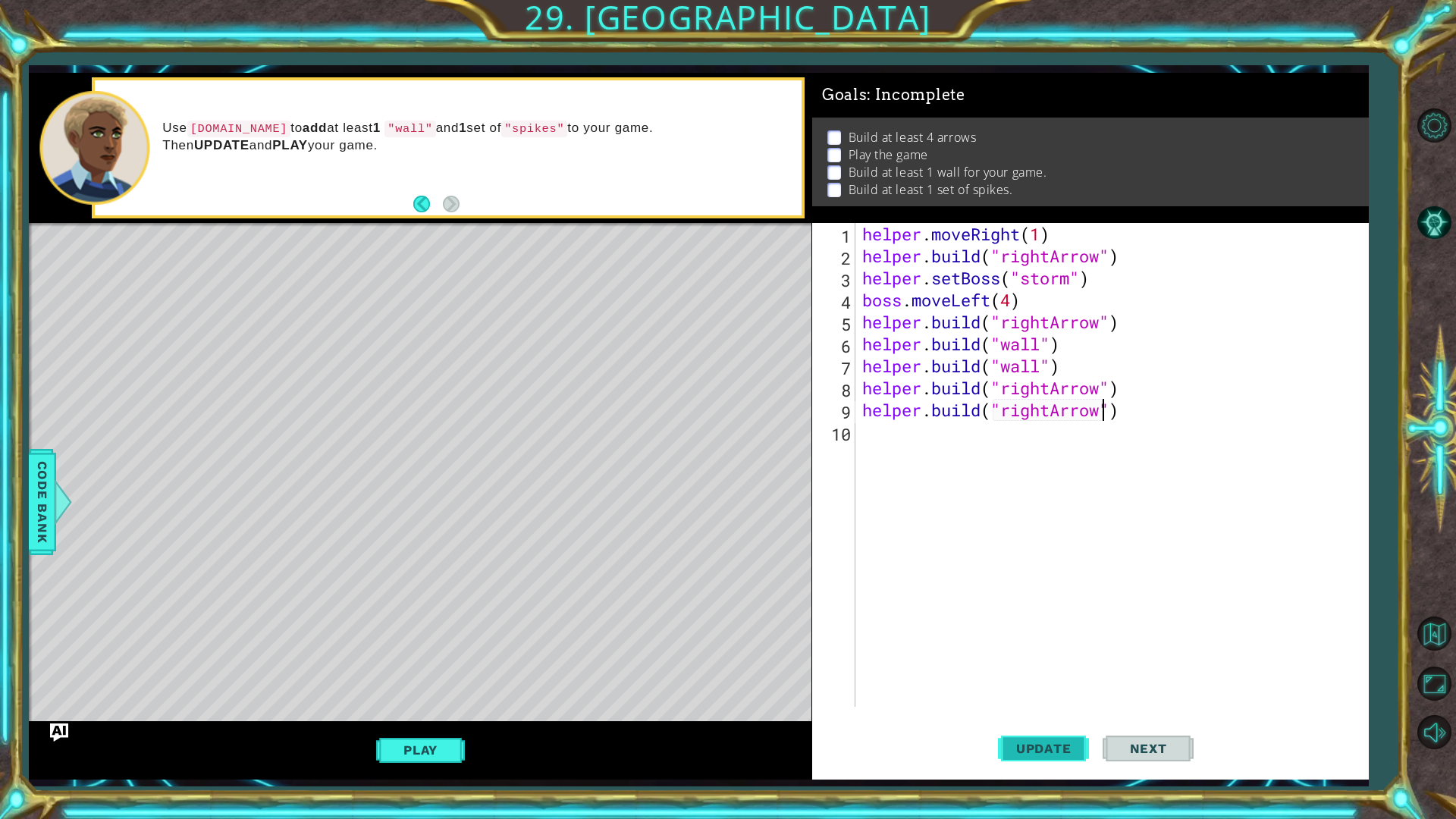
type textarea "[DOMAIN_NAME]("rightArrow")"
click at [1030, 690] on span "Update" at bounding box center [1044, 749] width 86 height 16
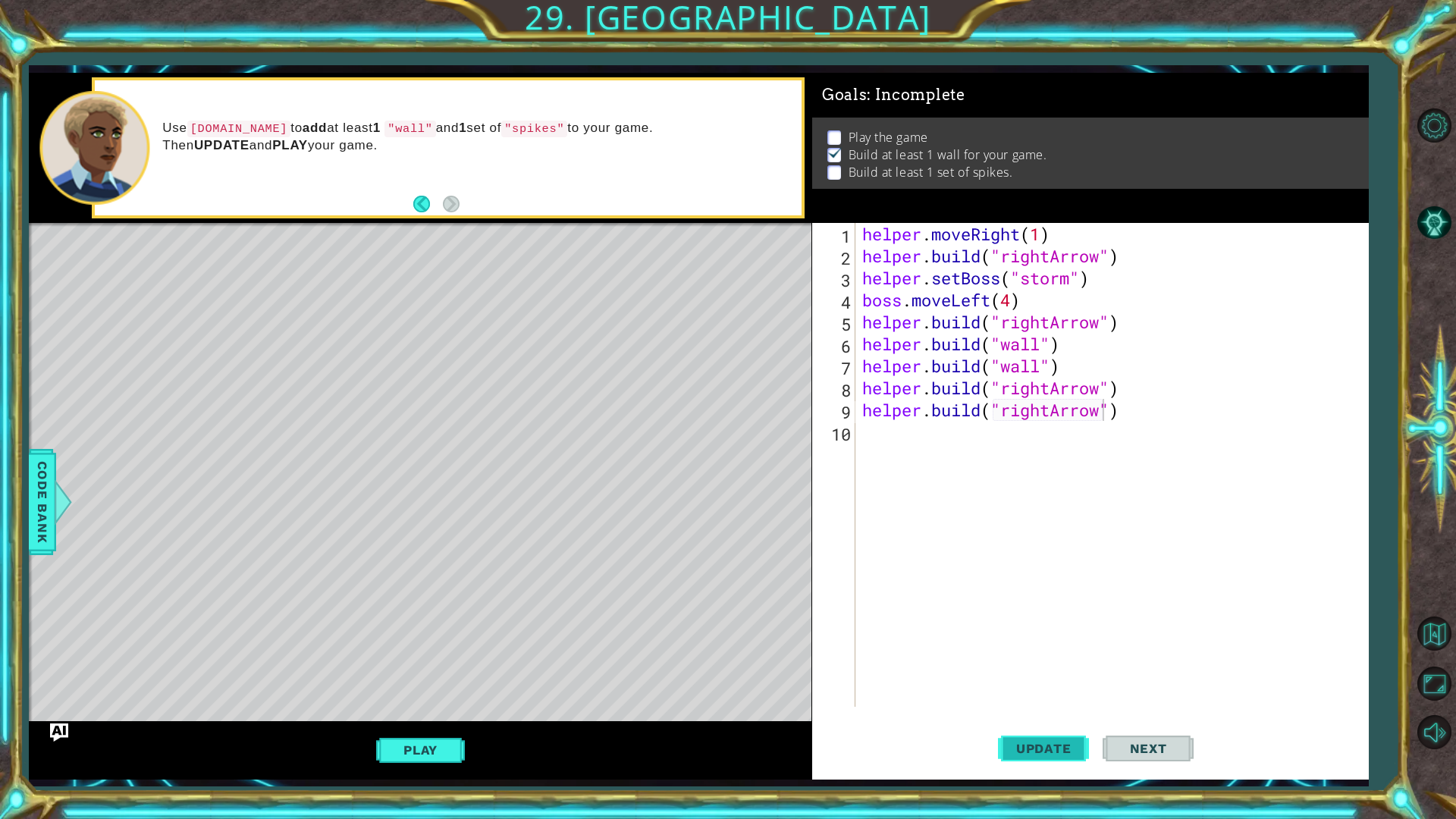
click at [1011, 690] on span "Update" at bounding box center [1044, 749] width 86 height 16
click at [887, 430] on div "helper . moveRight ( 1 ) helper . build ( "rightArrow" ) helper . setBoss ( "st…" at bounding box center [1115, 487] width 512 height 528
click at [1019, 160] on span "Build at least 1 wall for your game." at bounding box center [948, 155] width 199 height 17
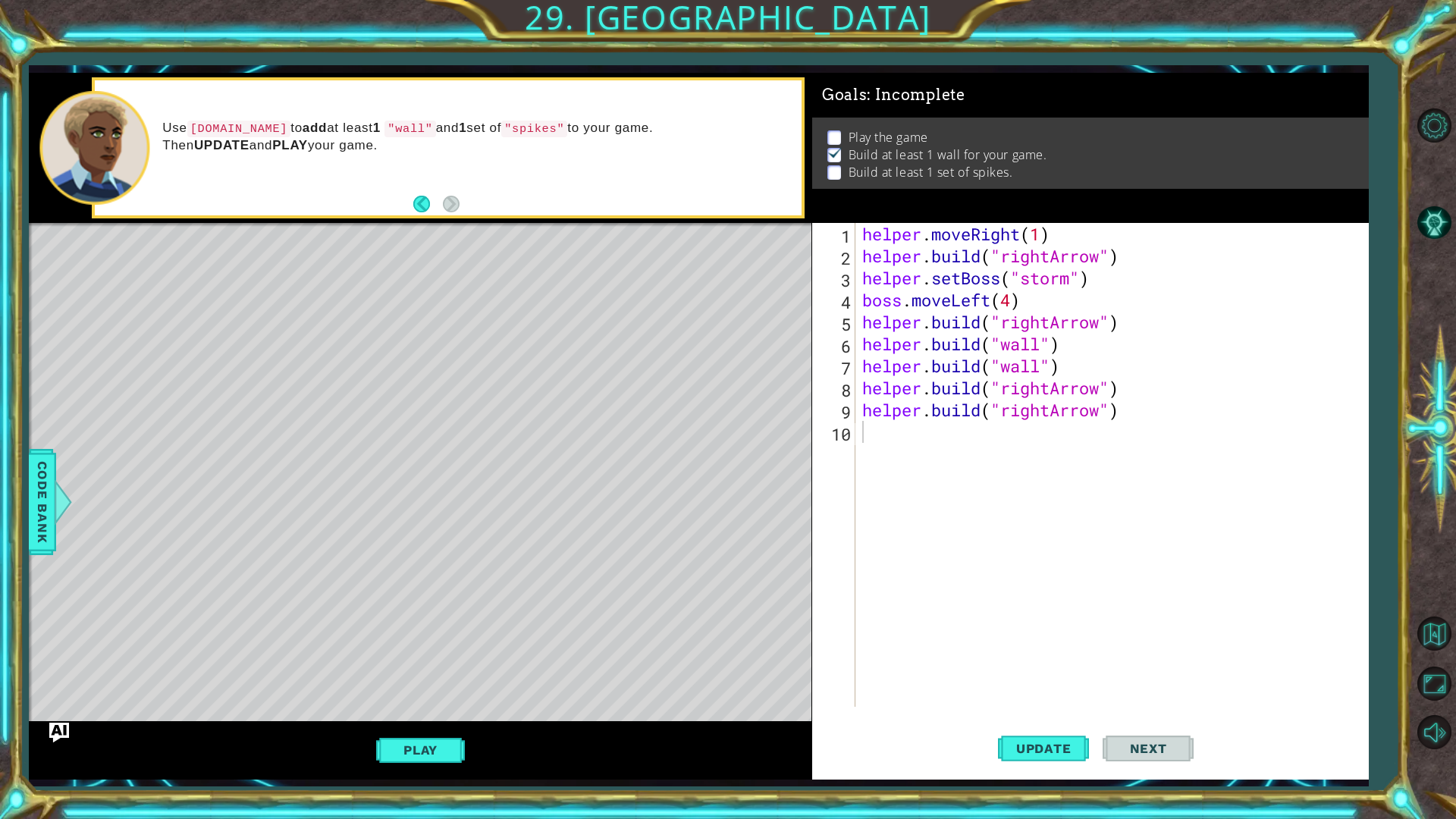
click at [64, 690] on img "Ask AI" at bounding box center [59, 732] width 20 height 20
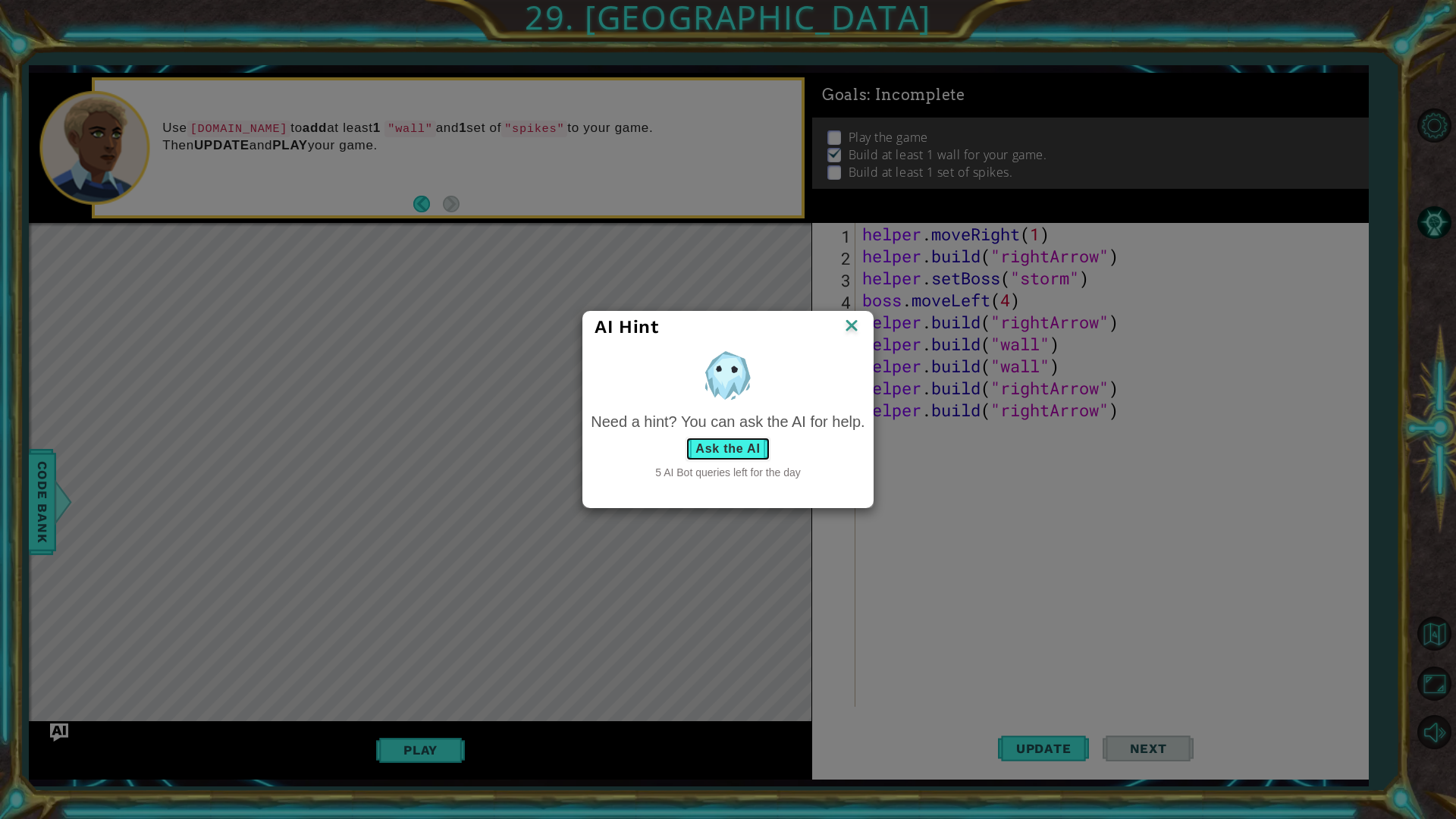
click at [697, 443] on button "Ask the AI" at bounding box center [727, 449] width 84 height 24
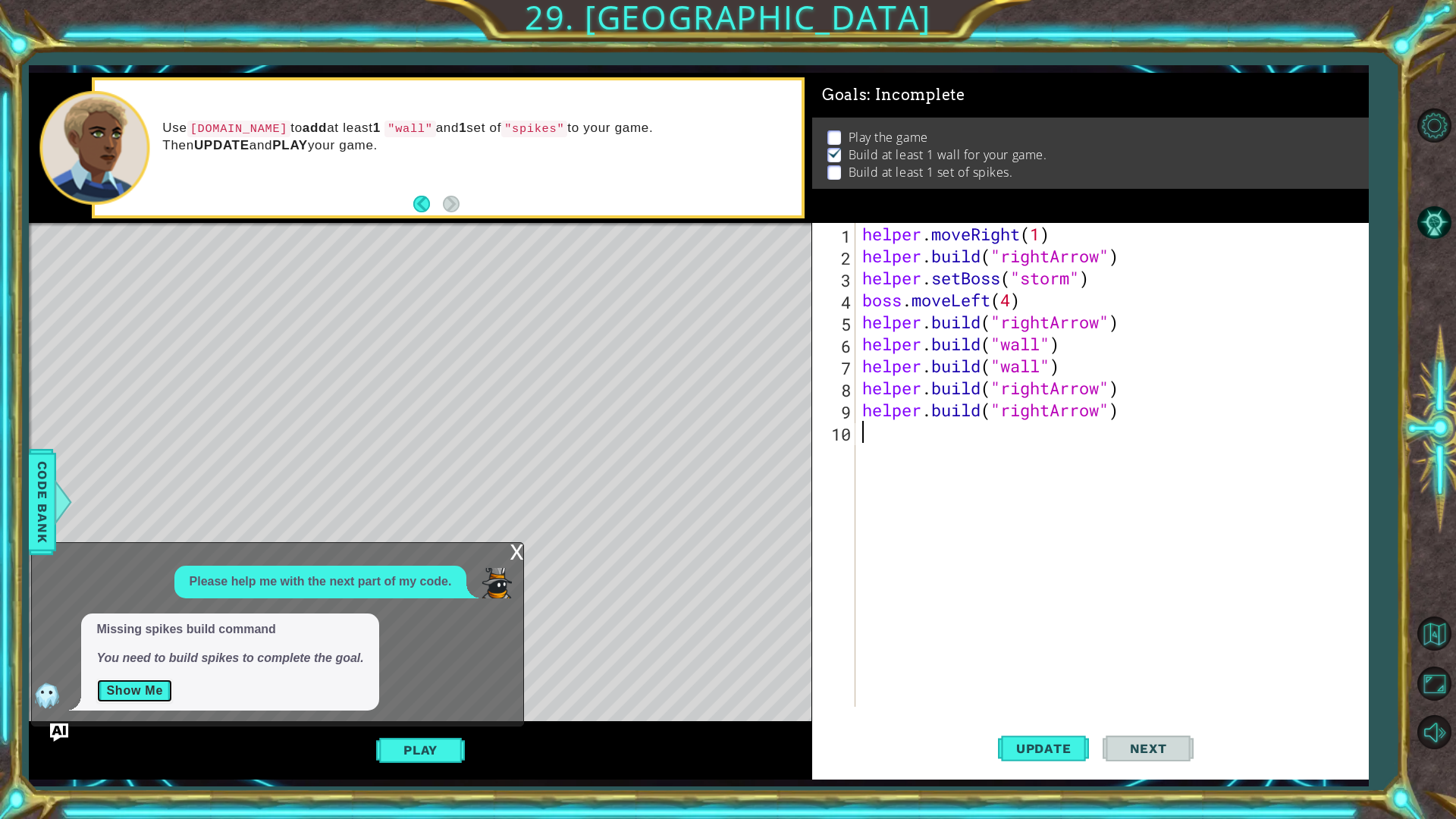
click at [137, 690] on button "Show Me" at bounding box center [134, 691] width 77 height 24
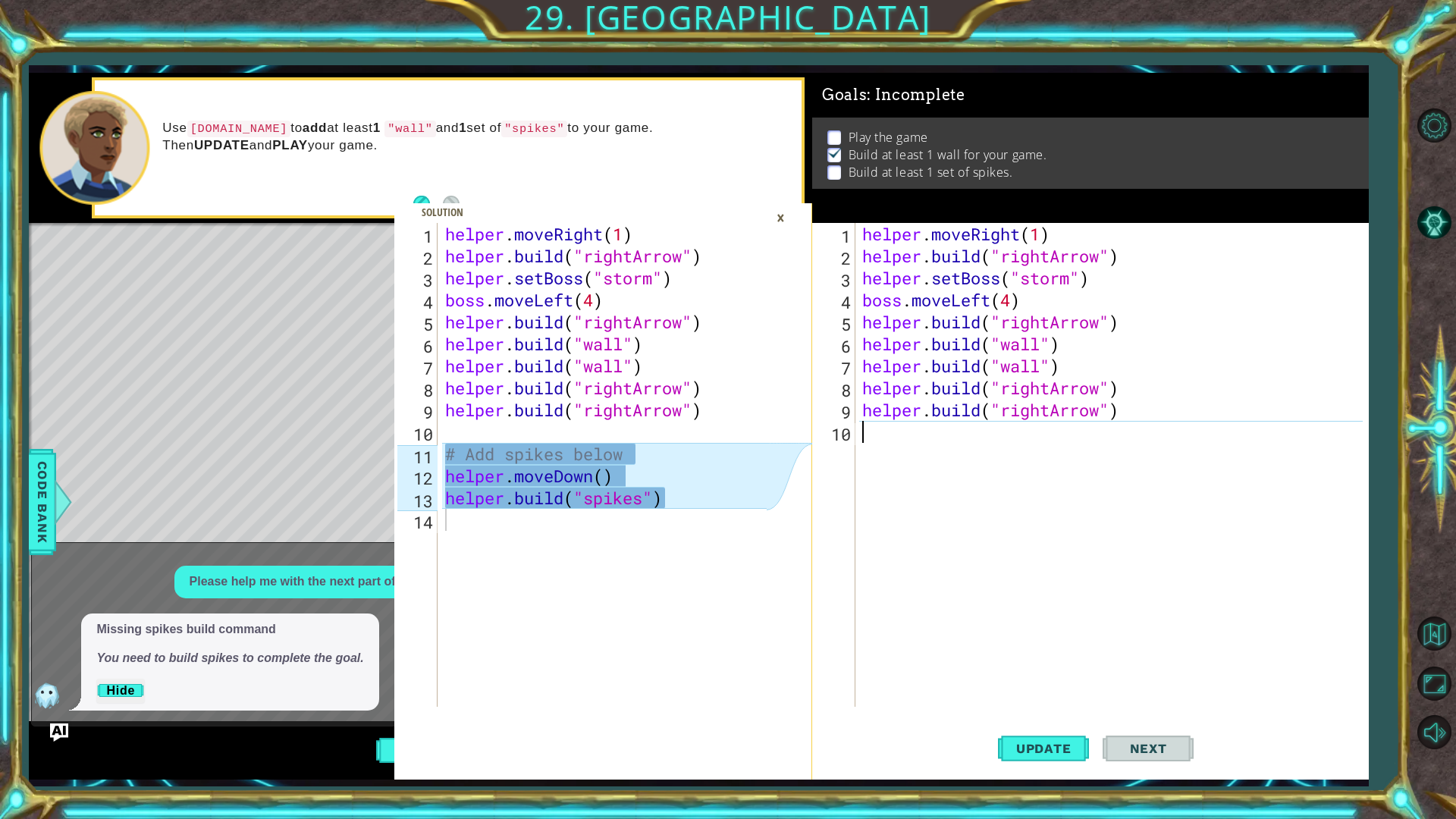
click at [930, 446] on div "helper . moveRight ( 1 ) helper . build ( "rightArrow" ) helper . setBoss ( "st…" at bounding box center [1115, 487] width 512 height 528
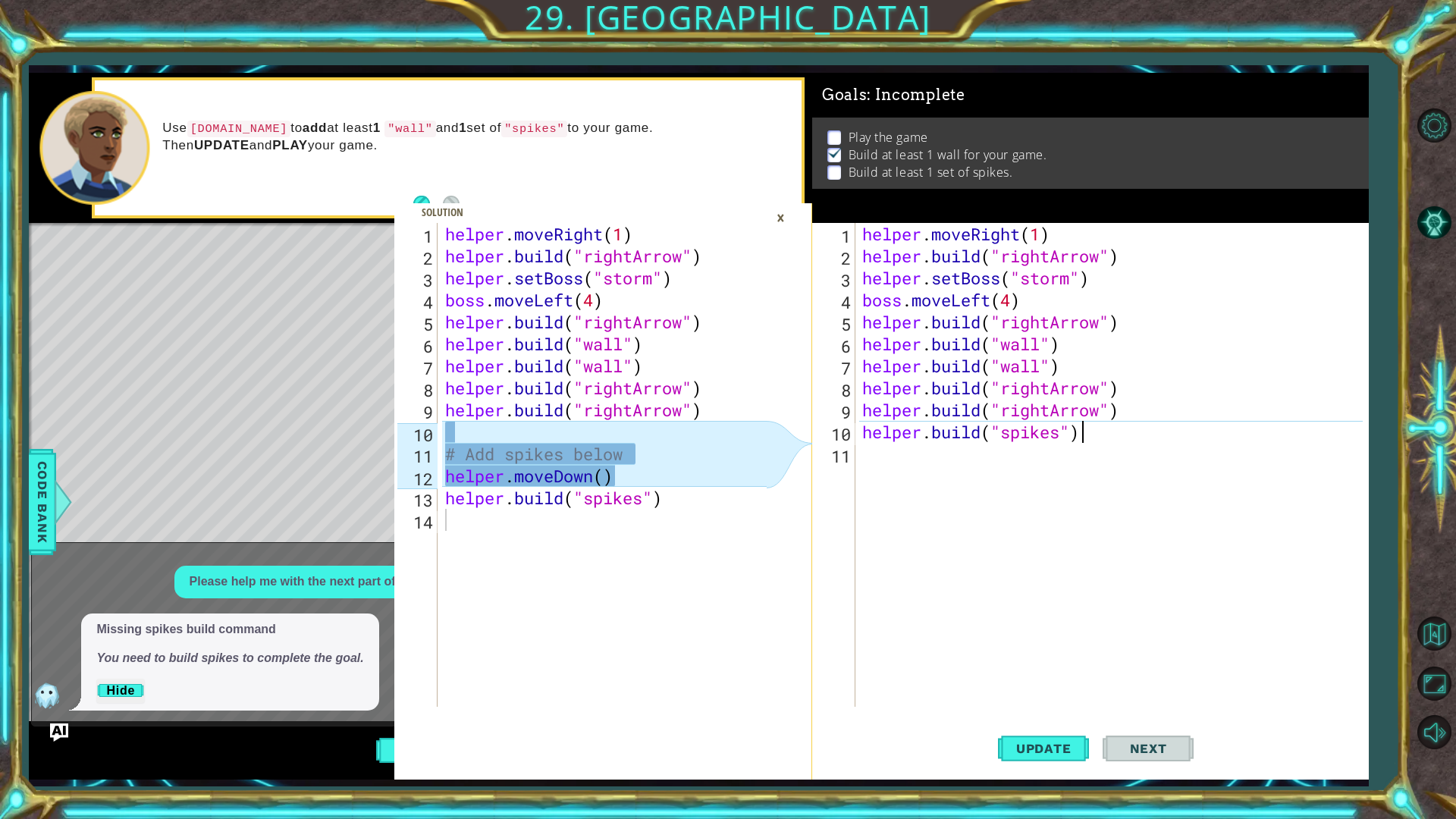
scroll to position [0, 10]
type textarea "[DOMAIN_NAME]("spikes")"
click at [1022, 690] on span "Update" at bounding box center [1044, 749] width 86 height 16
click at [114, 690] on button "Hide" at bounding box center [120, 691] width 48 height 24
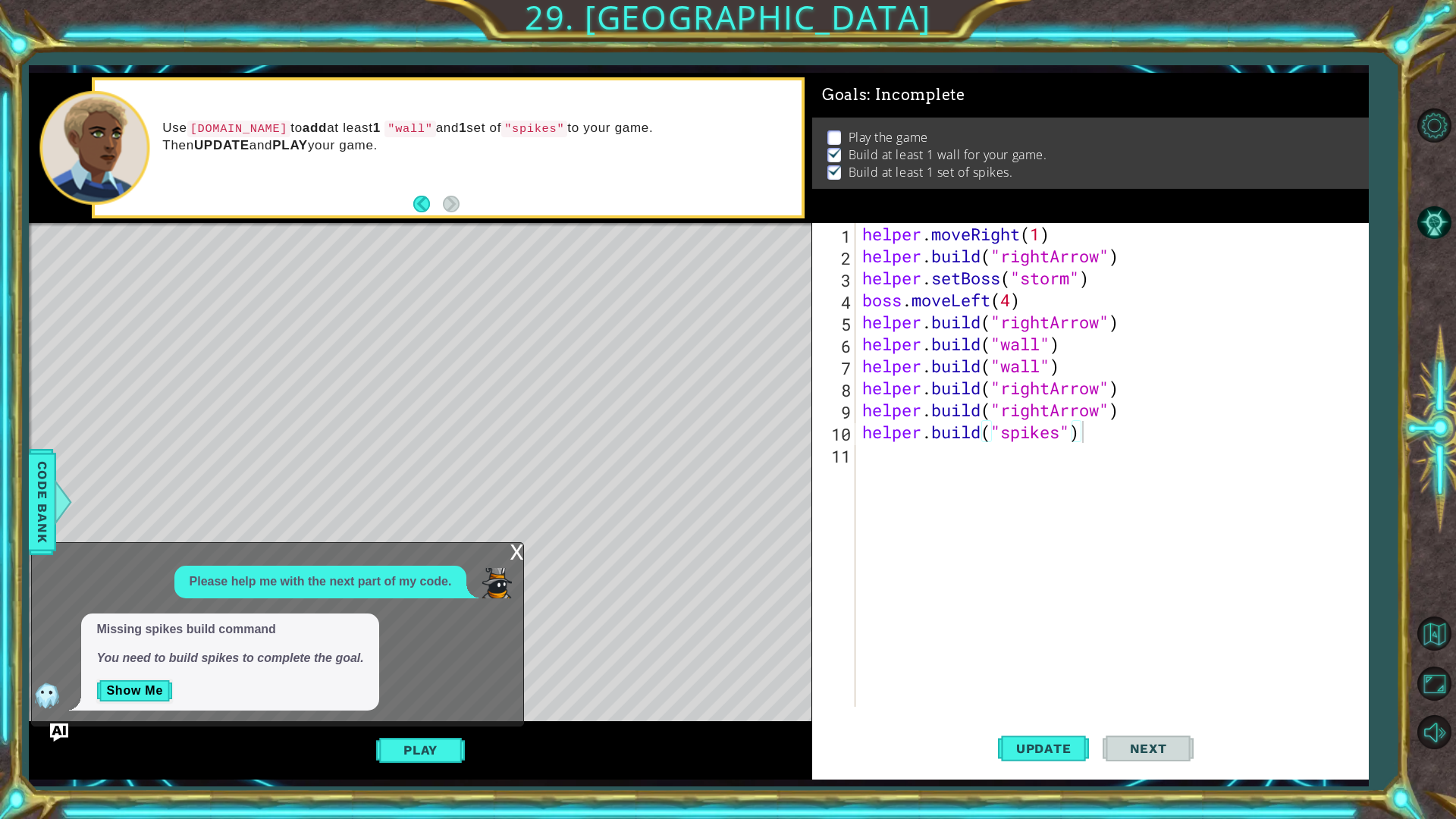
click at [510, 550] on div "x" at bounding box center [516, 551] width 14 height 16
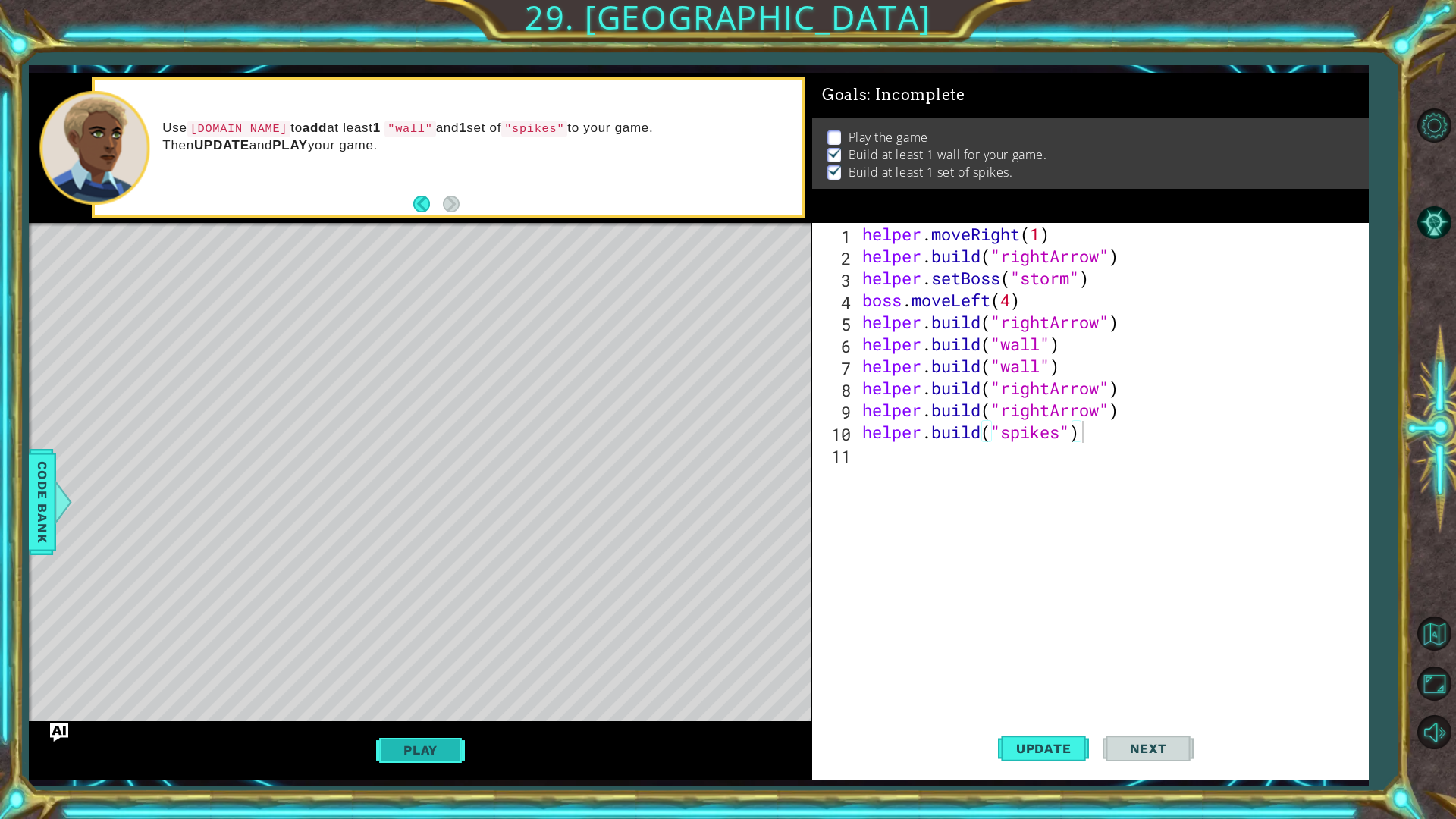
click at [442, 690] on button "Play" at bounding box center [420, 750] width 89 height 29
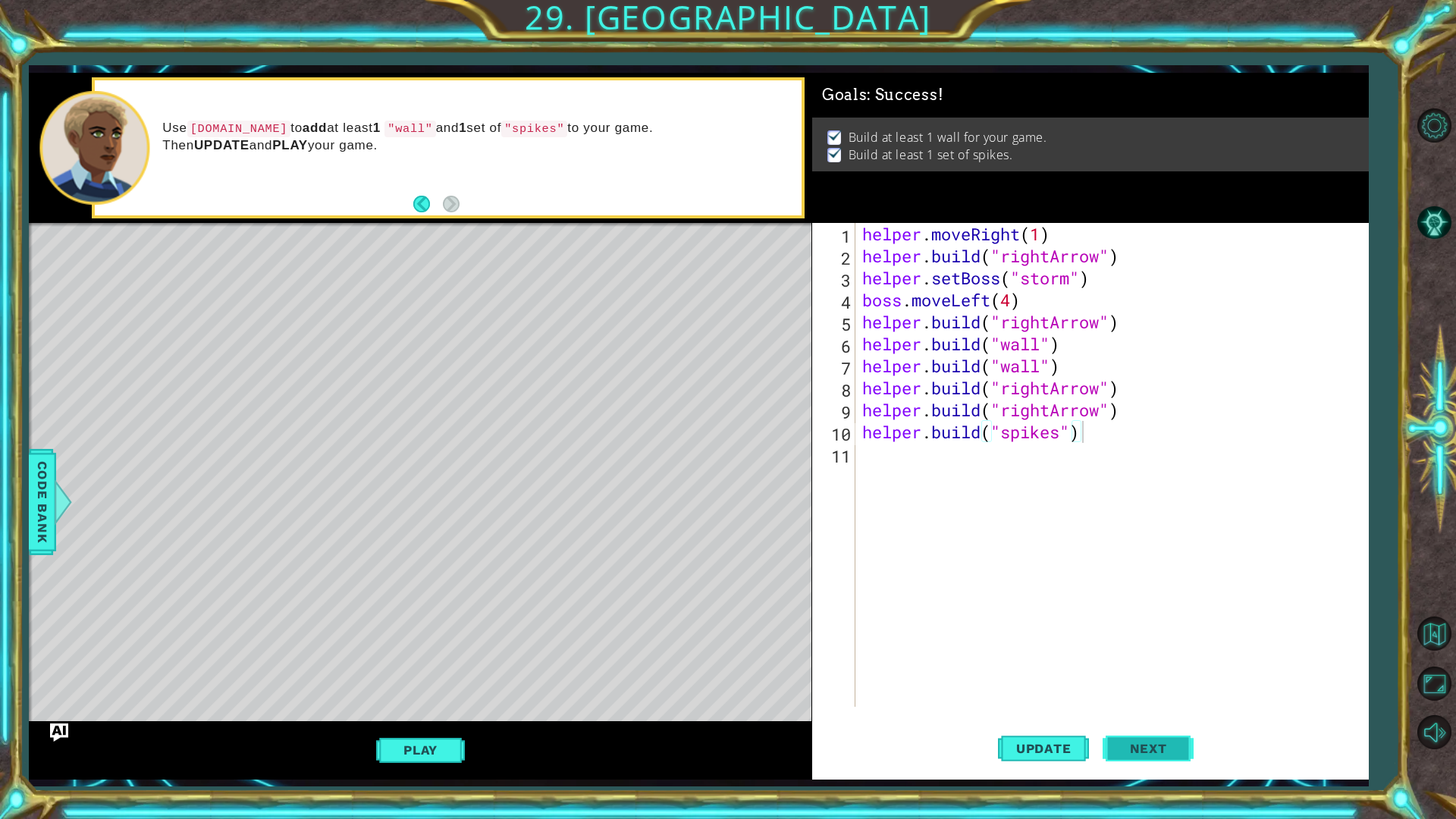
click at [1158, 690] on button "Next" at bounding box center [1147, 749] width 91 height 55
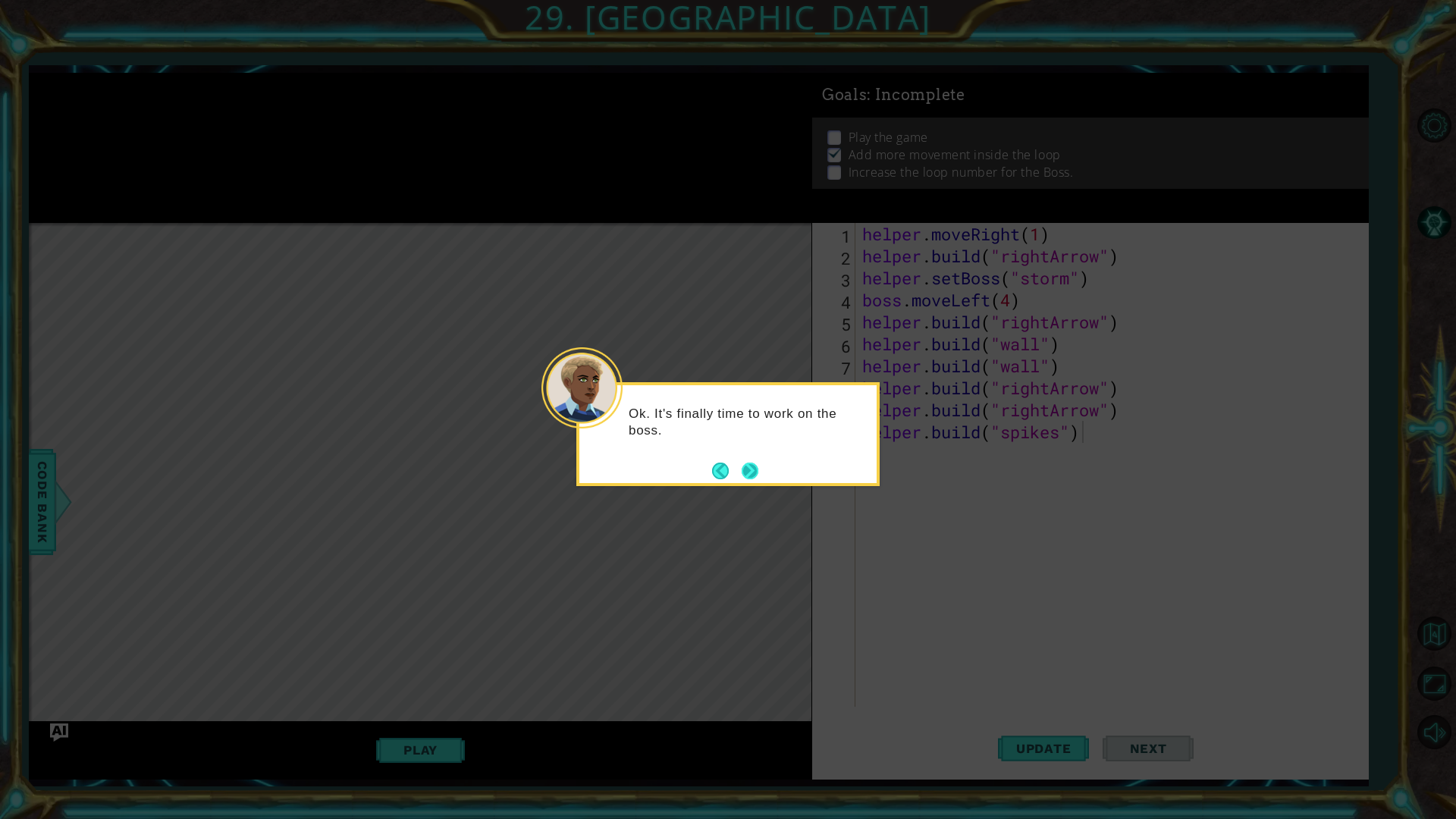
click at [745, 461] on footer at bounding box center [736, 471] width 47 height 22
click at [750, 468] on button "Next" at bounding box center [750, 470] width 16 height 16
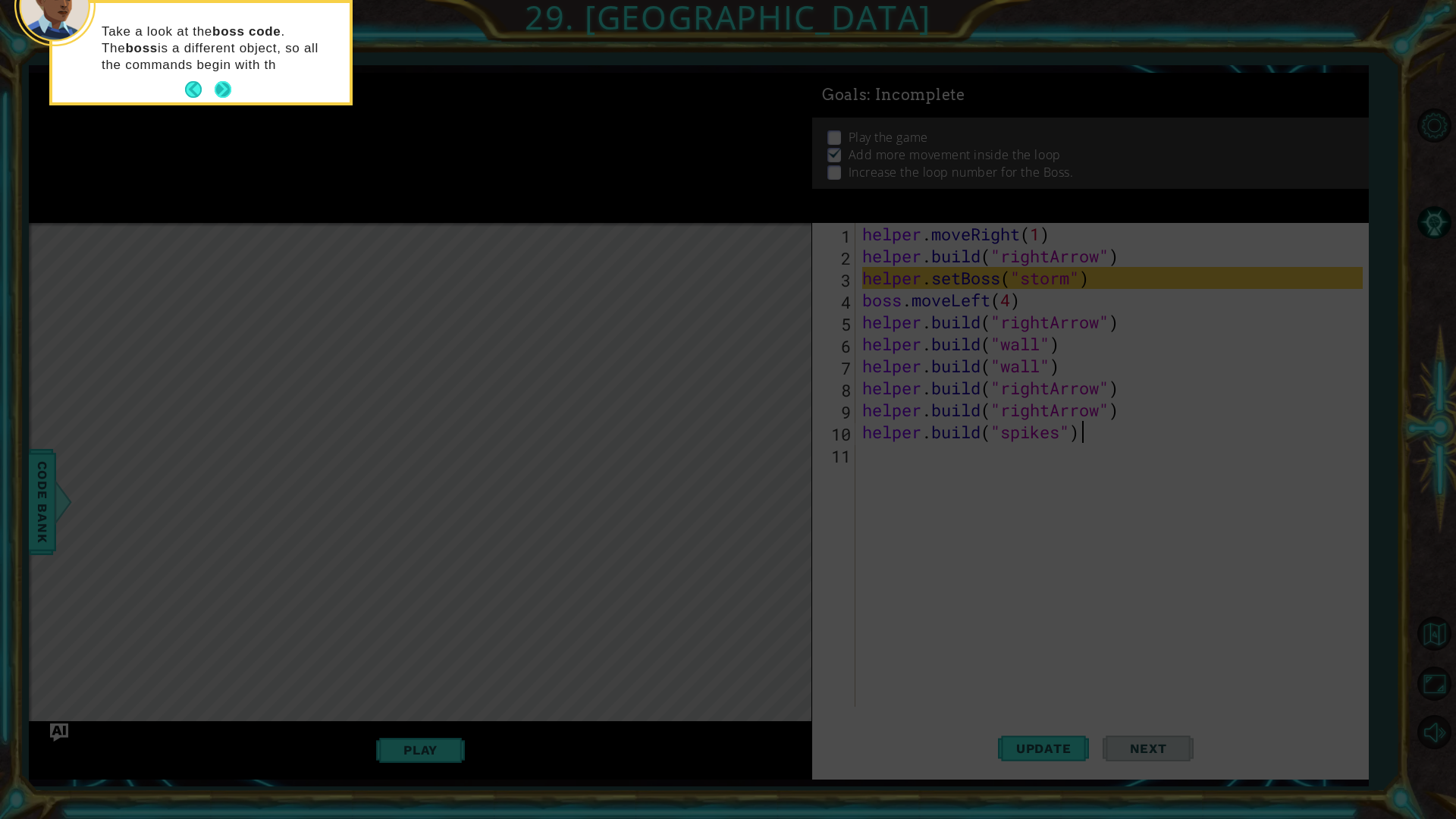
click at [225, 96] on button "Next" at bounding box center [222, 89] width 16 height 16
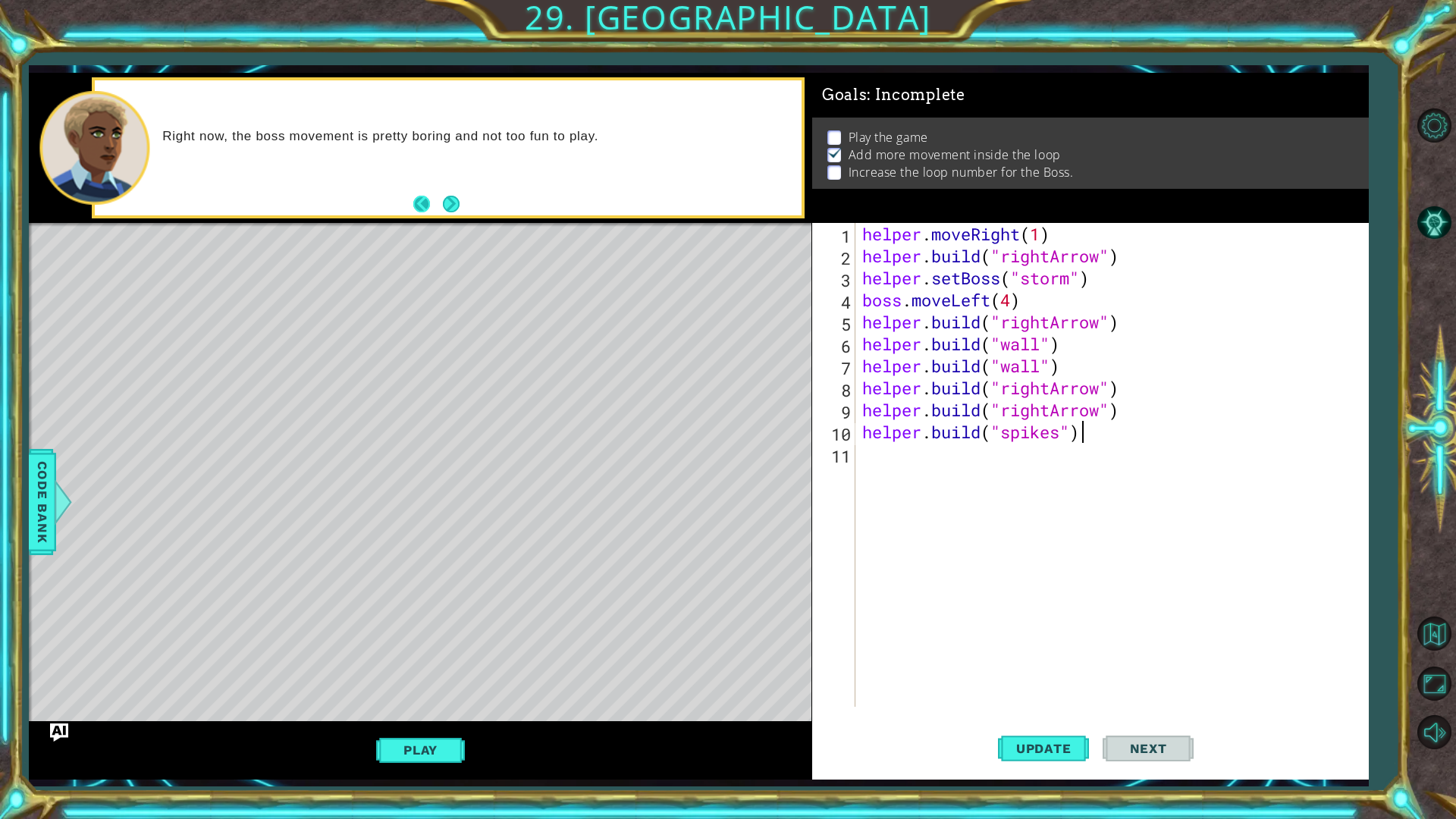
click at [443, 196] on button "Next" at bounding box center [450, 203] width 16 height 16
click at [59, 690] on img "Ask AI" at bounding box center [59, 732] width 20 height 20
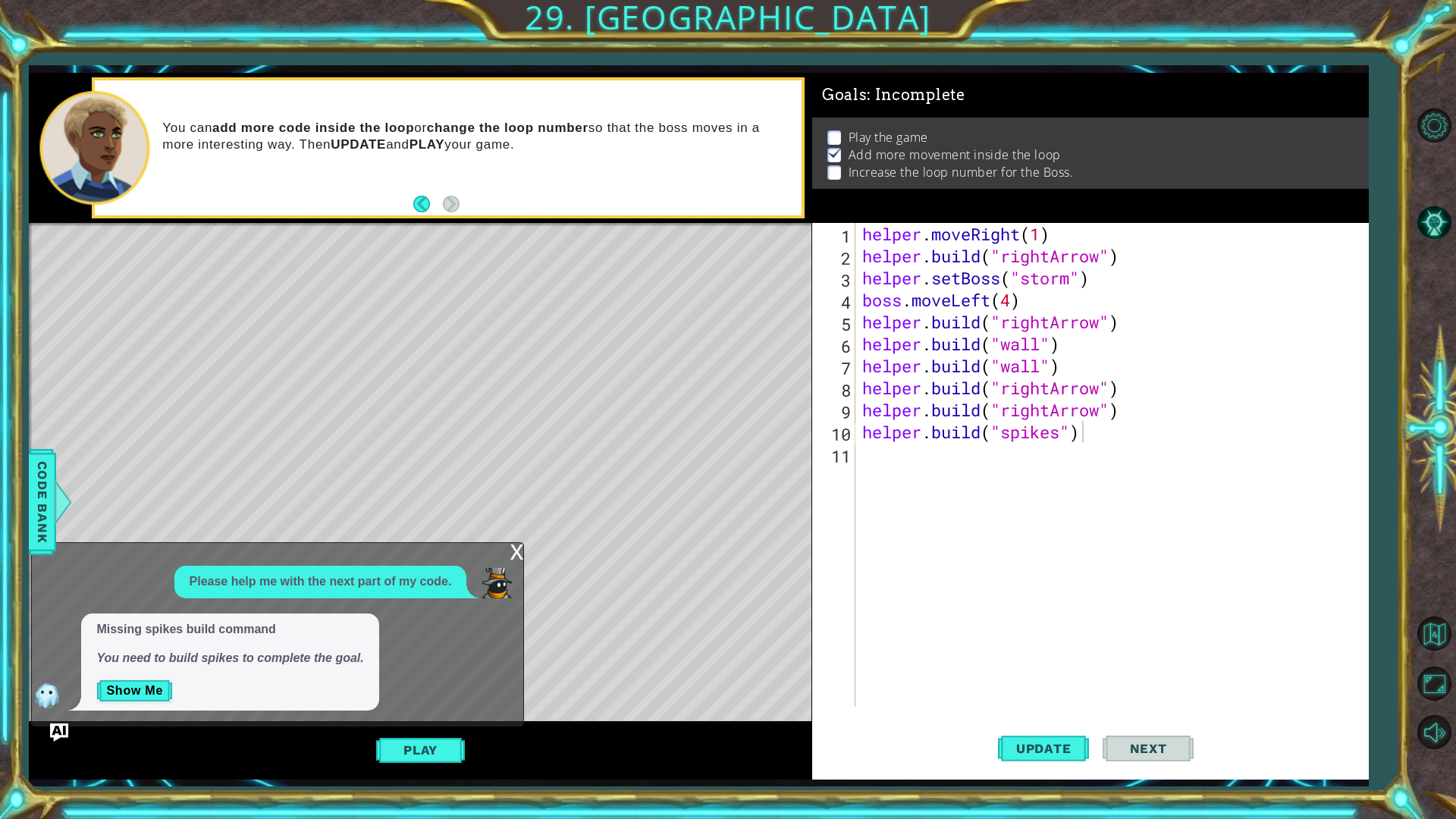
click at [47, 690] on div "Play" at bounding box center [419, 750] width 782 height 58
click at [54, 690] on img "Ask AI" at bounding box center [59, 732] width 20 height 20
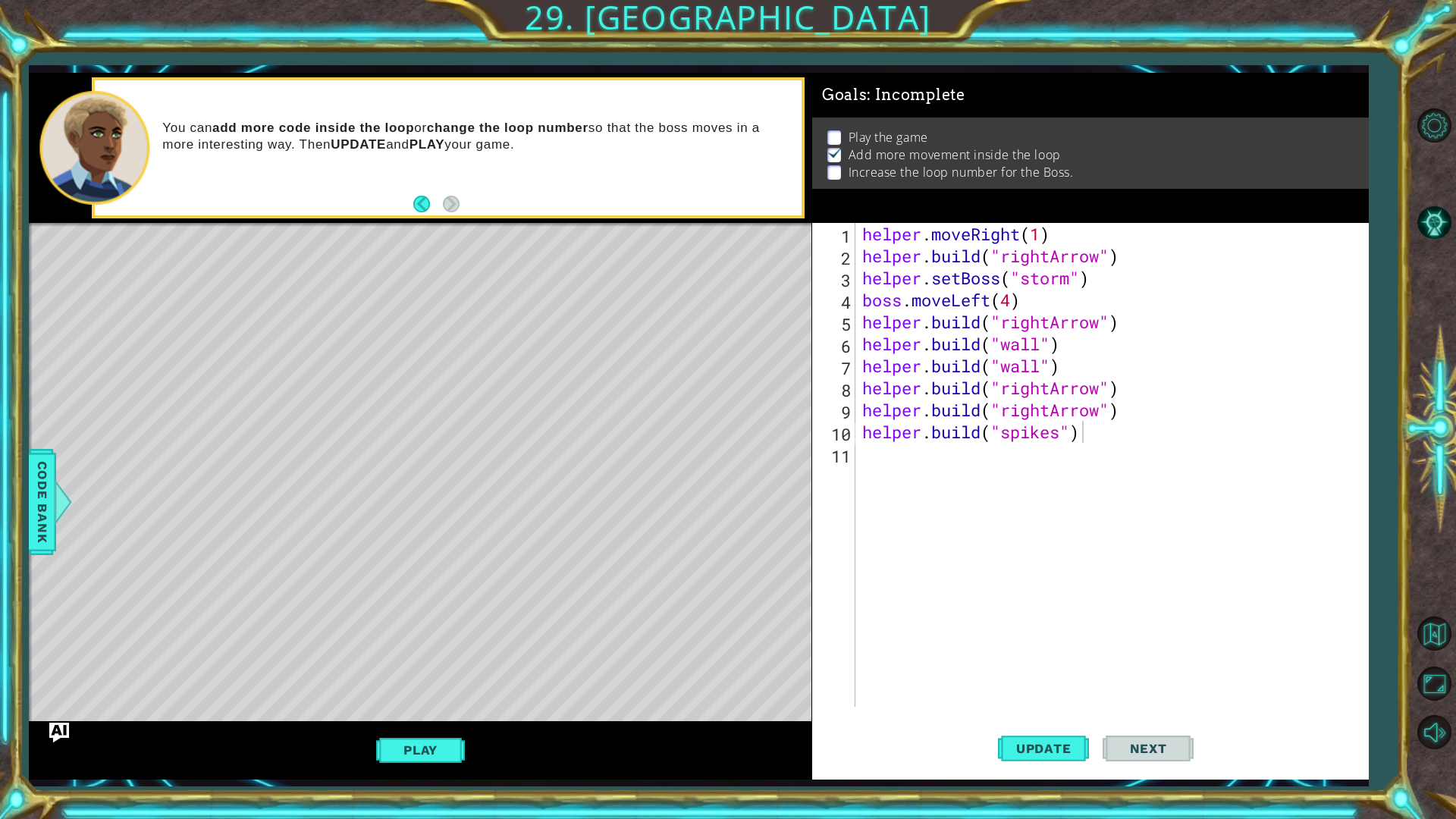
click at [54, 690] on img "Ask AI" at bounding box center [59, 732] width 20 height 20
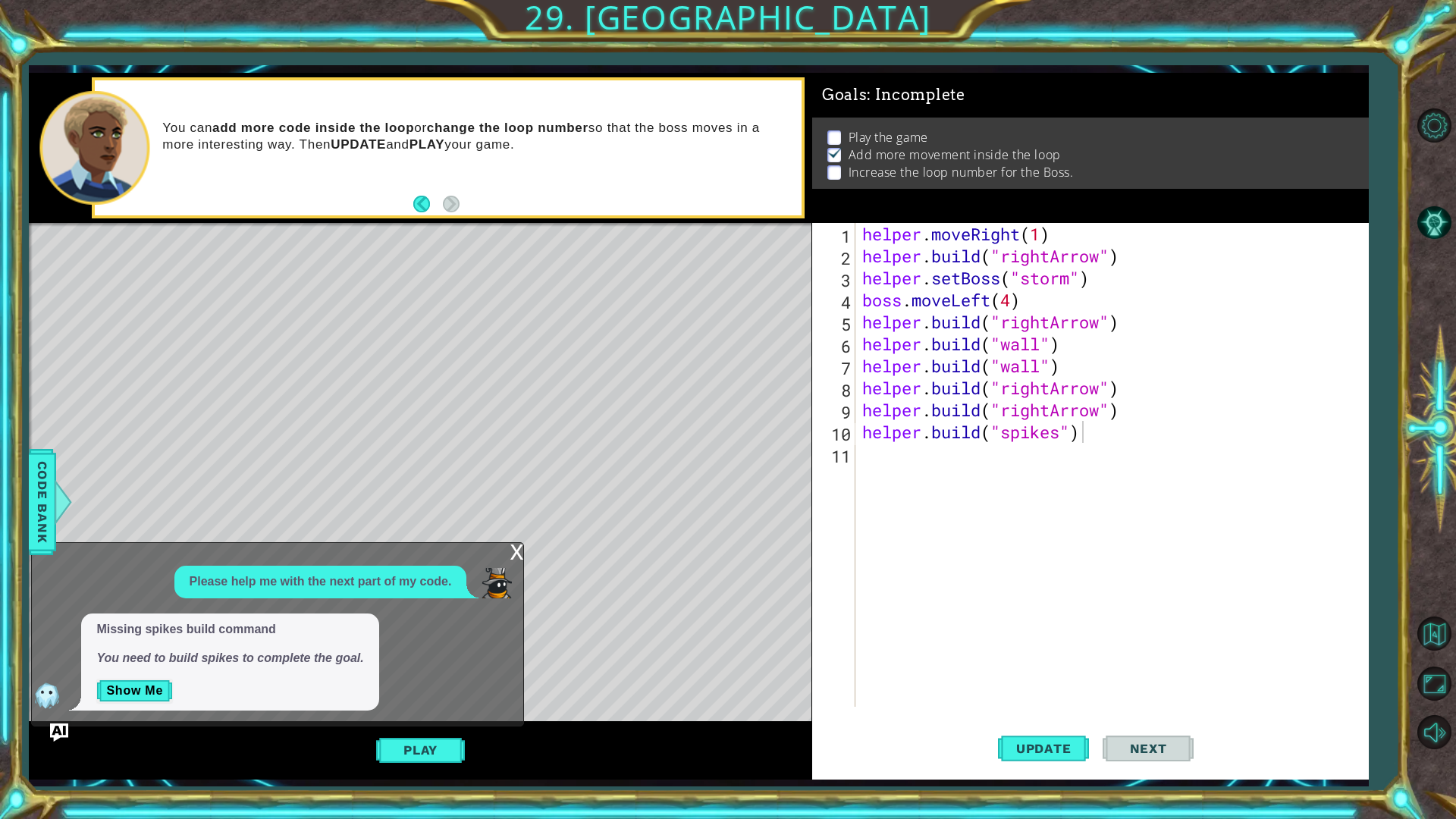
click at [332, 648] on span "Missing spikes build command You need to build spikes to complete the goal." at bounding box center [229, 644] width 267 height 47
click at [59, 505] on div at bounding box center [63, 502] width 19 height 46
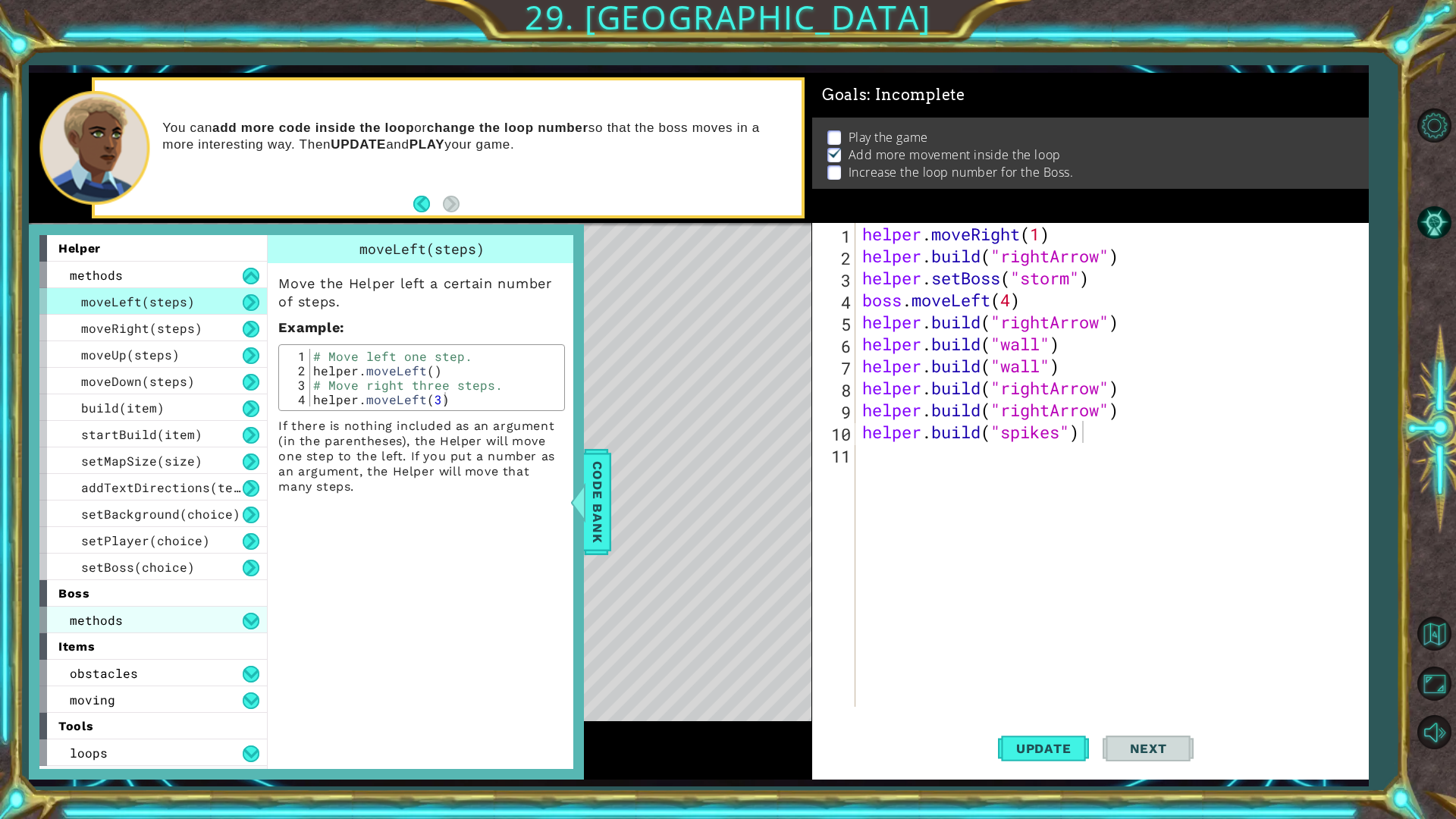
click at [164, 619] on div "methods" at bounding box center [153, 620] width 227 height 27
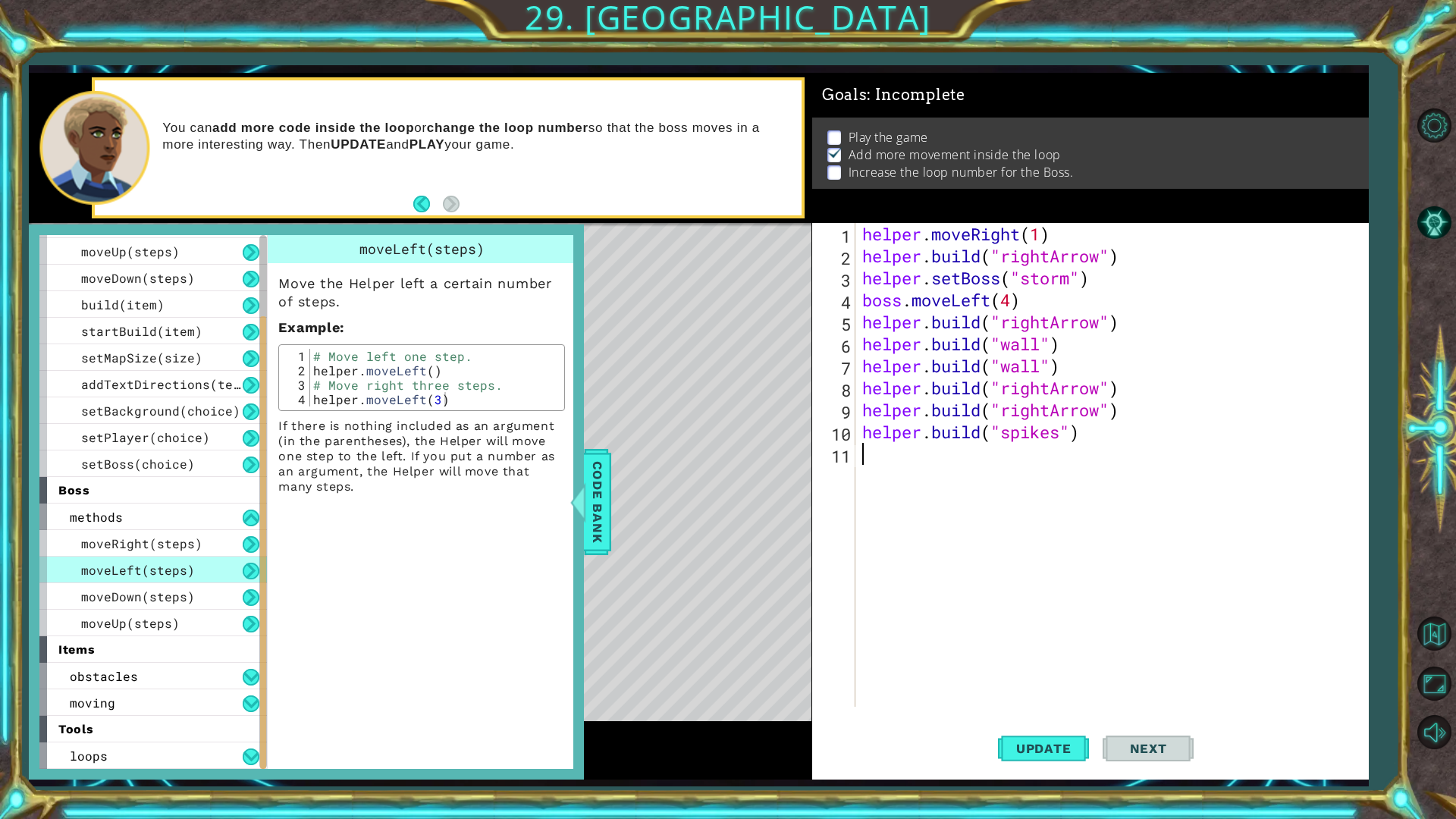
scroll to position [0, 0]
click at [891, 461] on div "helper . moveRight ( 1 ) helper . build ( "rightArrow" ) helper . setBoss ( "st…" at bounding box center [1115, 487] width 512 height 528
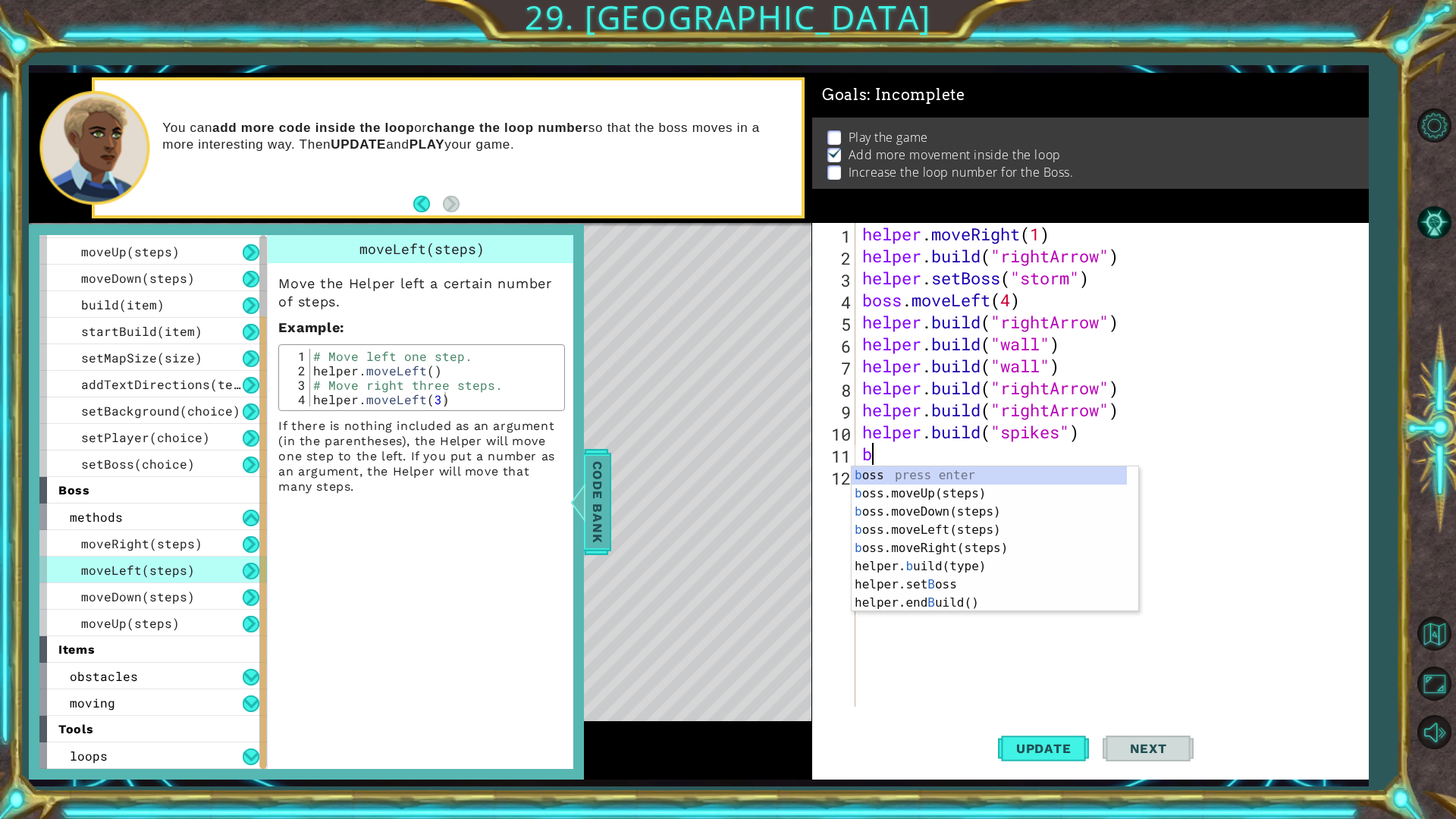
click at [605, 512] on span "Code Bank" at bounding box center [597, 502] width 24 height 93
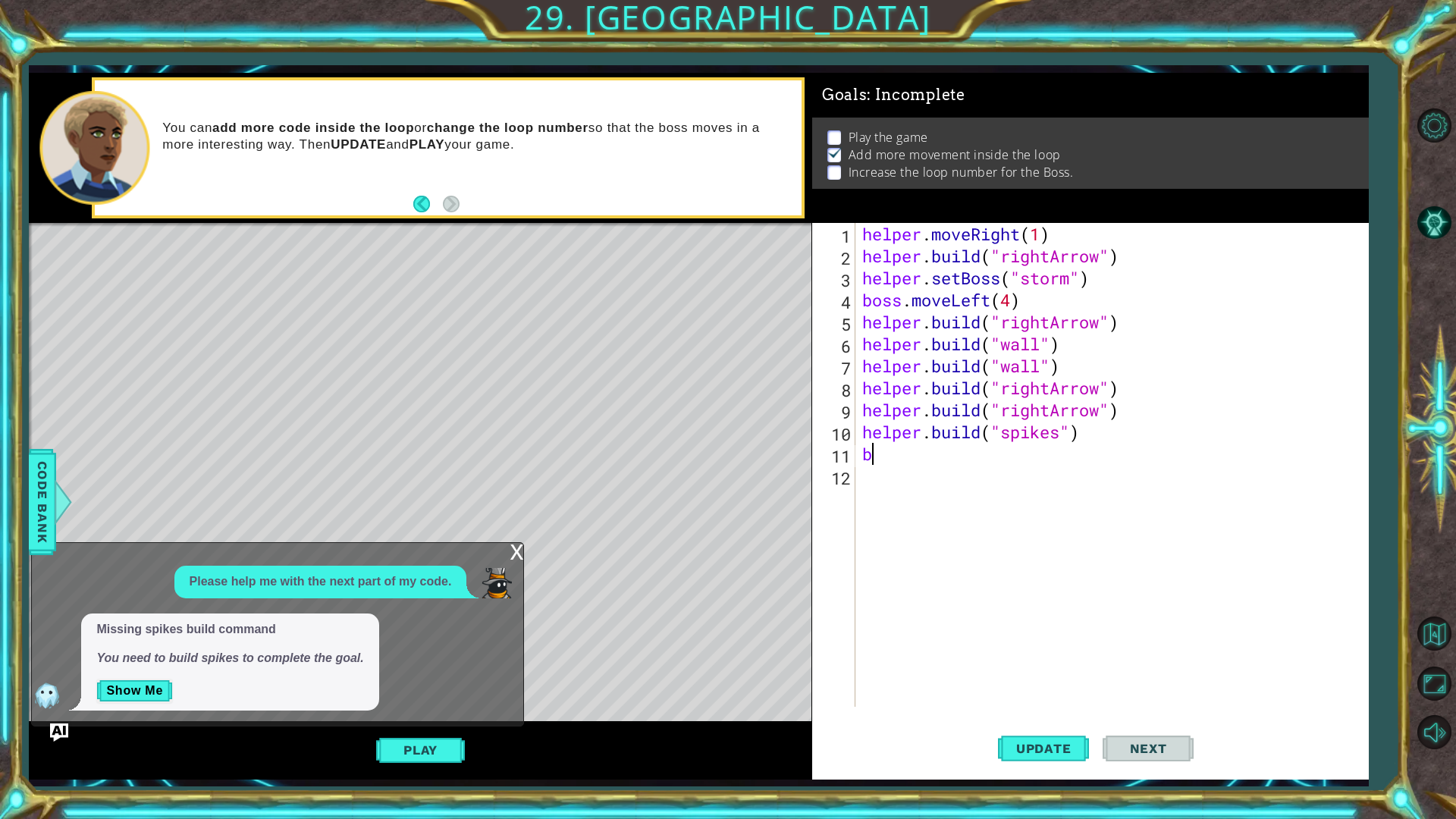
click at [892, 456] on div "helper . moveRight ( 1 ) helper . build ( "rightArrow" ) helper . setBoss ( "st…" at bounding box center [1115, 487] width 512 height 528
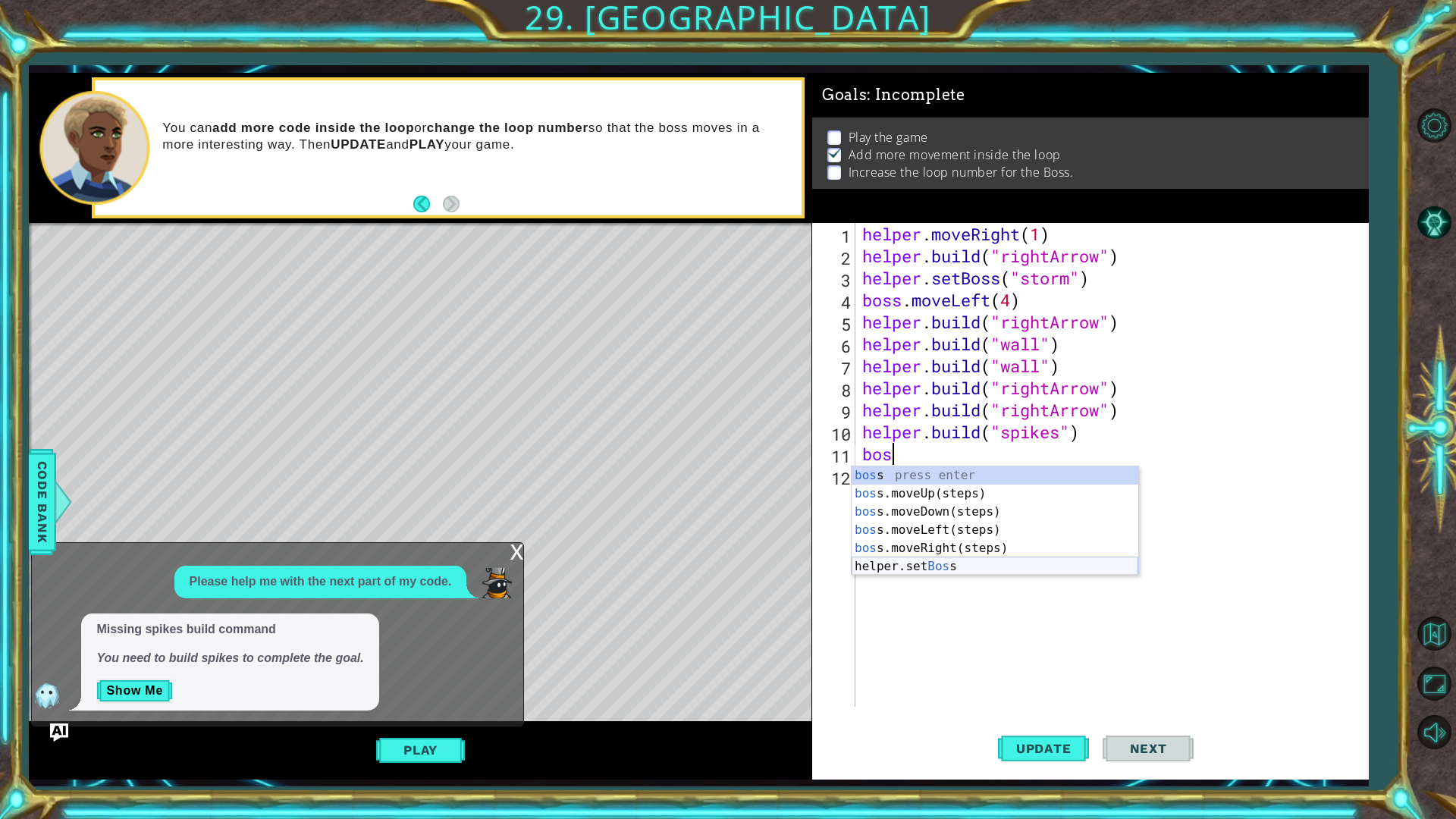
type textarea "boss"
click at [979, 491] on div "boss press enter boss .moveUp(steps) press enter boss .moveDown(steps) press en…" at bounding box center [995, 539] width 287 height 145
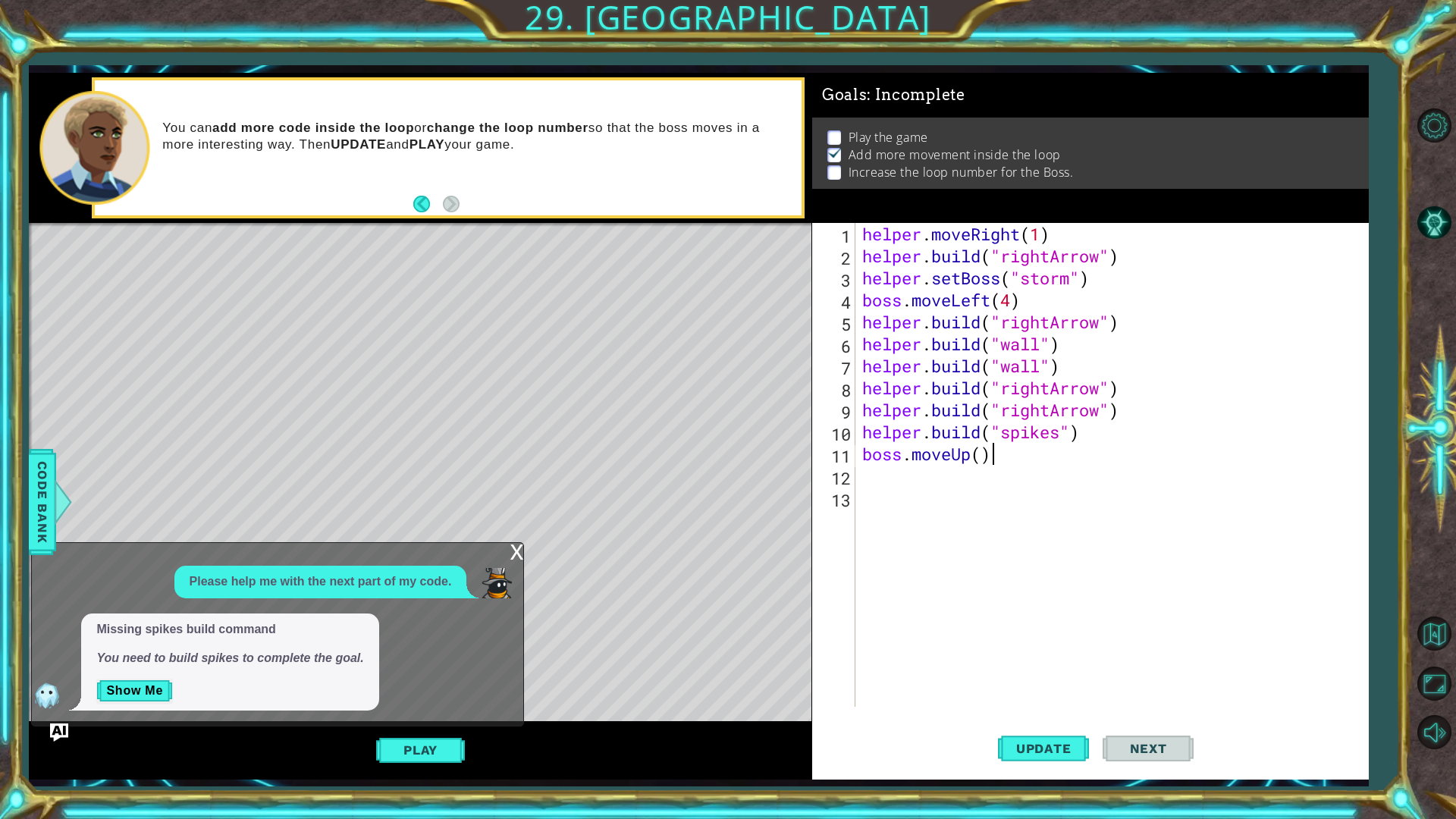
click at [997, 454] on div "helper . moveRight ( 1 ) helper . build ( "rightArrow" ) helper . setBoss ( "st…" at bounding box center [1115, 487] width 512 height 528
click at [990, 460] on div "helper . moveRight ( 1 ) helper . build ( "rightArrow" ) helper . setBoss ( "st…" at bounding box center [1115, 487] width 512 height 528
click at [979, 461] on div "helper . moveRight ( 1 ) helper . build ( "rightArrow" ) helper . setBoss ( "st…" at bounding box center [1115, 487] width 512 height 528
type textarea "boss.moveUp(4)"
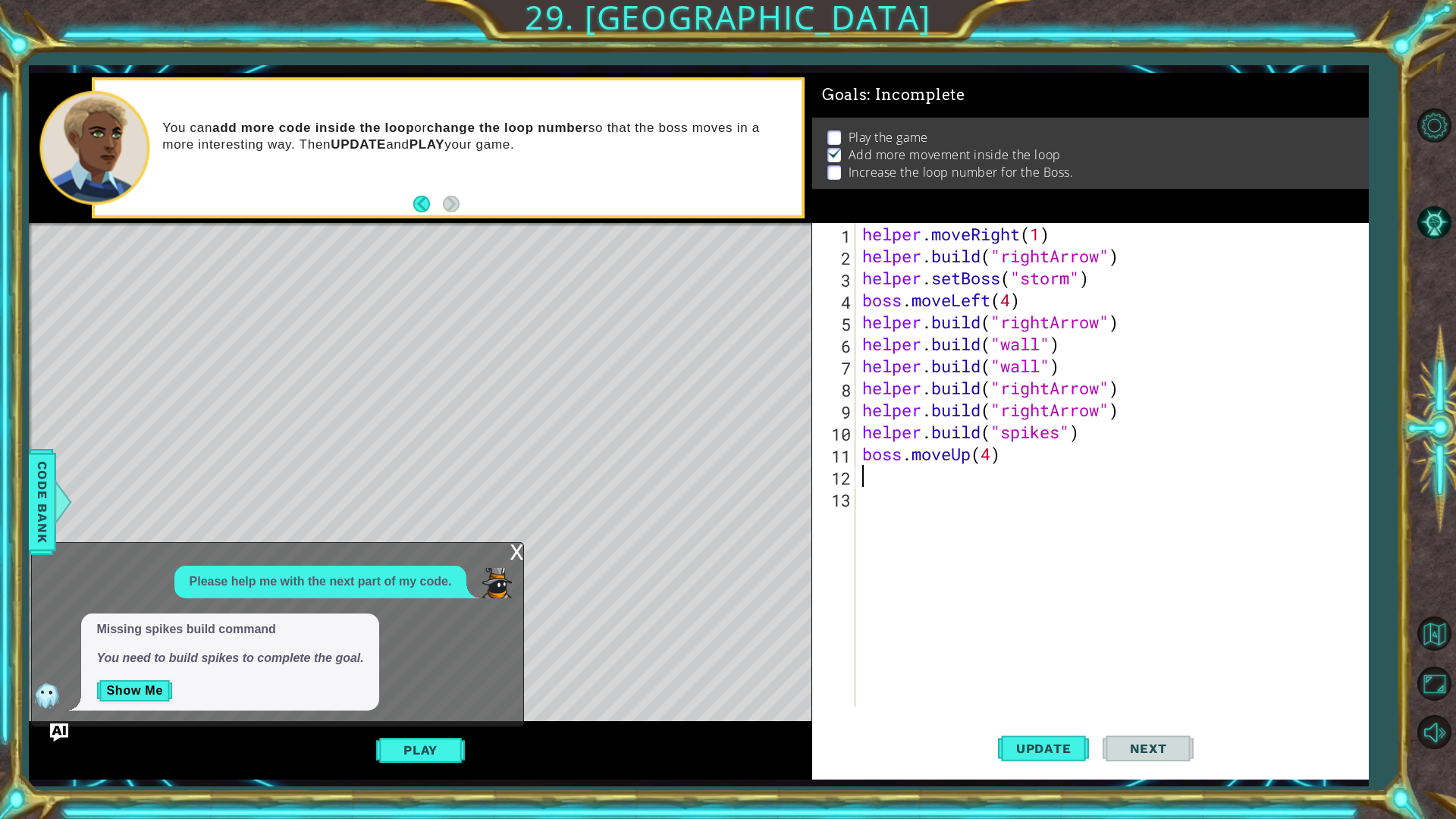
click at [886, 485] on div "helper . moveRight ( 1 ) helper . build ( "rightArrow" ) helper . setBoss ( "st…" at bounding box center [1115, 487] width 512 height 528
type textarea "b"
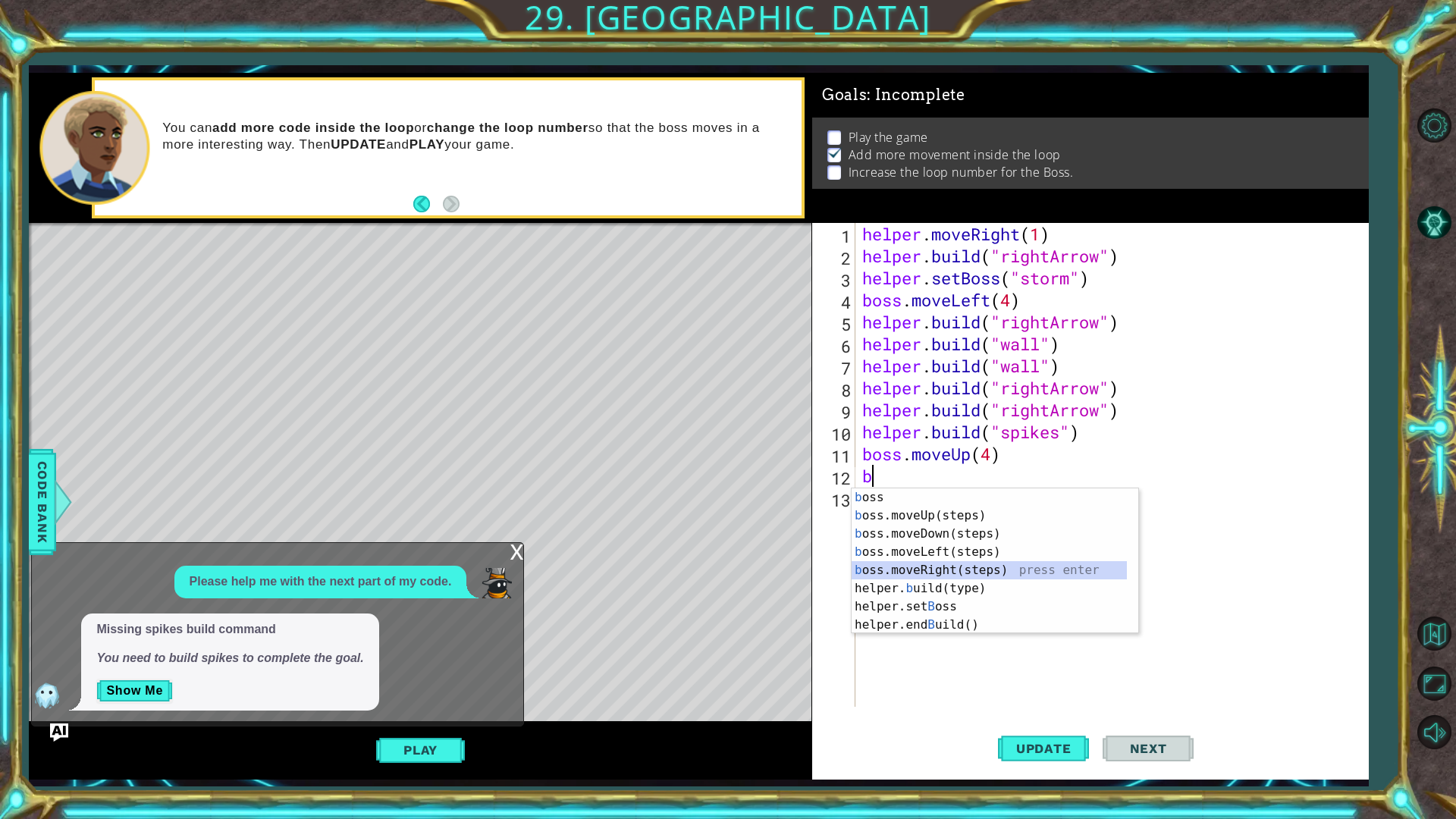
click at [928, 565] on div "b oss press enter b oss.moveUp(steps) press enter b oss.moveDown(steps) press e…" at bounding box center [989, 579] width 275 height 182
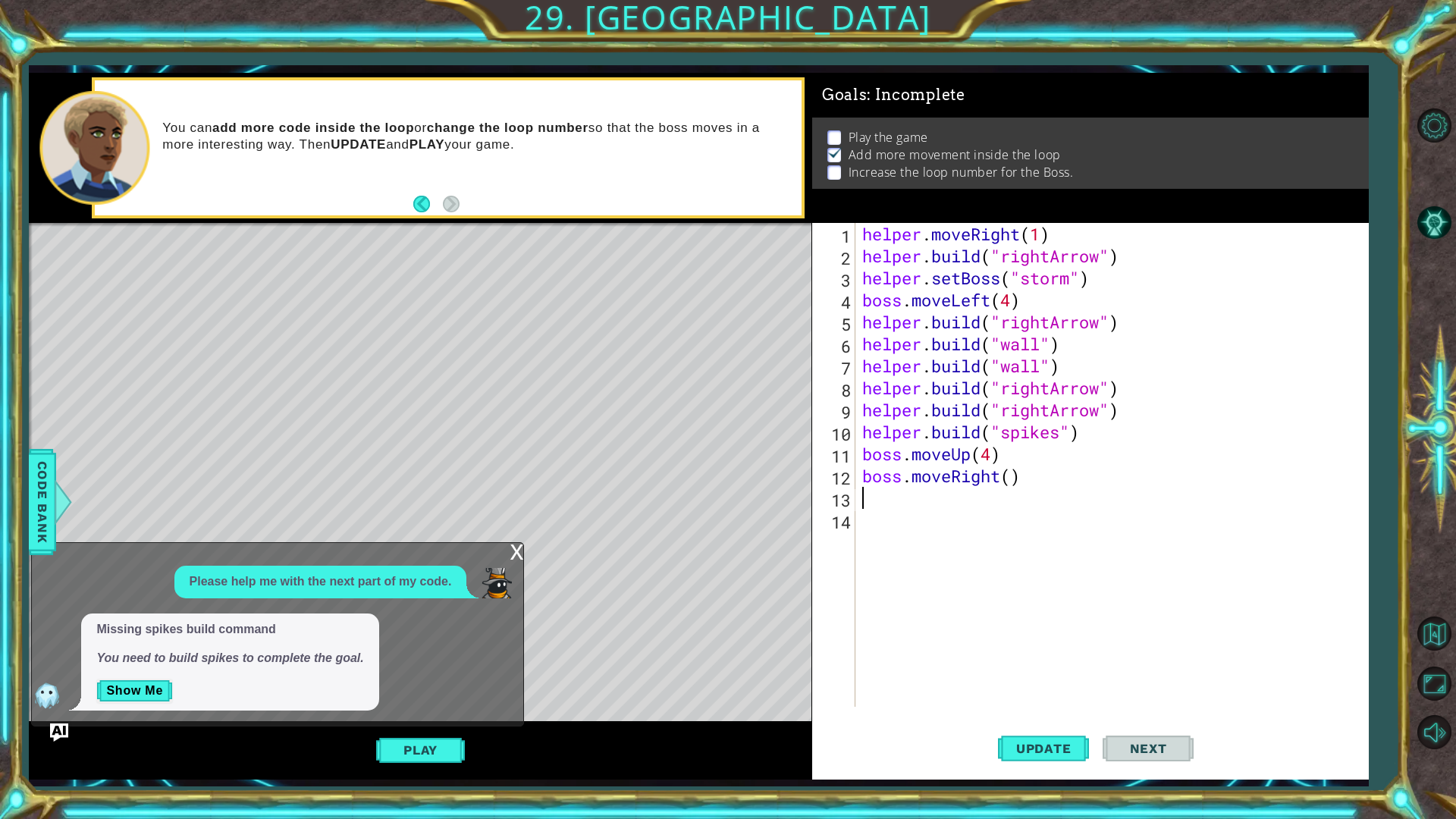
click at [1009, 478] on div "helper . moveRight ( 1 ) helper . build ( "rightArrow" ) helper . setBoss ( "st…" at bounding box center [1115, 487] width 512 height 528
click at [1033, 690] on button "Update" at bounding box center [1043, 748] width 91 height 55
click at [524, 546] on div "x Please help me with the next part of my code. Missing spikes build command Yo…" at bounding box center [278, 634] width 493 height 184
click at [521, 546] on div "x" at bounding box center [516, 551] width 14 height 16
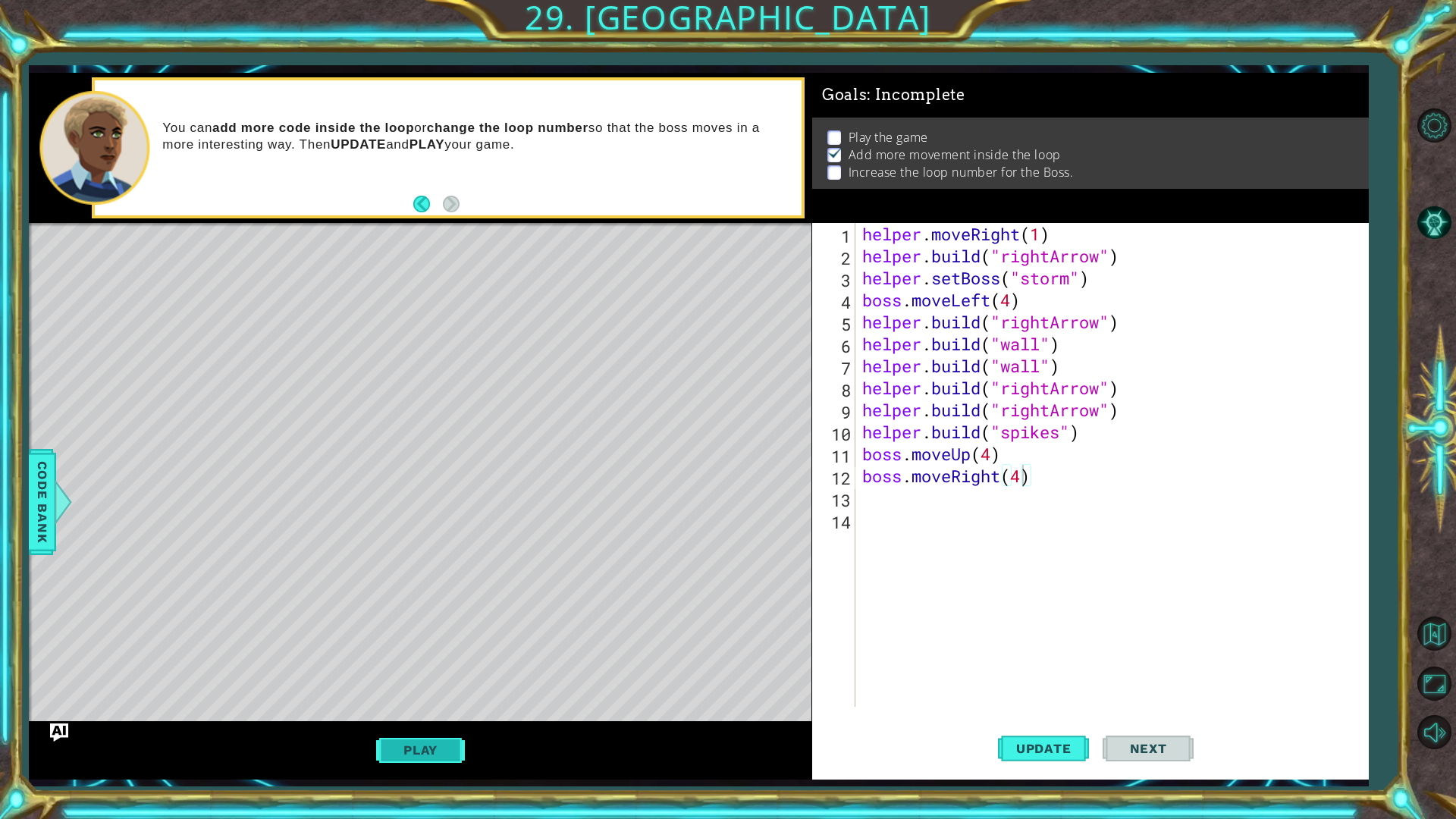
click at [436, 690] on button "Play" at bounding box center [420, 750] width 89 height 29
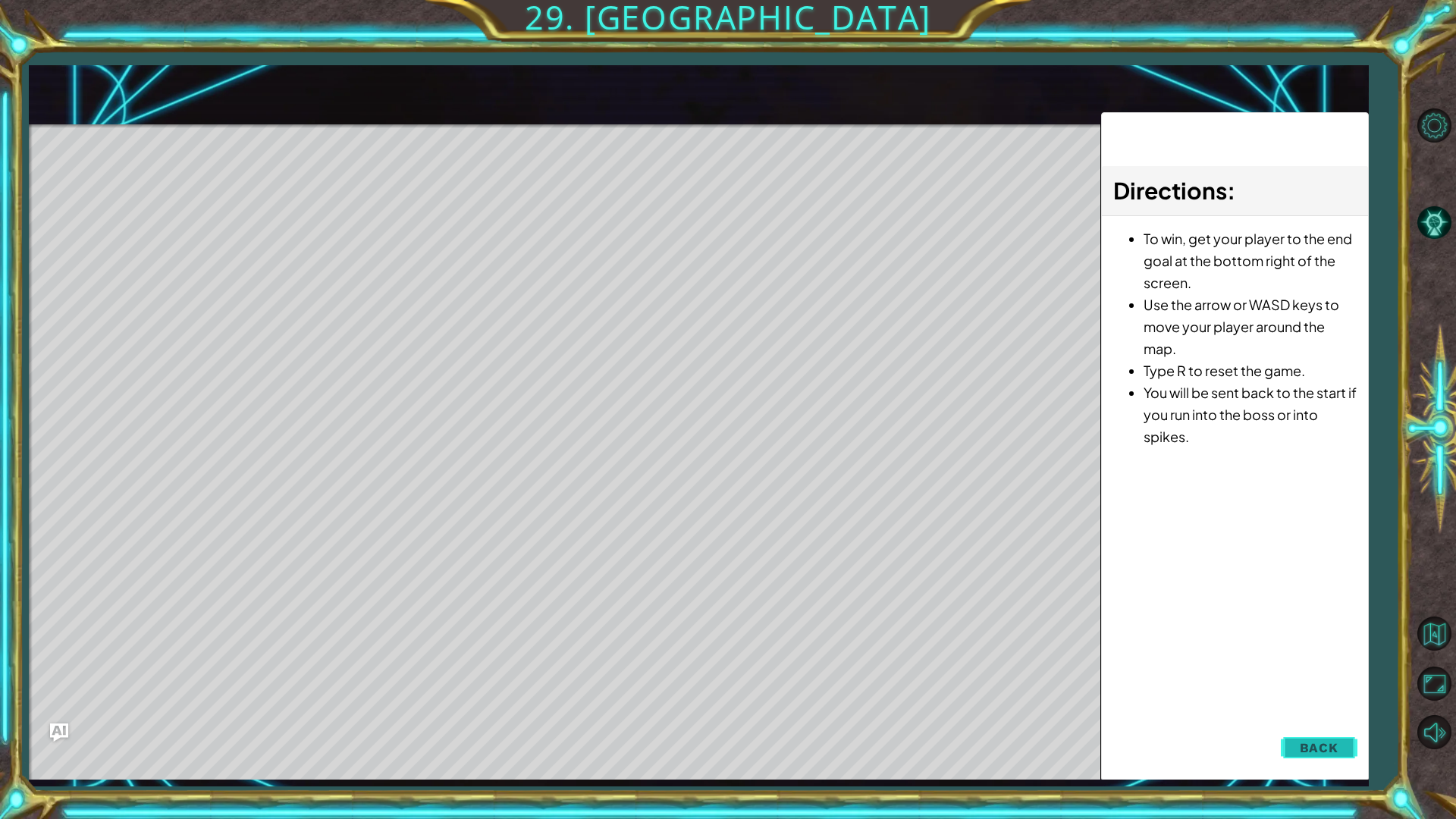
click at [1303, 690] on span "Back" at bounding box center [1319, 748] width 39 height 16
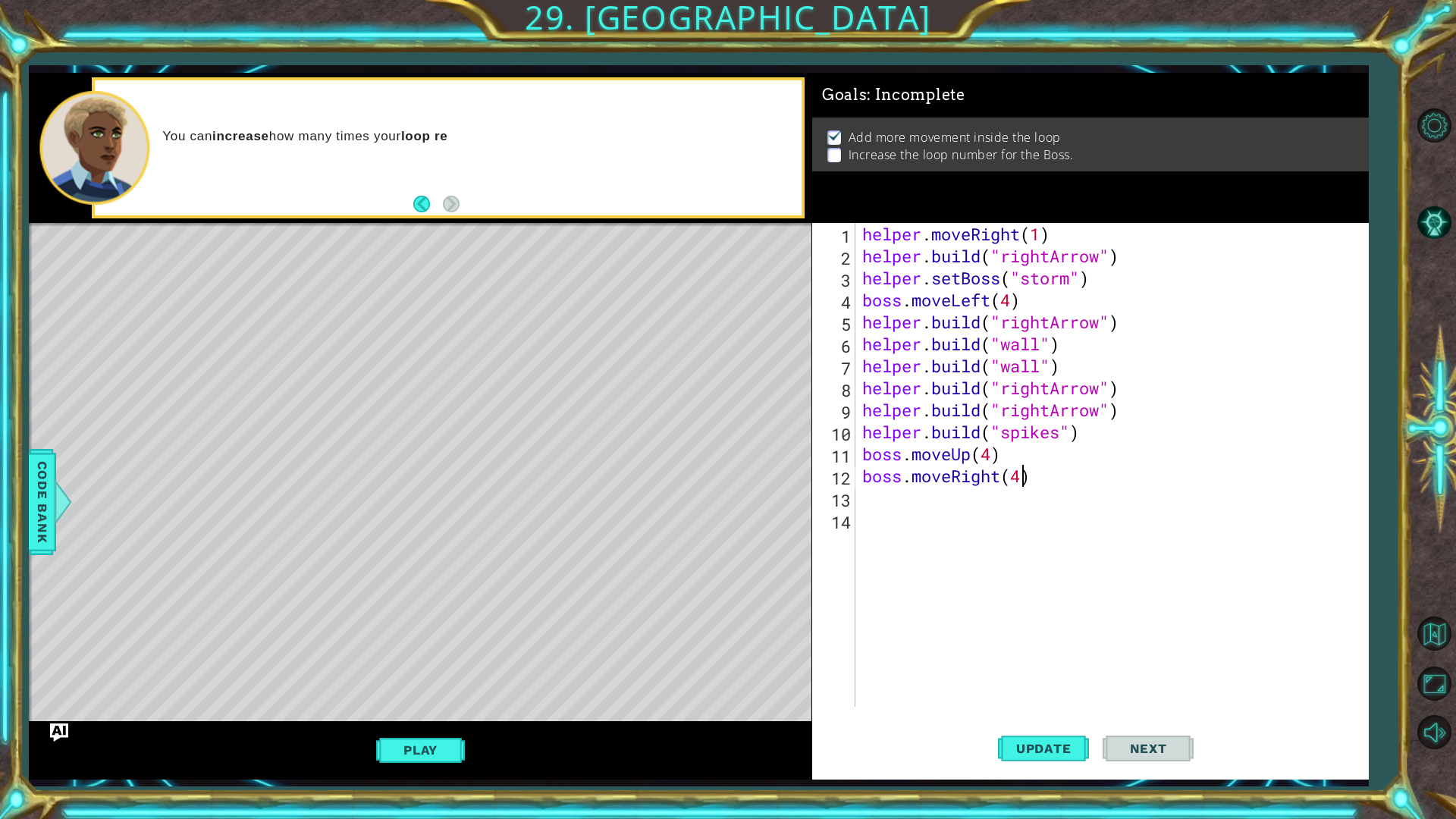
click at [1007, 309] on div "helper . moveRight ( 1 ) helper . build ( "rightArrow" ) helper . setBoss ( "st…" at bounding box center [1115, 487] width 512 height 528
click at [1012, 308] on div "helper . moveRight ( 1 ) helper . build ( "rightArrow" ) helper . setBoss ( "st…" at bounding box center [1115, 487] width 512 height 528
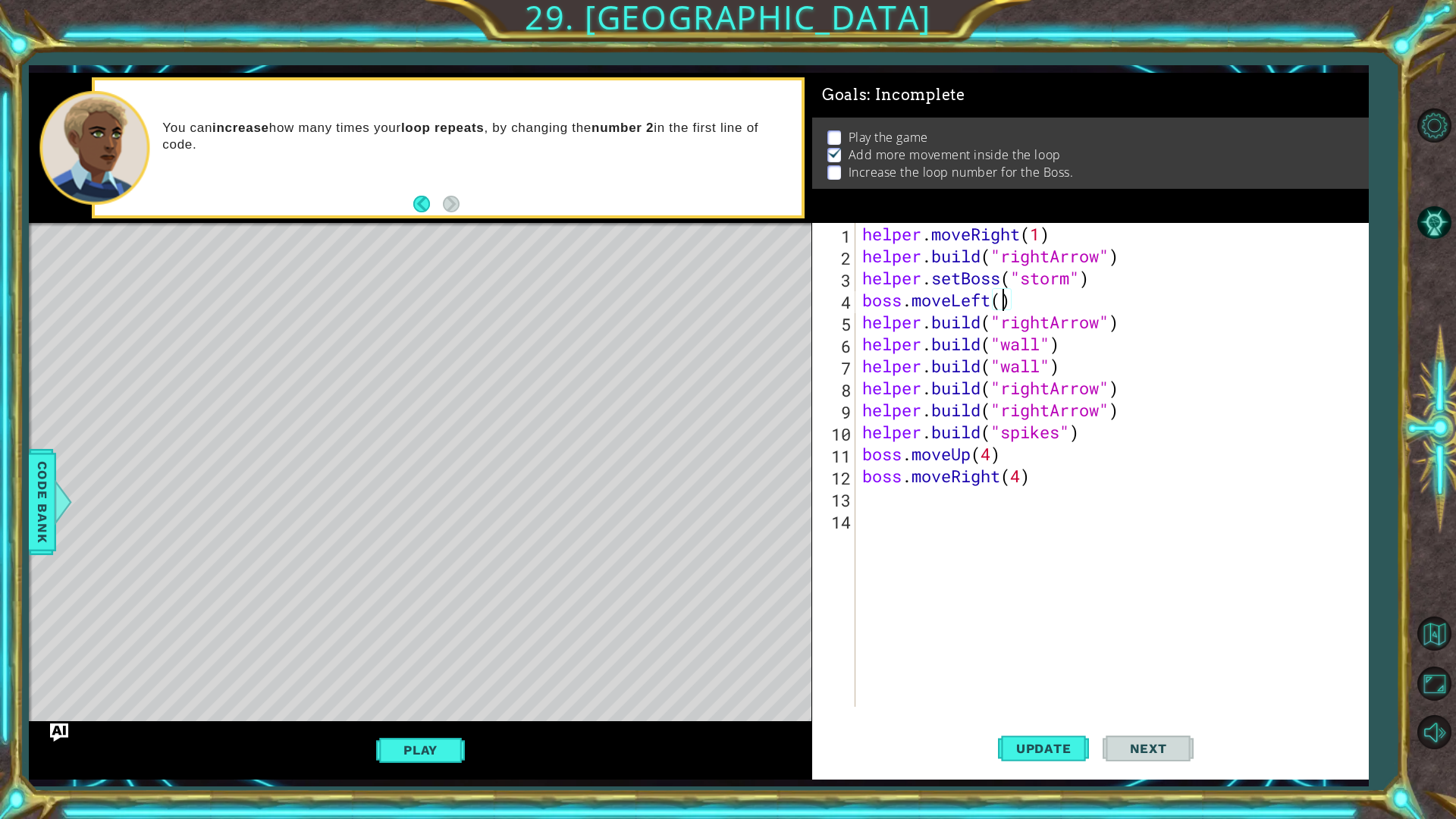
type textarea "boss.moveLeft(5)"
click at [1006, 690] on span "Update" at bounding box center [1044, 749] width 86 height 16
click at [56, 690] on img "Ask AI" at bounding box center [59, 732] width 20 height 20
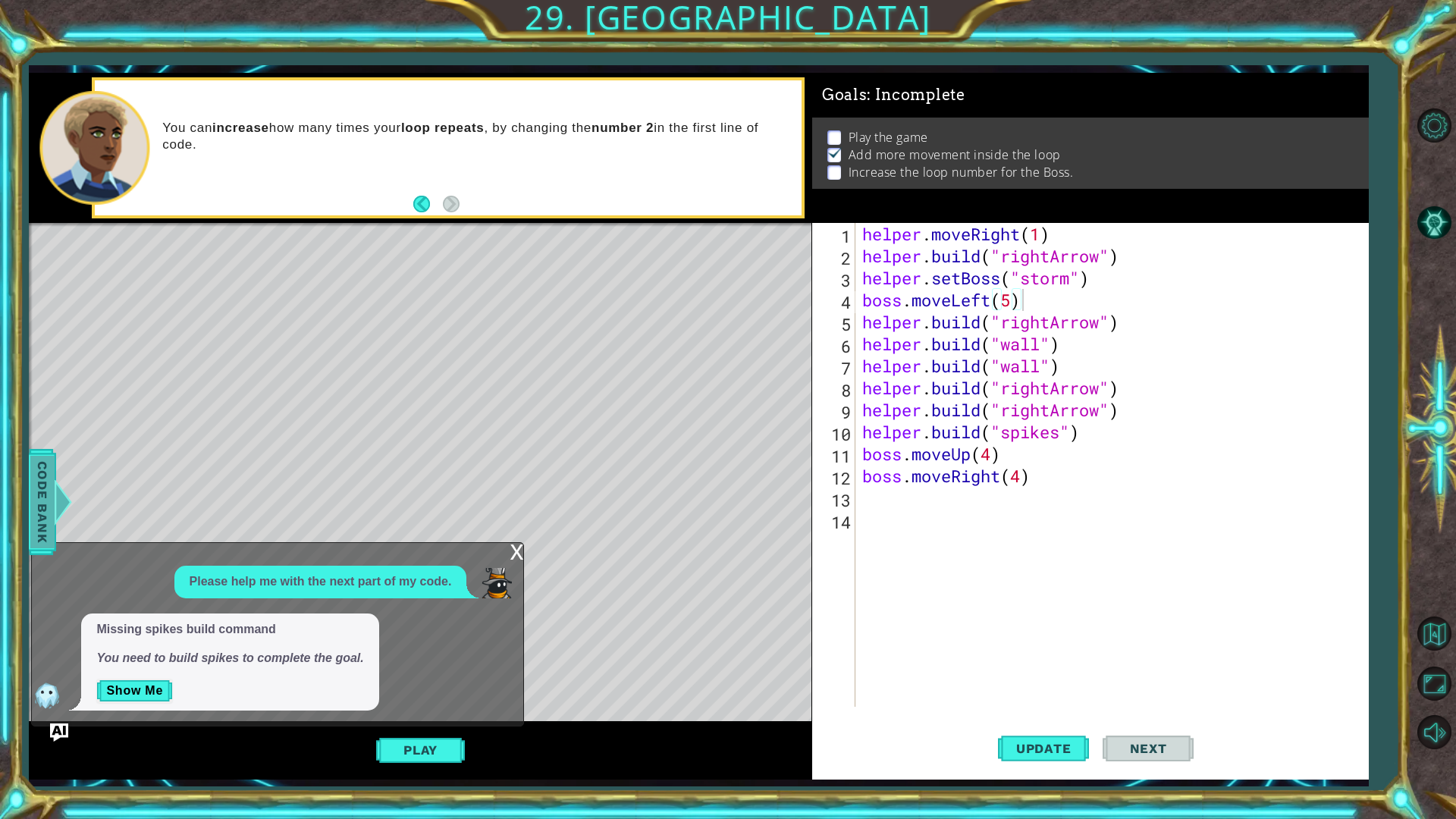
click at [61, 489] on div at bounding box center [63, 502] width 19 height 46
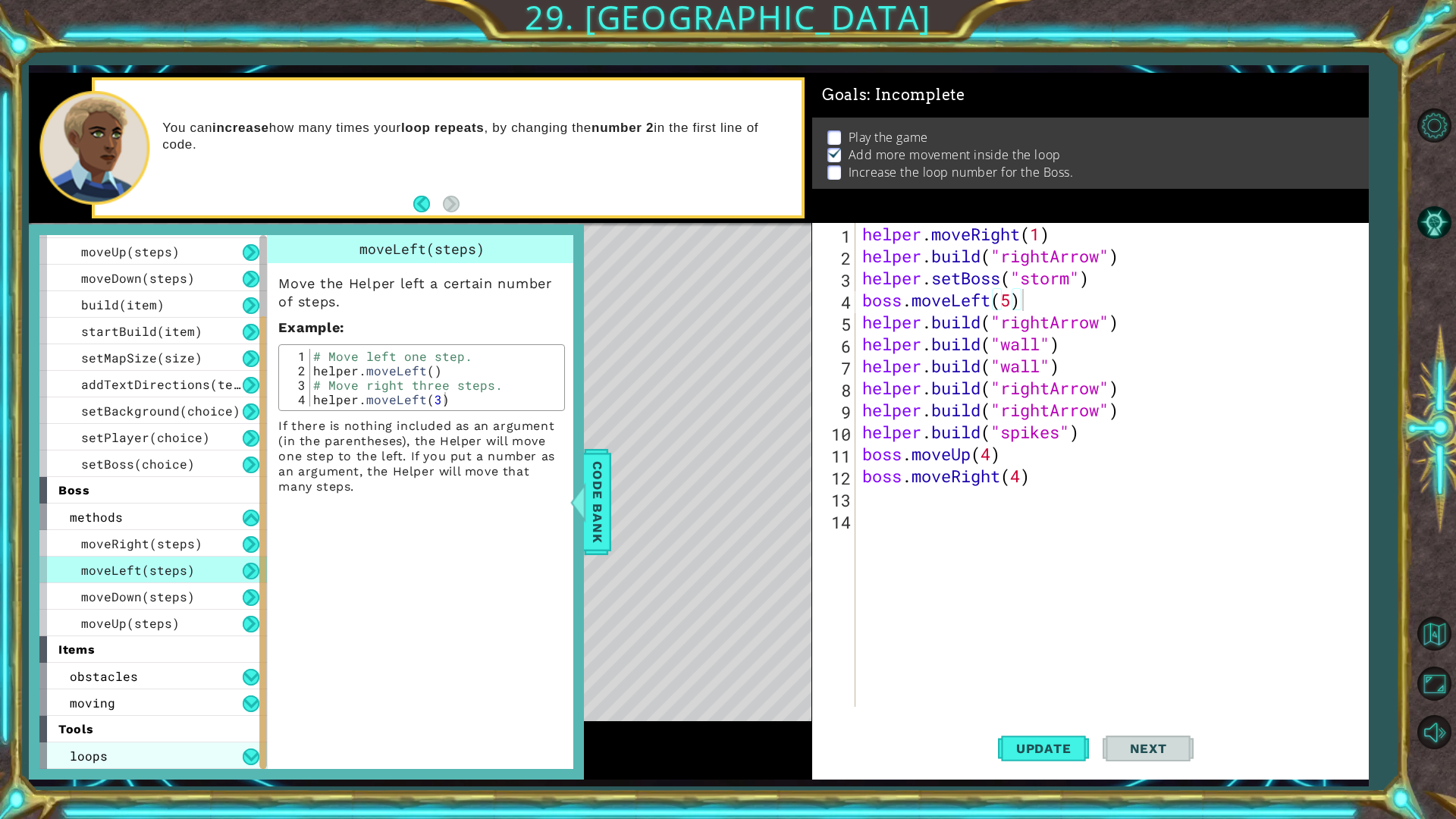
click at [238, 690] on div "loops" at bounding box center [153, 756] width 227 height 27
click at [249, 690] on button at bounding box center [251, 757] width 16 height 16
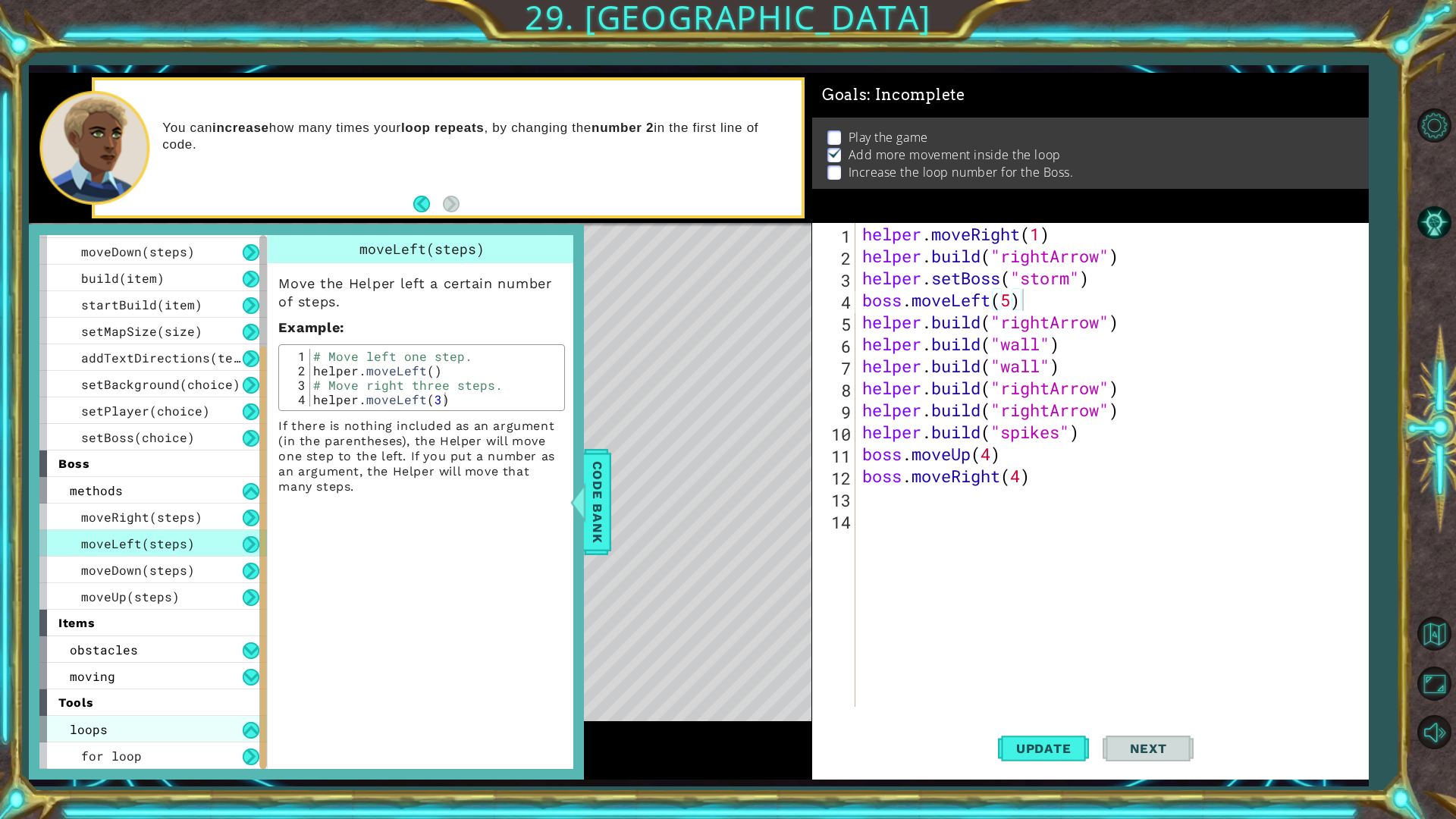
click at [147, 690] on div "loops" at bounding box center [153, 729] width 227 height 27
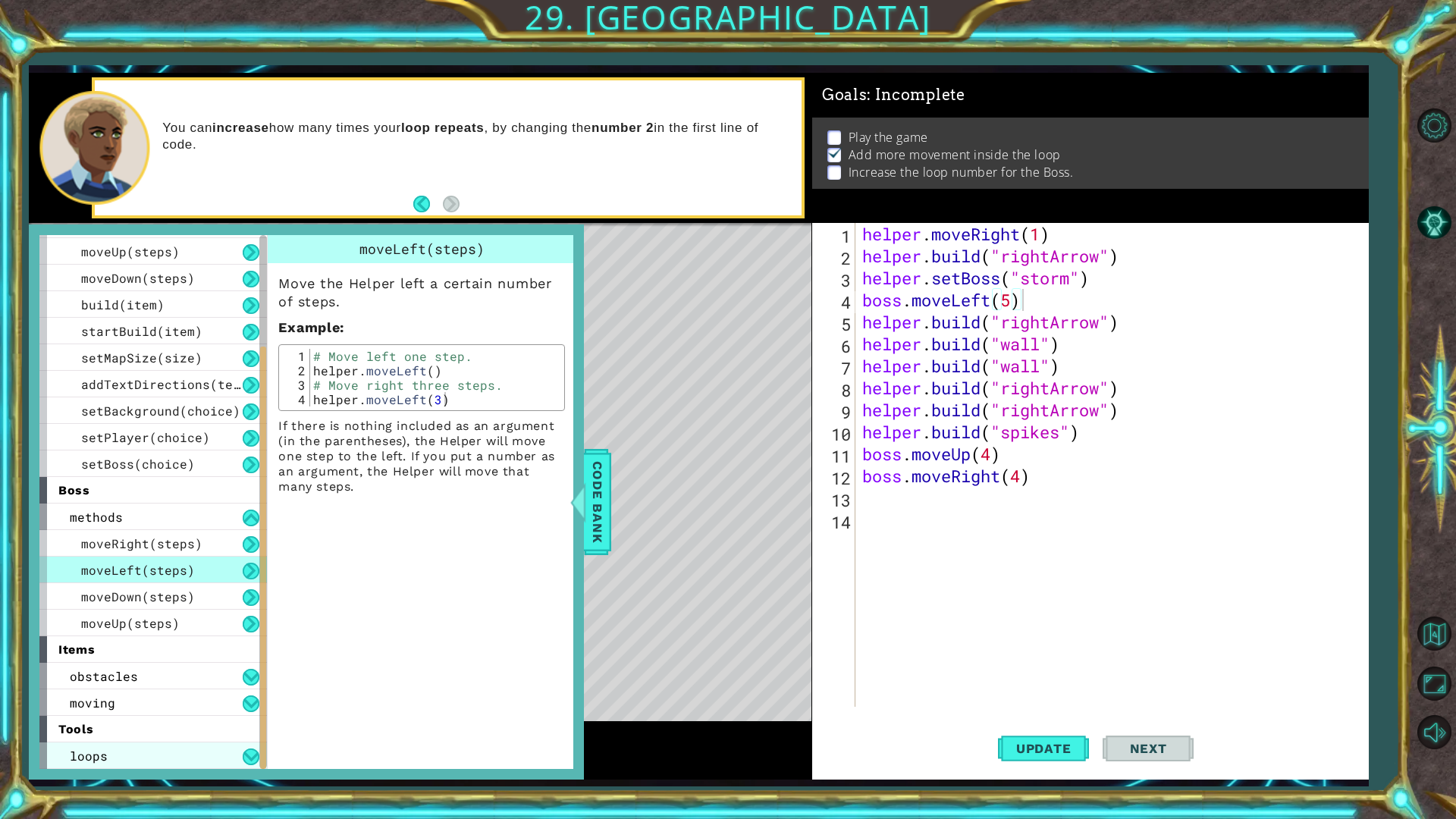
scroll to position [103, 0]
click at [143, 690] on div "loops" at bounding box center [153, 756] width 227 height 27
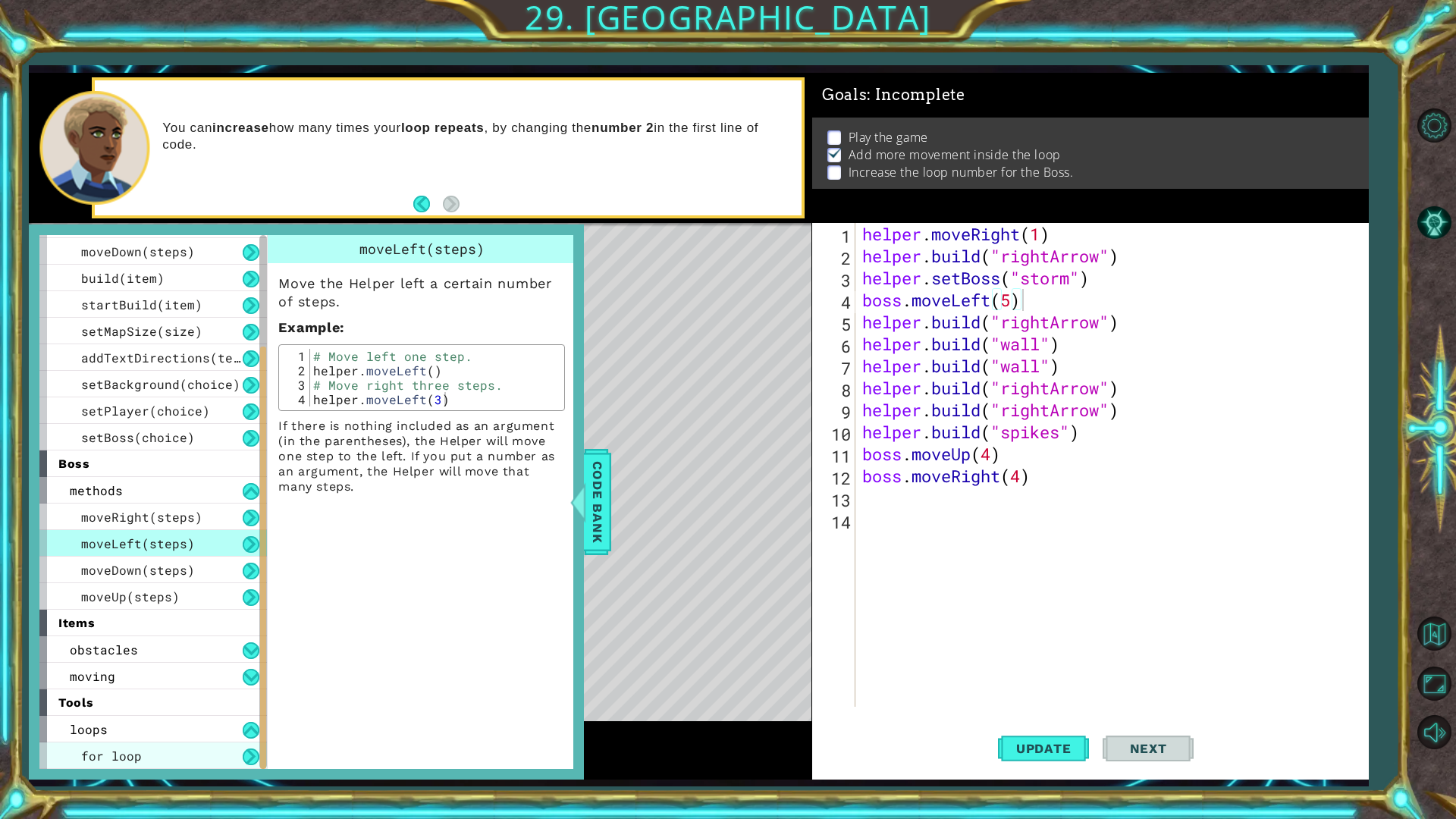
click at [139, 690] on span "for loop" at bounding box center [112, 756] width 61 height 16
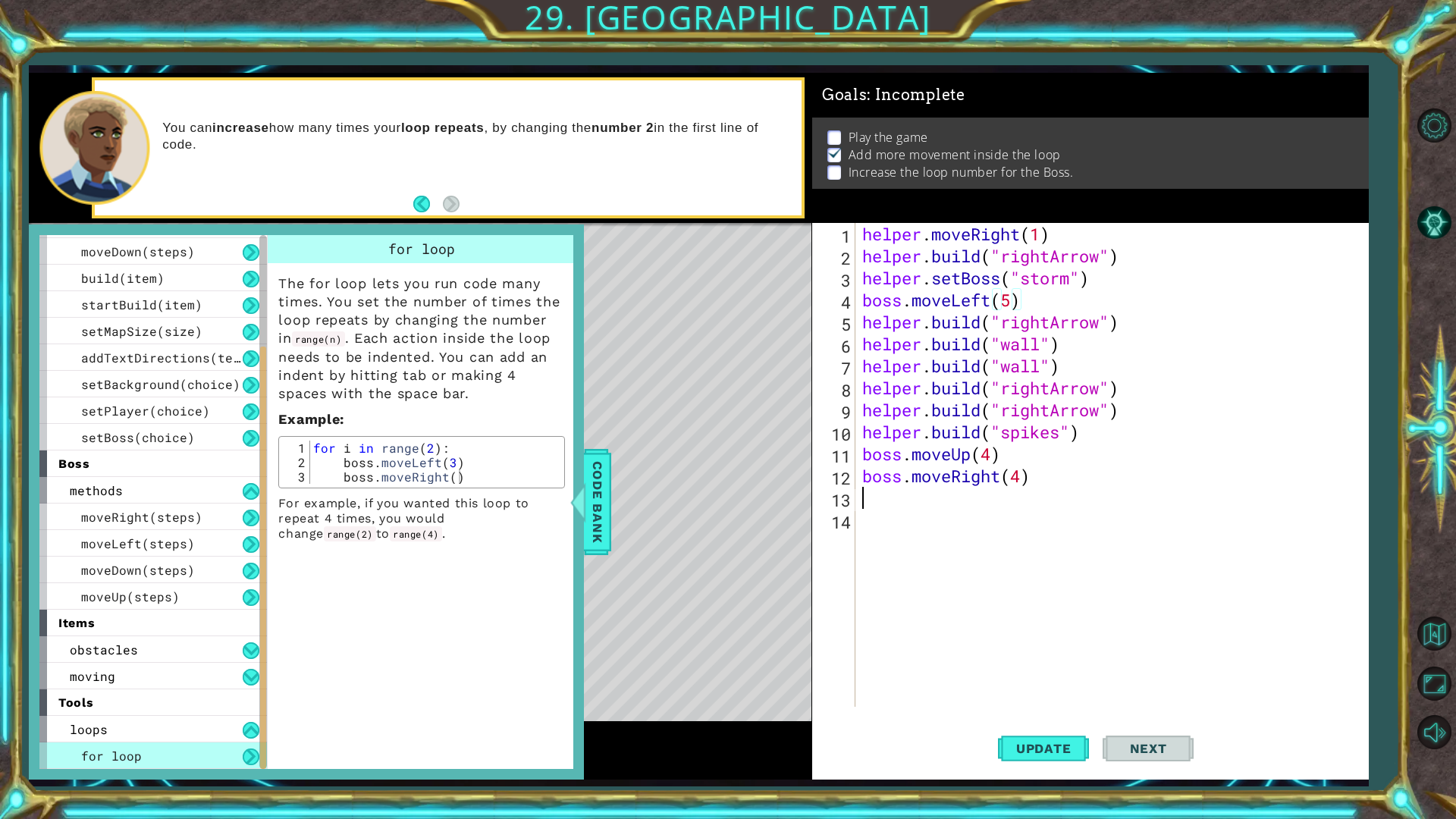
click at [879, 508] on div "helper . moveRight ( 1 ) helper . build ( "rightArrow" ) helper . setBoss ( "st…" at bounding box center [1115, 487] width 512 height 528
type textarea "for i in range(2)"
click at [891, 524] on div "helper . moveRight ( 1 ) helper . build ( "rightArrow" ) helper . setBoss ( "st…" at bounding box center [1115, 487] width 512 height 528
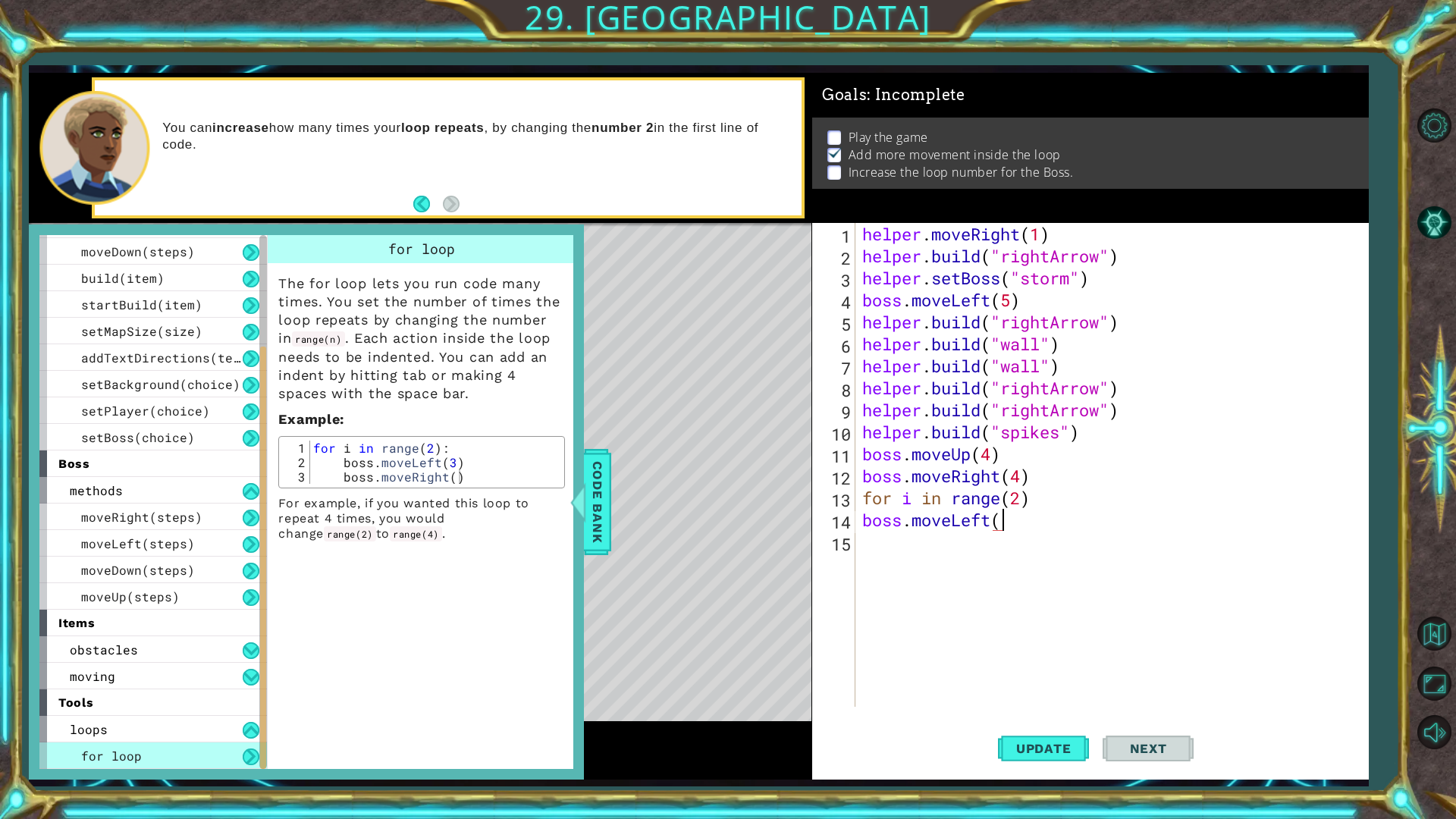
scroll to position [0, 6]
type textarea "boss.moveLeft(3)"
click at [897, 556] on div "helper . moveRight ( 1 ) helper . build ( "rightArrow" ) helper . setBoss ( "st…" at bounding box center [1115, 487] width 512 height 528
type textarea "b"
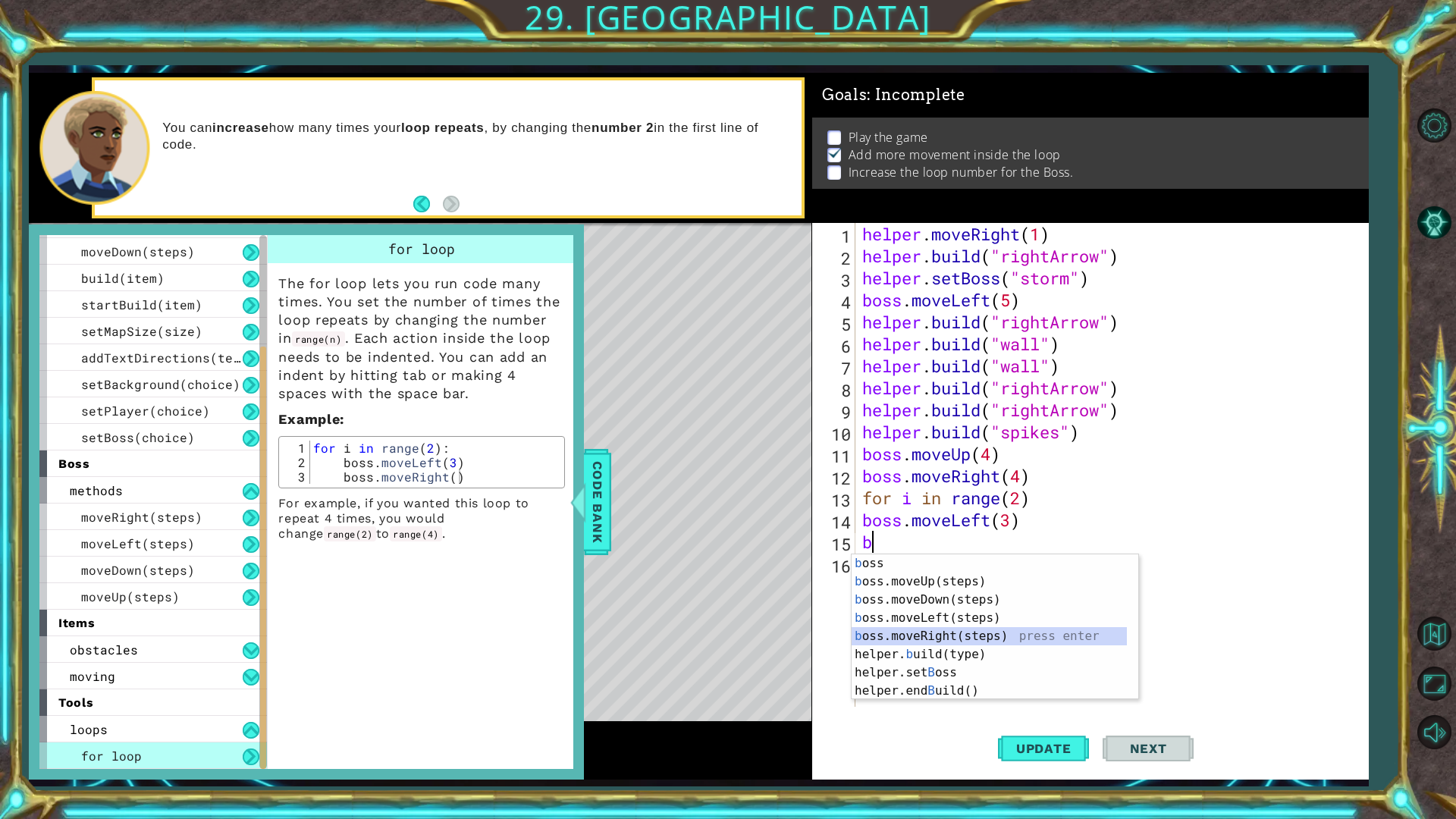
click at [944, 634] on div "b oss press enter b oss.moveUp(steps) press enter b oss.moveDown(steps) press e…" at bounding box center [989, 645] width 275 height 182
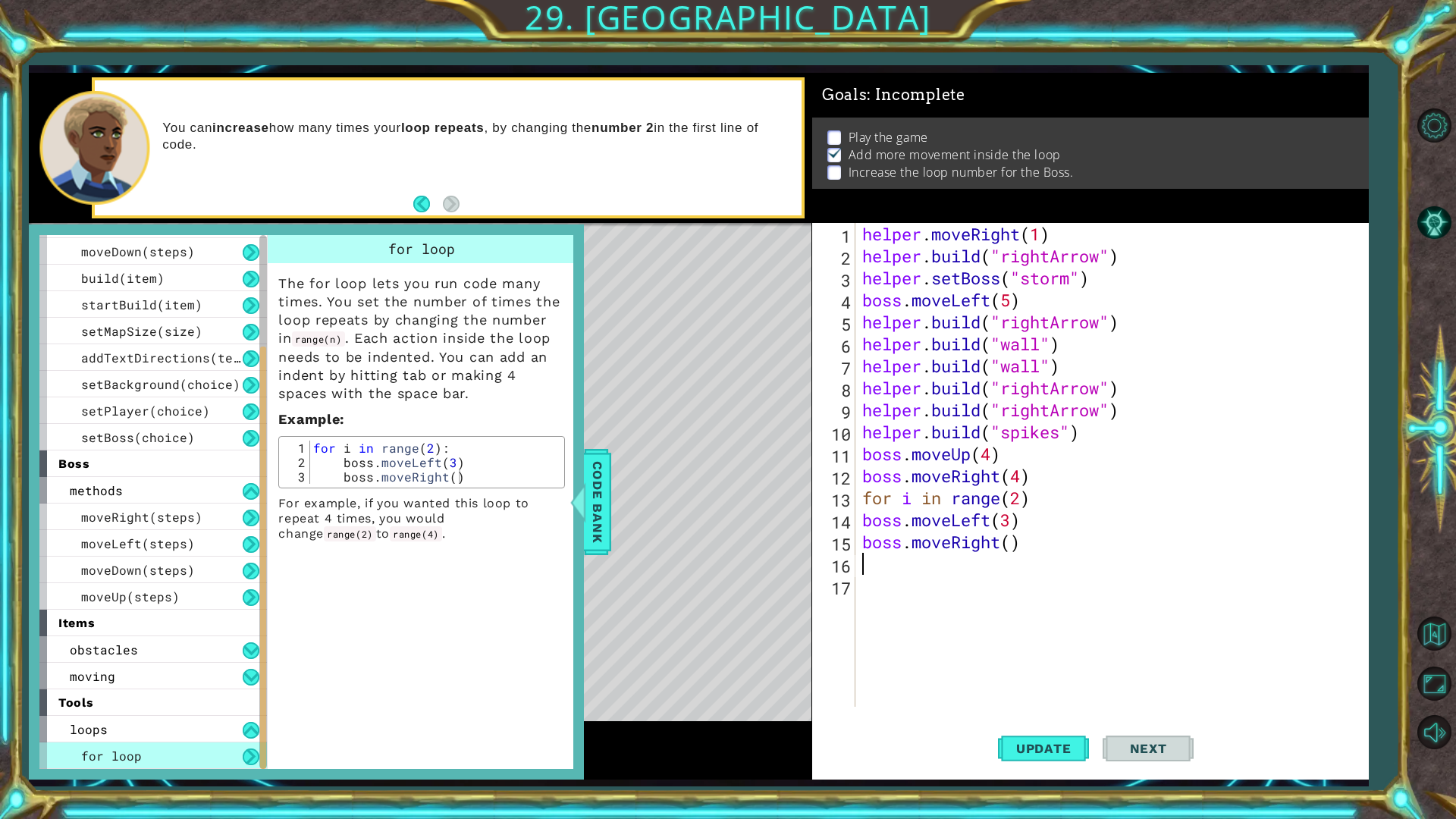
click at [1008, 545] on div "helper . moveRight ( 1 ) helper . build ( "rightArrow" ) helper . setBoss ( "st…" at bounding box center [1115, 487] width 512 height 528
click at [1034, 690] on span "Update" at bounding box center [1044, 749] width 86 height 16
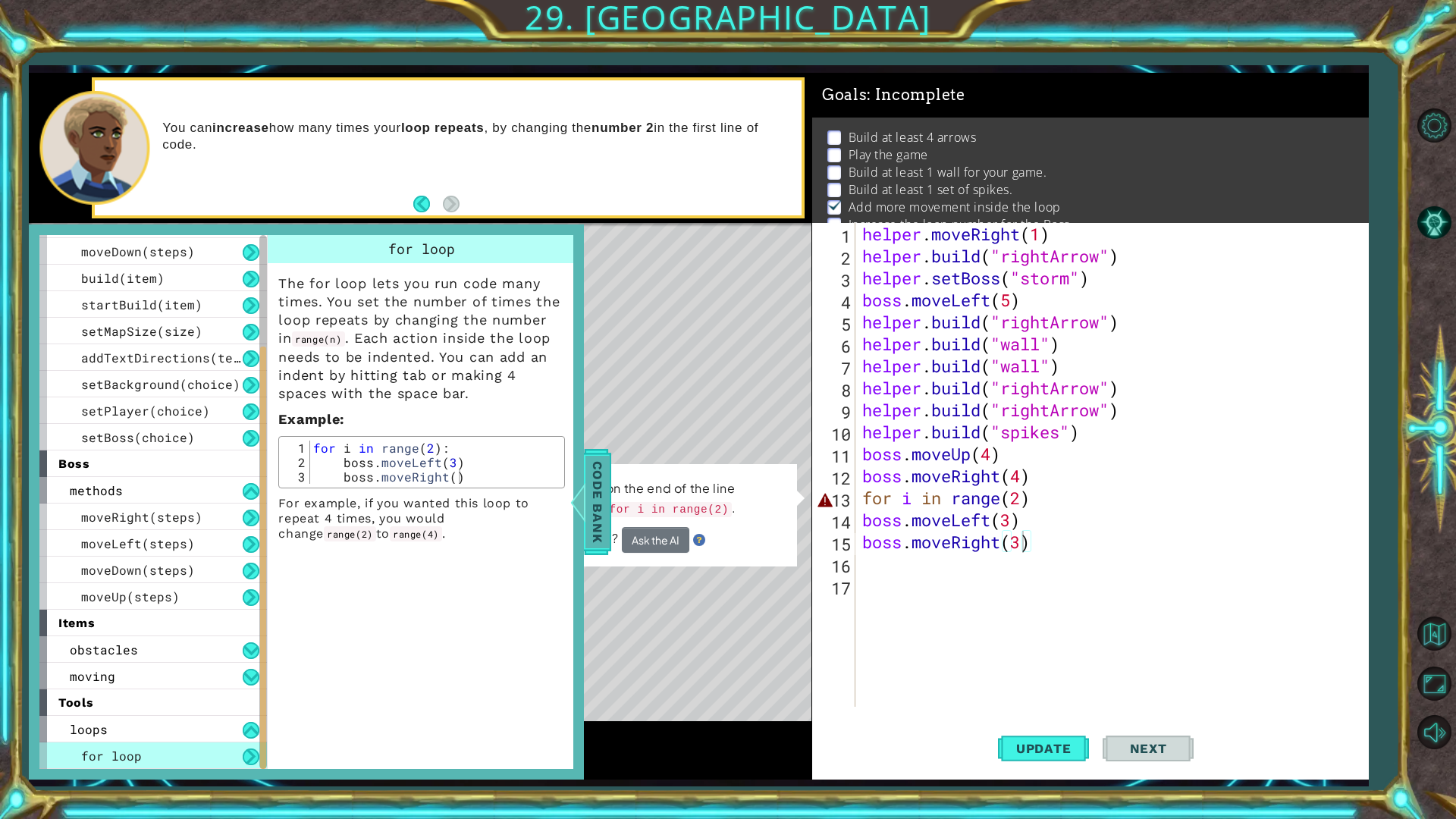
click at [603, 497] on span "Code Bank" at bounding box center [597, 502] width 24 height 93
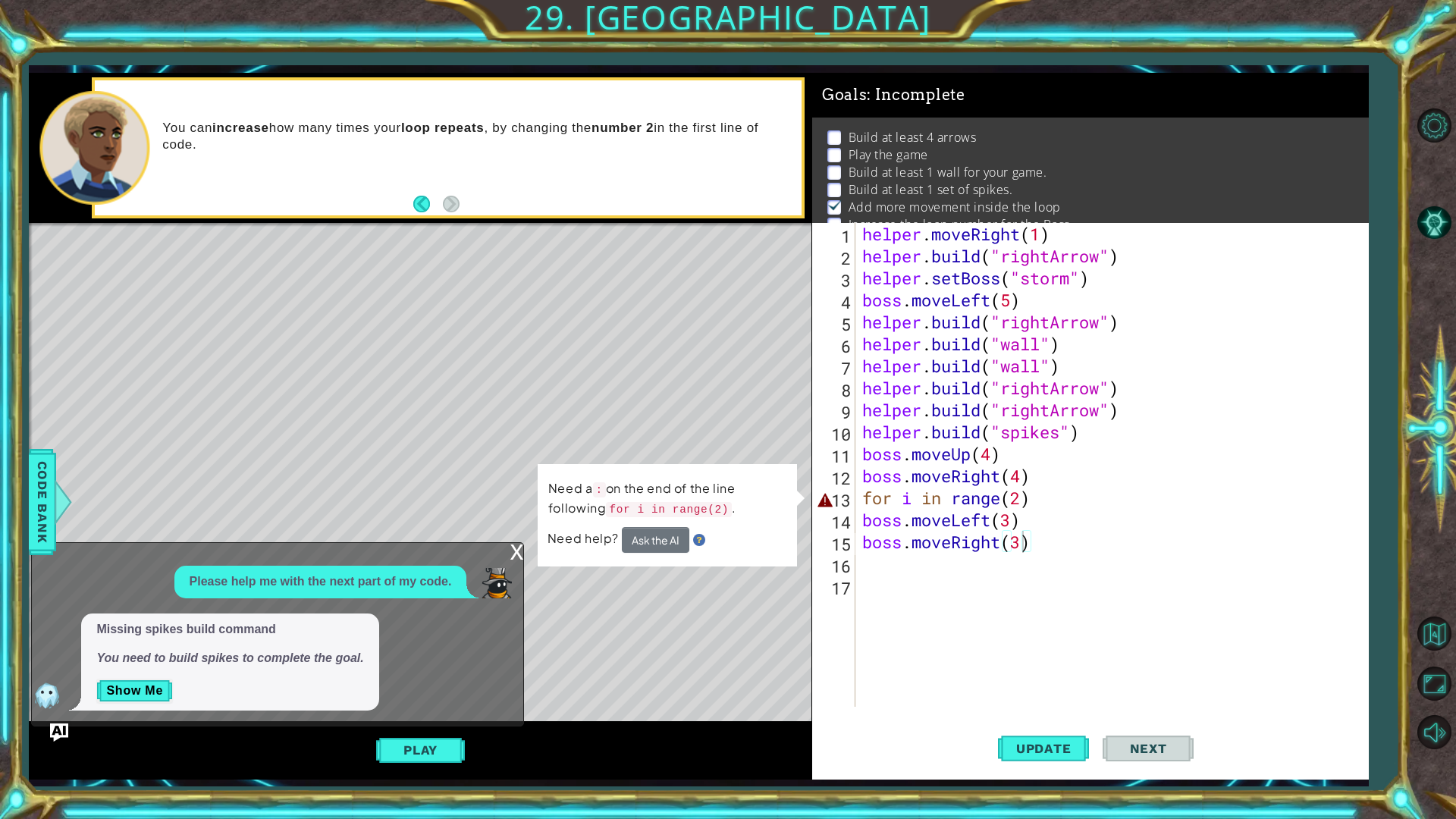
click at [916, 498] on div "helper . moveRight ( 1 ) helper . build ( "rightArrow" ) helper . setBoss ( "st…" at bounding box center [1115, 487] width 512 height 528
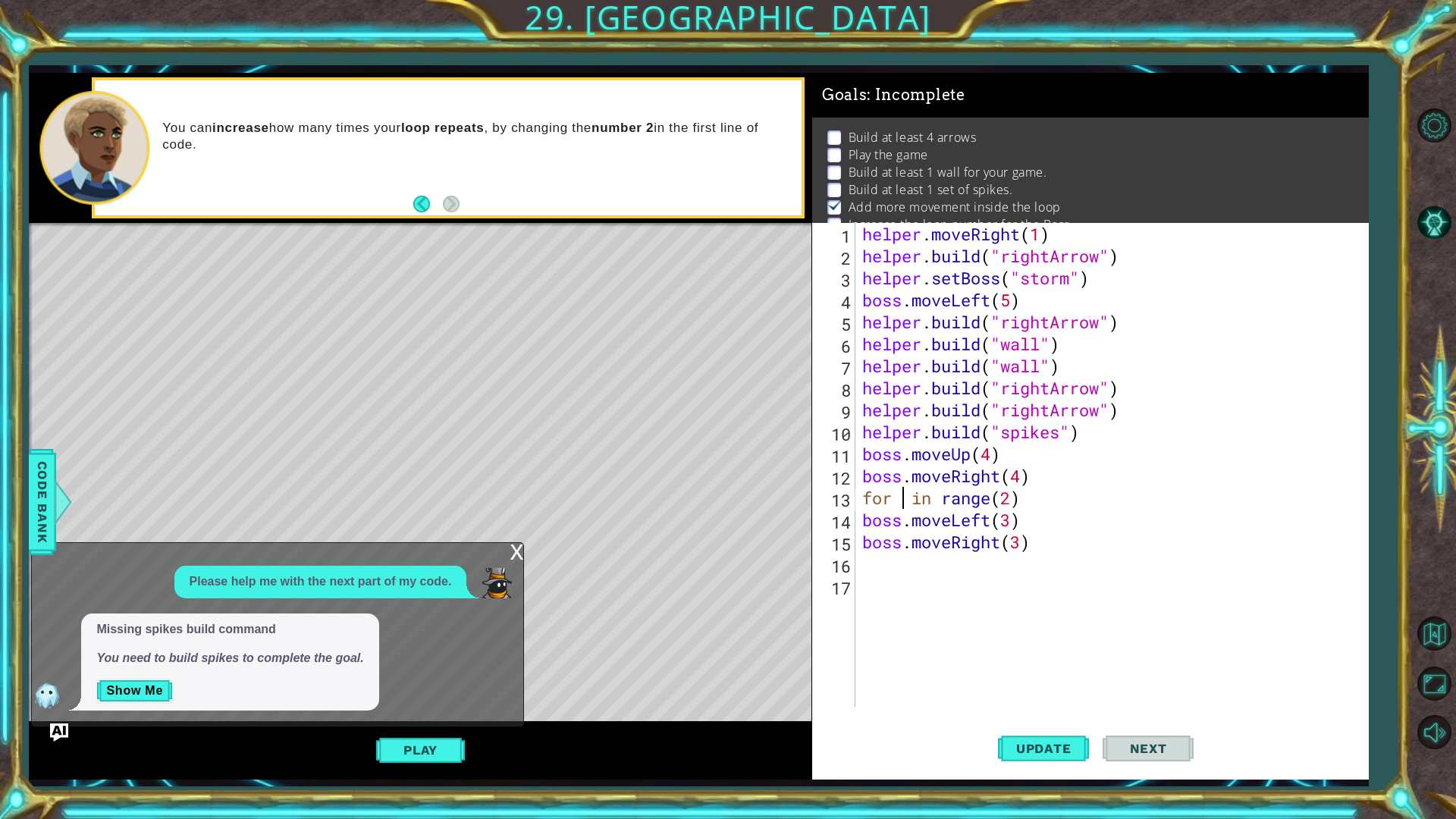
scroll to position [0, 3]
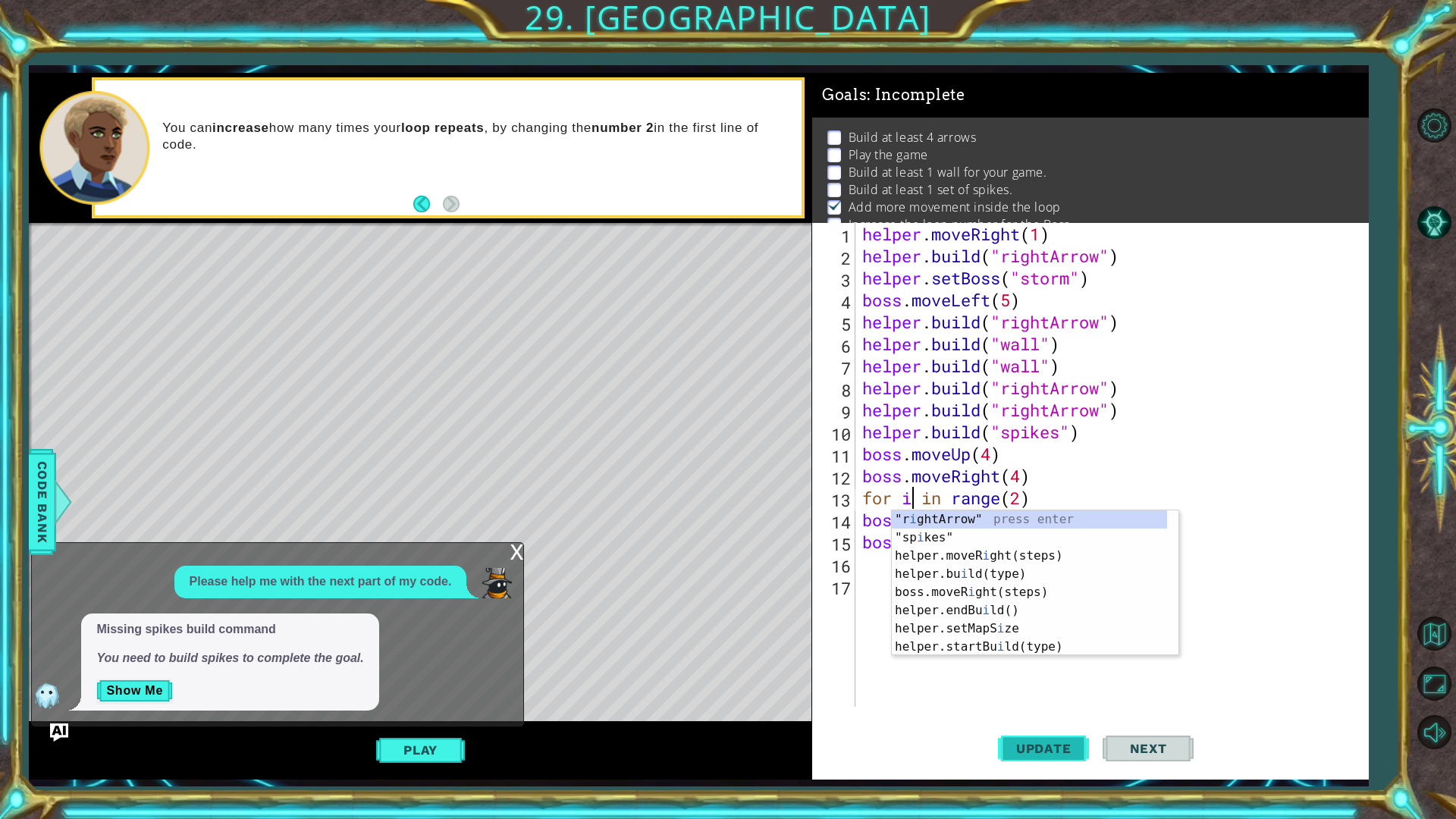
click at [1025, 690] on button "Update" at bounding box center [1043, 748] width 91 height 55
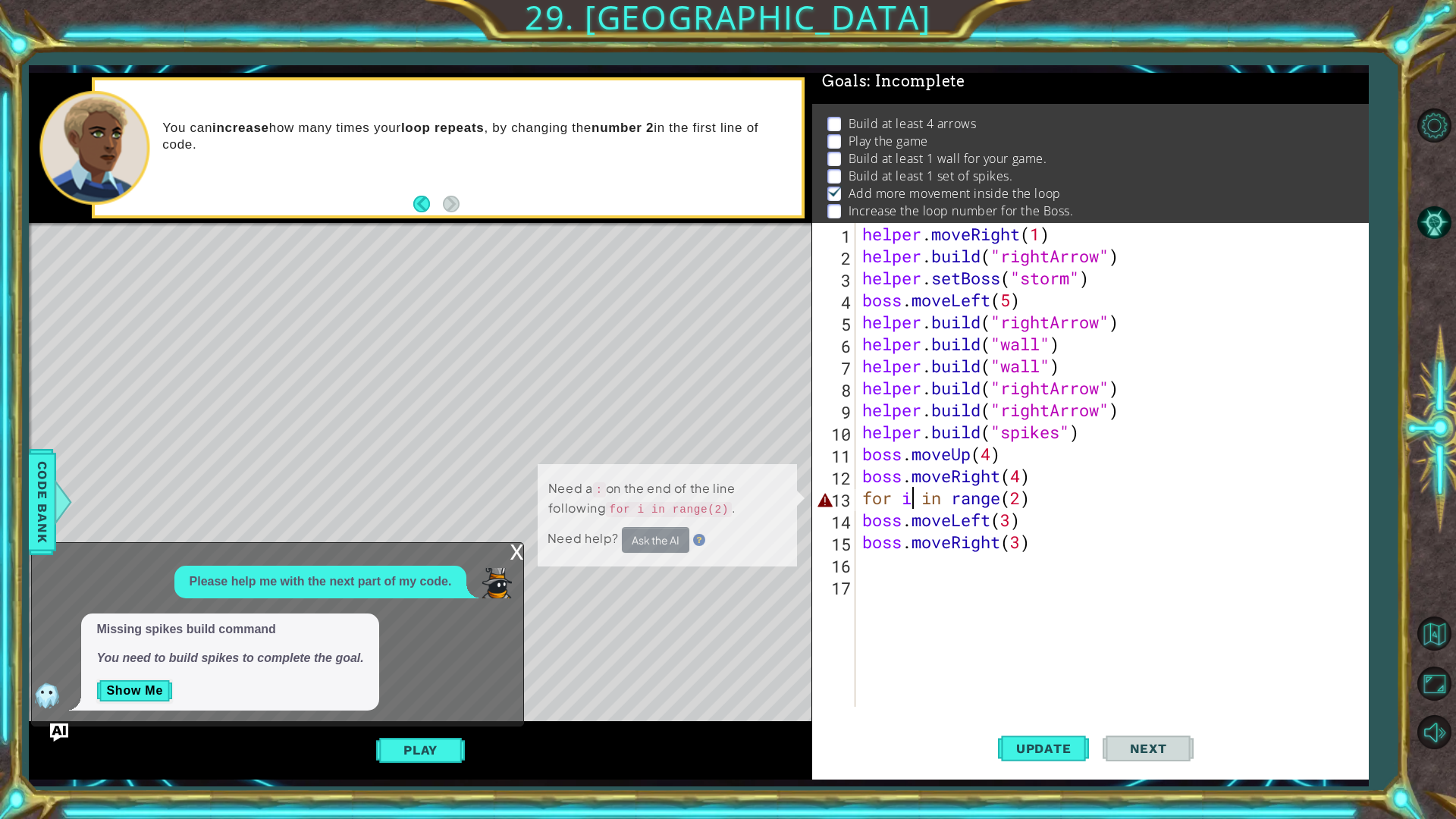
scroll to position [18, 0]
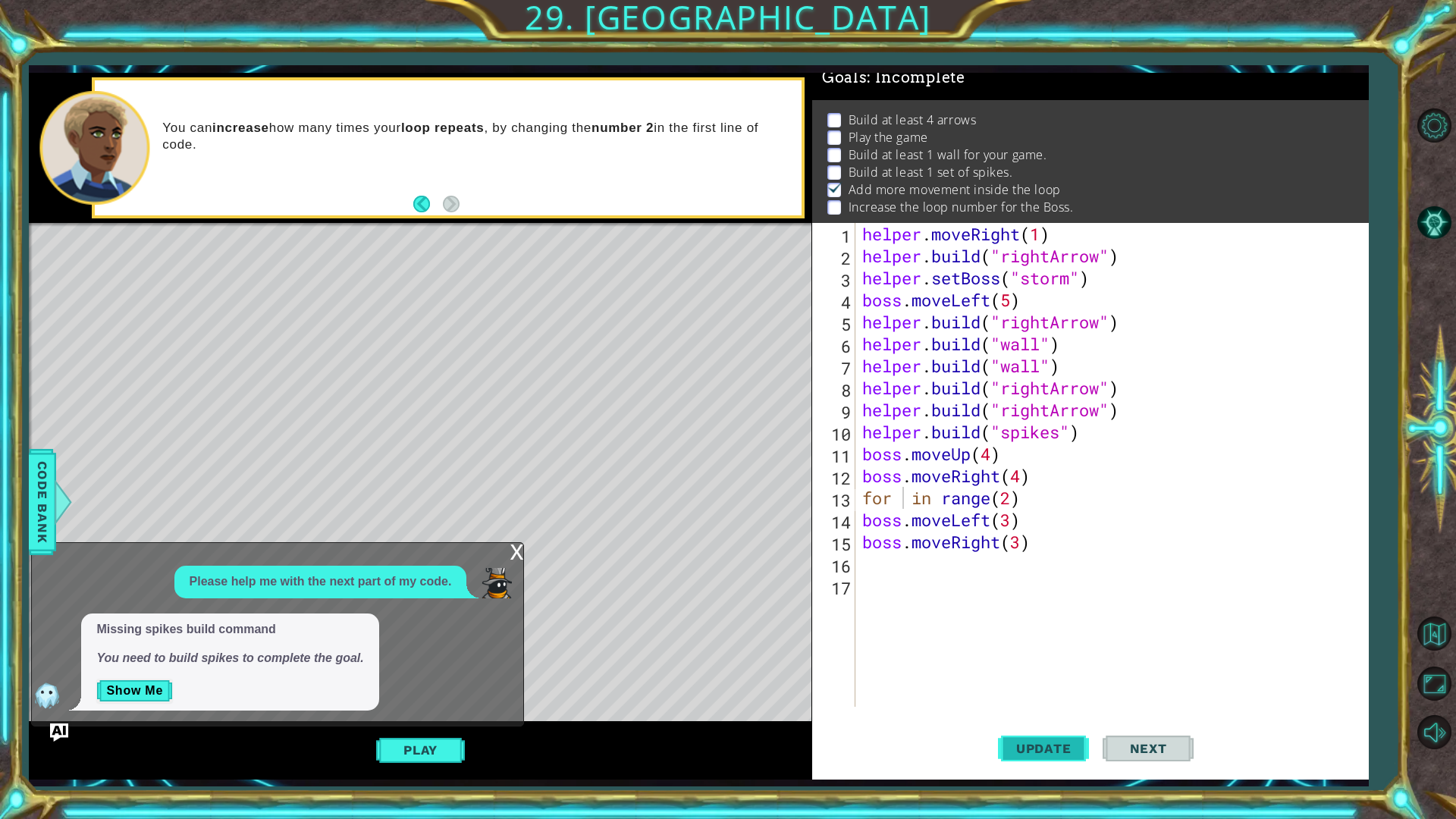
click at [1041, 690] on button "Update" at bounding box center [1043, 748] width 91 height 55
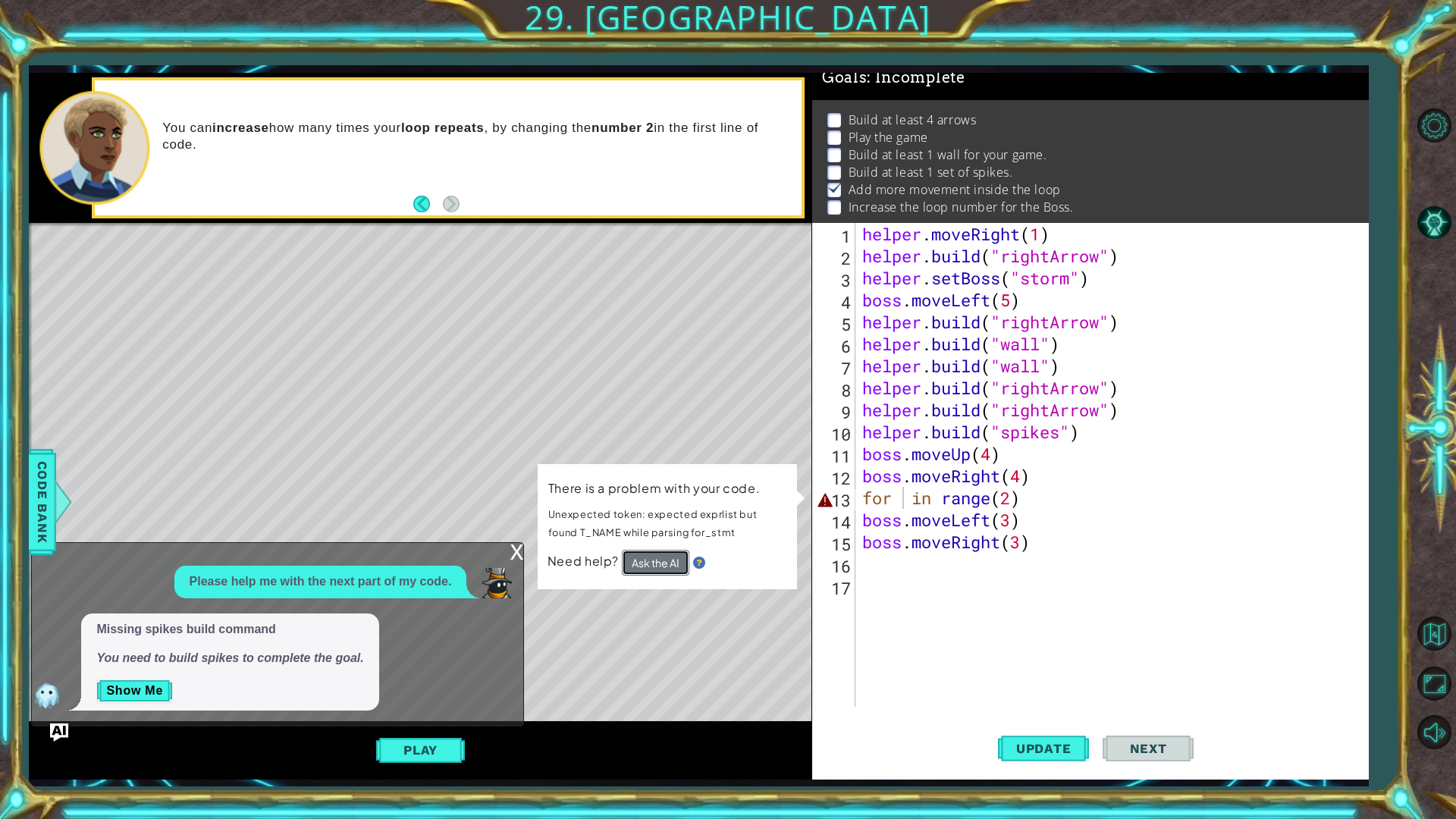
click at [633, 559] on button "Ask the AI" at bounding box center [655, 563] width 67 height 26
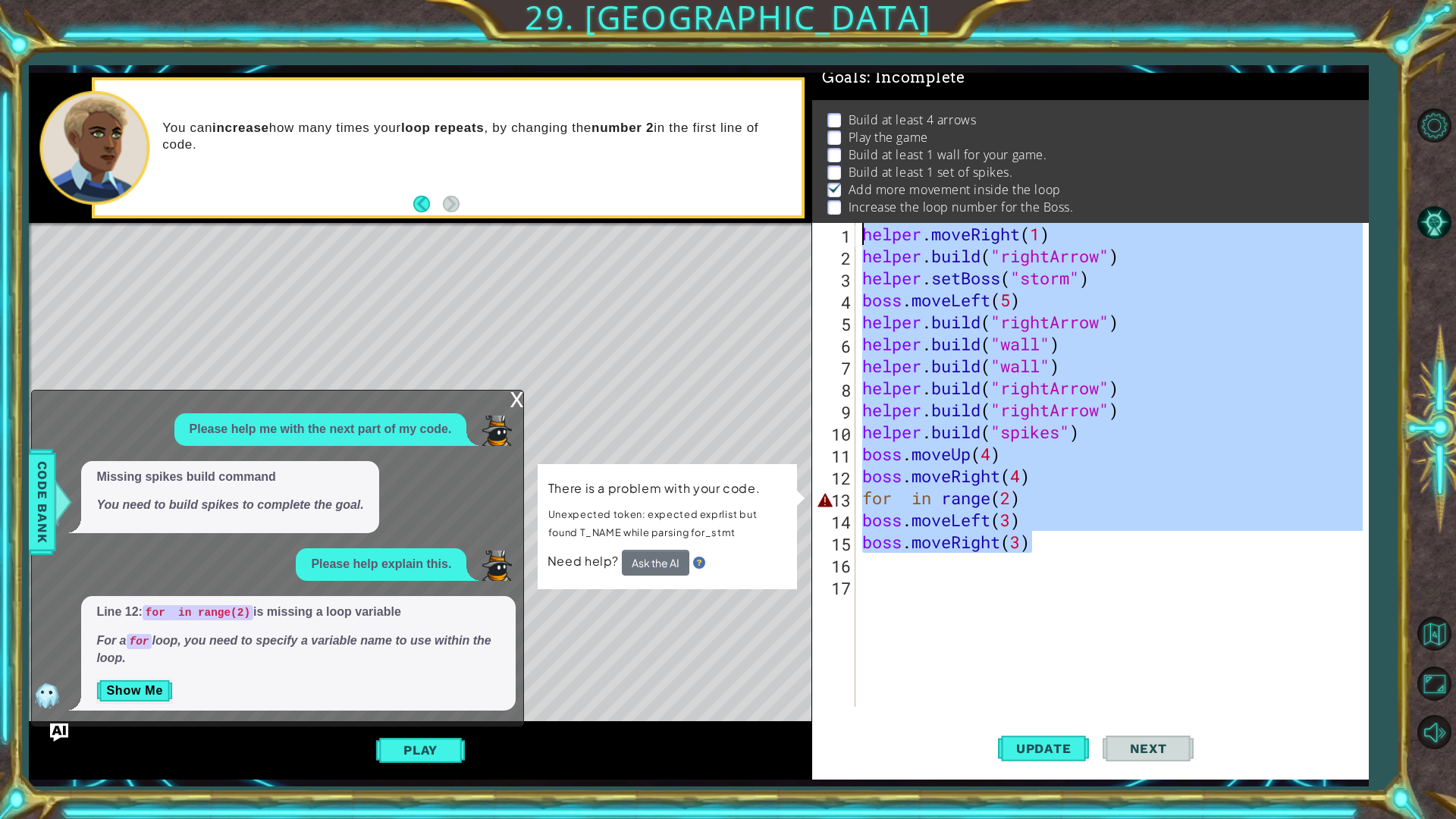
drag, startPoint x: 1061, startPoint y: 545, endPoint x: 851, endPoint y: 231, distance: 377.8
click at [851, 231] on div "for in range(2) 1 2 3 4 5 6 7 8 9 10 11 12 13 14 15 16 17 helper . moveRight ( …" at bounding box center [1088, 465] width 552 height 484
type textarea "helper.moveRight(1) [DOMAIN_NAME]("rightArrow")"
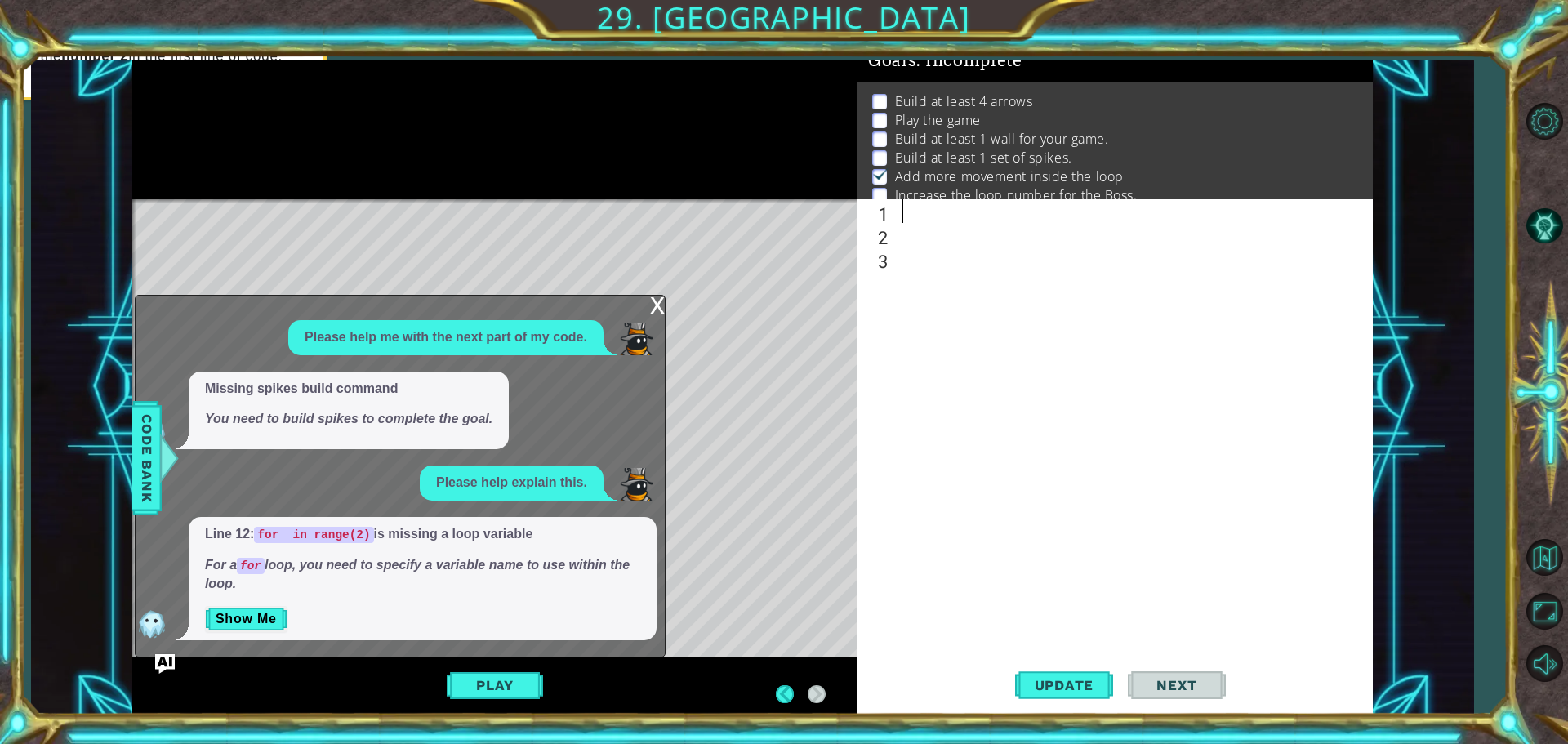
scroll to position [17, 0]
